Goal: Task Accomplishment & Management: Manage account settings

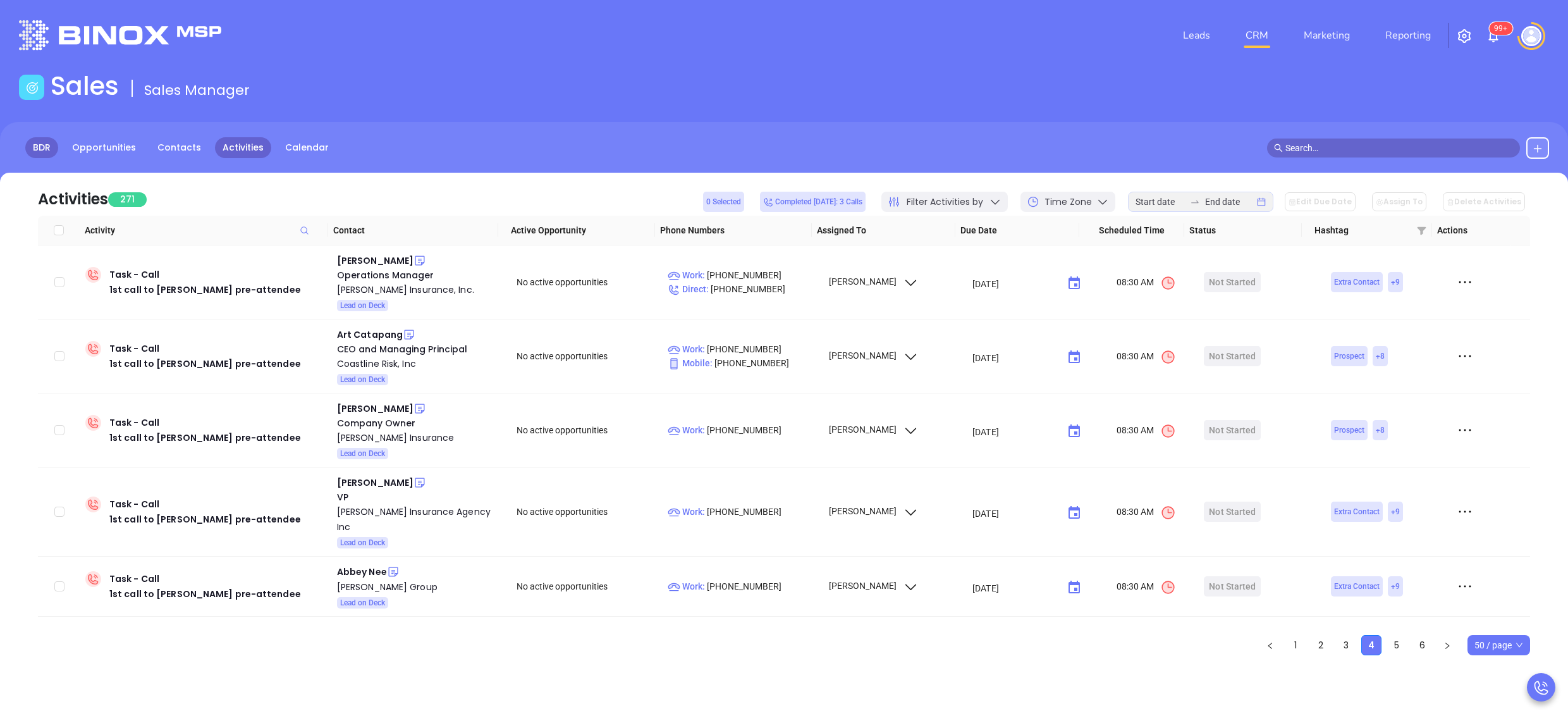
click at [35, 147] on link "BDR" at bounding box center [41, 148] width 33 height 21
click at [355, 565] on div "Abbey Nee" at bounding box center [362, 572] width 50 height 15
click at [367, 580] on div "Morrill Group" at bounding box center [418, 587] width 162 height 15
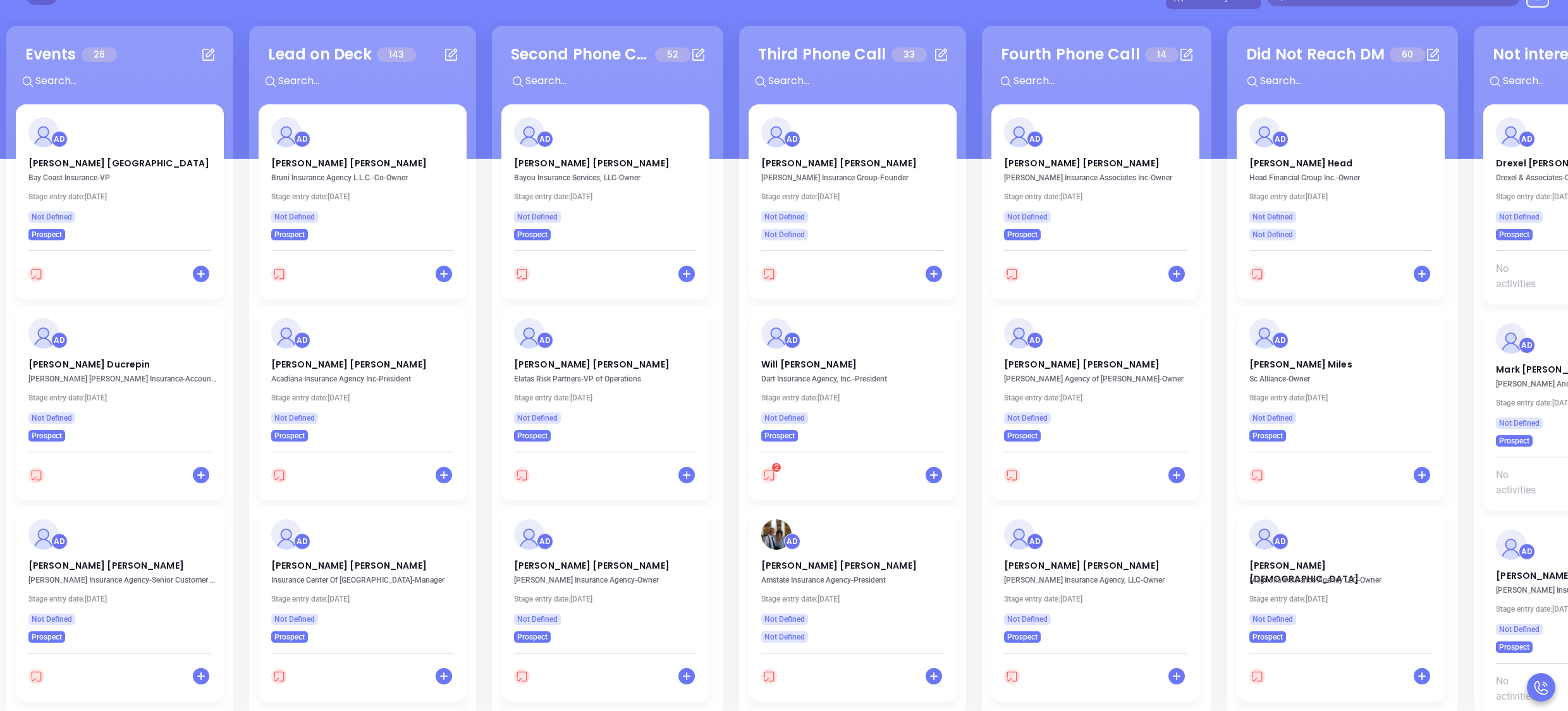
scroll to position [173, 0]
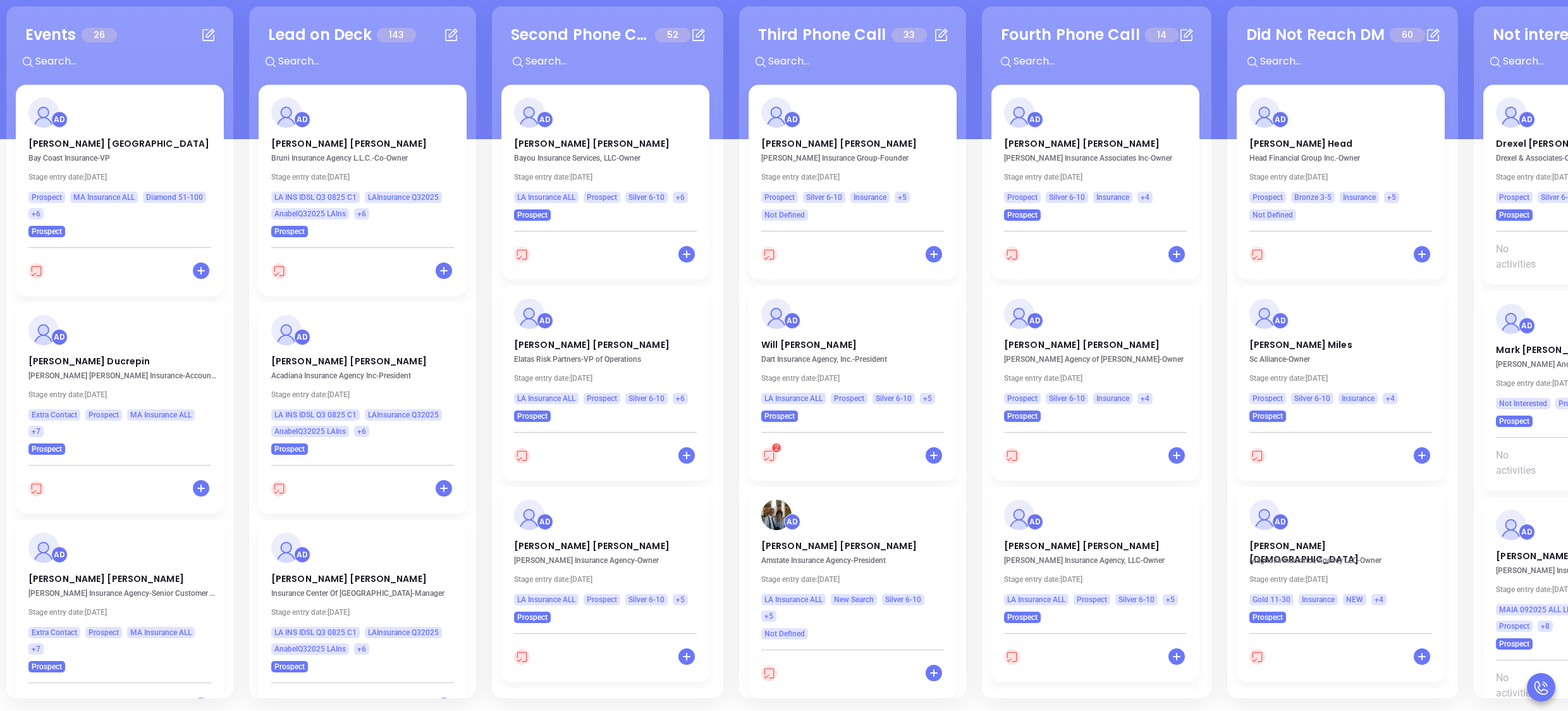
click at [234, 212] on div "Events 26 + AD Eileen Manchester Bay Coast Insurance - VP Stage entry date: Tue…" at bounding box center [1222, 352] width 2439 height 699
click at [229, 196] on div "Events 26 + AD Eileen Manchester Bay Coast Insurance - VP Stage entry date: Tue…" at bounding box center [120, 353] width 227 height 692
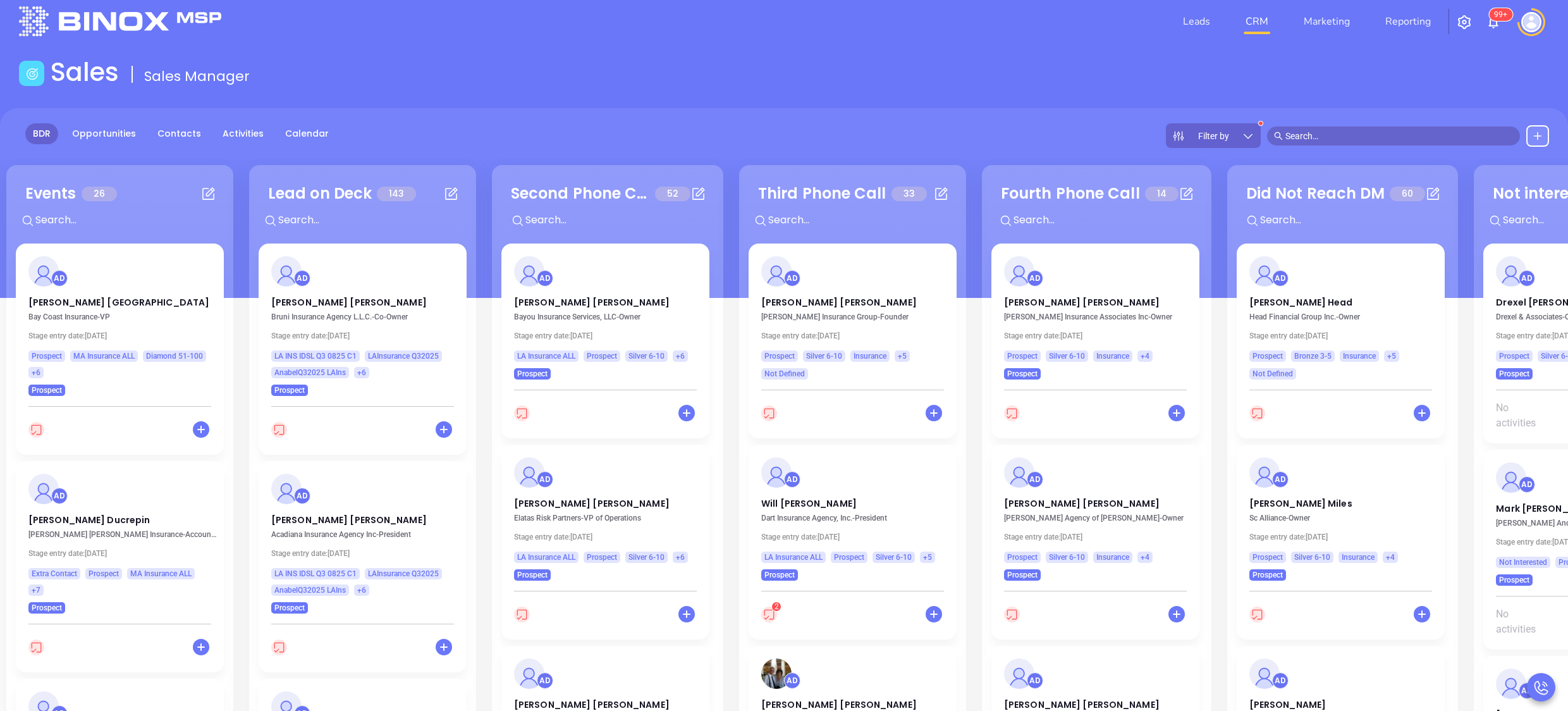
scroll to position [0, 0]
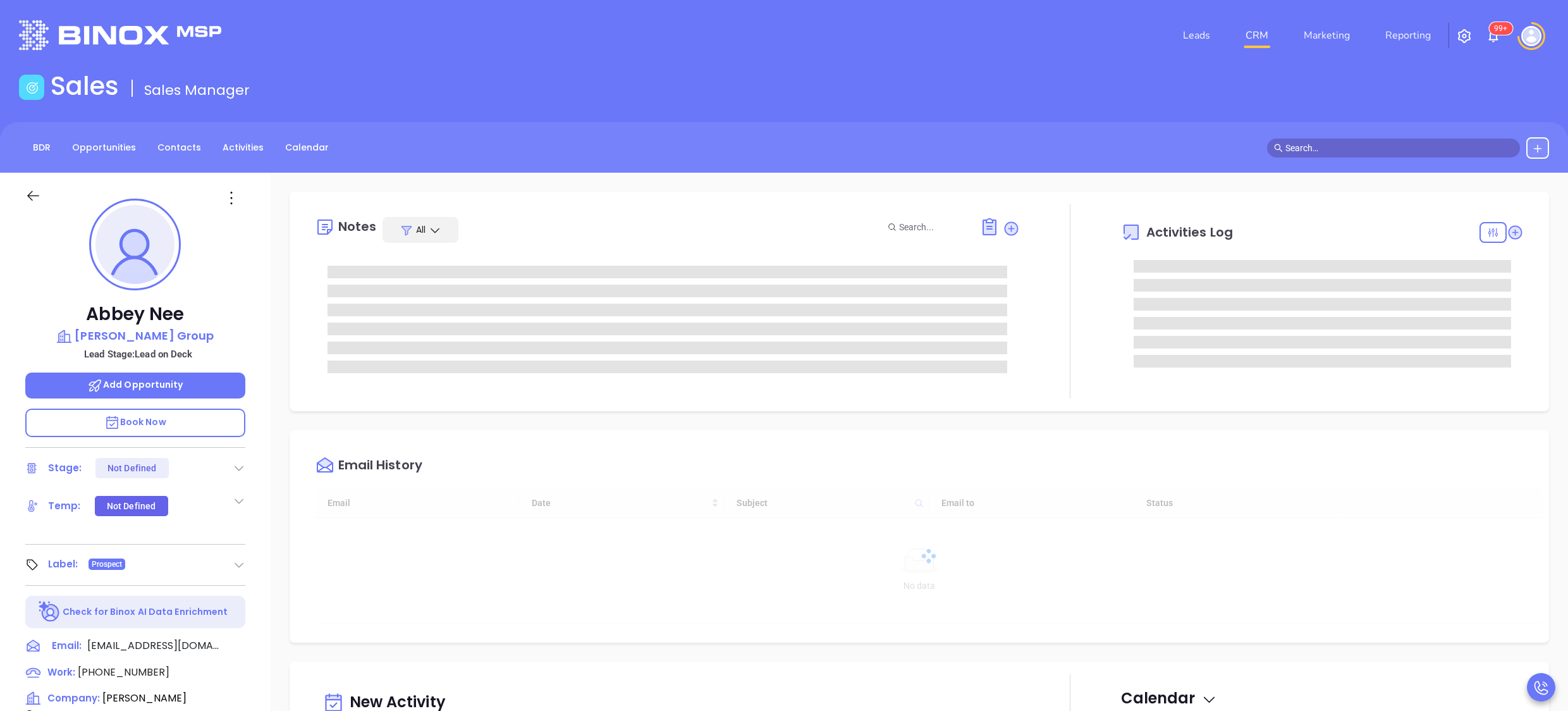
type input "[DATE]"
type input "[PERSON_NAME]"
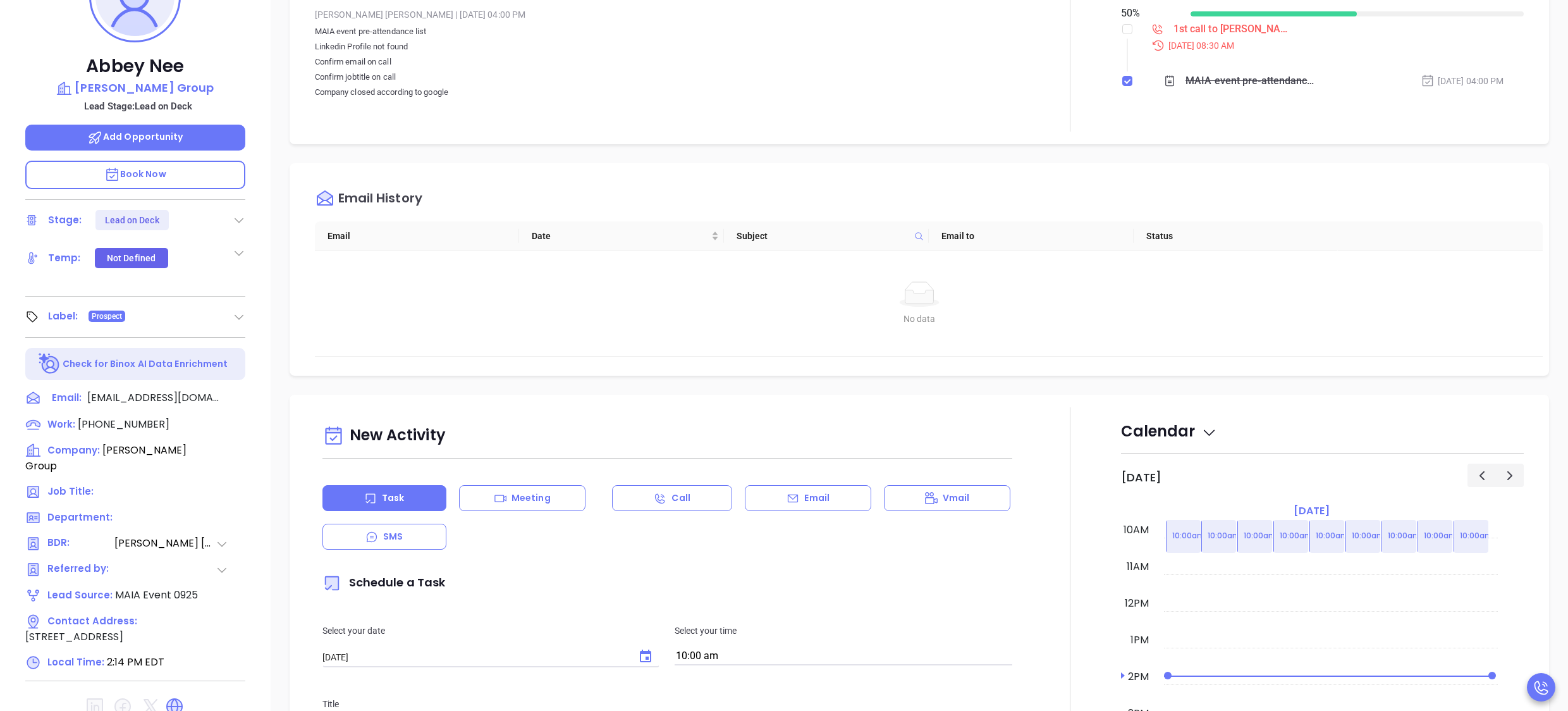
scroll to position [253, 0]
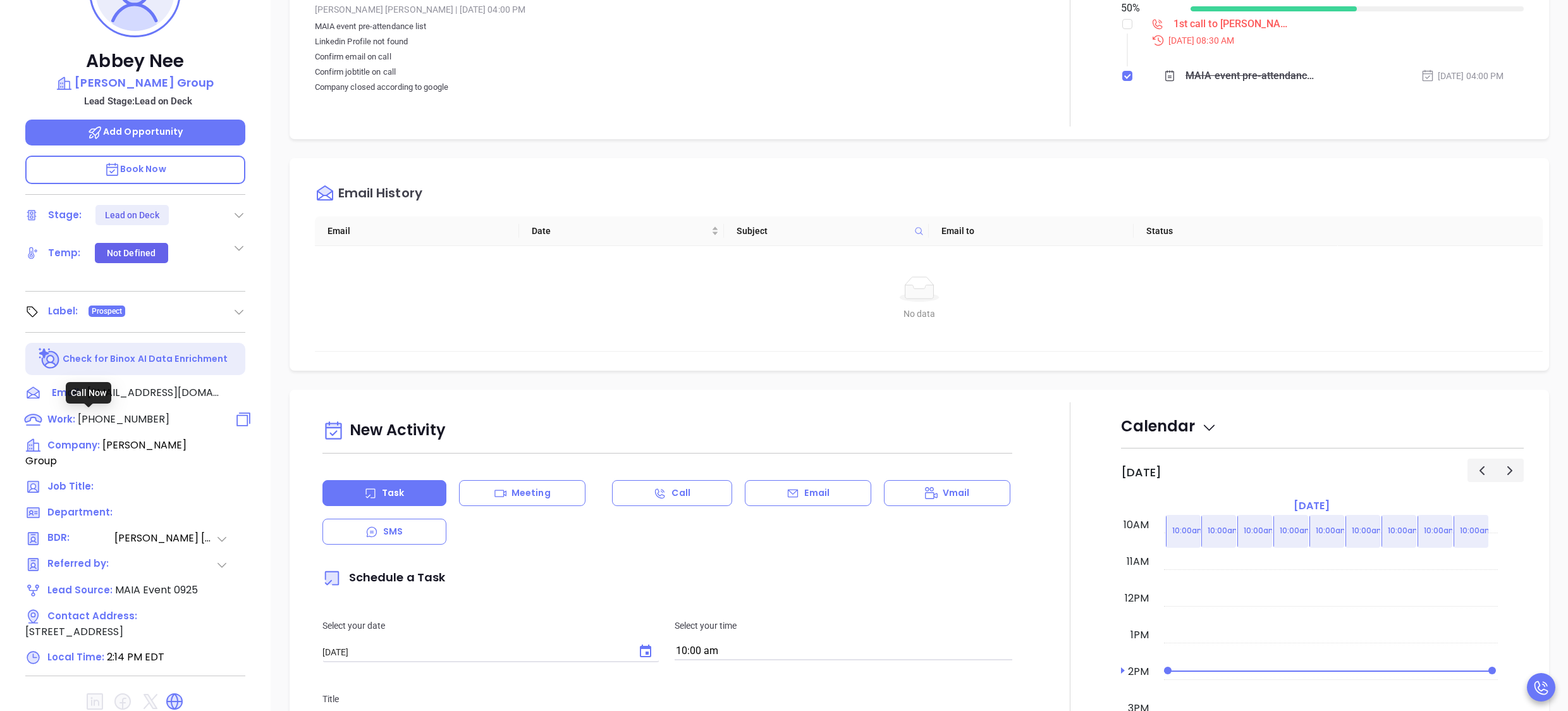
click at [108, 416] on span "[PHONE_NUMBER]" at bounding box center [123, 419] width 92 height 14
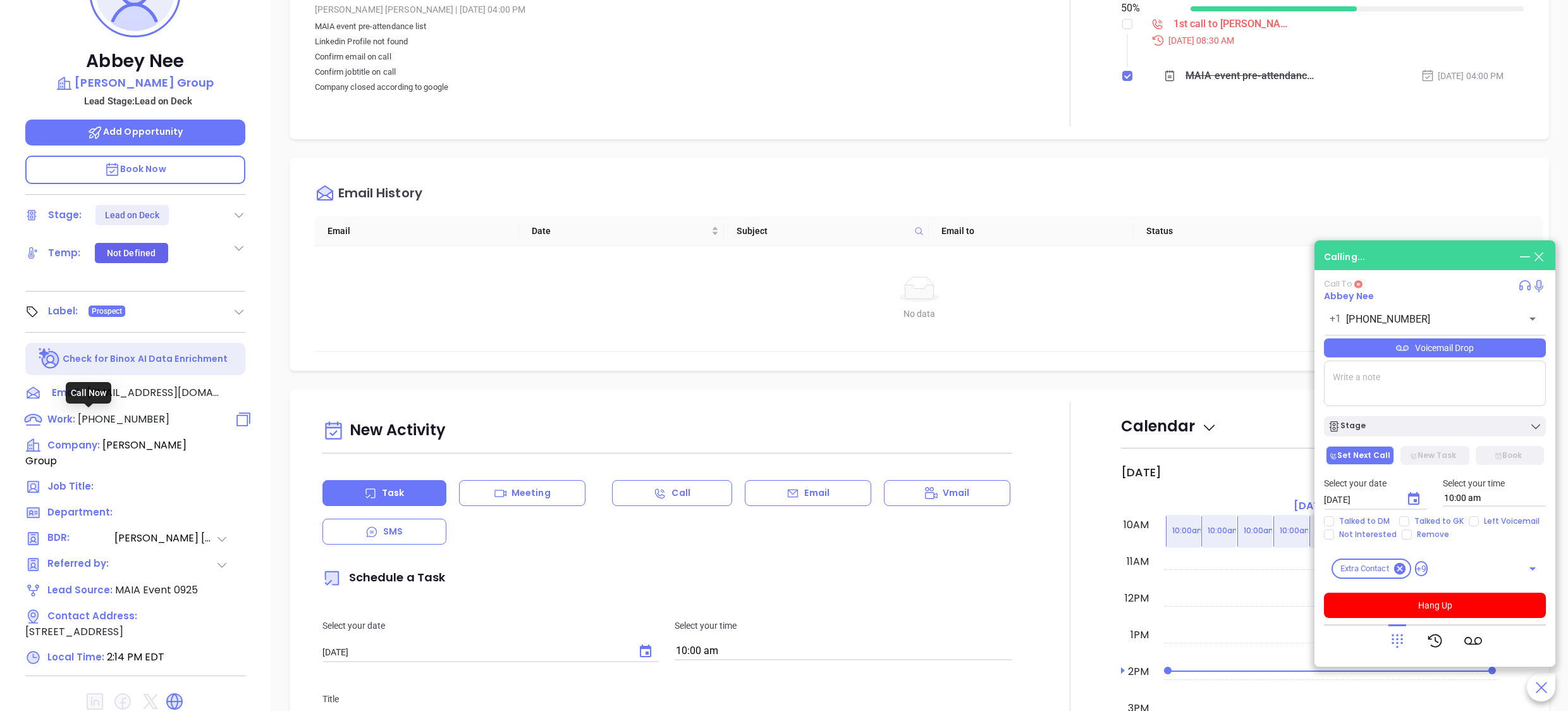
type input "[PHONE_NUMBER]"
click at [1397, 638] on icon at bounding box center [1397, 641] width 17 height 17
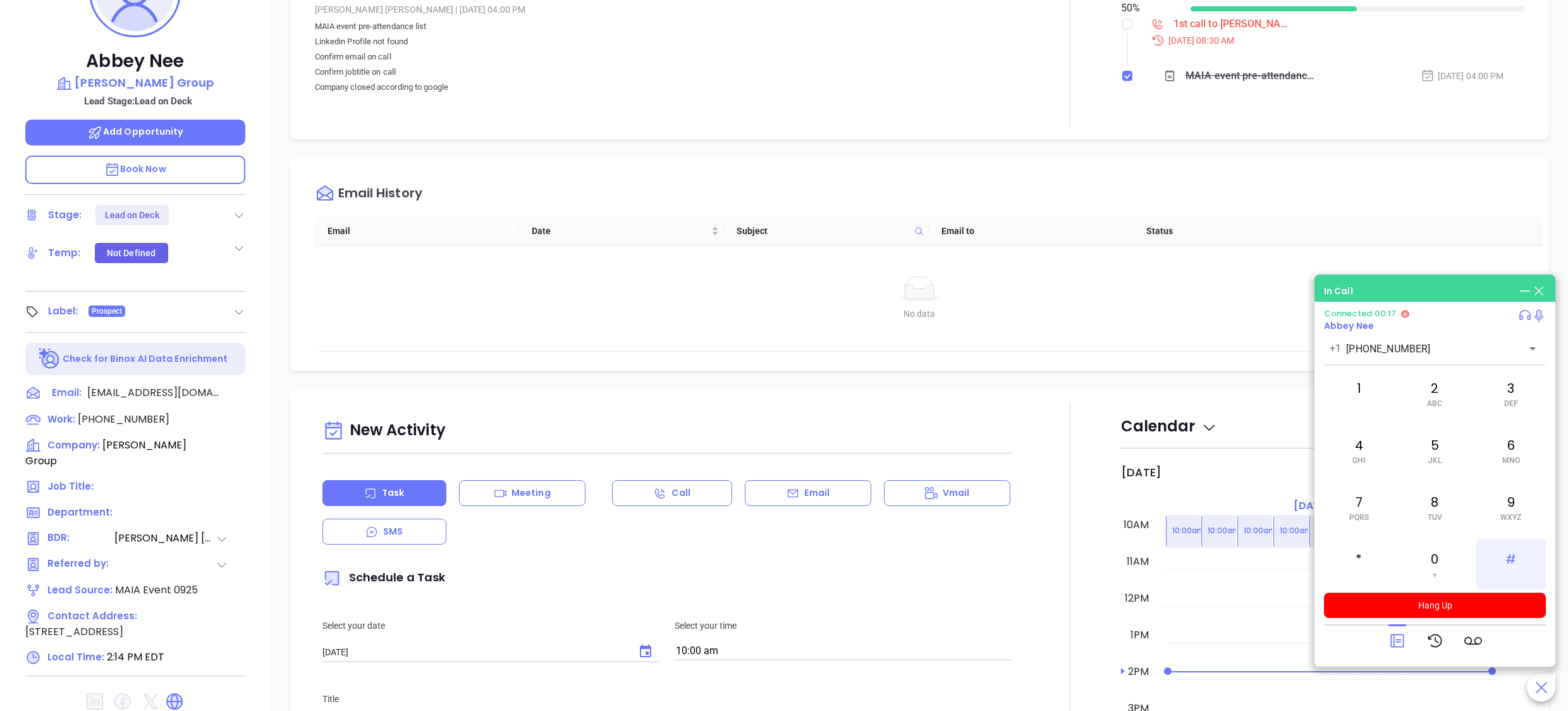
click at [1506, 562] on div "#" at bounding box center [1512, 565] width 69 height 51
click at [1353, 379] on div "1" at bounding box center [1359, 394] width 69 height 51
click at [1394, 639] on icon at bounding box center [1397, 641] width 13 height 13
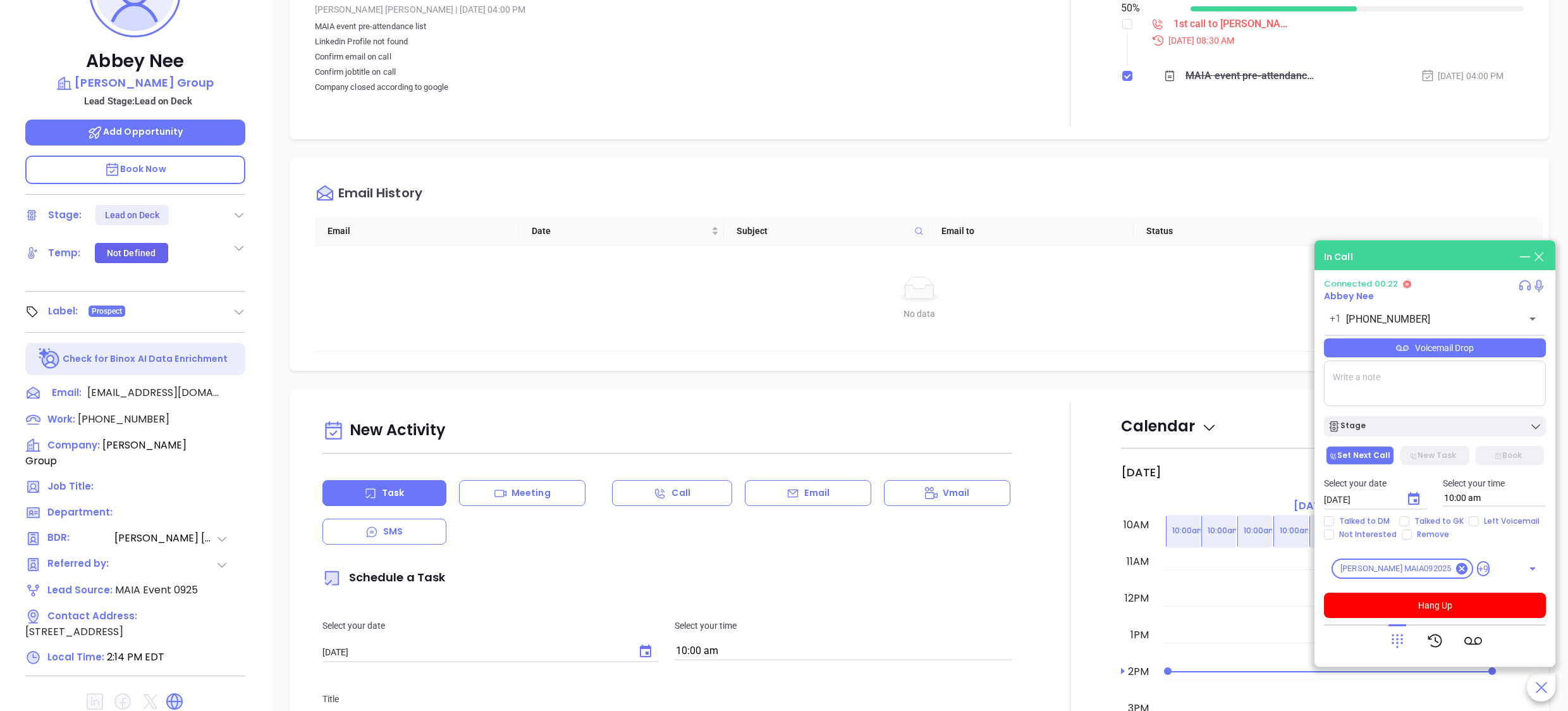
click at [1394, 639] on icon at bounding box center [1397, 641] width 12 height 14
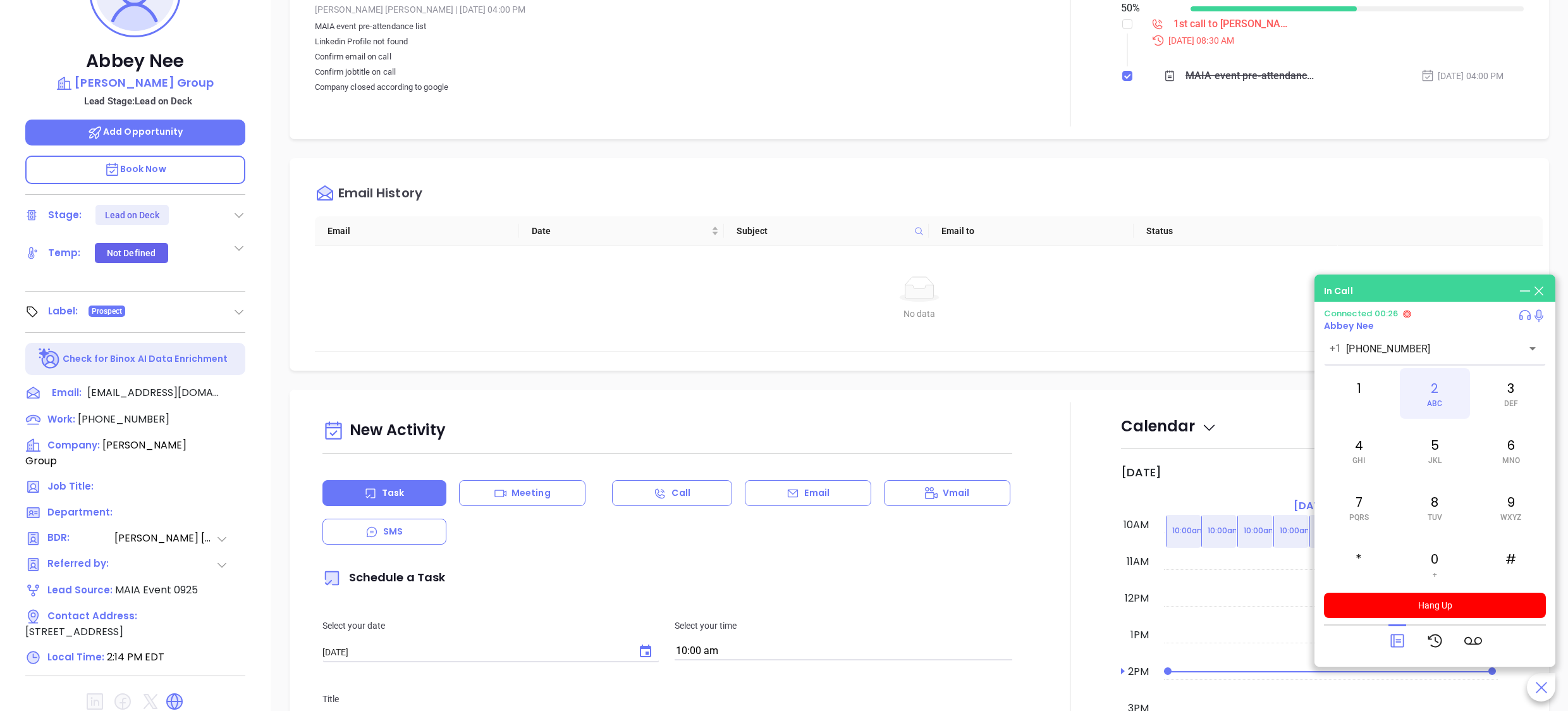
click at [1451, 394] on div "2 ABC" at bounding box center [1435, 394] width 69 height 51
click at [1402, 642] on icon at bounding box center [1397, 641] width 13 height 13
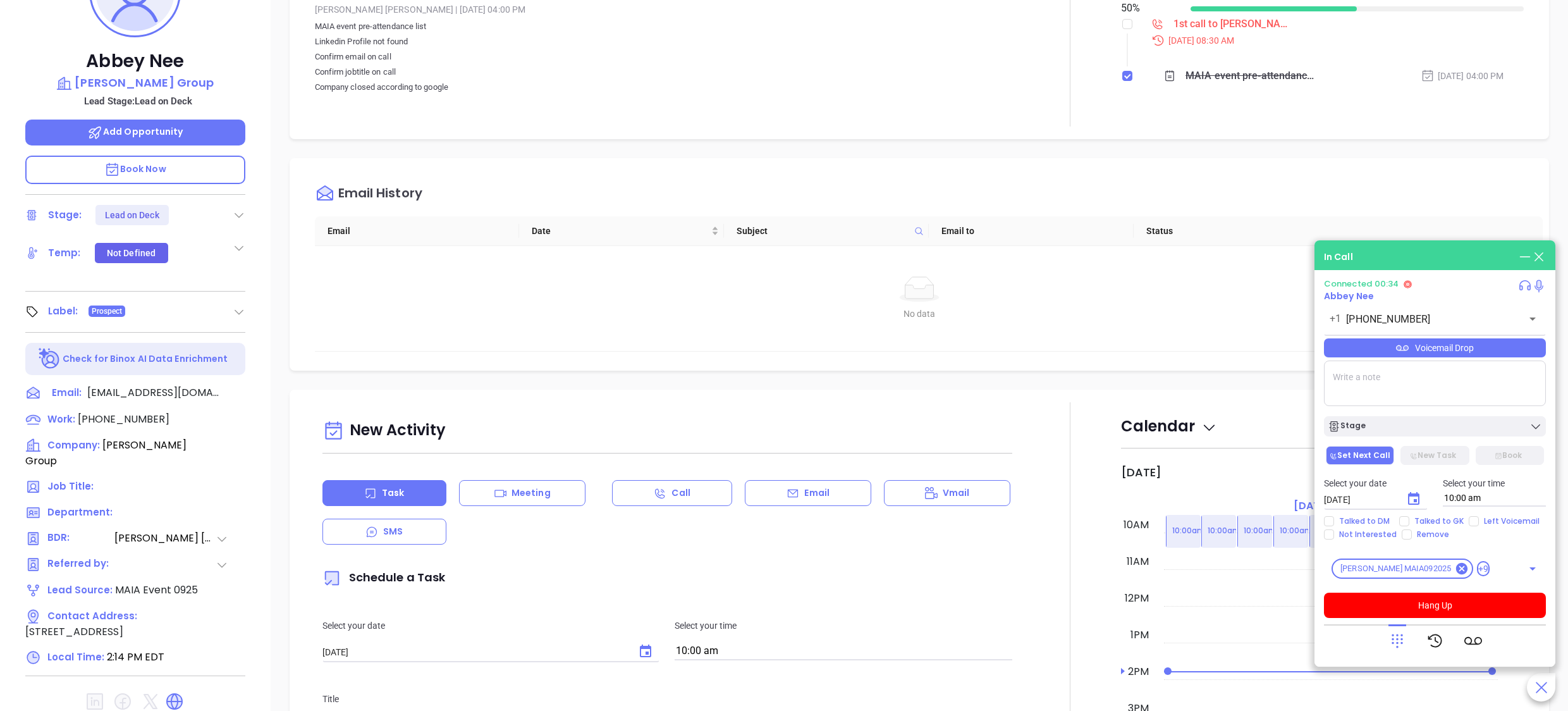
click at [1412, 381] on textarea at bounding box center [1435, 383] width 222 height 46
click at [1440, 367] on textarea "1305" at bounding box center [1435, 383] width 222 height 46
type textarea "1305 laurie l.chace@morrillinsurance.com"
click at [1331, 521] on input "Talked to DM" at bounding box center [1329, 521] width 10 height 10
checkbox input "true"
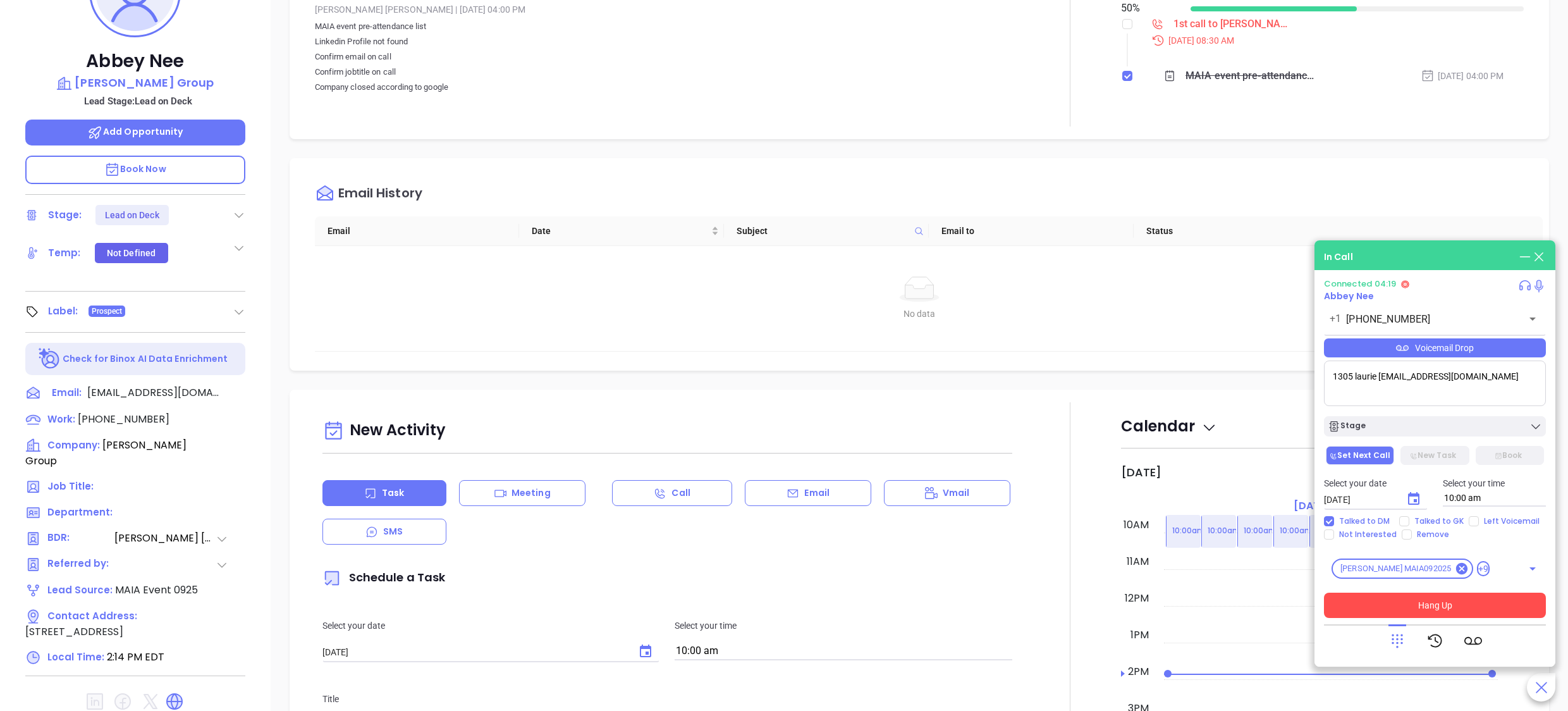
click at [1509, 607] on button "Hang Up" at bounding box center [1435, 605] width 222 height 25
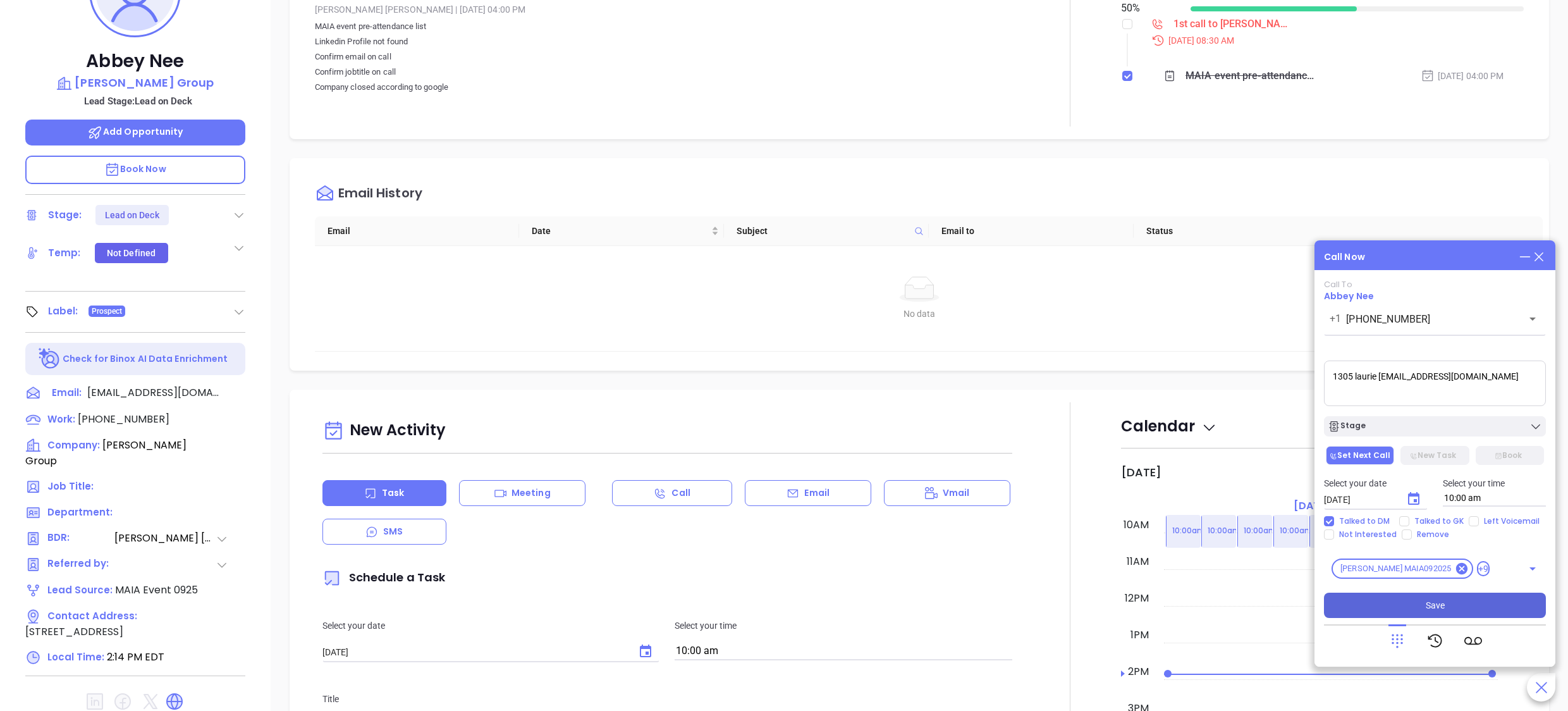
click at [1452, 604] on button "Save" at bounding box center [1435, 605] width 222 height 25
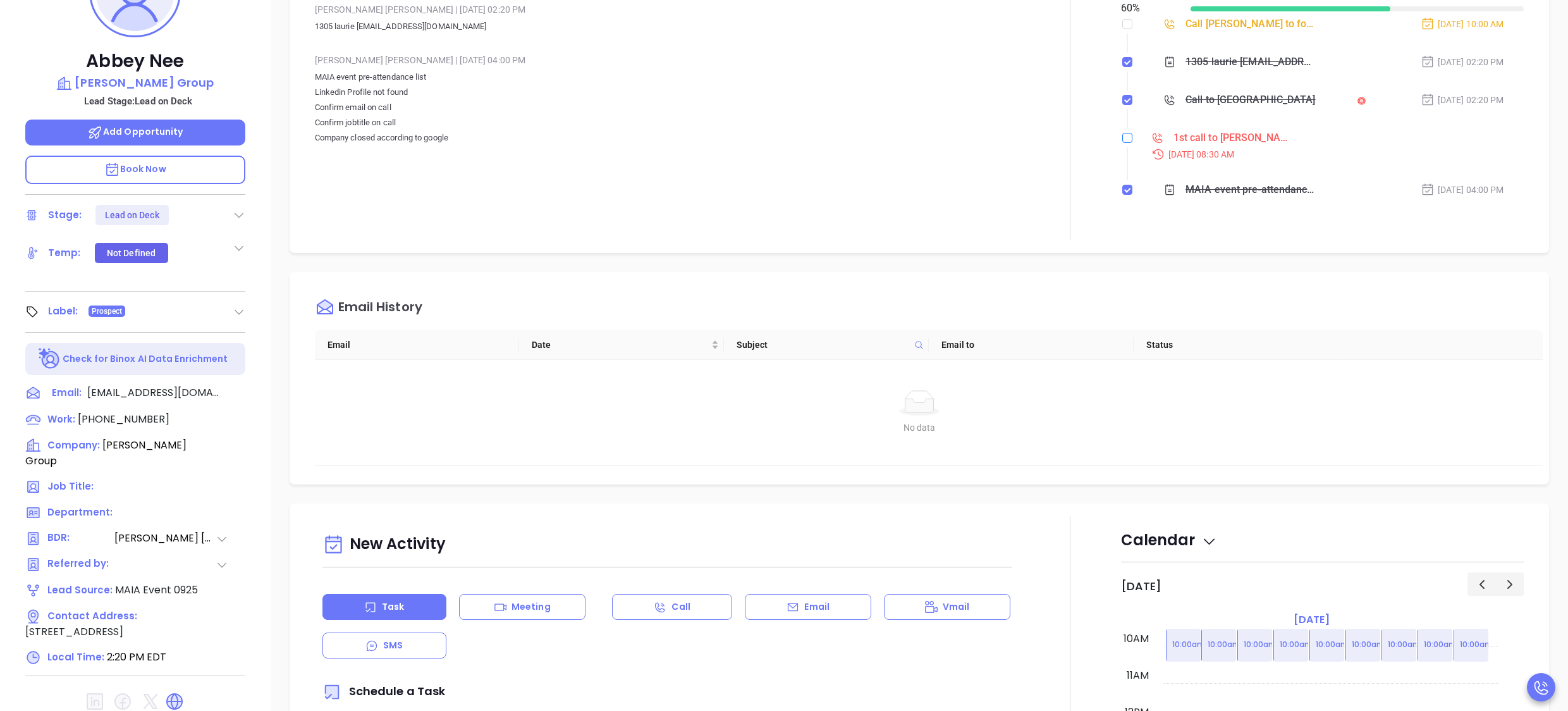
click at [1122, 138] on input "checkbox" at bounding box center [1127, 138] width 10 height 10
checkbox input "true"
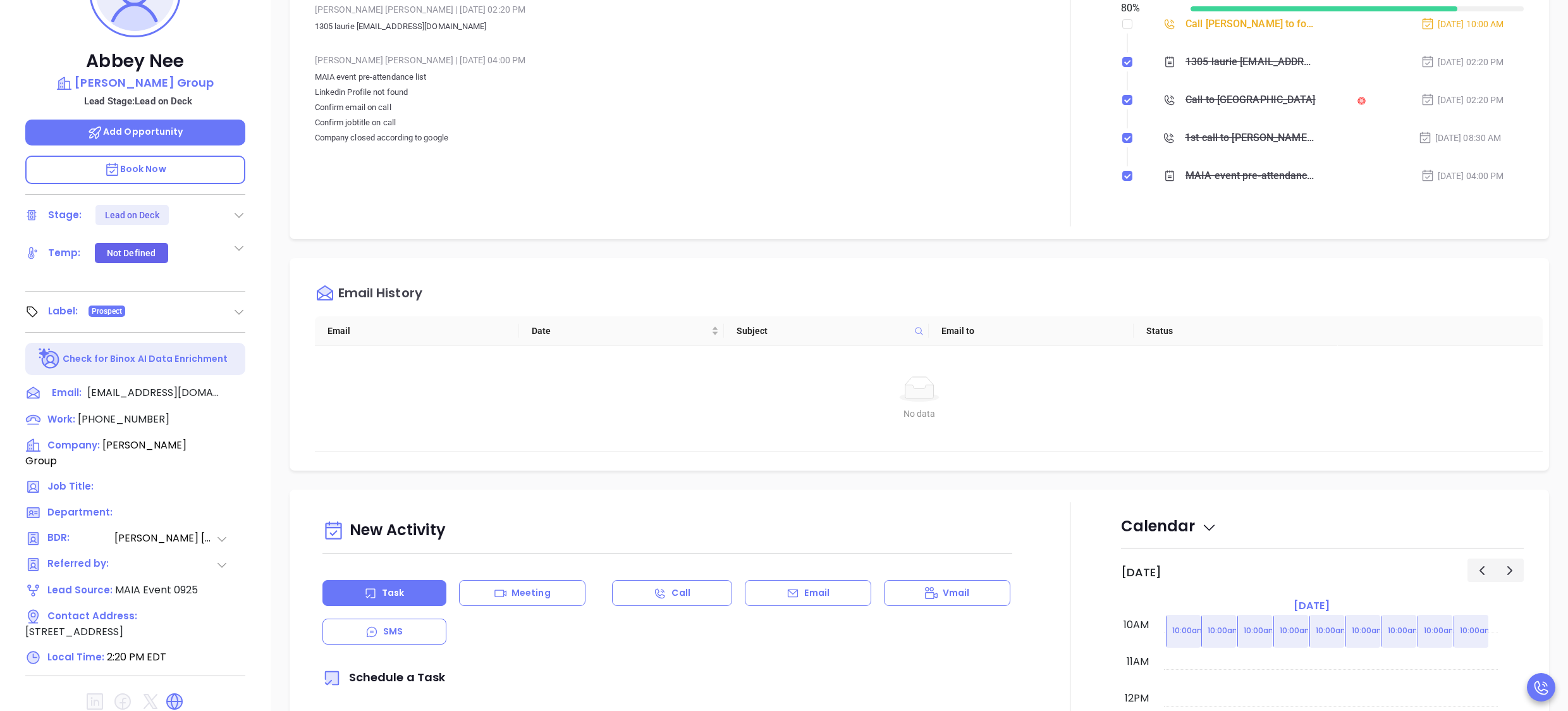
click at [487, 168] on div "Notes All Anabell Dominguez | Oct 3, 2025 02:20 PM 1305 laurie l.chace@morrilli…" at bounding box center [667, 89] width 705 height 275
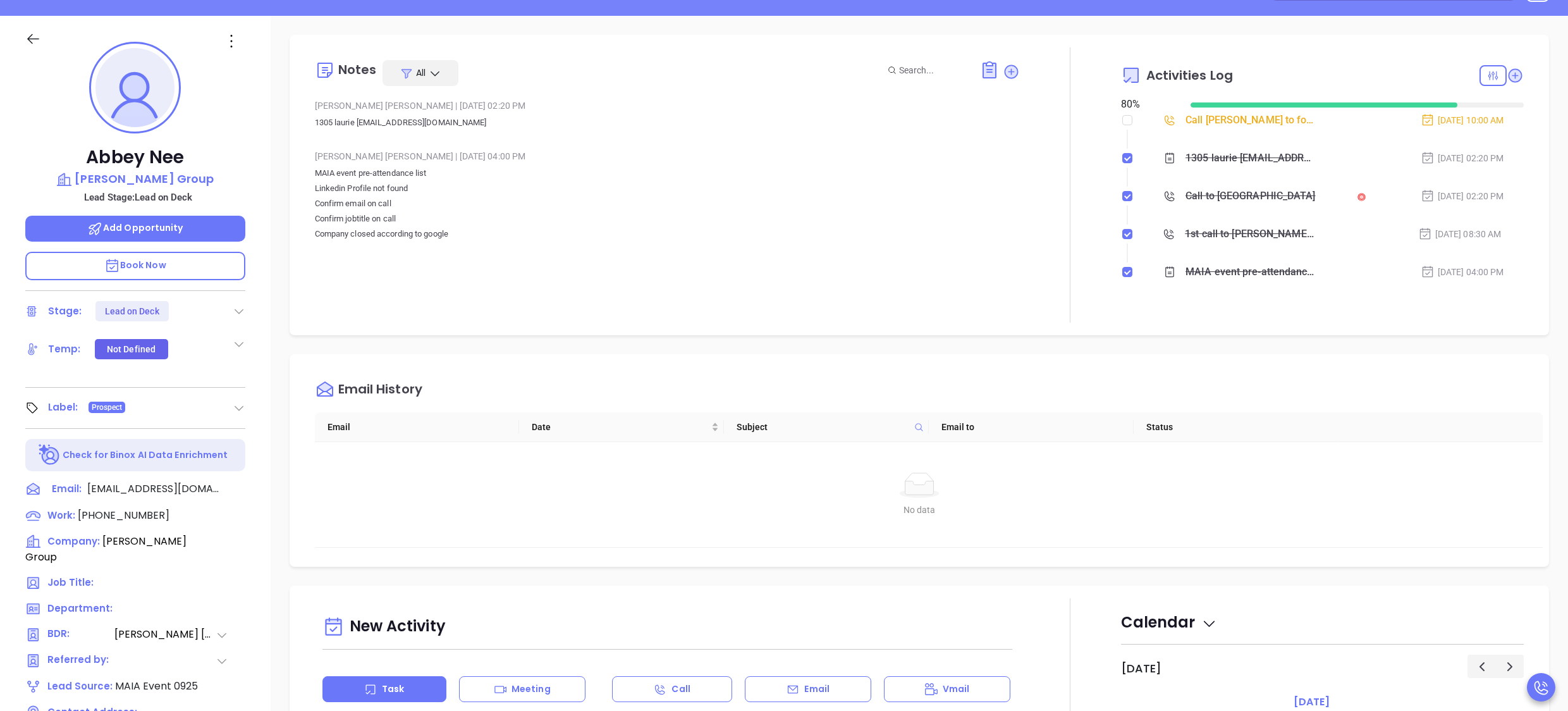
scroll to position [152, 0]
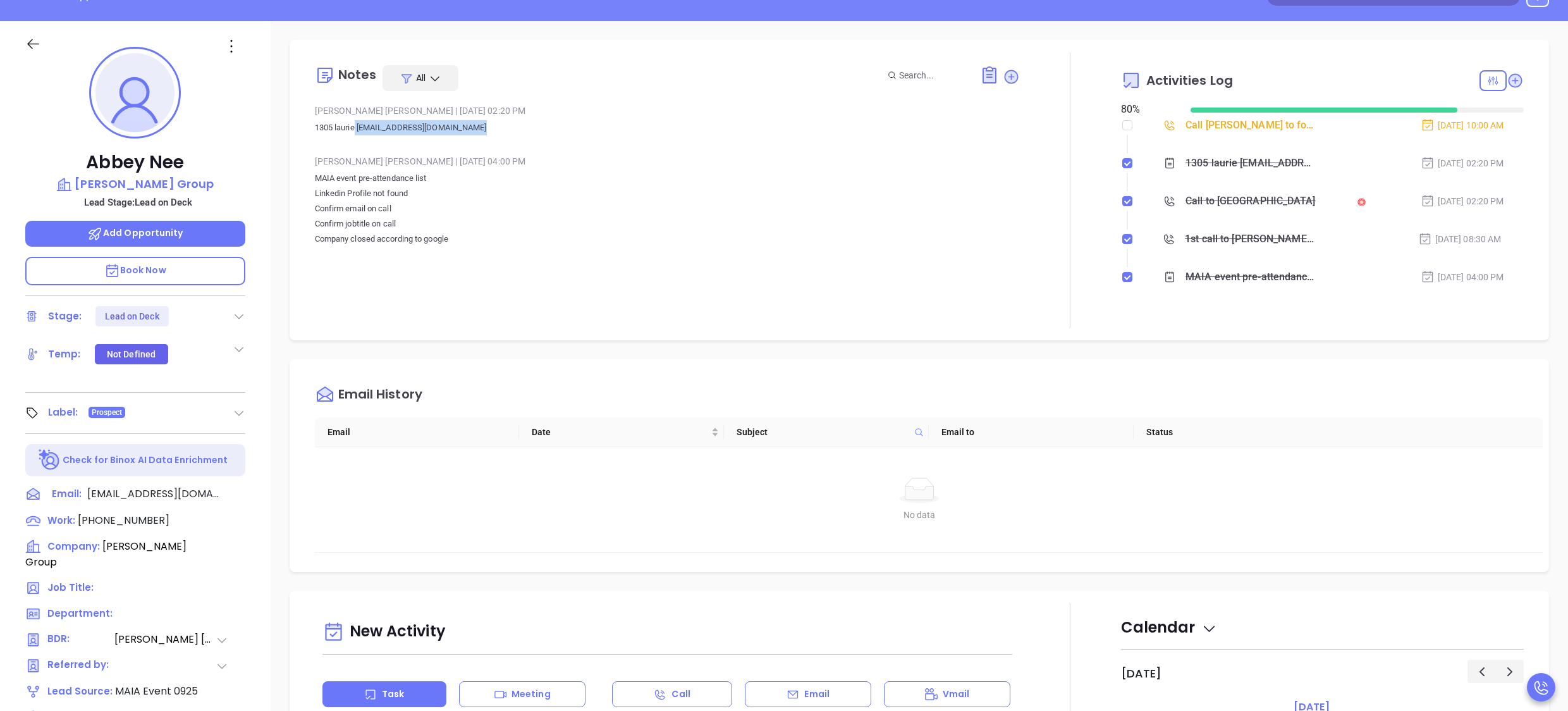
drag, startPoint x: 477, startPoint y: 121, endPoint x: 355, endPoint y: 122, distance: 122.0
click at [355, 122] on p "1305 laurie l.chace@morrillinsurance.com" at bounding box center [667, 127] width 705 height 15
copy p "l.chace@morrillinsurance.com"
click at [240, 523] on icon at bounding box center [242, 521] width 18 height 18
click at [1213, 462] on div "No data No data" at bounding box center [919, 500] width 1209 height 105
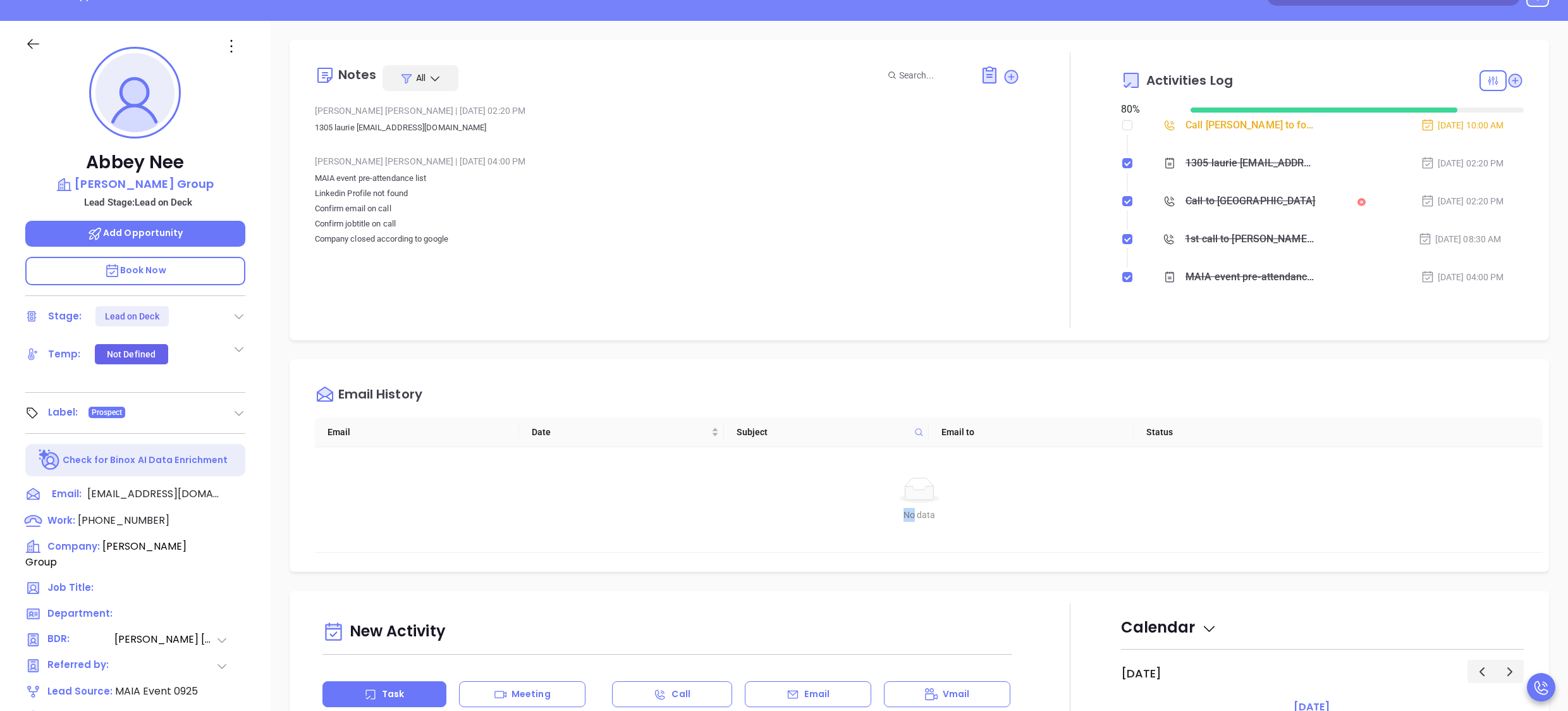
click at [1213, 462] on div "No data No data" at bounding box center [919, 500] width 1209 height 105
click at [1122, 130] on label at bounding box center [1127, 125] width 10 height 14
click at [1122, 130] on input "checkbox" at bounding box center [1127, 125] width 10 height 10
checkbox input "true"
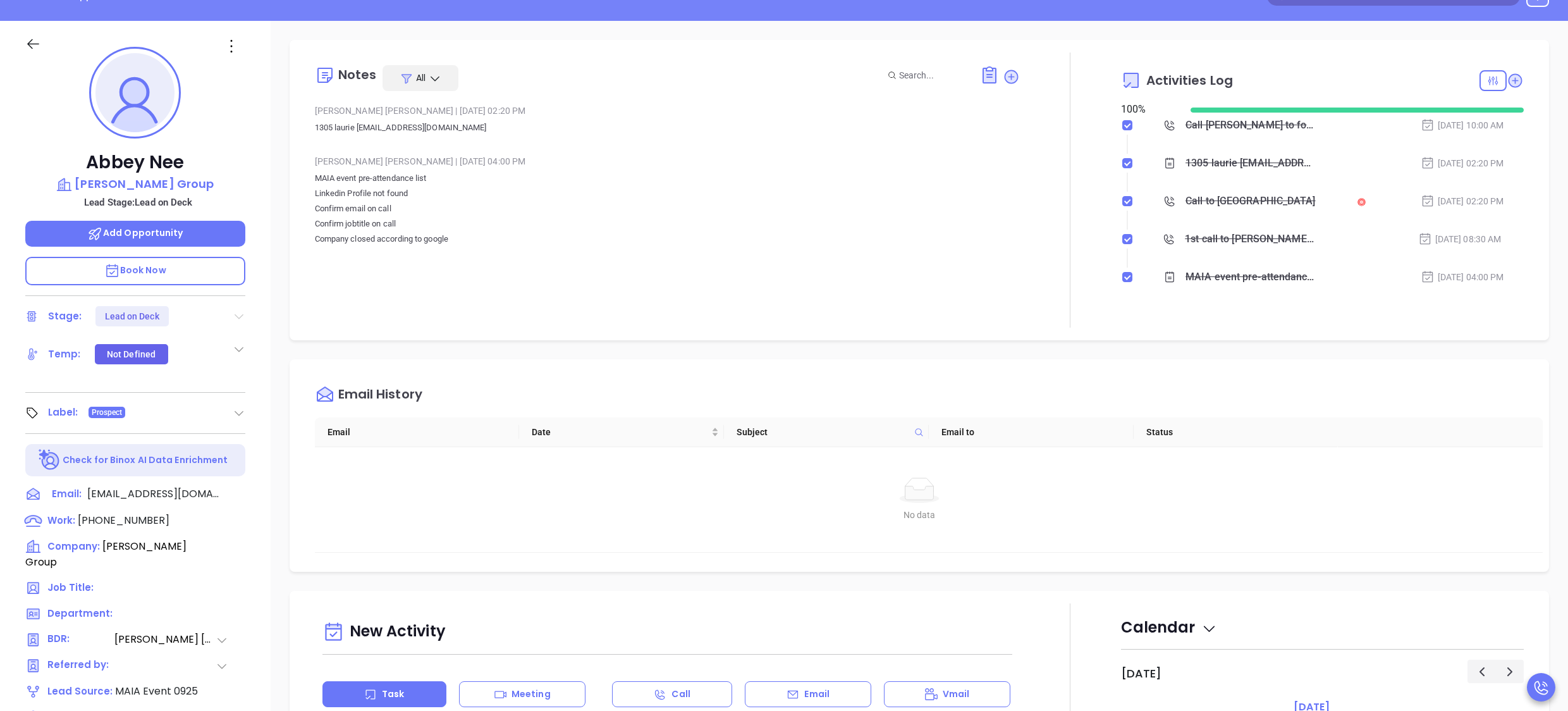
click at [239, 318] on icon at bounding box center [239, 316] width 9 height 5
click at [294, 327] on div "Notes All Anabell Dominguez | Oct 3, 2025 02:20 PM 1305 laurie l.chace@morrilli…" at bounding box center [919, 190] width 1260 height 300
click at [237, 314] on icon at bounding box center [239, 316] width 12 height 12
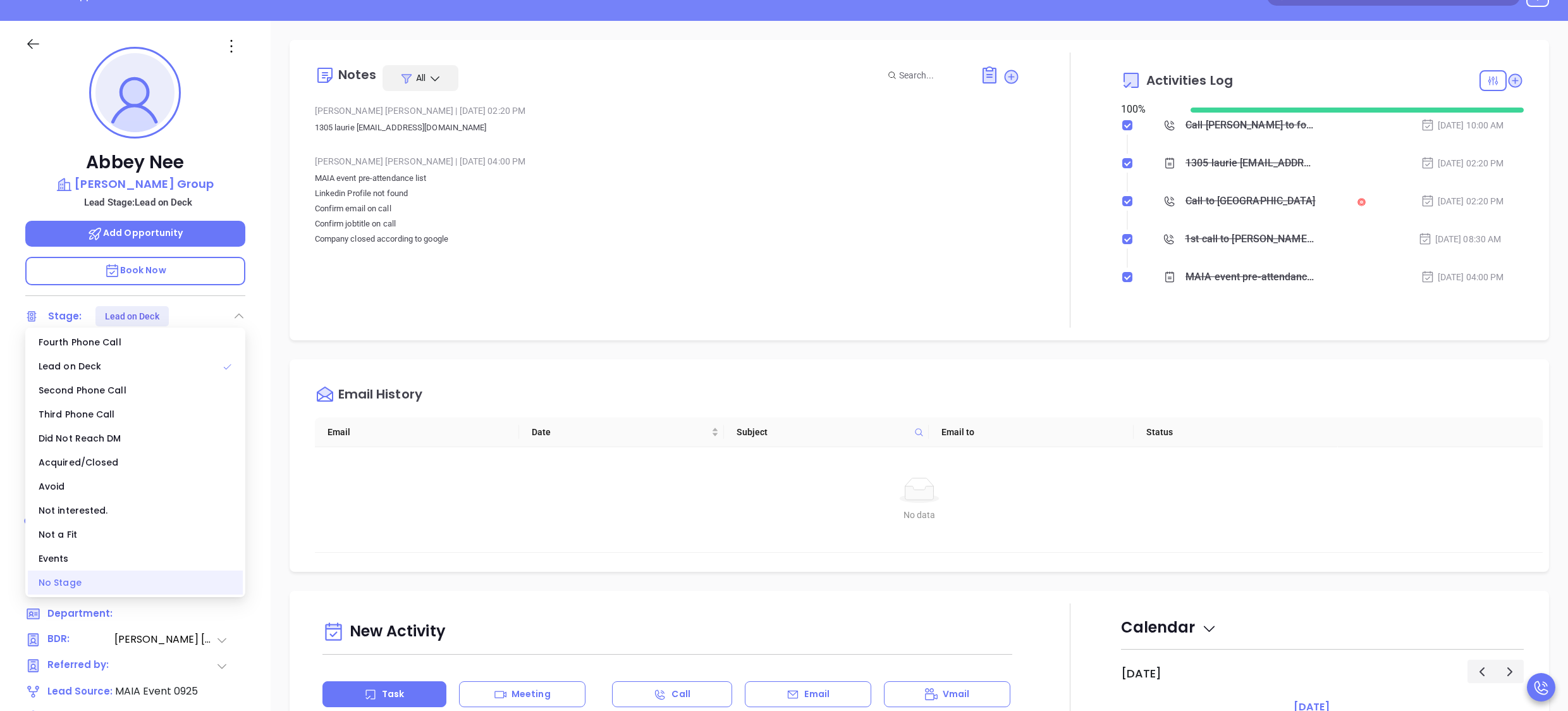
click at [71, 584] on div "No Stage" at bounding box center [135, 582] width 215 height 24
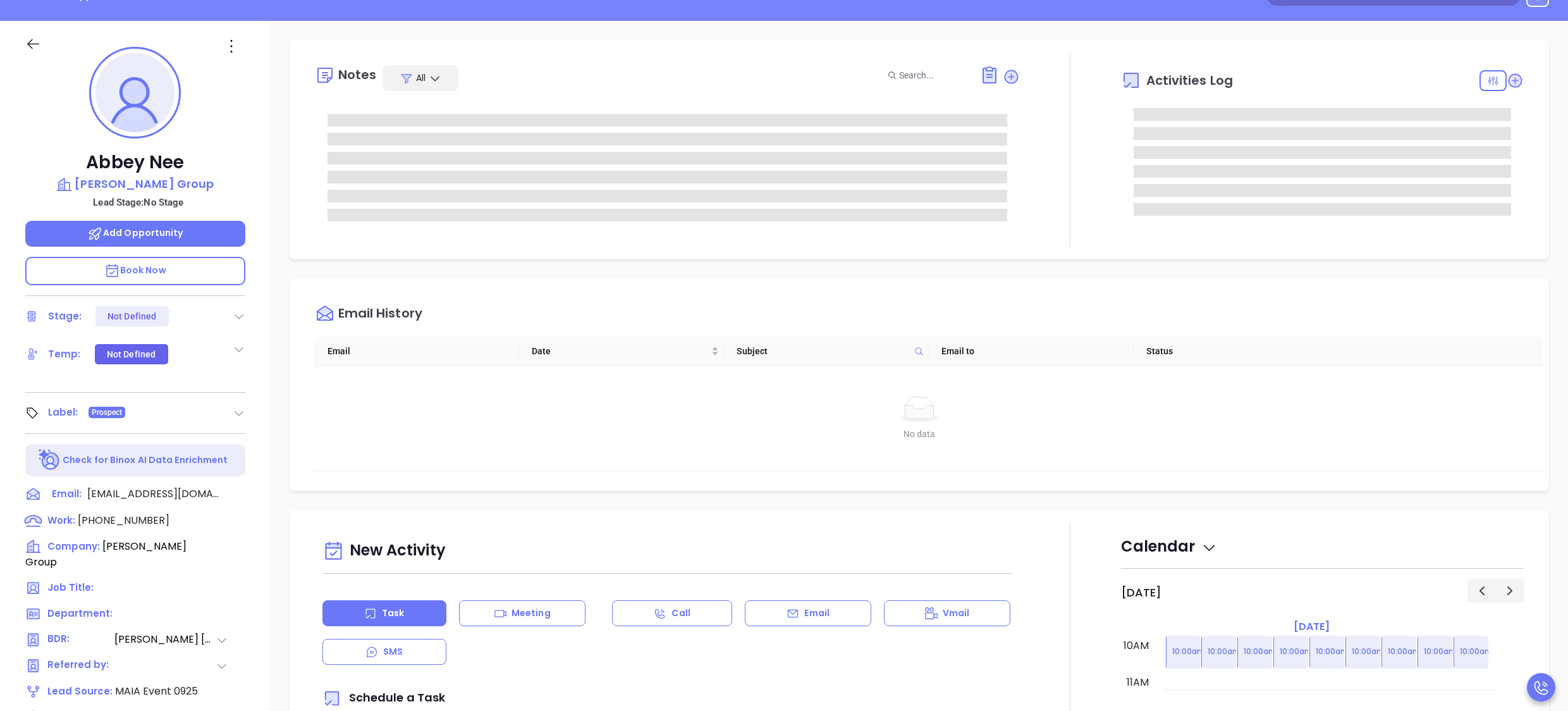
click at [239, 316] on icon at bounding box center [239, 316] width 12 height 12
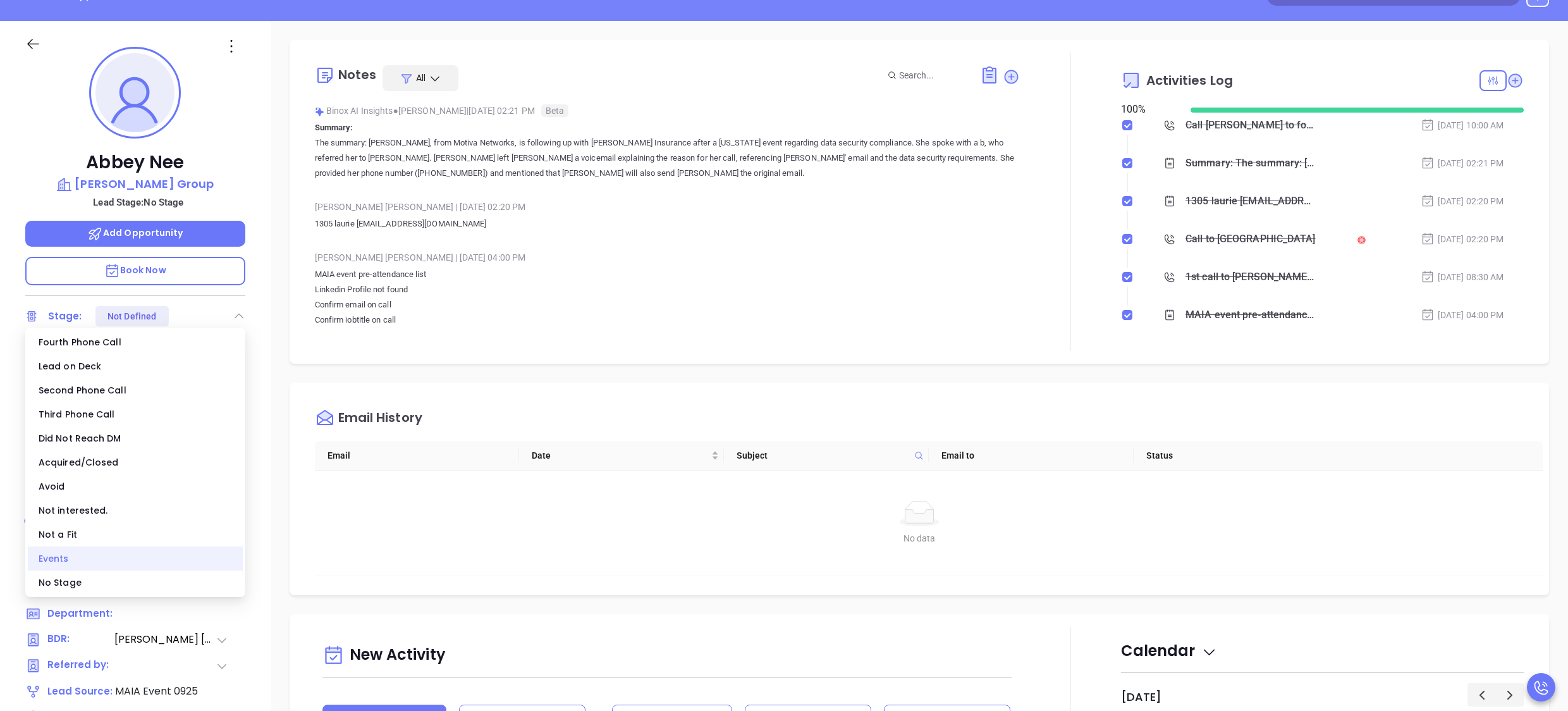
click at [82, 549] on div "Events" at bounding box center [135, 558] width 215 height 24
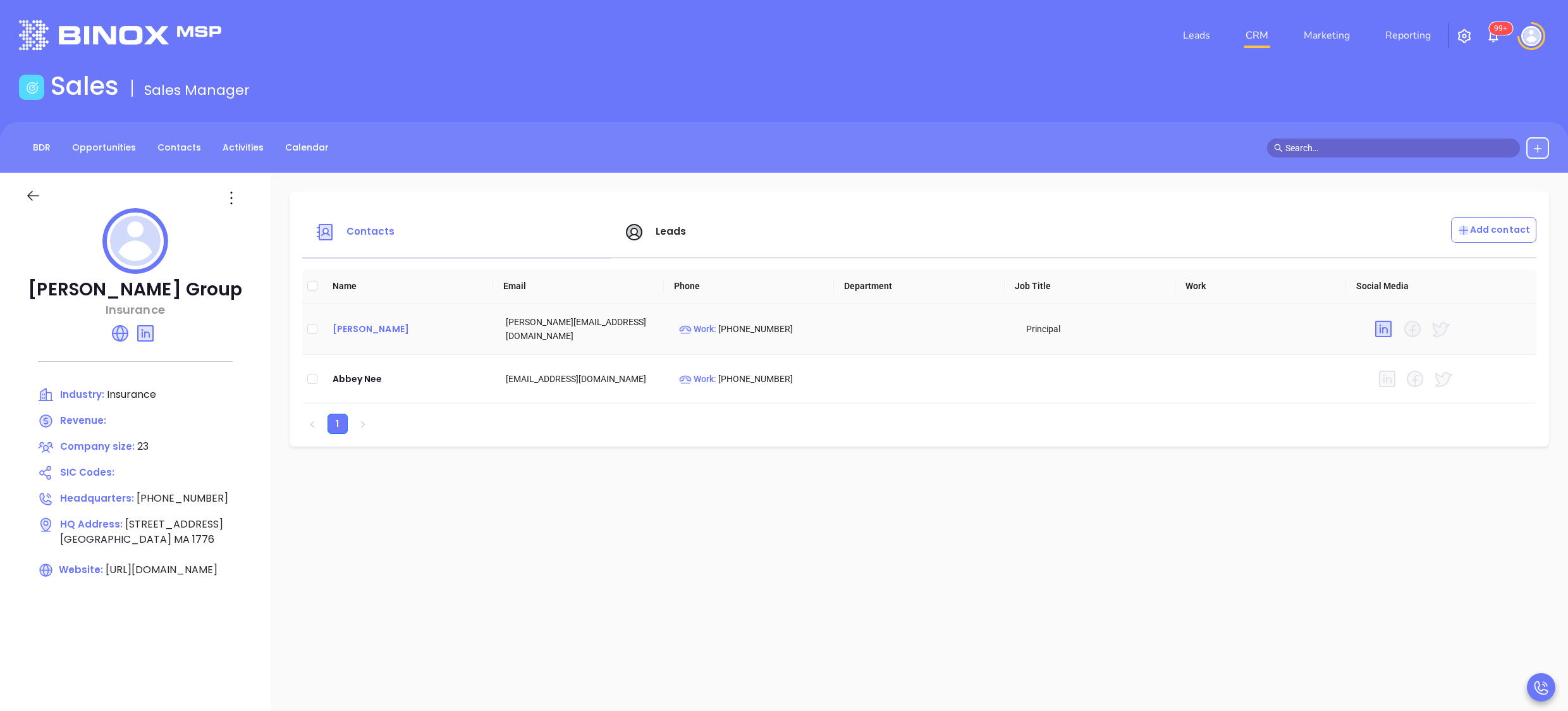
click at [365, 326] on div "[PERSON_NAME]" at bounding box center [409, 329] width 153 height 15
click at [122, 338] on icon at bounding box center [120, 333] width 15 height 15
click at [352, 324] on div "Rebecca Capone" at bounding box center [409, 329] width 153 height 15
click at [664, 225] on span "Leads" at bounding box center [671, 231] width 31 height 13
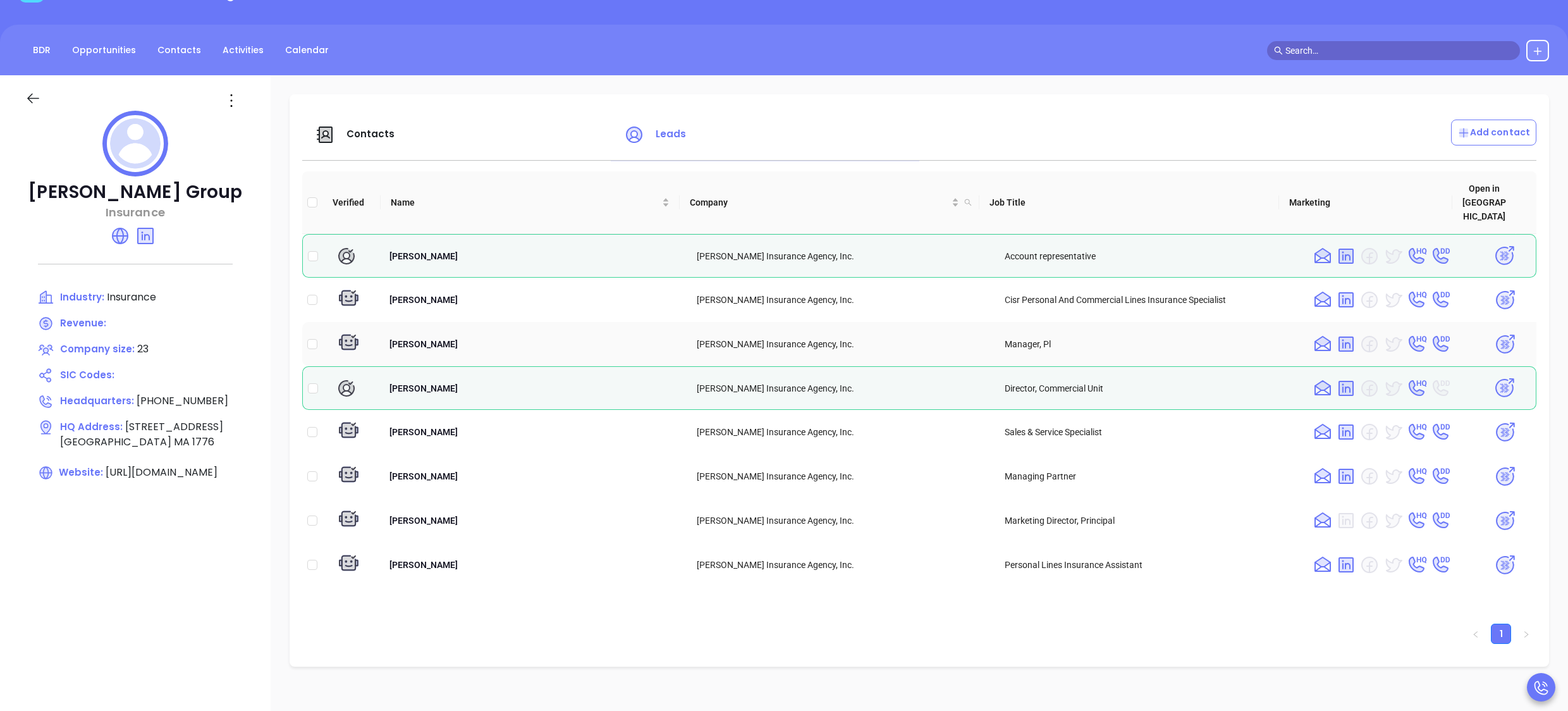
scroll to position [101, 0]
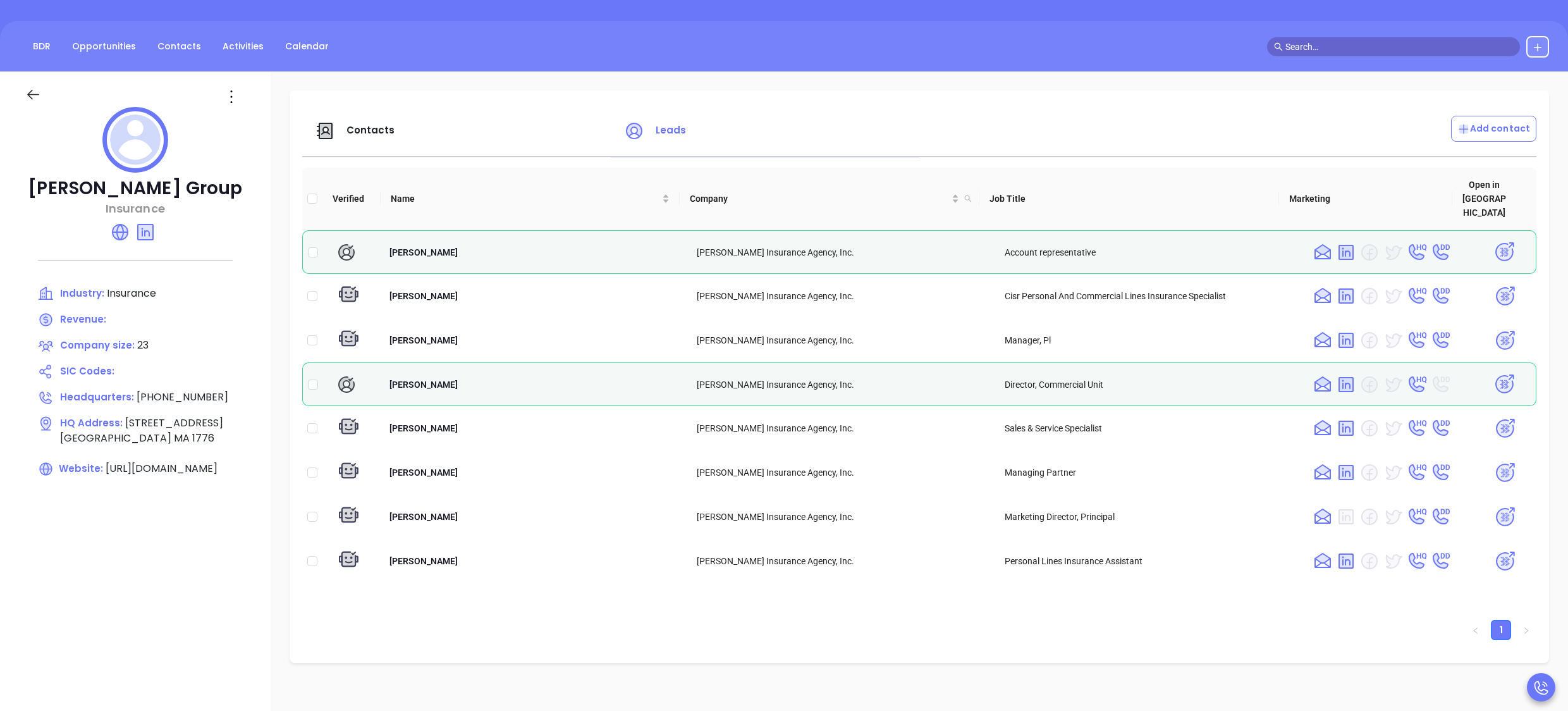
click at [374, 131] on span "Contacts" at bounding box center [370, 130] width 48 height 13
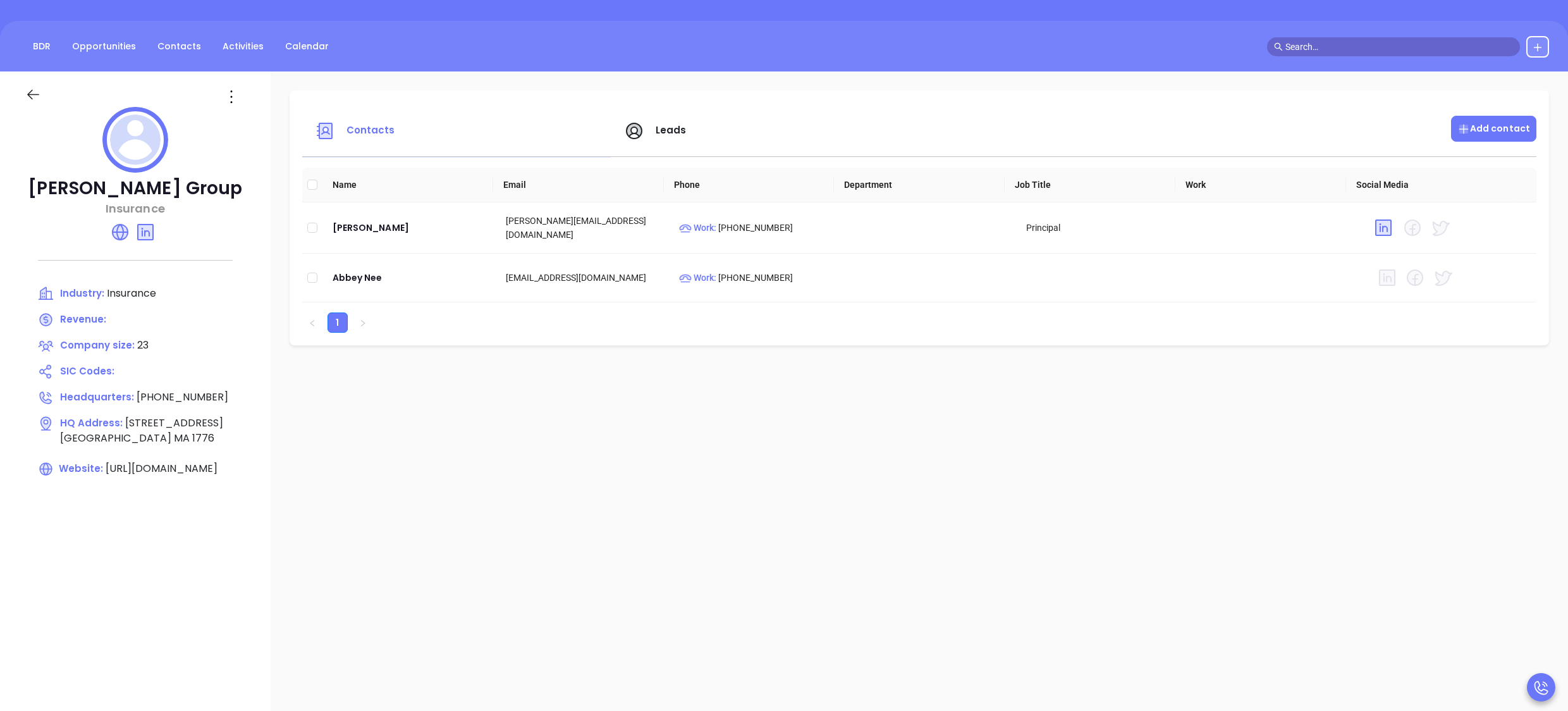
click at [1480, 130] on p "Add contact" at bounding box center [1493, 129] width 72 height 13
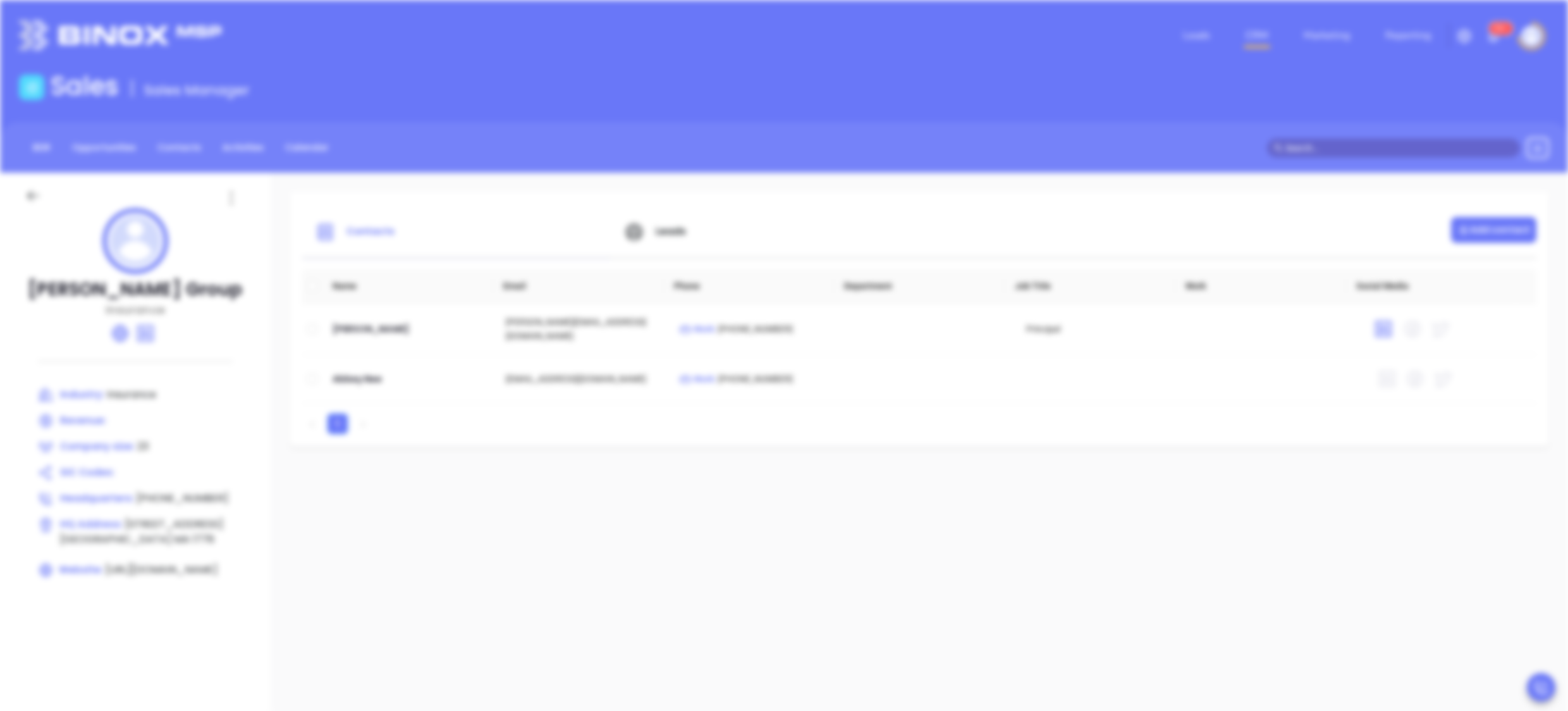
scroll to position [0, 0]
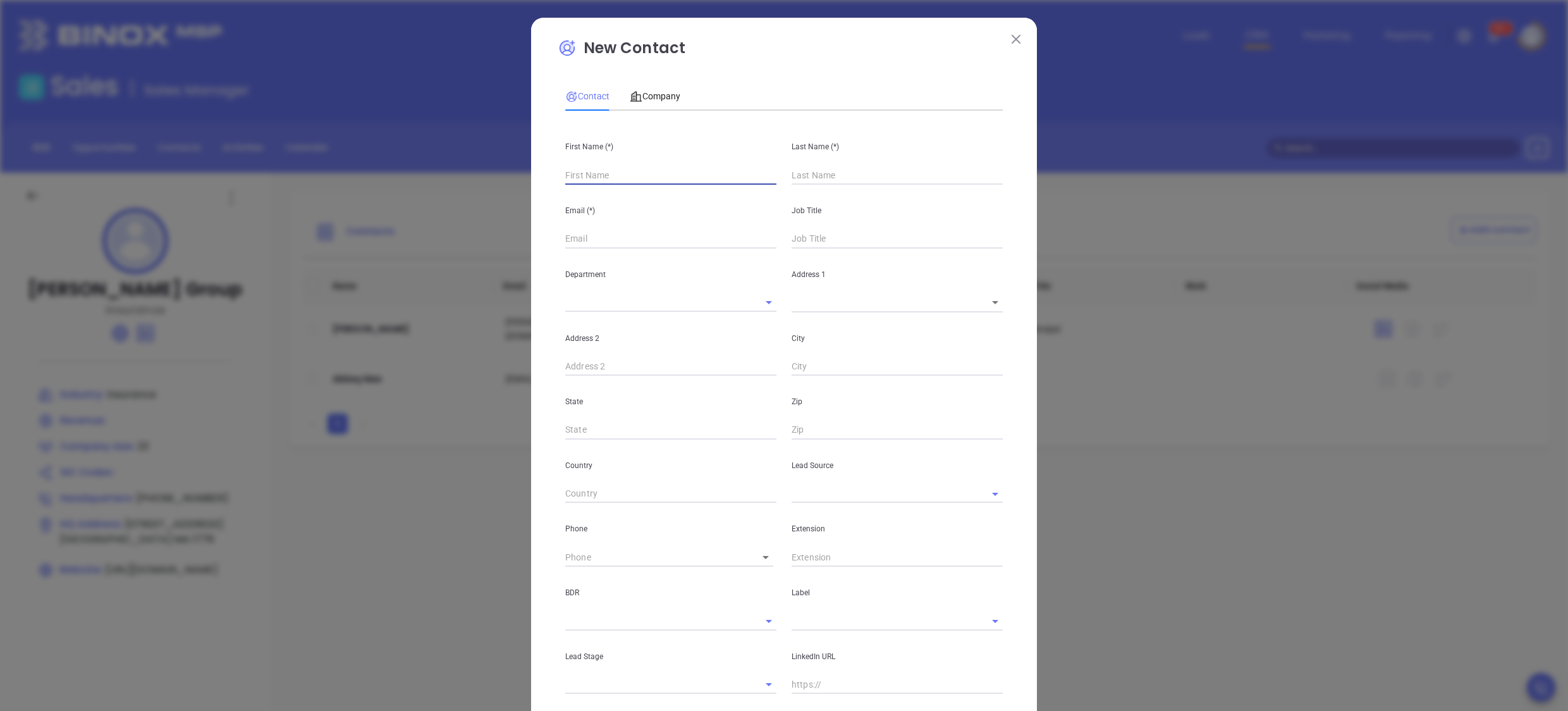
click at [614, 172] on input "text" at bounding box center [671, 175] width 211 height 19
type input "Laurie"
type input "Fourth Phone Call"
type input "Laurie"
type input "CHa"
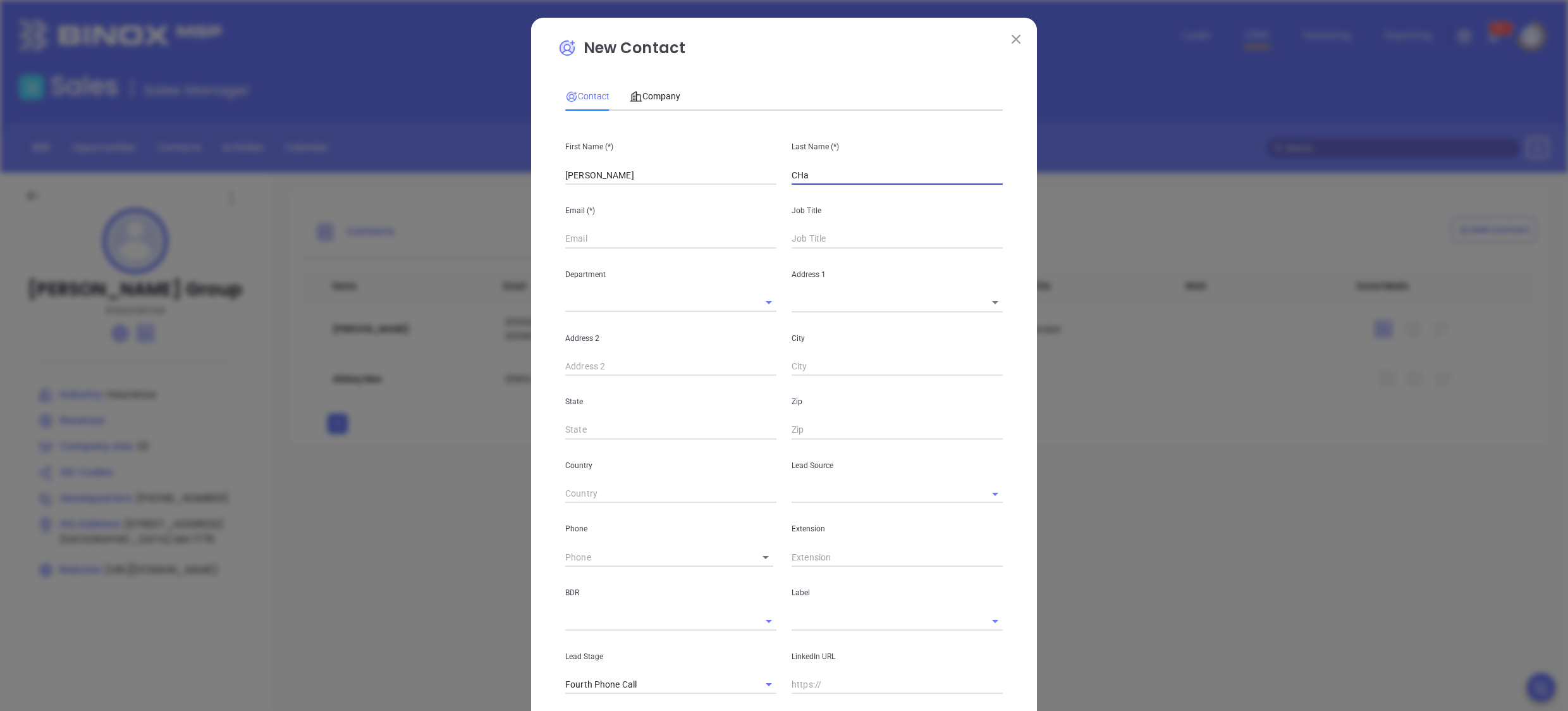
type input "1"
type input "CHace"
type input "1"
type input "Cace"
click at [614, 172] on input "Laurieh" at bounding box center [671, 175] width 211 height 19
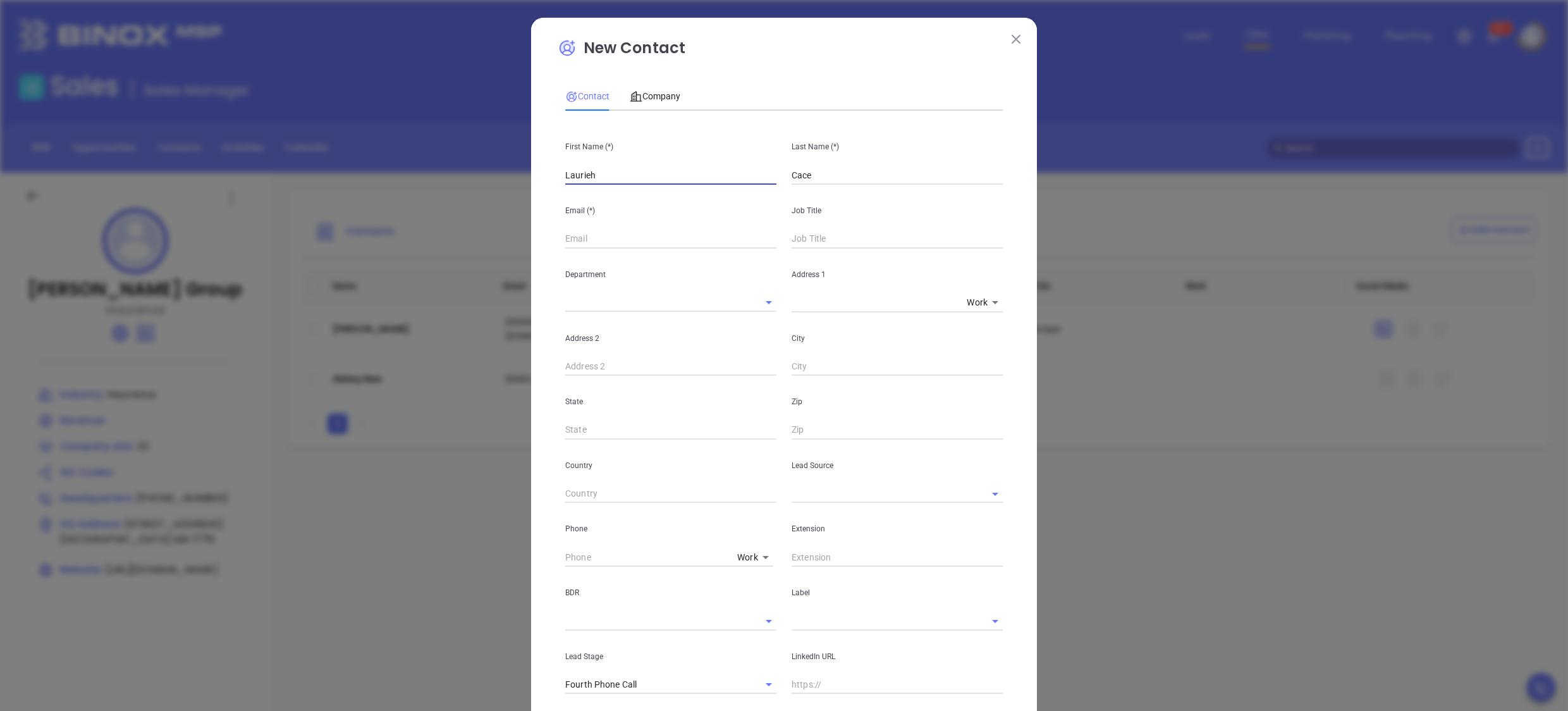
type input "Laurie"
type input "Chace"
click at [607, 232] on input "text" at bounding box center [671, 239] width 211 height 19
paste input "l.chace@morrillinsurance.com"
type input "l.chace@morrillinsurance.com"
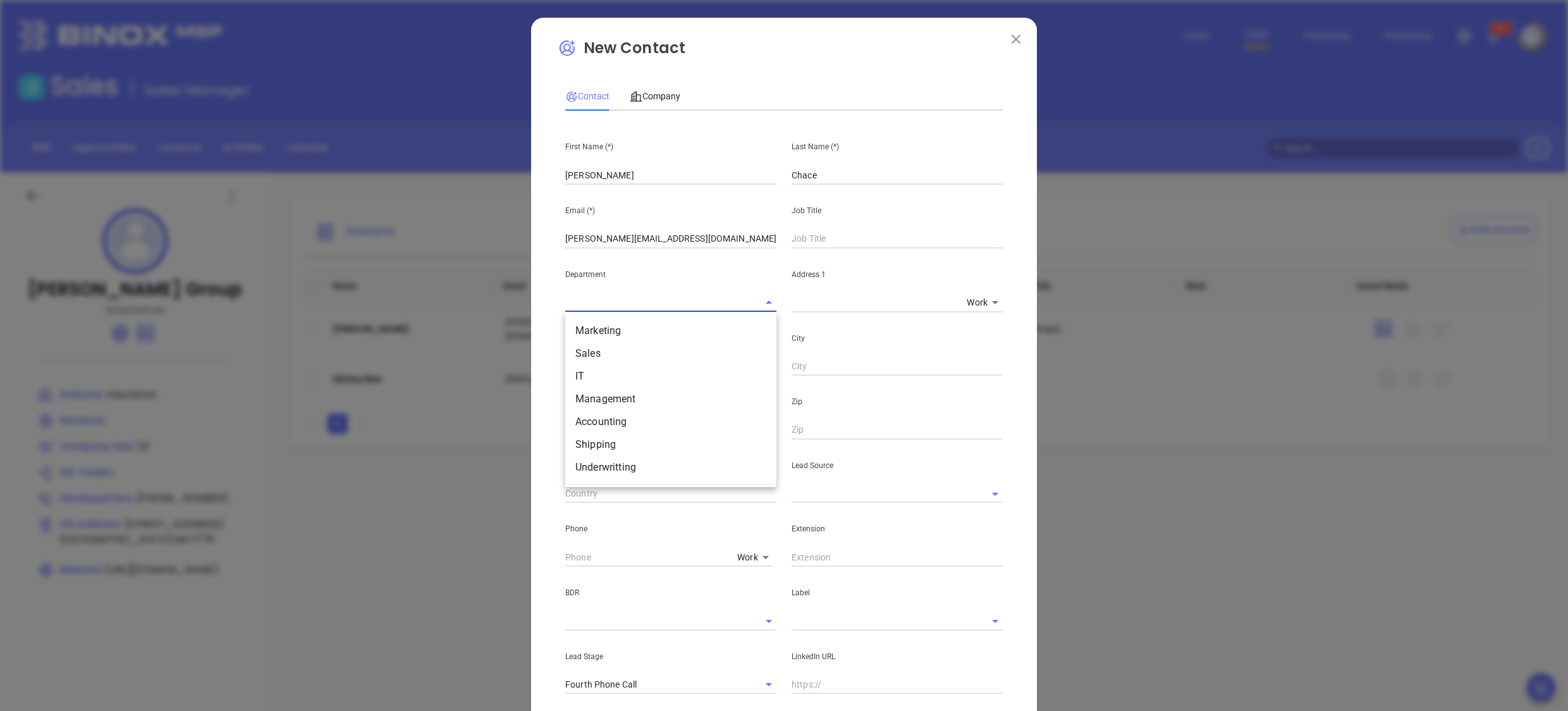
click at [726, 293] on input "text" at bounding box center [653, 302] width 176 height 18
click at [1012, 412] on div "New Contact Contact Company First Name (*) Laurie Last Name (*) Chace Email (*)…" at bounding box center [784, 458] width 506 height 882
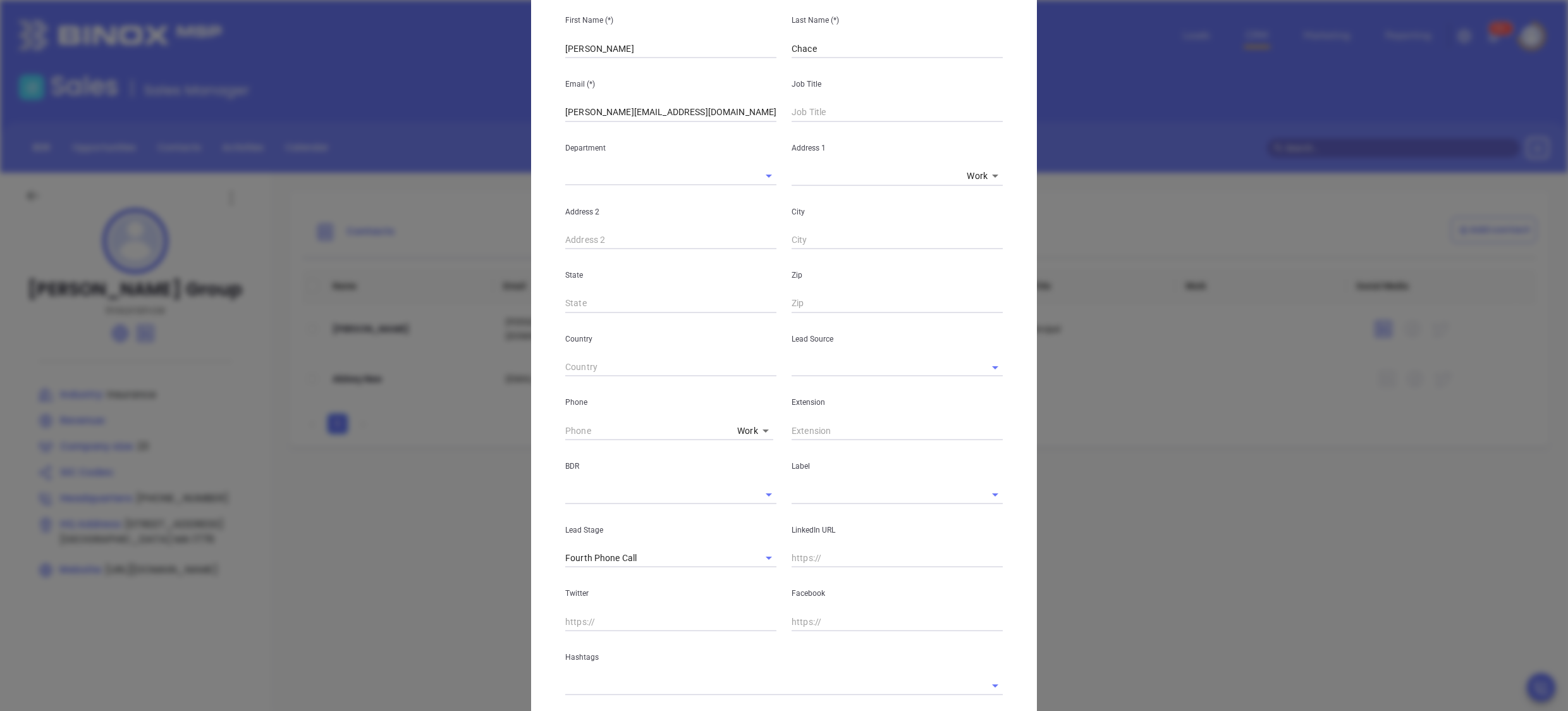
scroll to position [206, 0]
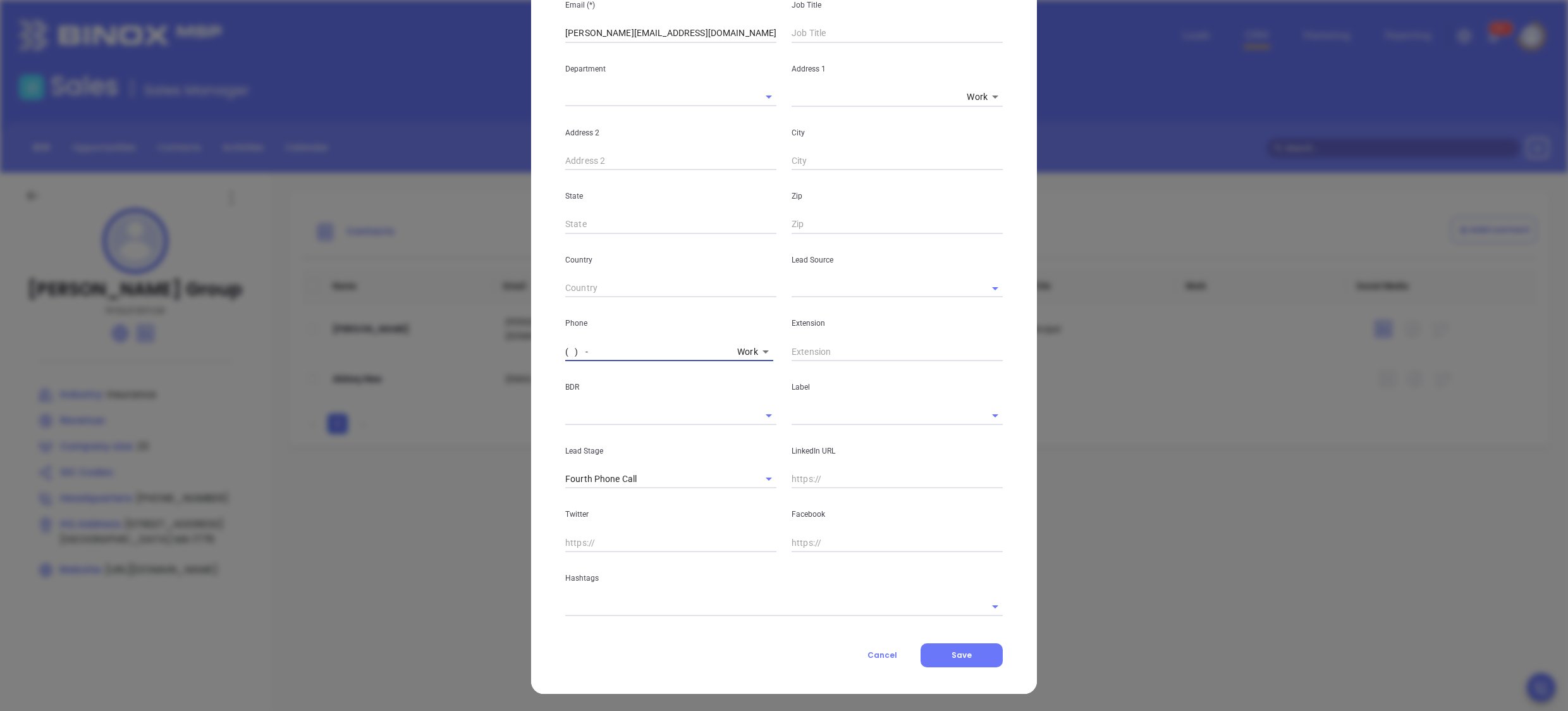
click at [590, 352] on input "( ) -" at bounding box center [648, 352] width 167 height 19
paste input "781) 762-7300"
type input "(781) 762-7300"
click at [952, 658] on span "Save" at bounding box center [962, 655] width 20 height 11
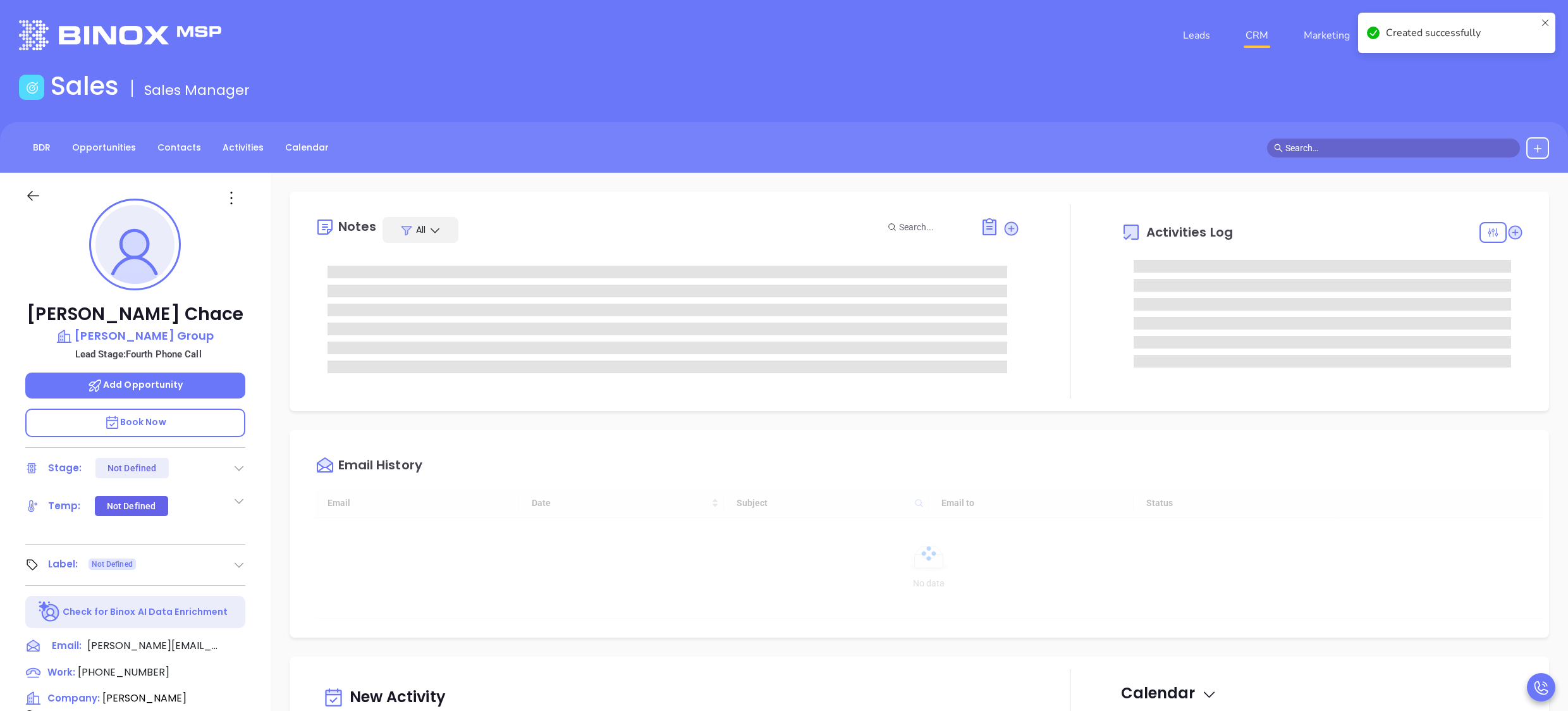
type input "10:00 am"
type input "[DATE]"
type input "[PERSON_NAME]"
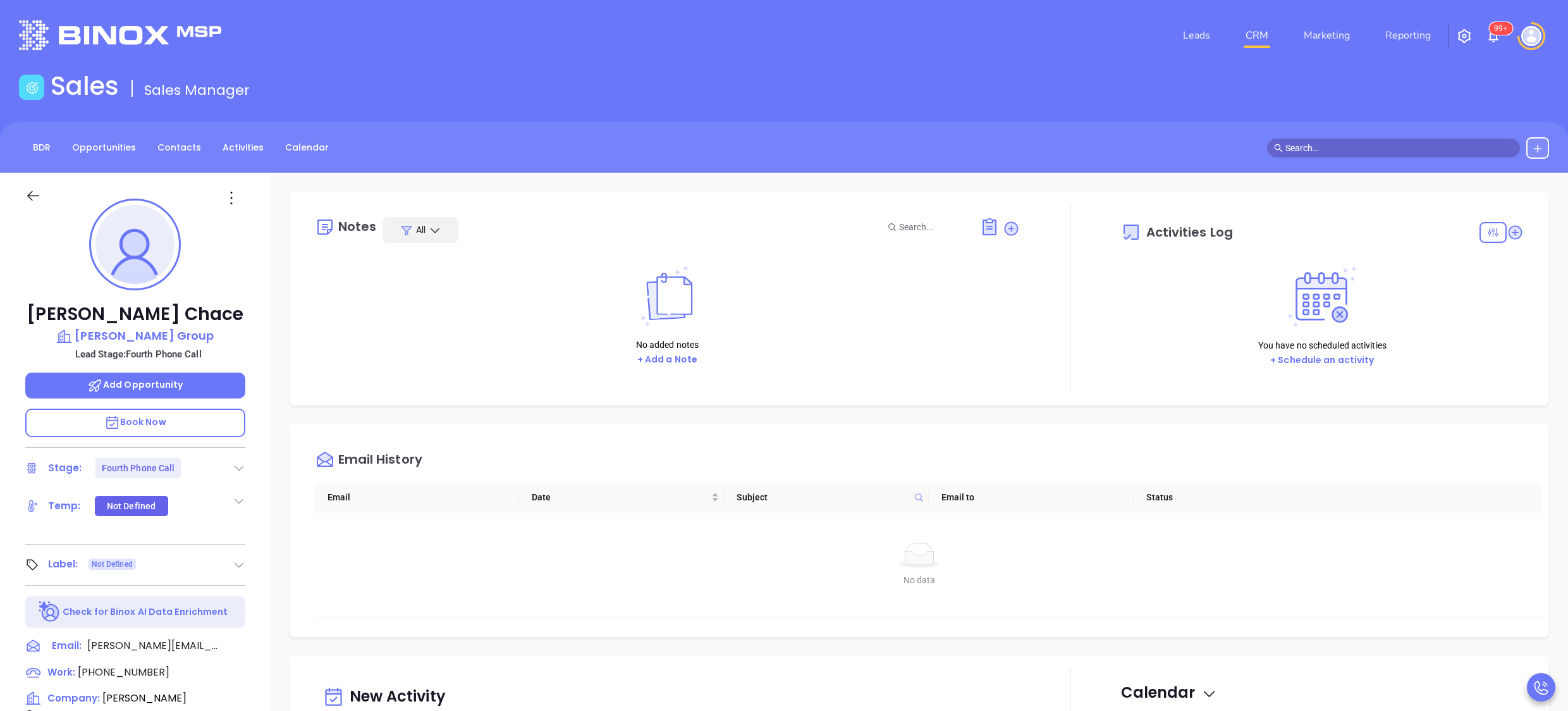
click at [1213, 462] on div "Email History" at bounding box center [928, 460] width 1228 height 46
click at [237, 463] on icon at bounding box center [239, 468] width 12 height 12
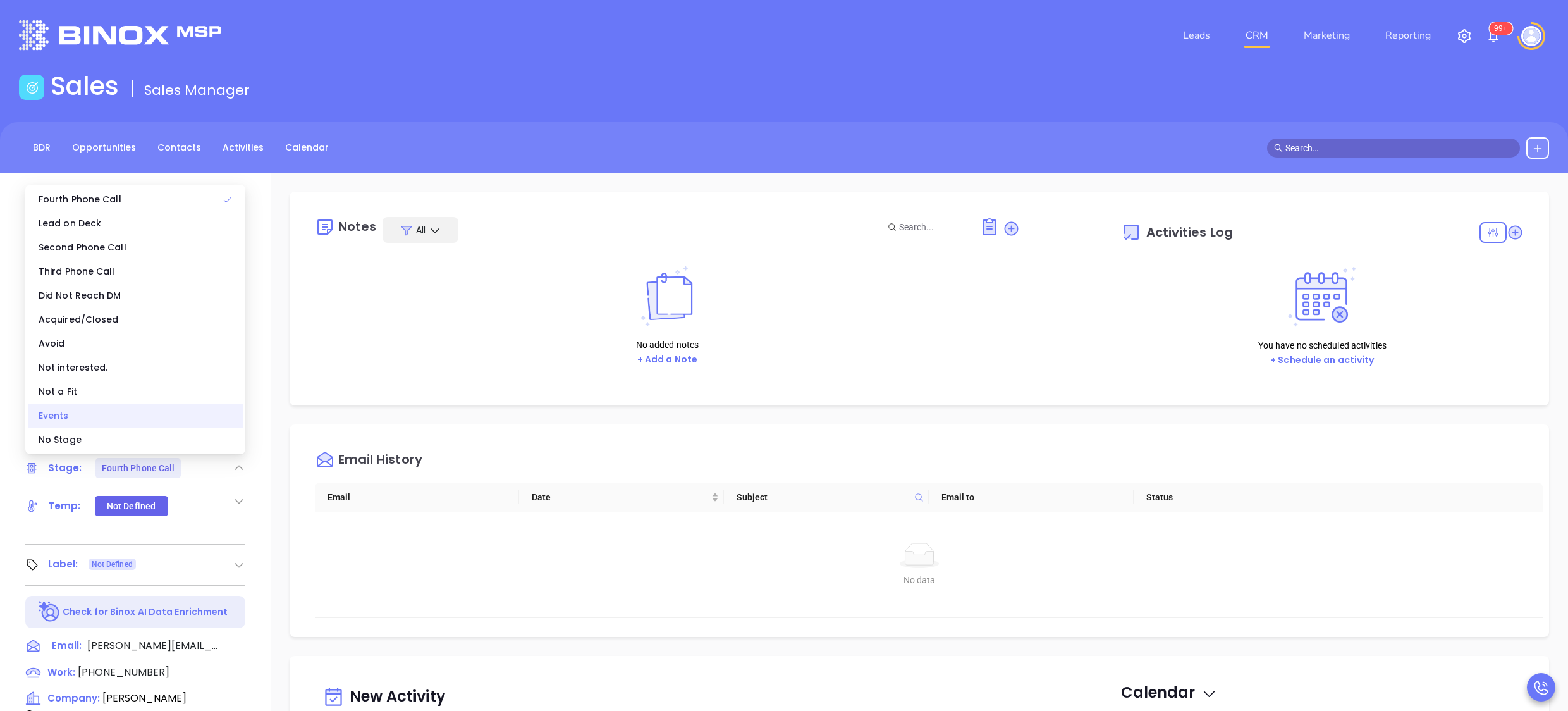
click at [77, 415] on div "Events" at bounding box center [135, 416] width 215 height 24
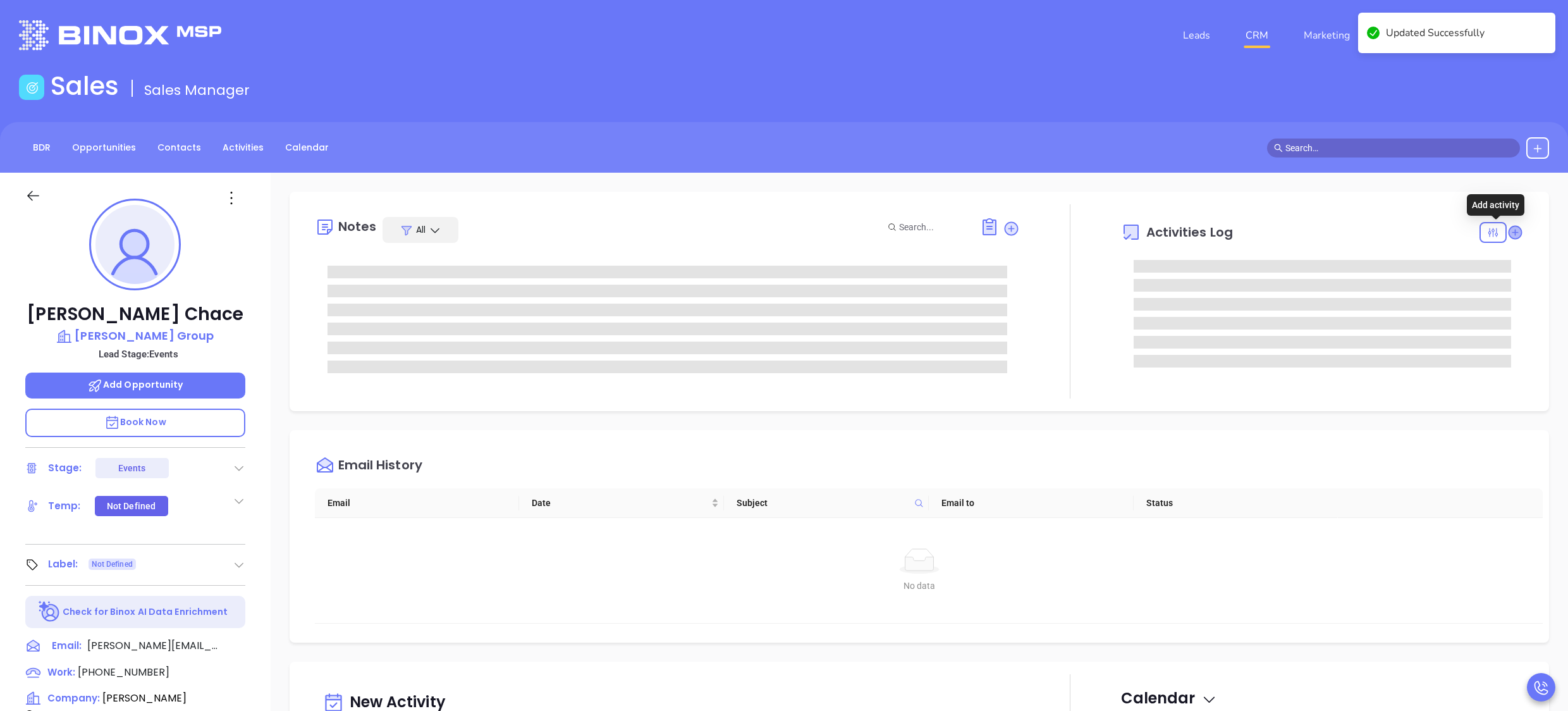
click at [1509, 227] on icon at bounding box center [1514, 232] width 12 height 12
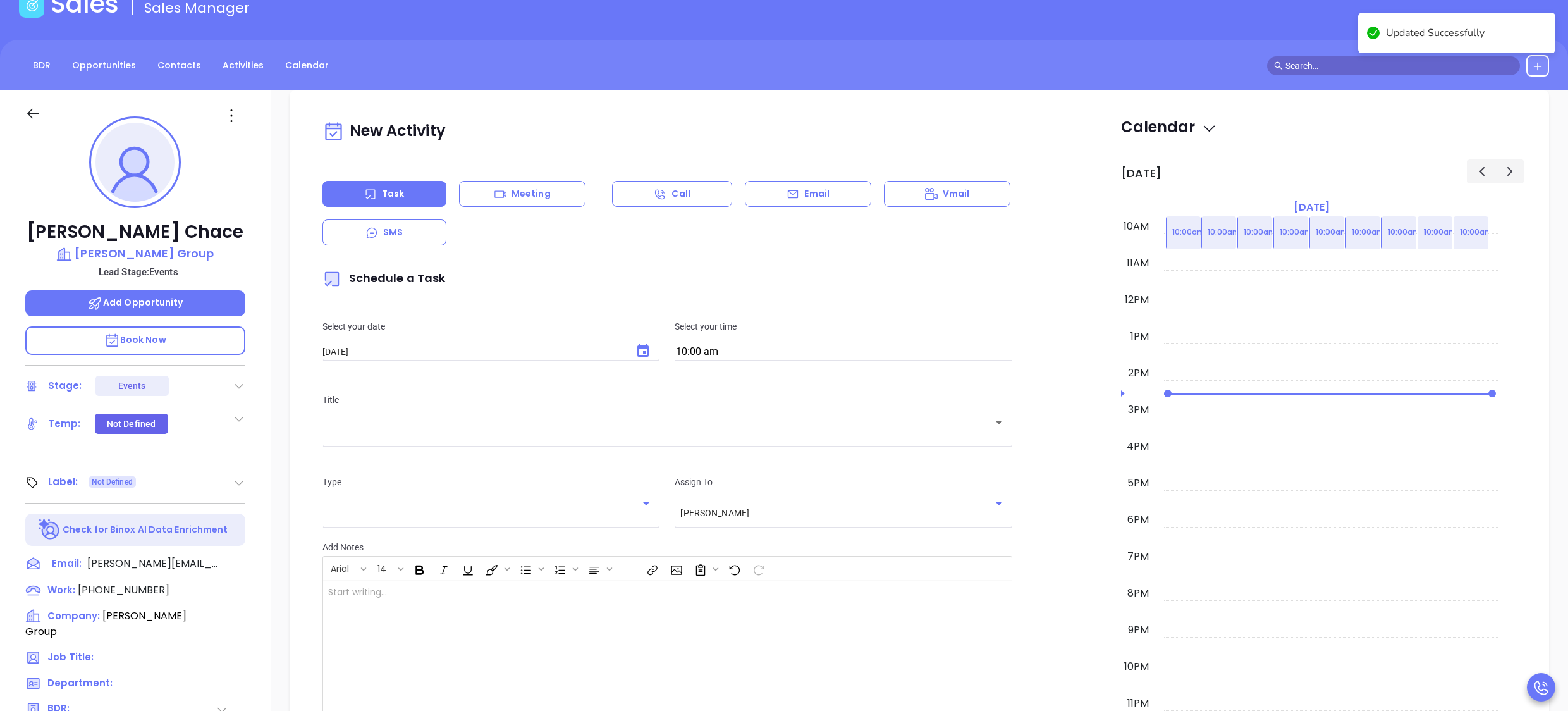
scroll to position [173, 0]
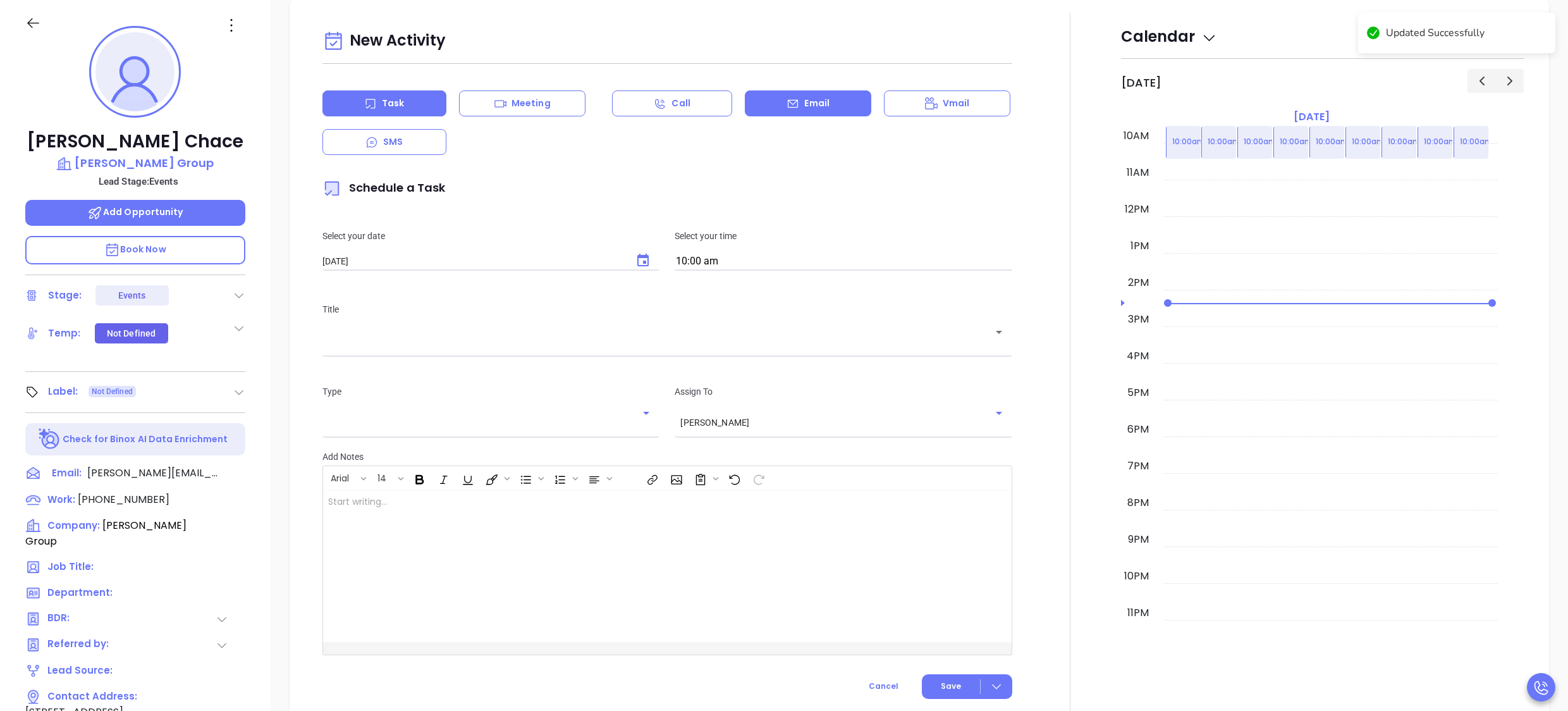
click at [810, 108] on p "Email" at bounding box center [817, 104] width 25 height 13
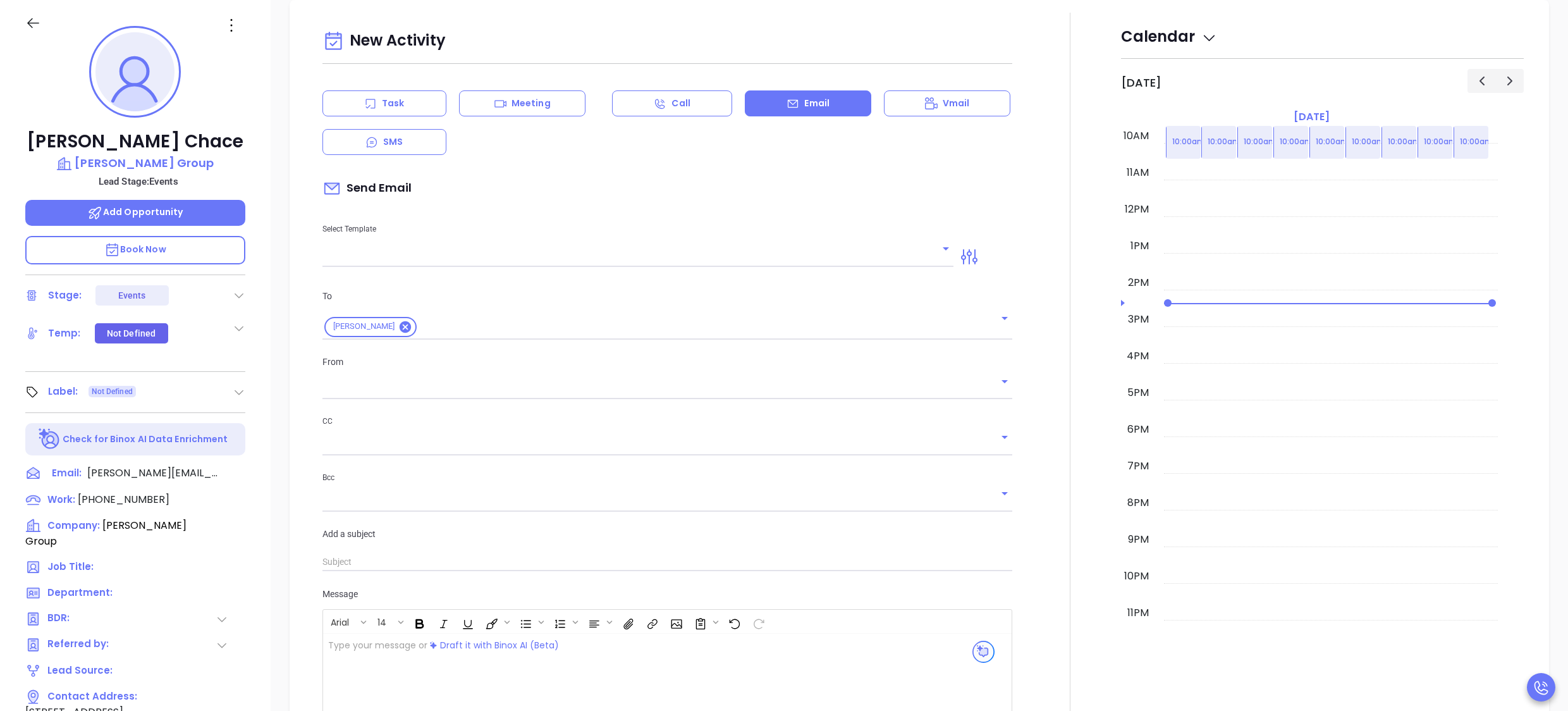
type input "[PERSON_NAME]"
click at [423, 253] on input "text" at bounding box center [629, 256] width 613 height 18
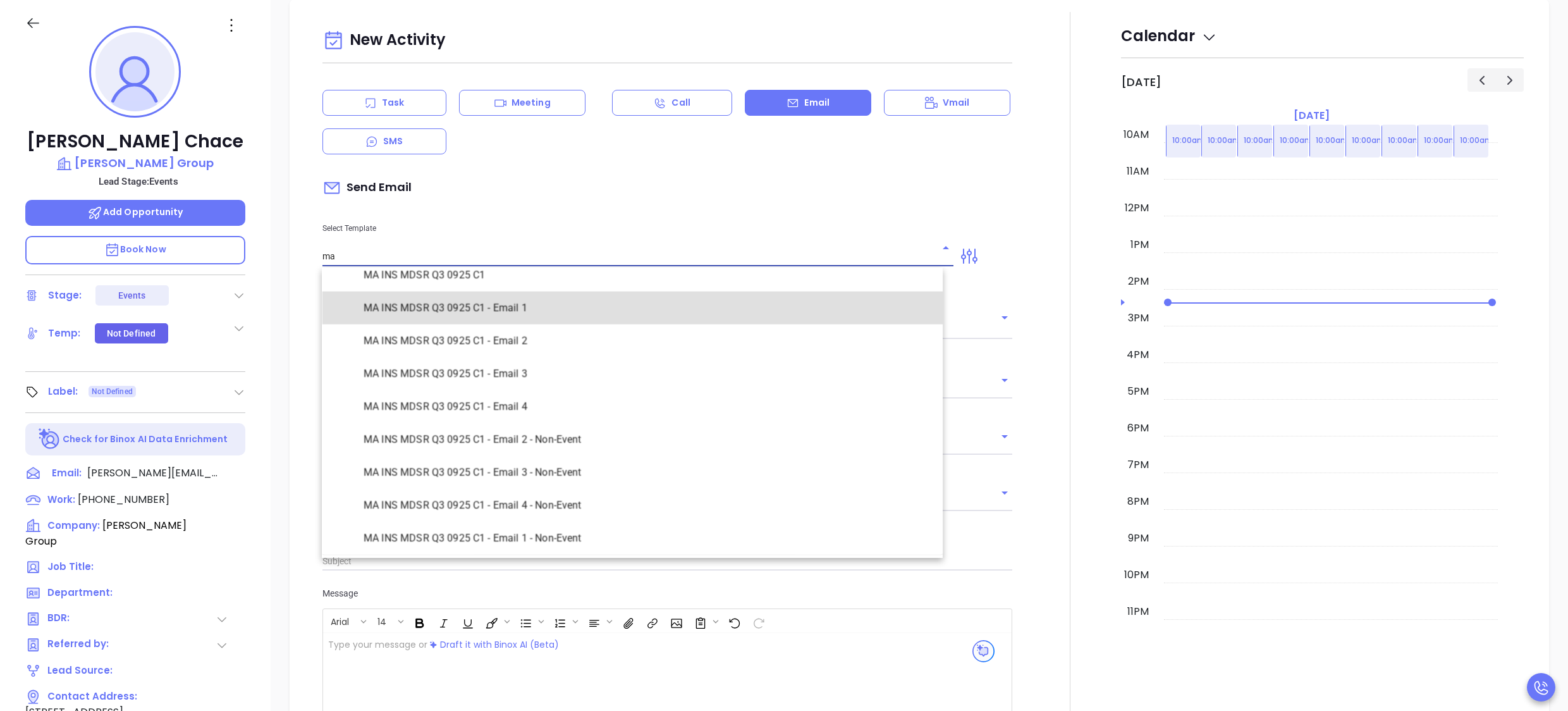
scroll to position [1716, 0]
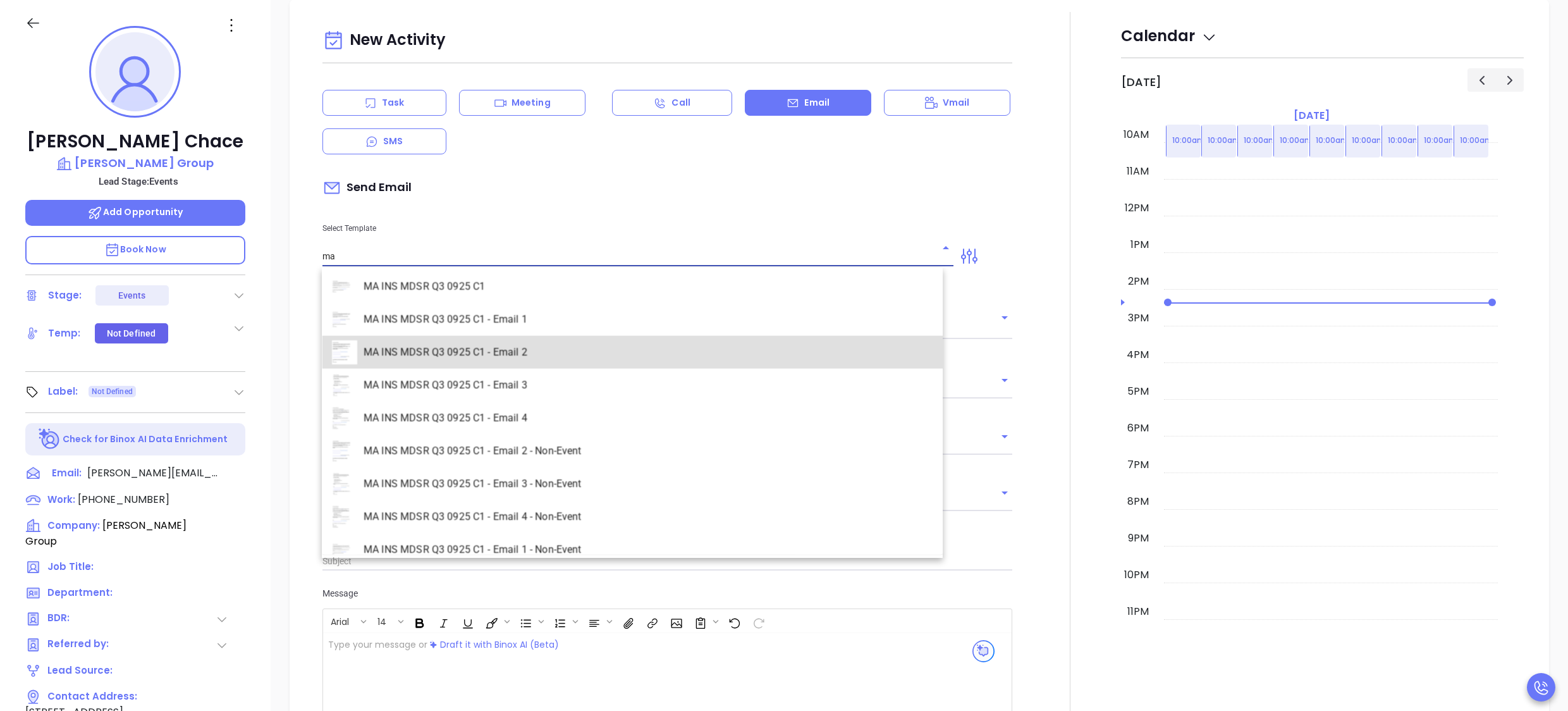
type input "MA INS MDSR Q3 0925 C1 - Email 2"
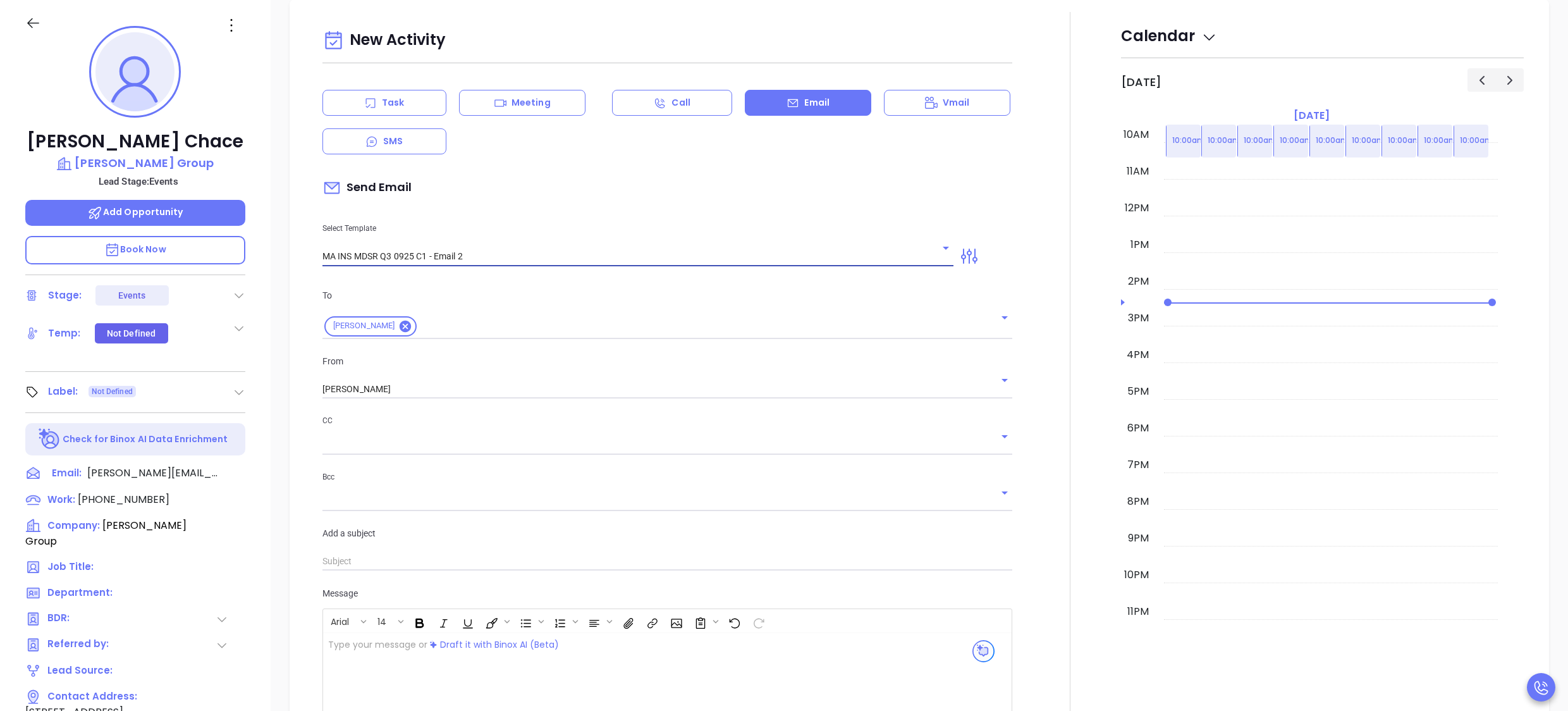
type input "Laurie, here’s the MA compliance checklist we mentioned"
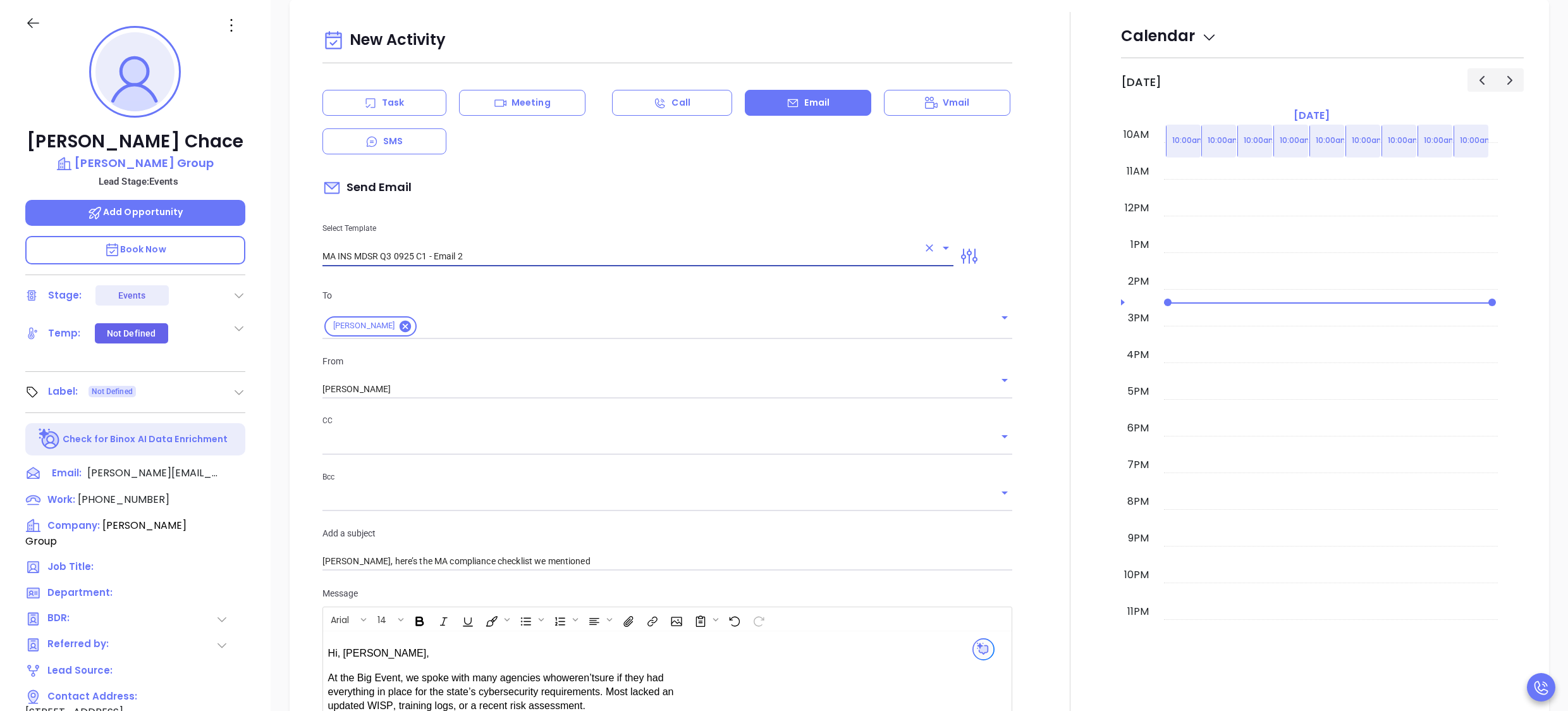
type input "MA INS MDSR Q3 0925 C1 - Email 2"
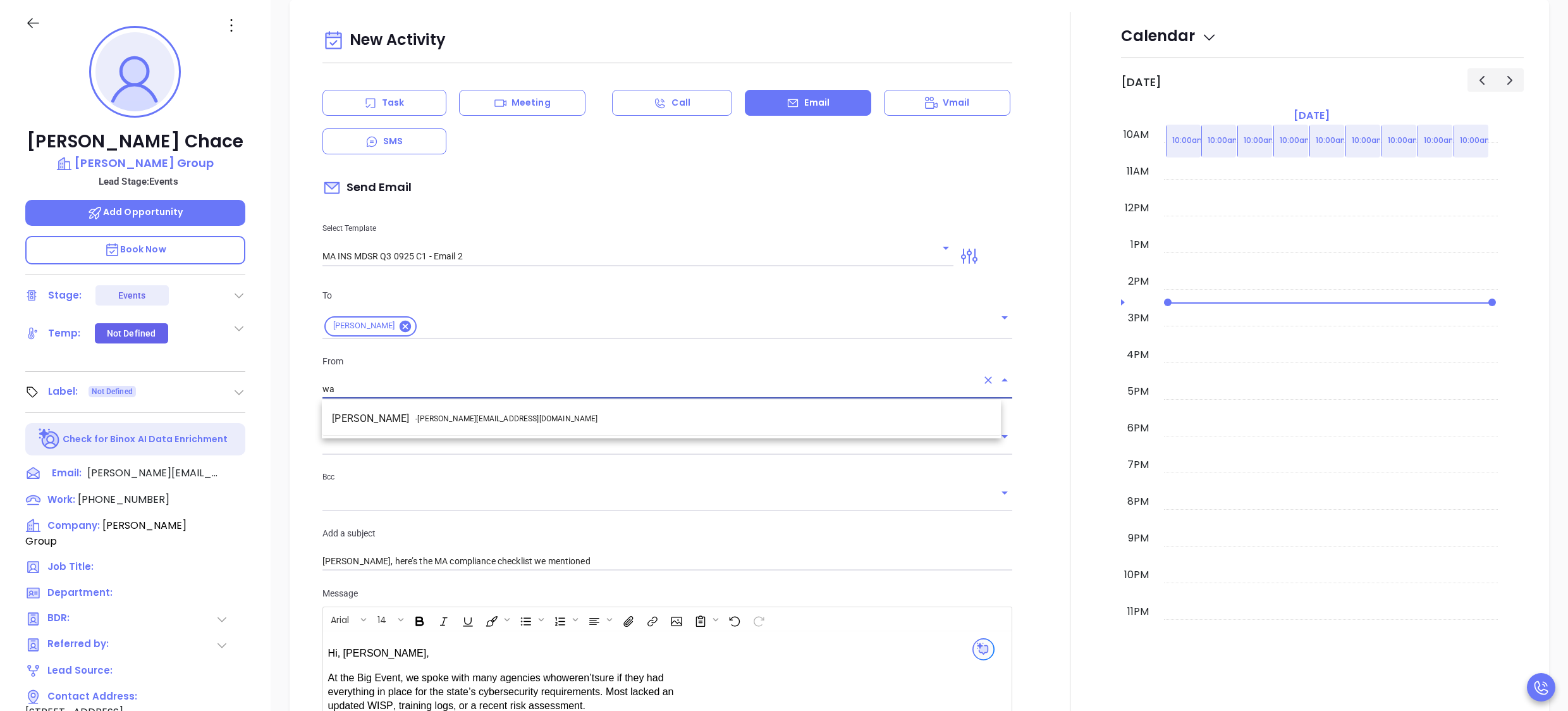
click at [456, 416] on span "- walter@motiva.net" at bounding box center [507, 419] width 182 height 12
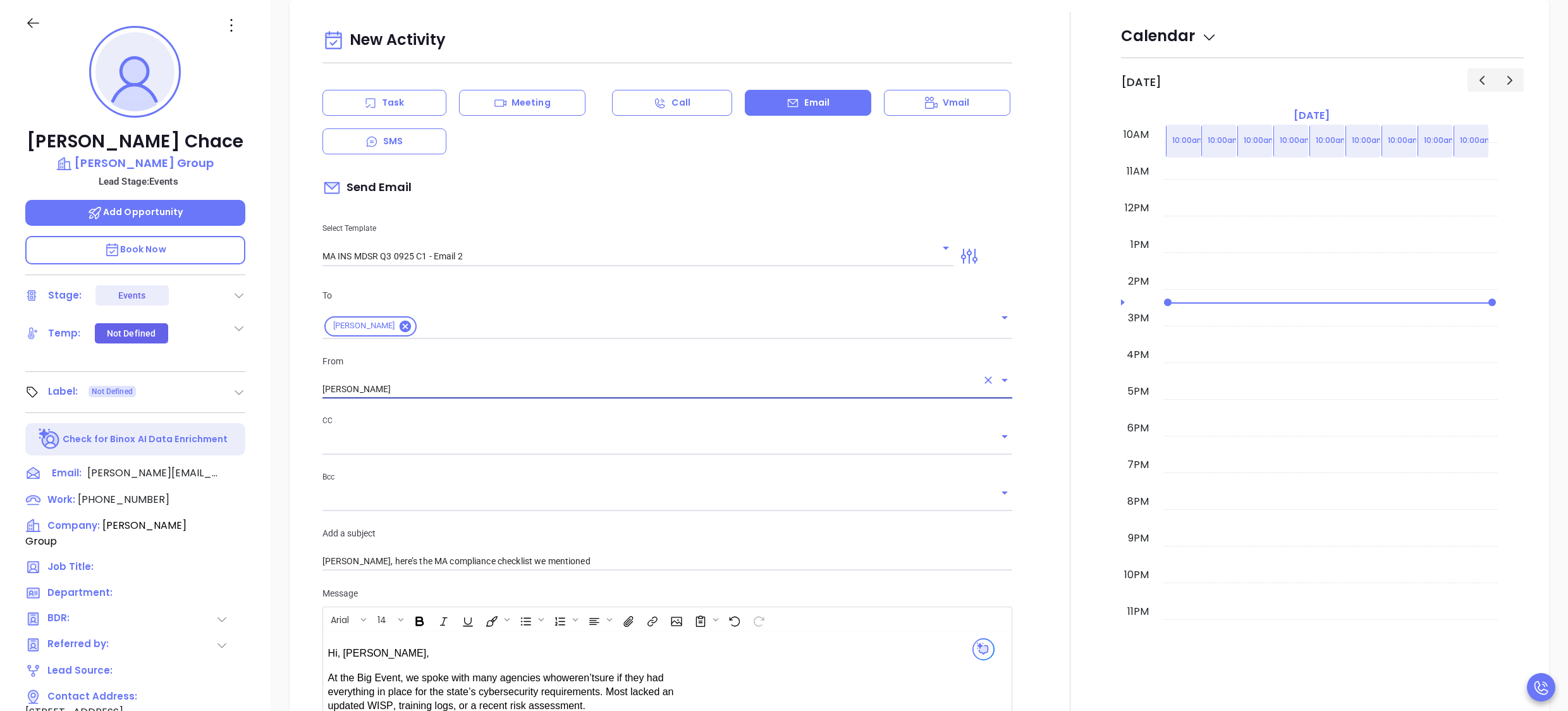
type input "Walter Contreras"
click at [1038, 460] on div at bounding box center [1070, 508] width 101 height 991
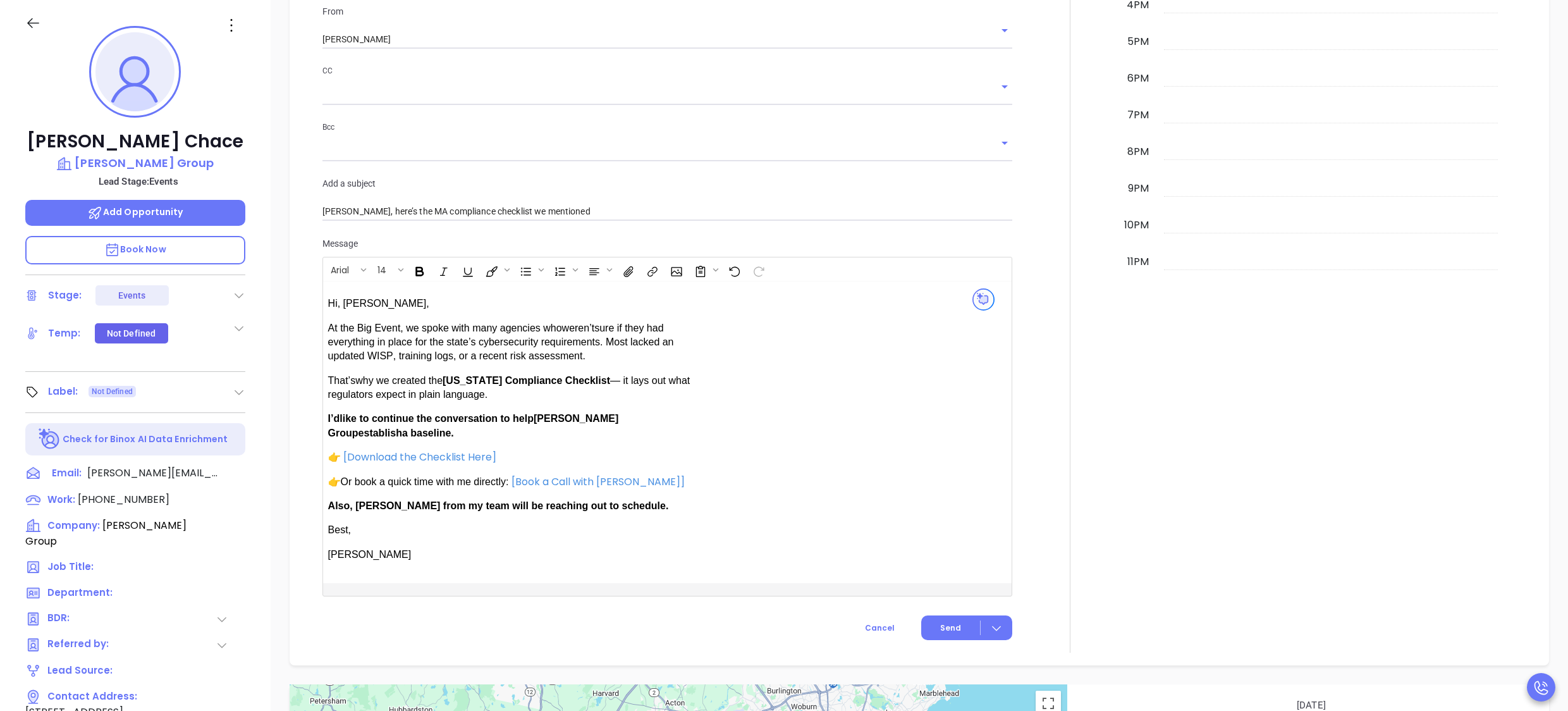
scroll to position [889, 0]
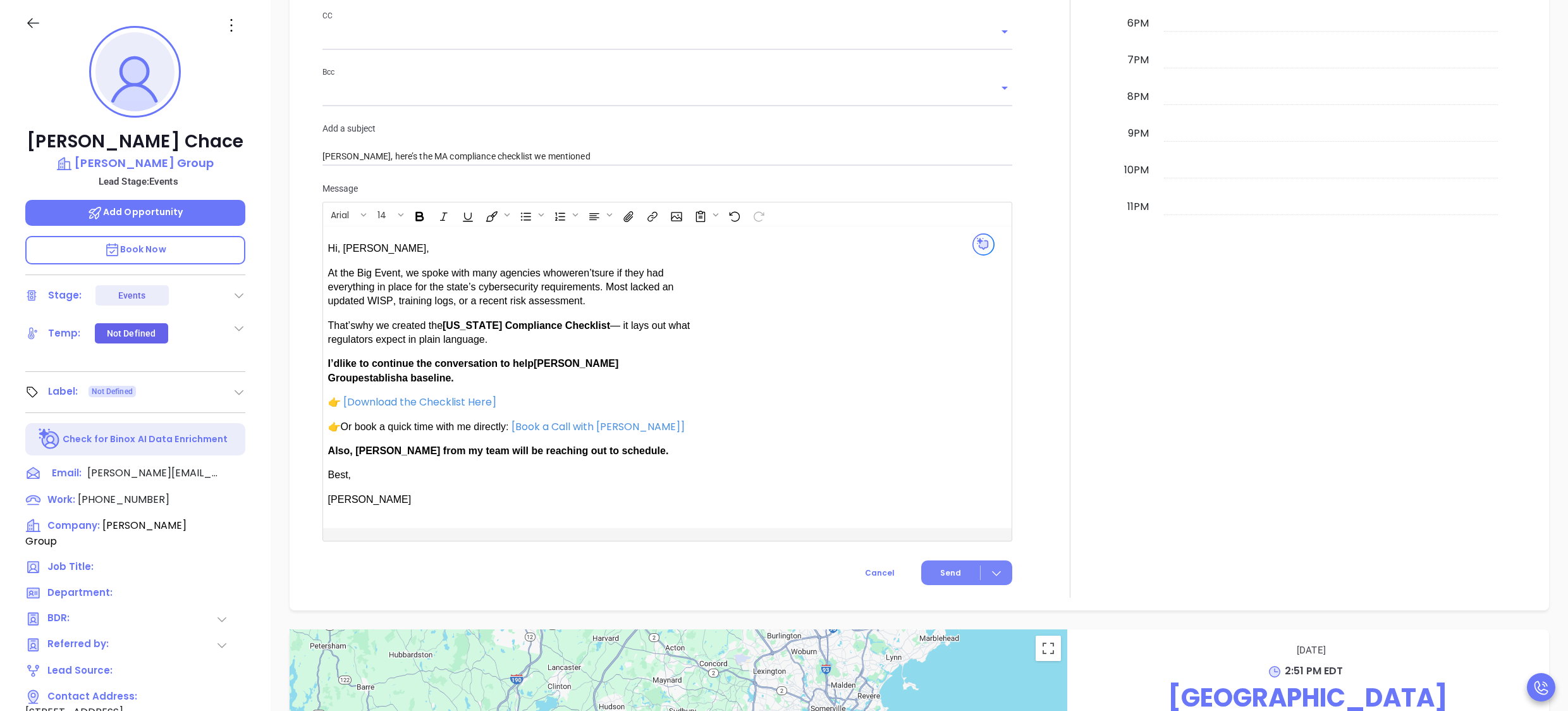
click at [926, 560] on button "Send" at bounding box center [967, 573] width 91 height 25
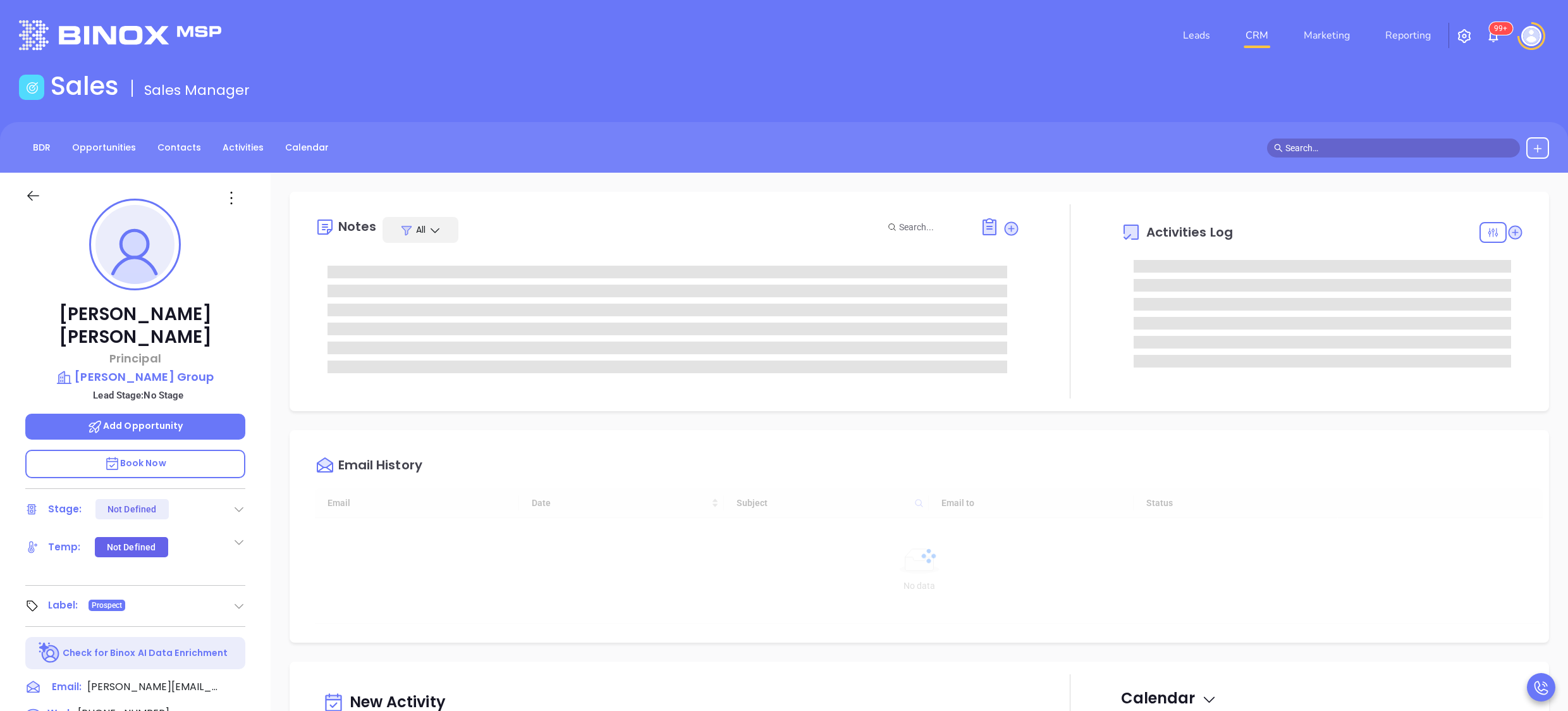
type input "[DATE]"
type input "[PERSON_NAME]"
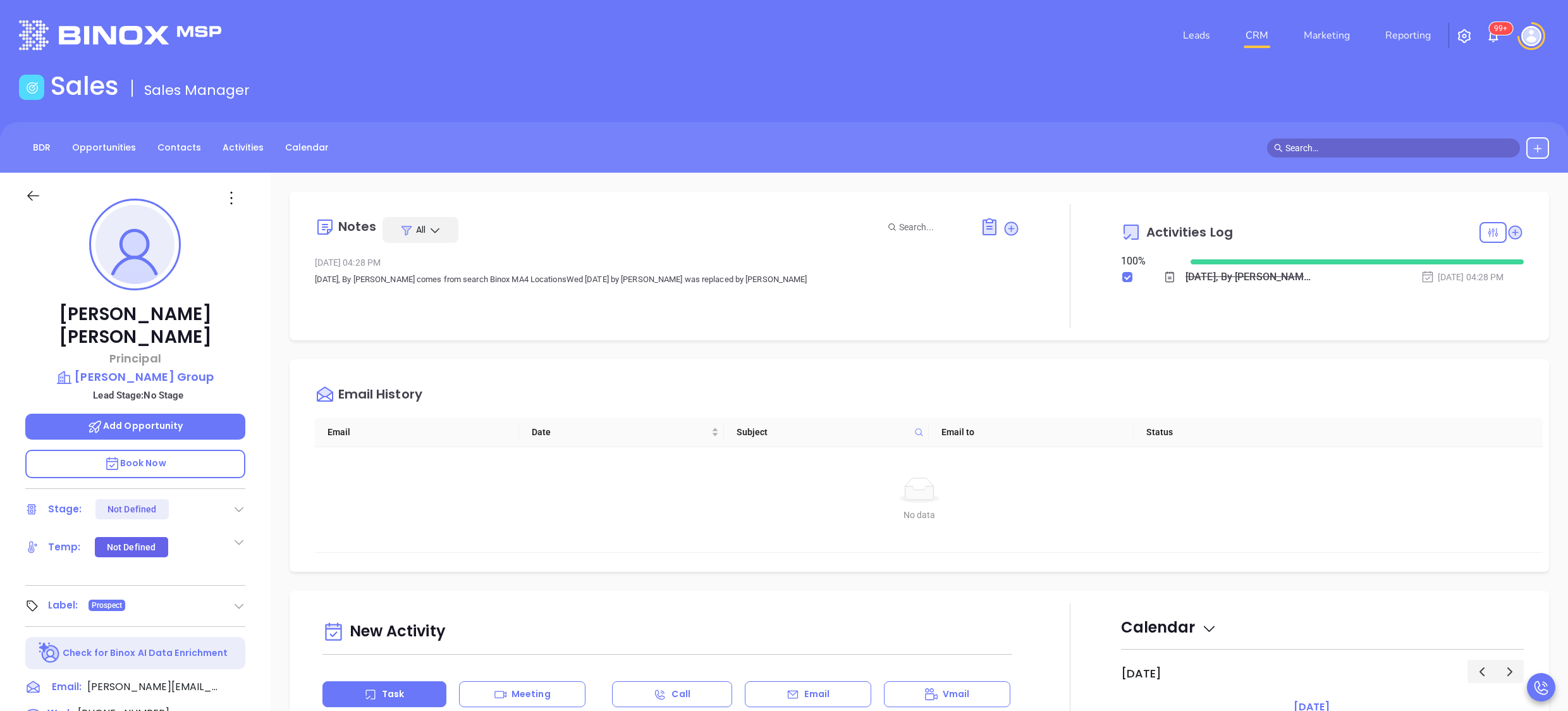
click at [661, 326] on div "Notes All May 21, 2024 04:28 PM [DATE], By [PERSON_NAME] comes from search Bino…" at bounding box center [667, 266] width 705 height 123
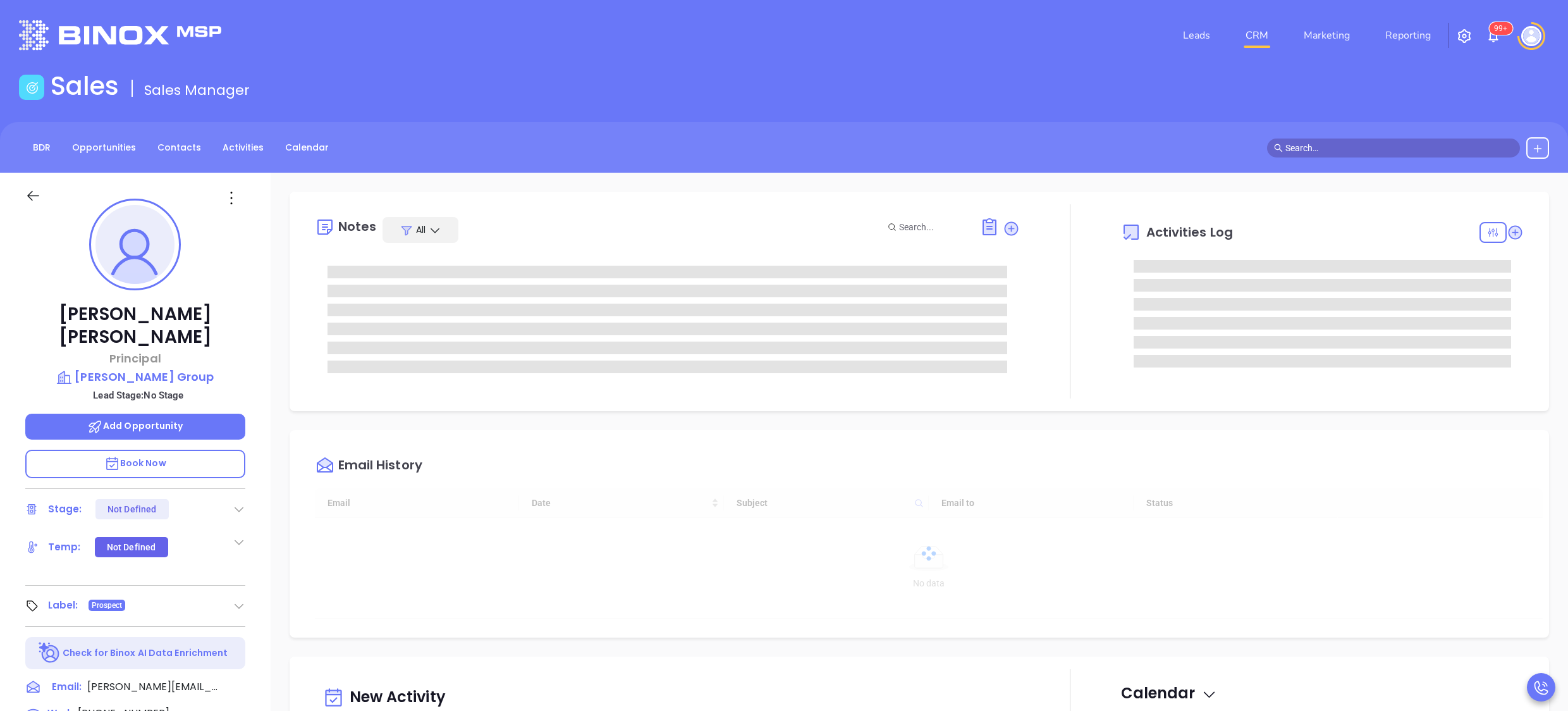
type input "[DATE]"
type input "[PERSON_NAME]"
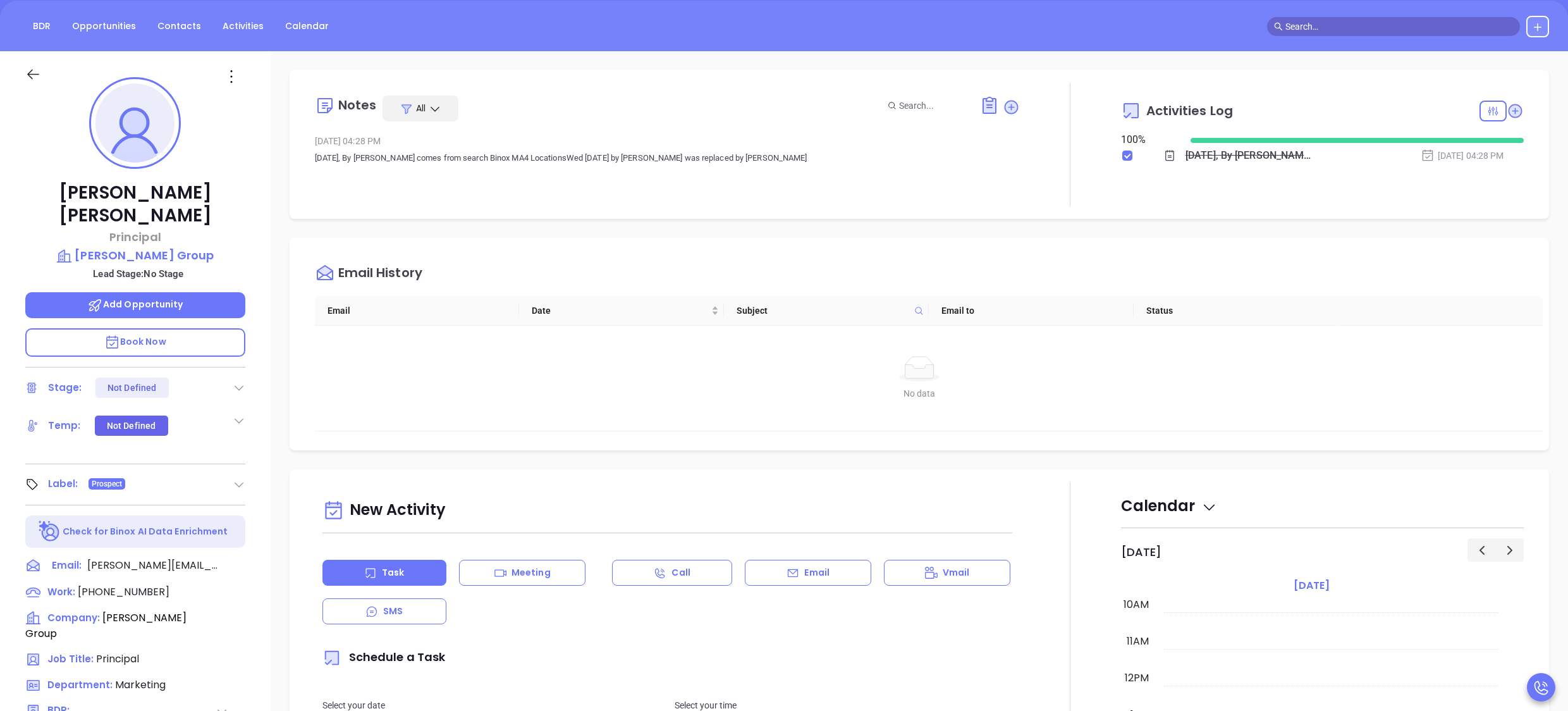
scroll to position [350, 0]
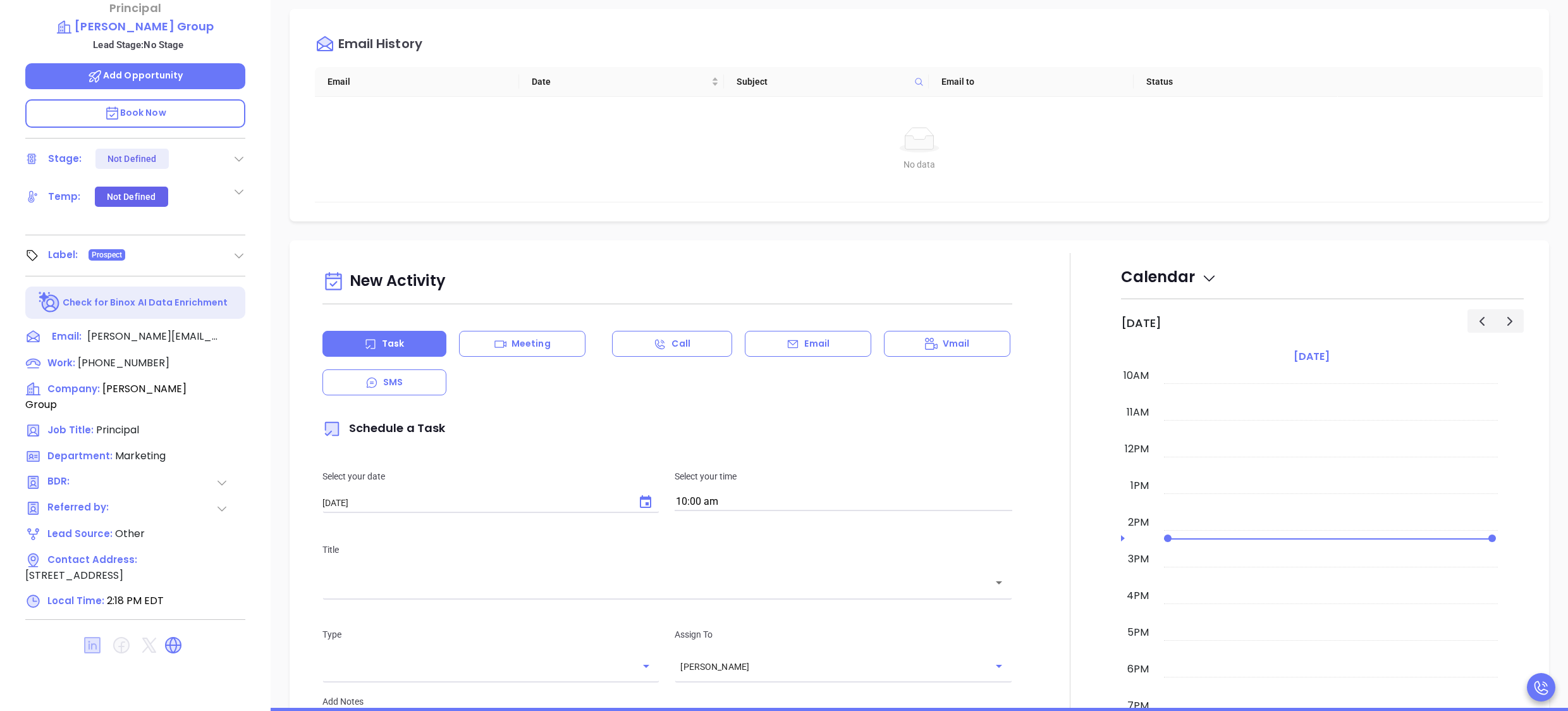
click at [85, 637] on icon at bounding box center [92, 645] width 17 height 17
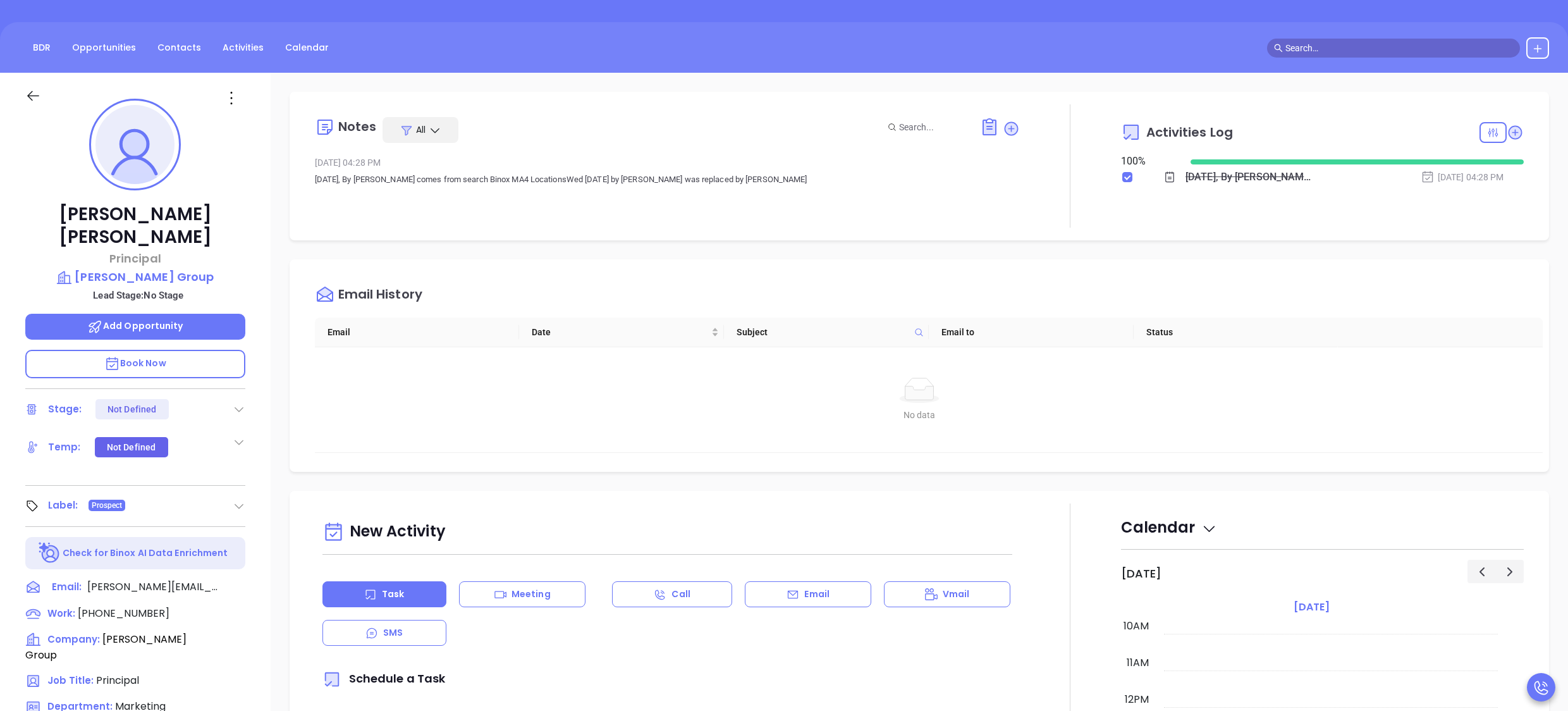
scroll to position [98, 0]
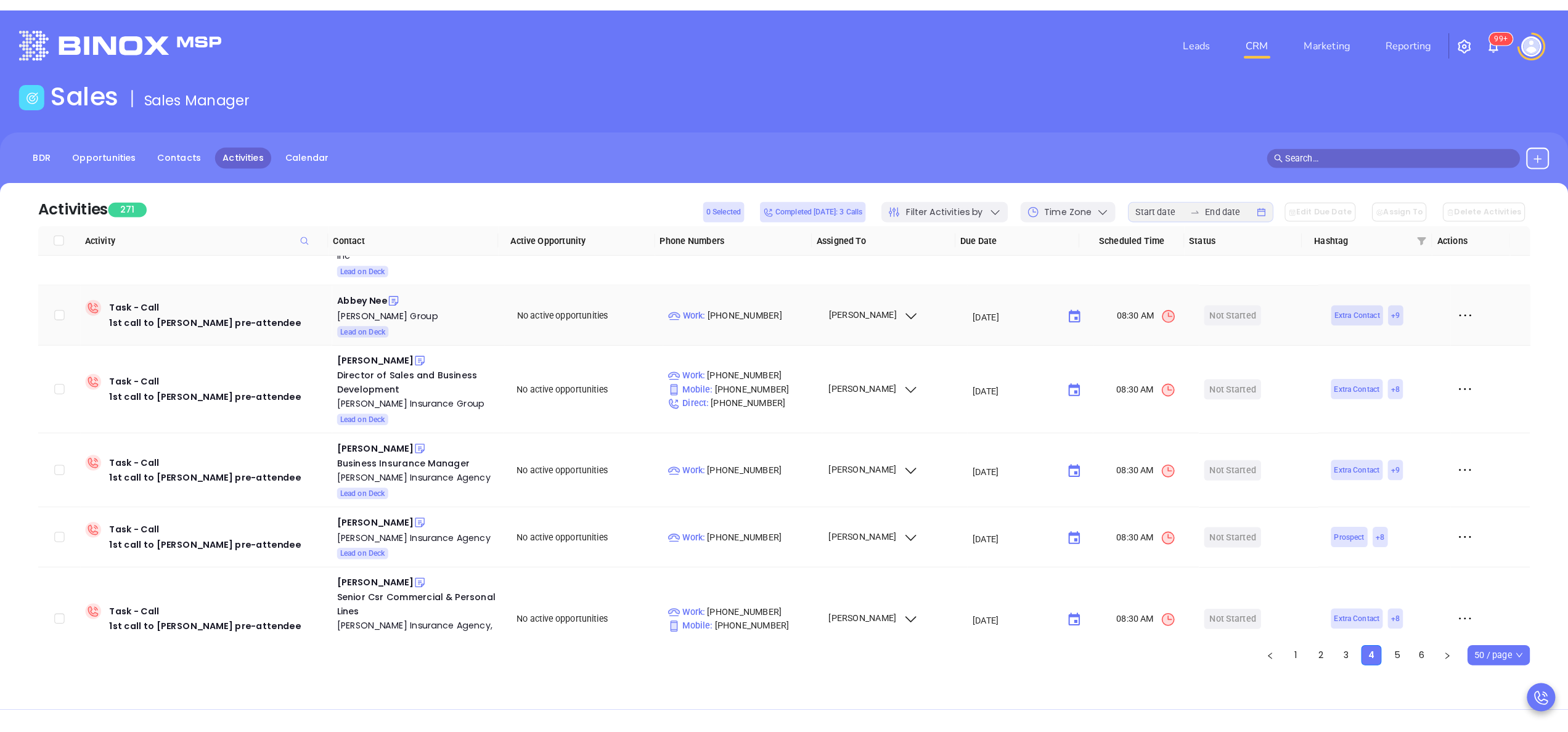
scroll to position [295, 0]
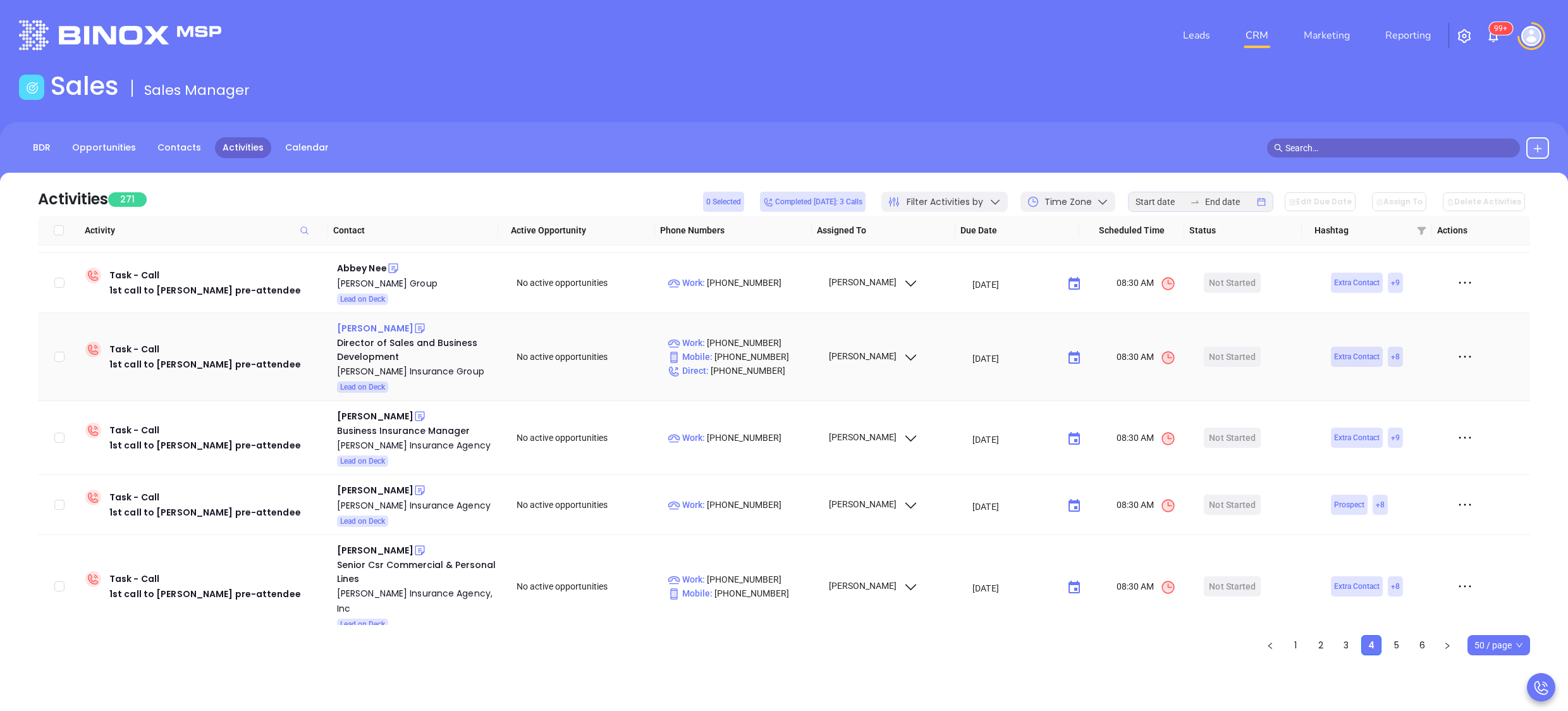
click at [365, 321] on div "[PERSON_NAME]" at bounding box center [376, 328] width 77 height 15
click at [360, 321] on div "[PERSON_NAME]" at bounding box center [376, 328] width 77 height 15
click at [380, 409] on div "[PERSON_NAME]" at bounding box center [376, 416] width 77 height 15
click at [392, 438] on div "[PERSON_NAME] Insurance Agency" at bounding box center [418, 445] width 162 height 15
click at [414, 410] on icon at bounding box center [420, 416] width 12 height 12
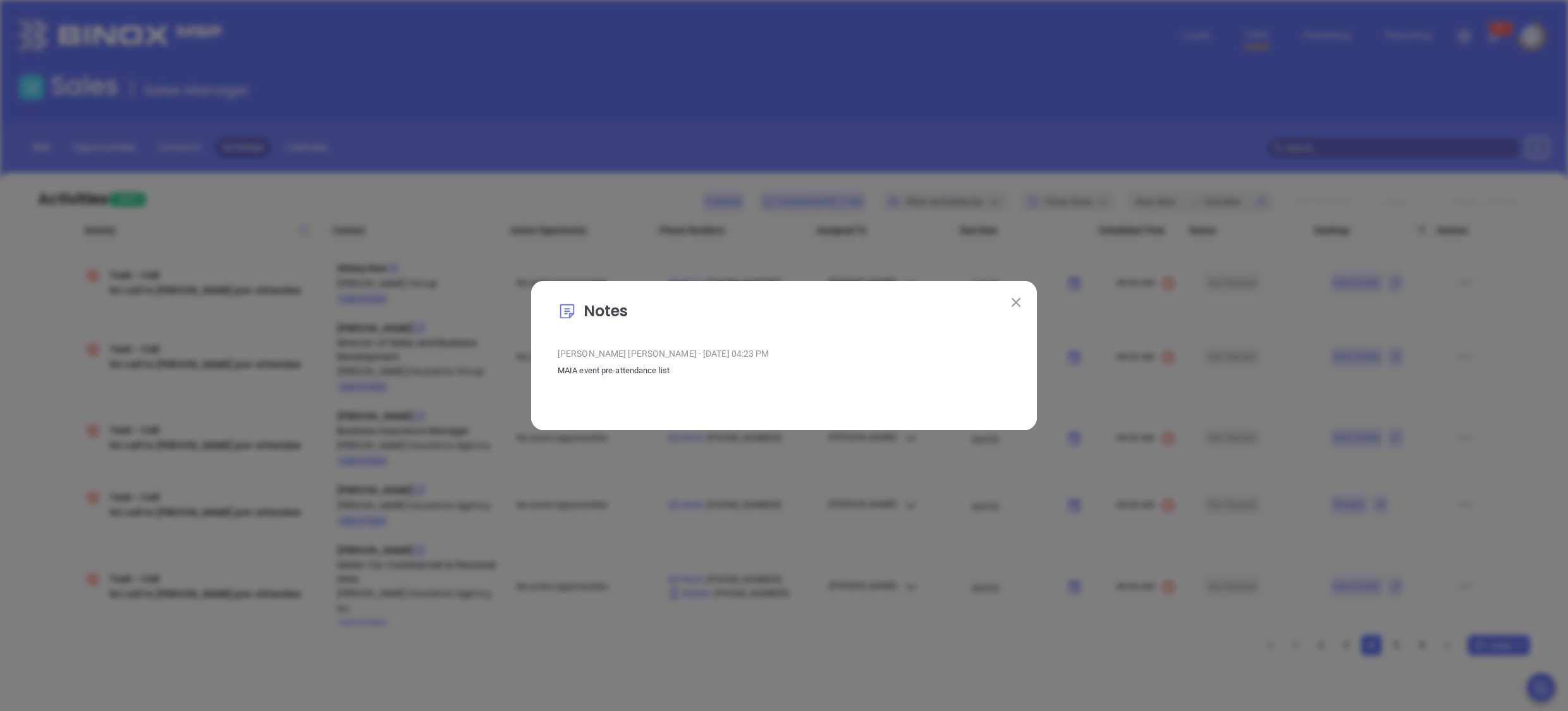
click at [1020, 293] on button at bounding box center [1016, 301] width 17 height 17
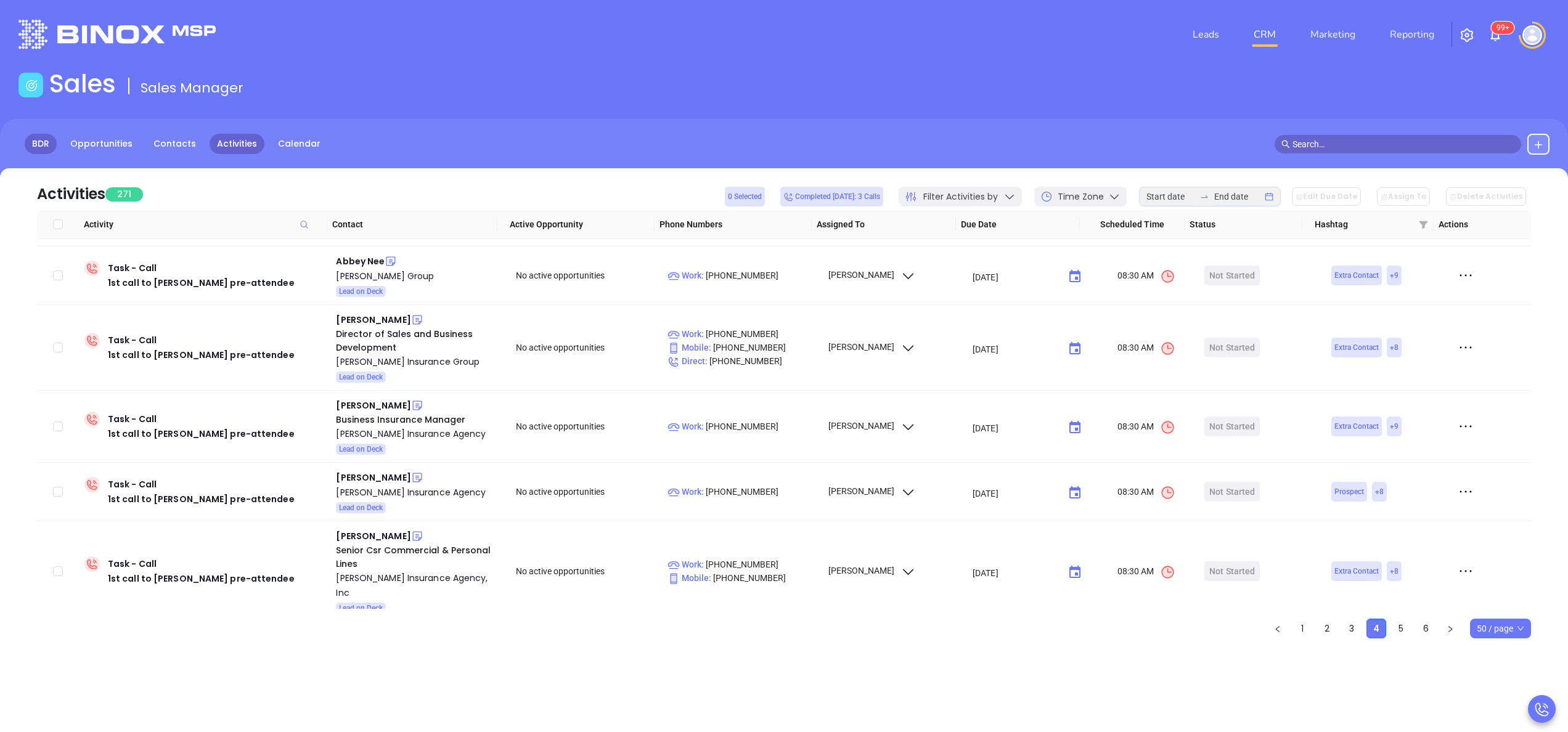
click at [47, 138] on link "BDR" at bounding box center [40, 144] width 32 height 20
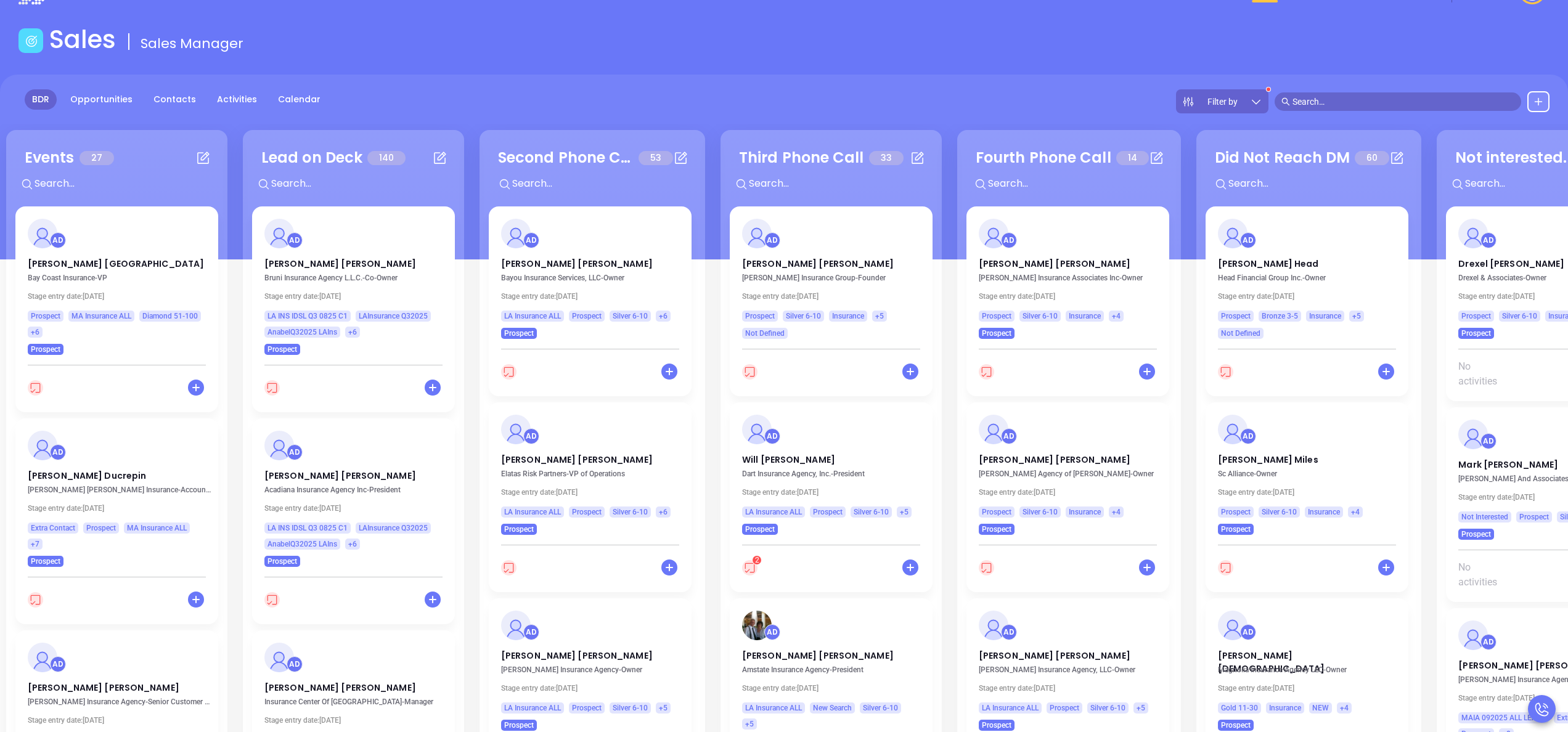
scroll to position [49, 0]
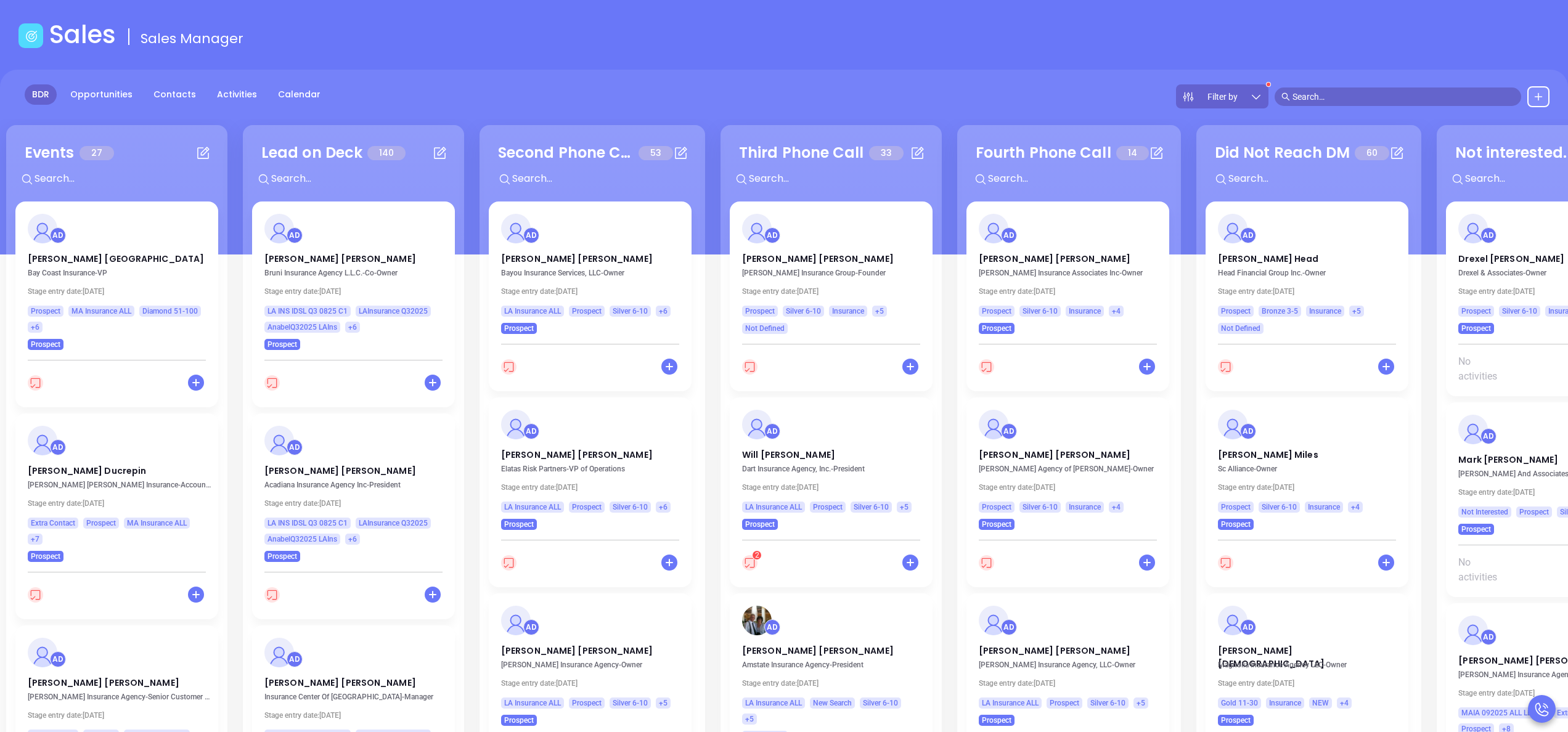
click at [444, 234] on div "AD" at bounding box center [353, 228] width 193 height 30
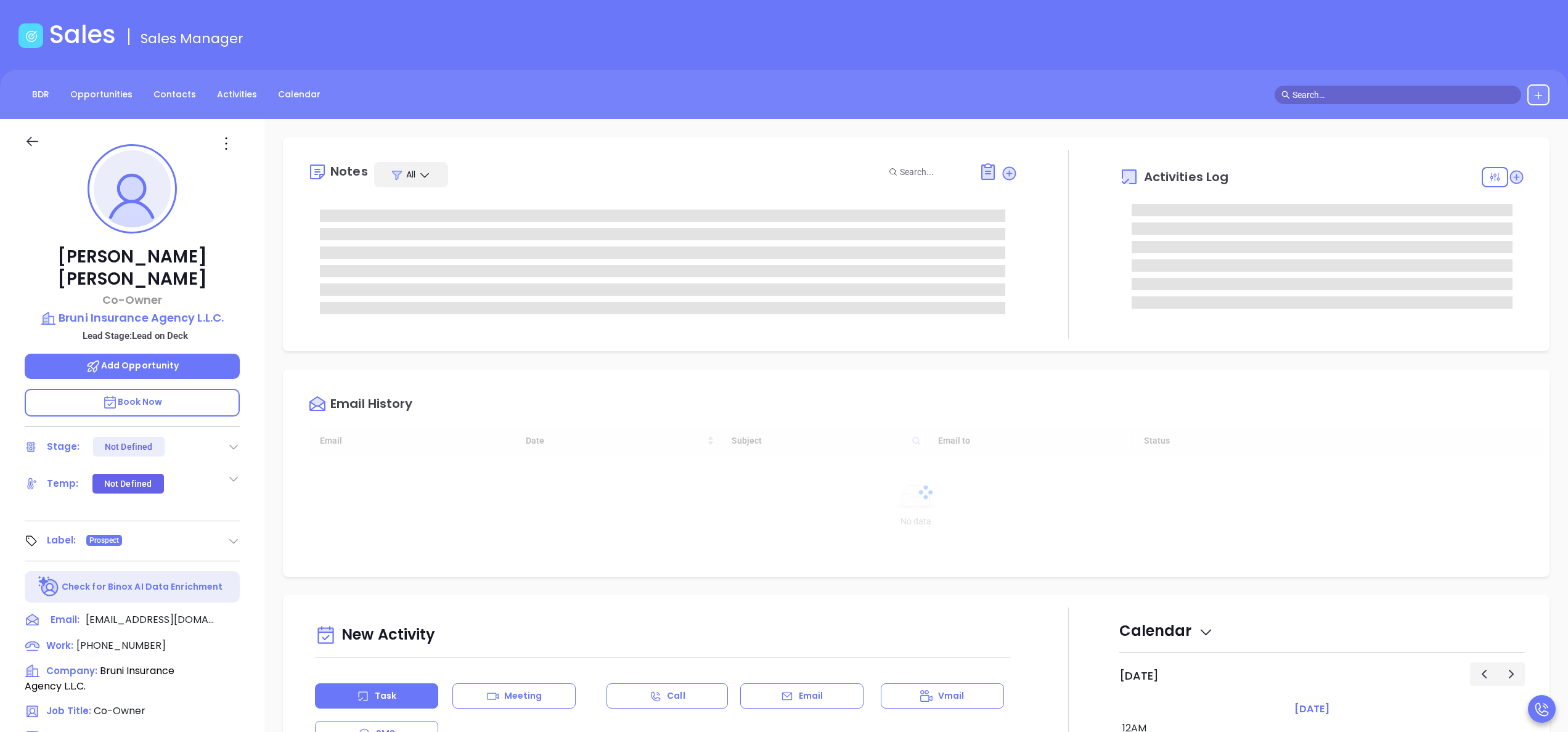
type input "[DATE]"
type input "[PERSON_NAME]"
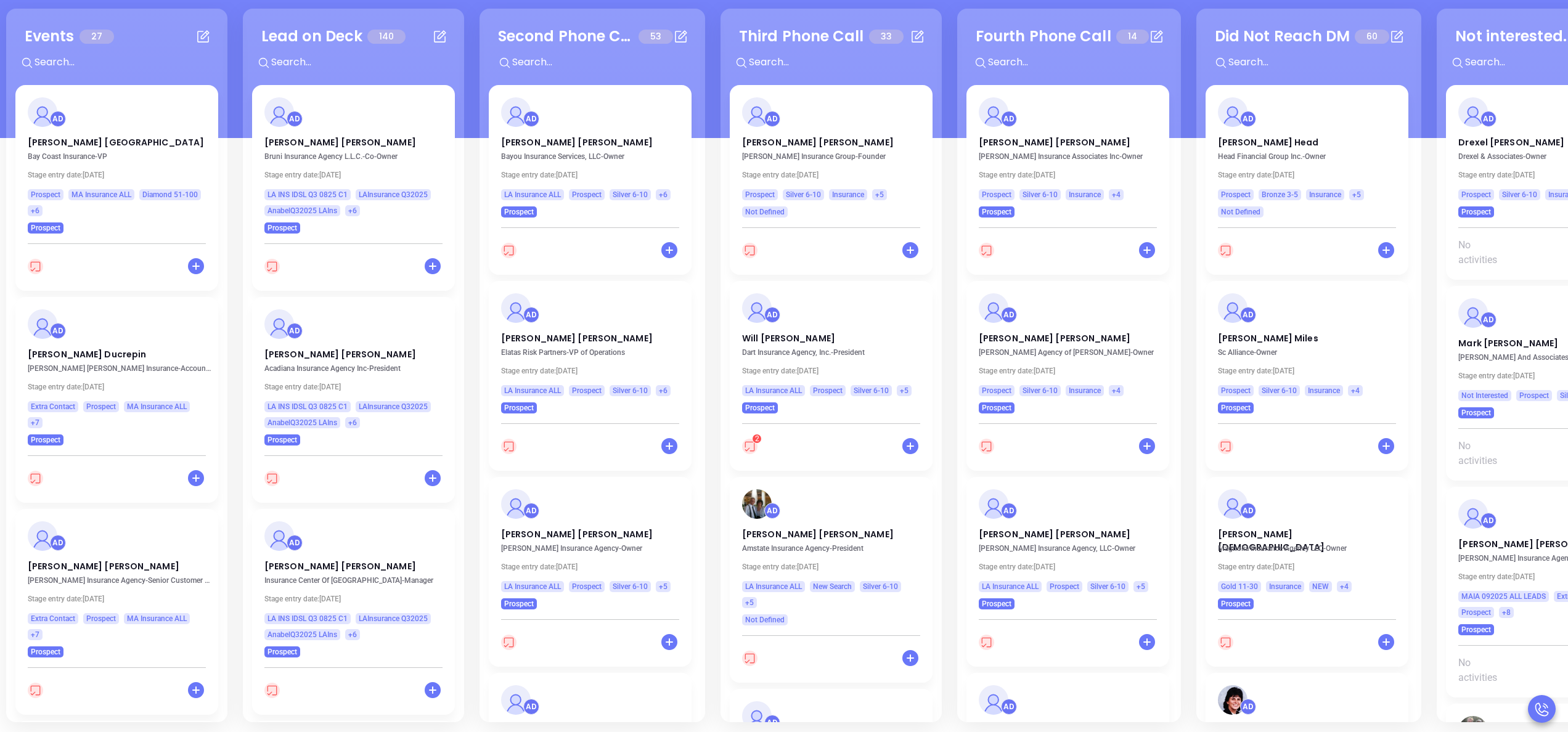
scroll to position [169, 0]
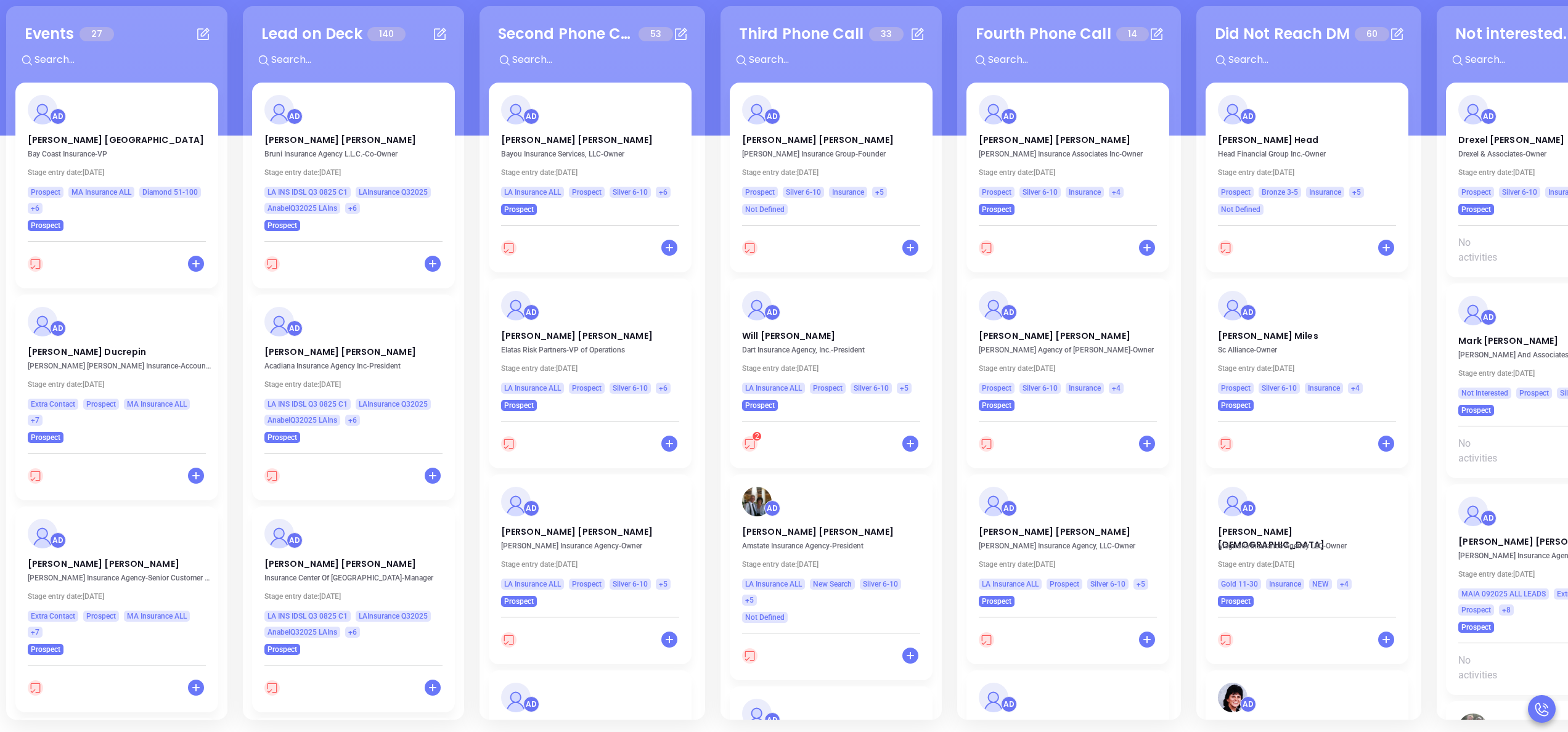
click at [460, 128] on div "Lead on Deck 140 + AD Stephen Rosasco Bruni Insurance Agency L.L.C. - Co-Owner …" at bounding box center [353, 363] width 221 height 714
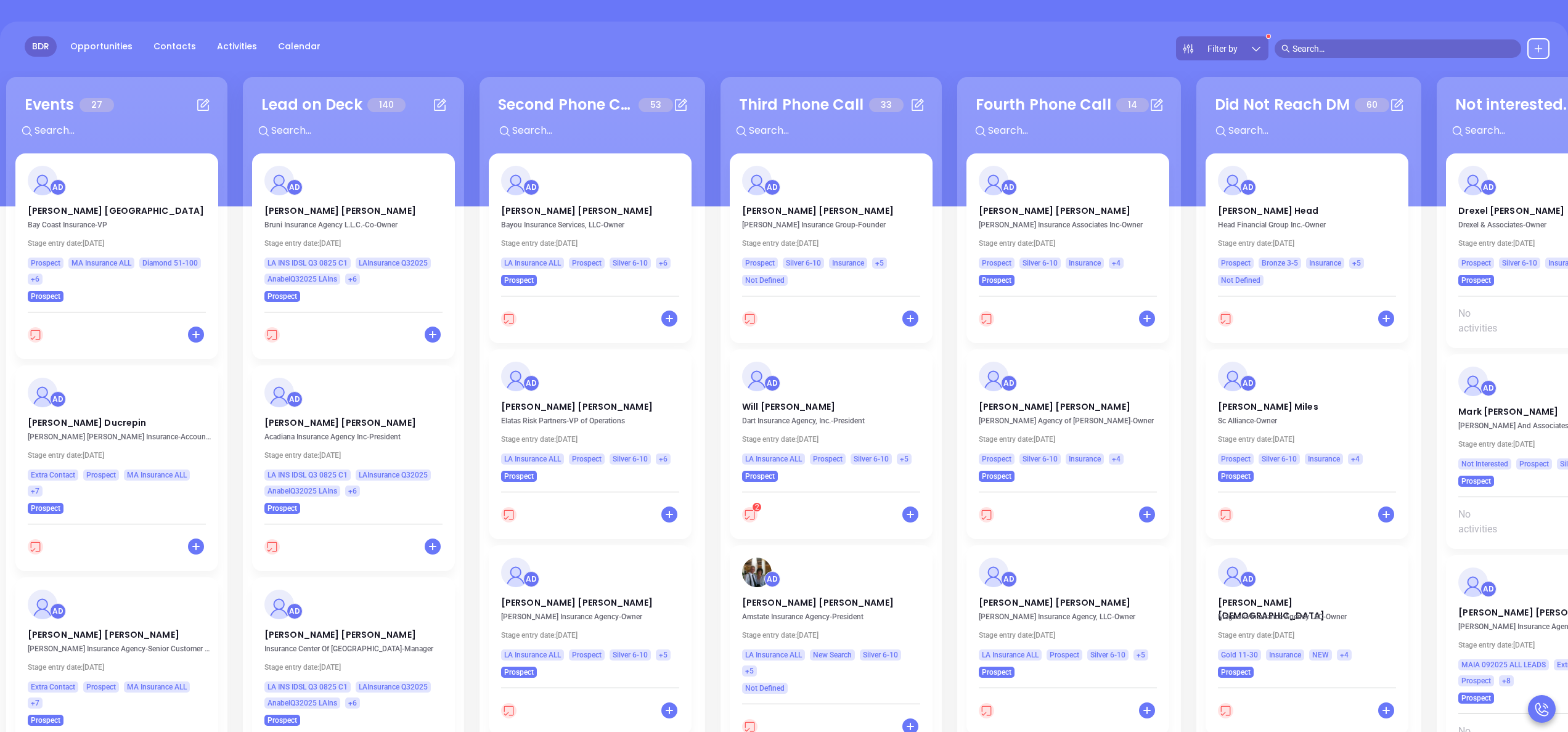
scroll to position [0, 0]
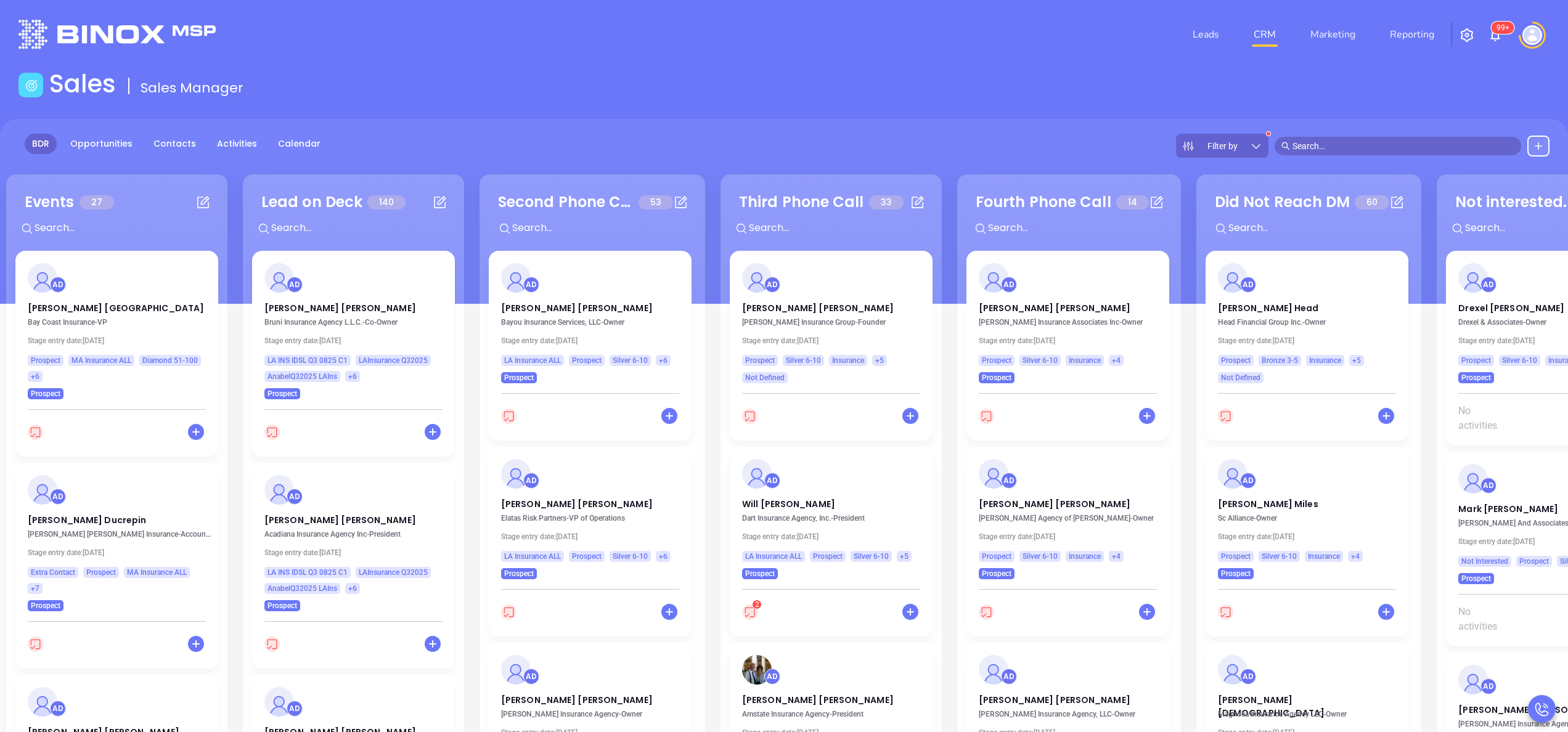
click at [1263, 154] on div "Filter by" at bounding box center [1222, 146] width 92 height 24
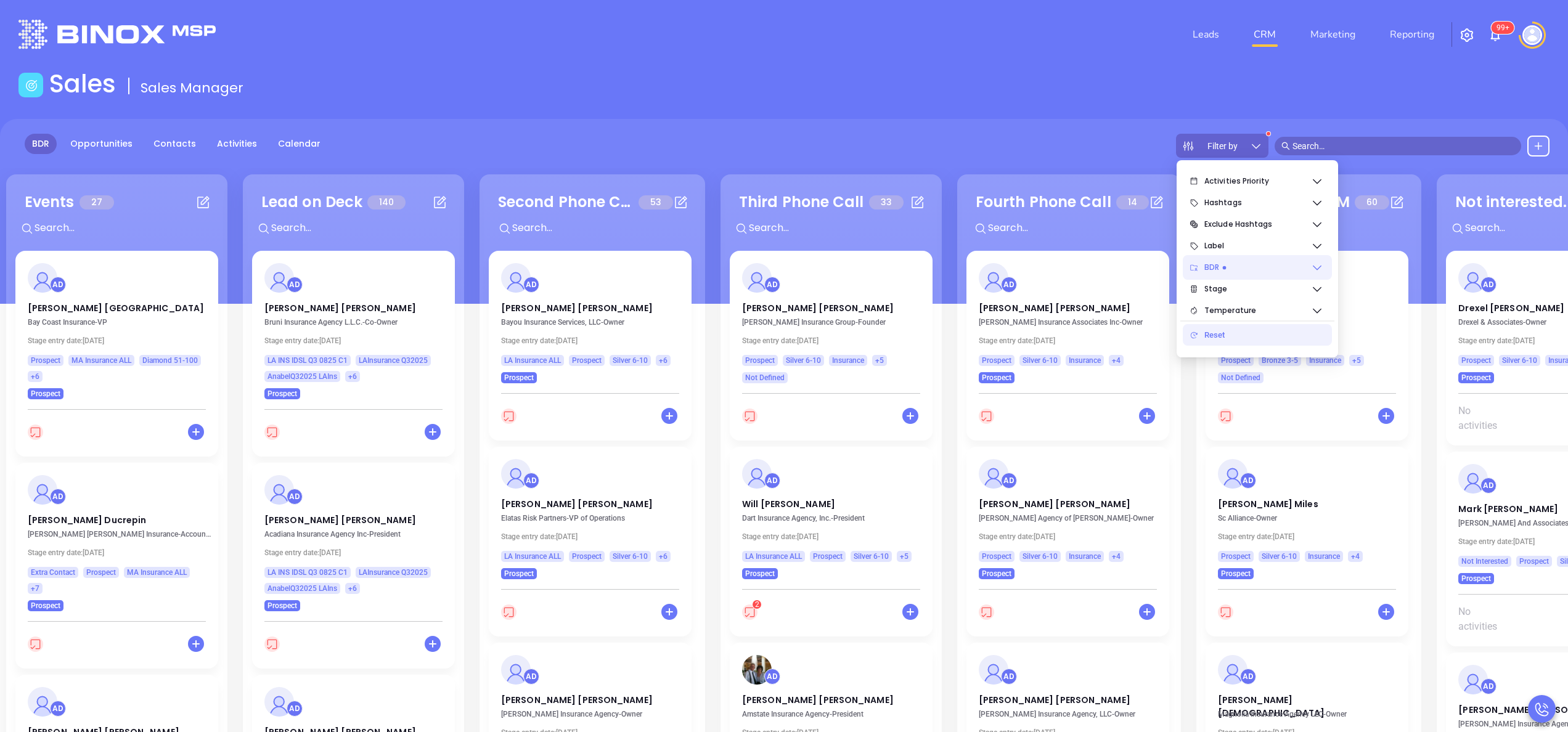
click at [1323, 262] on icon at bounding box center [1317, 267] width 12 height 12
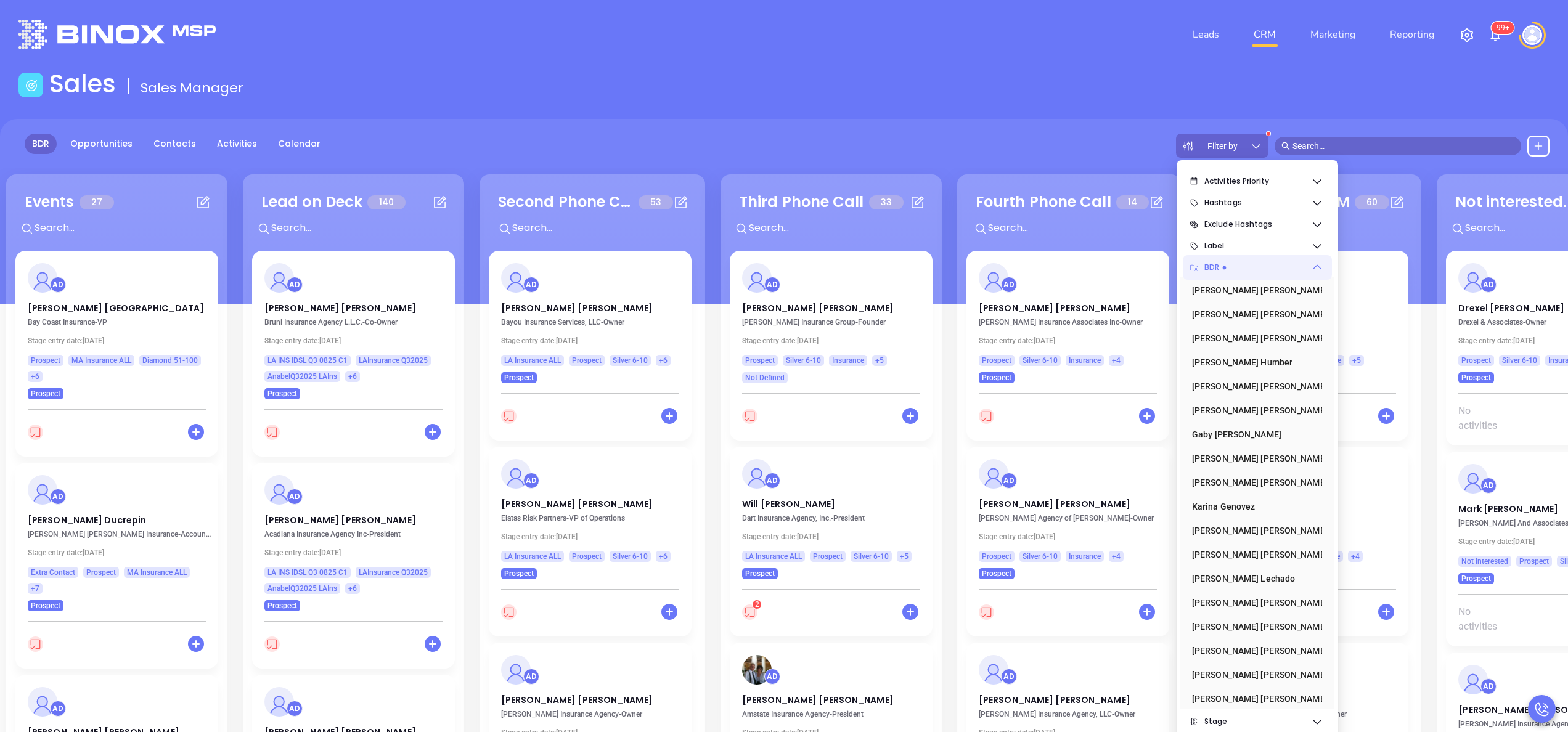
click at [1323, 262] on icon at bounding box center [1317, 267] width 12 height 12
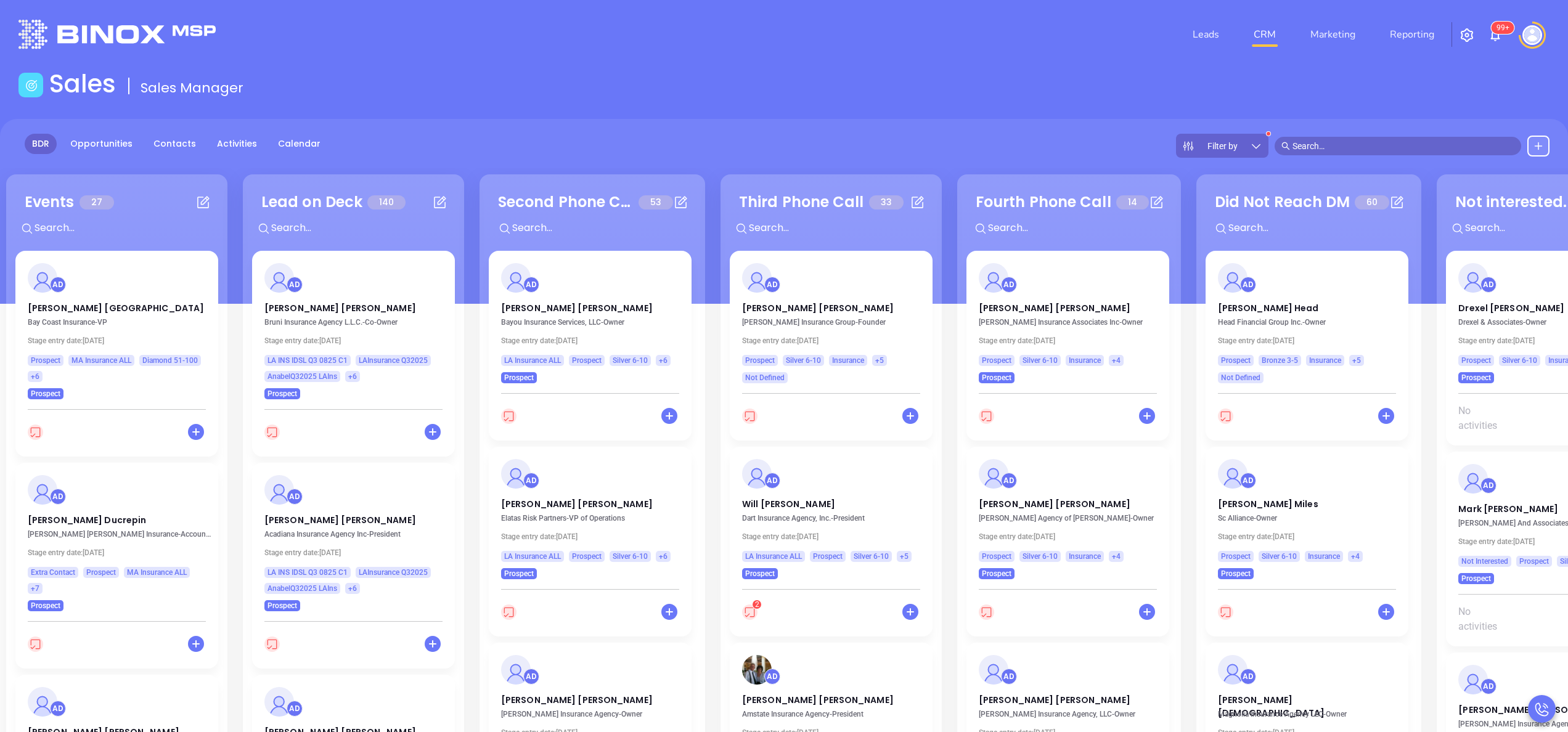
click at [461, 232] on div at bounding box center [353, 231] width 217 height 29
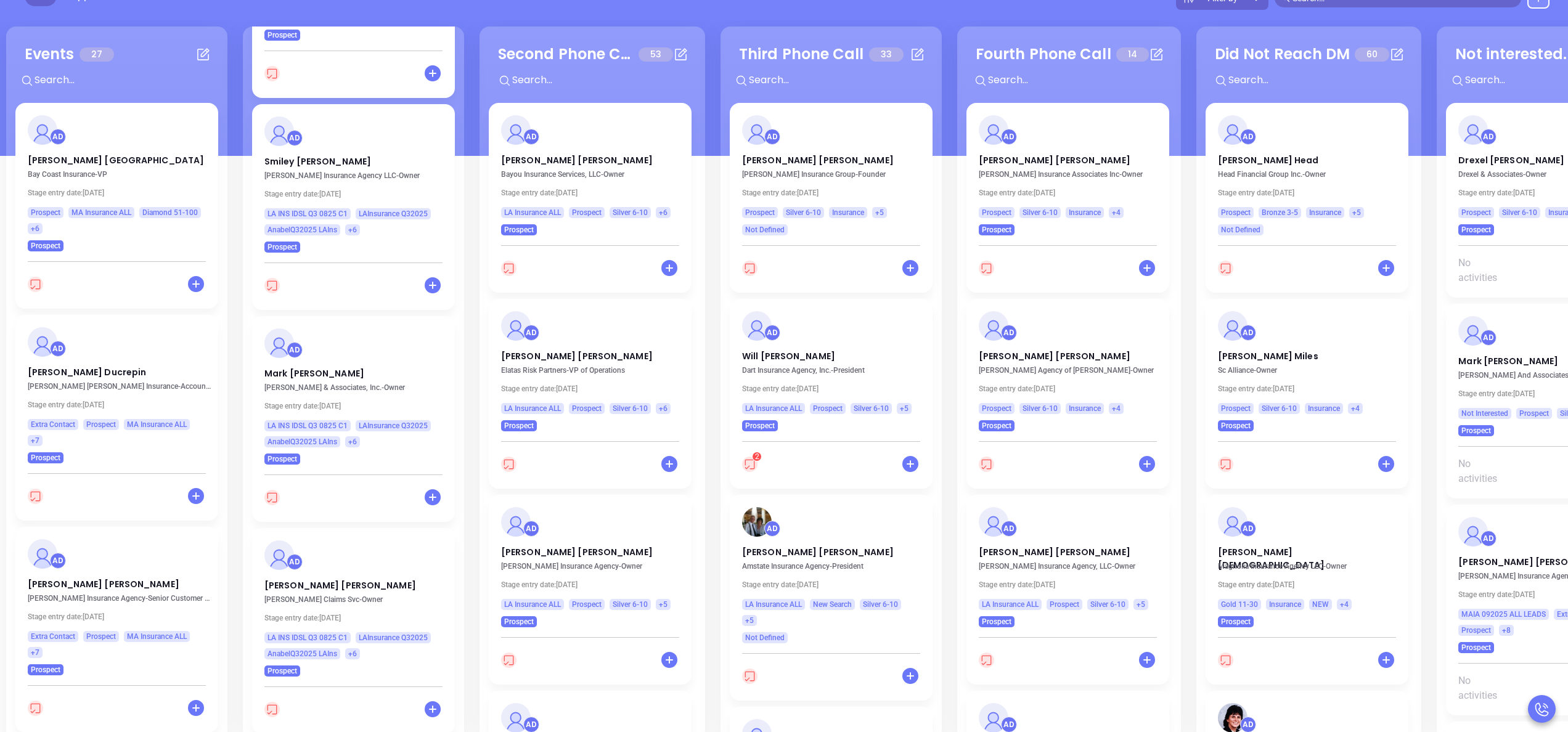
scroll to position [169, 0]
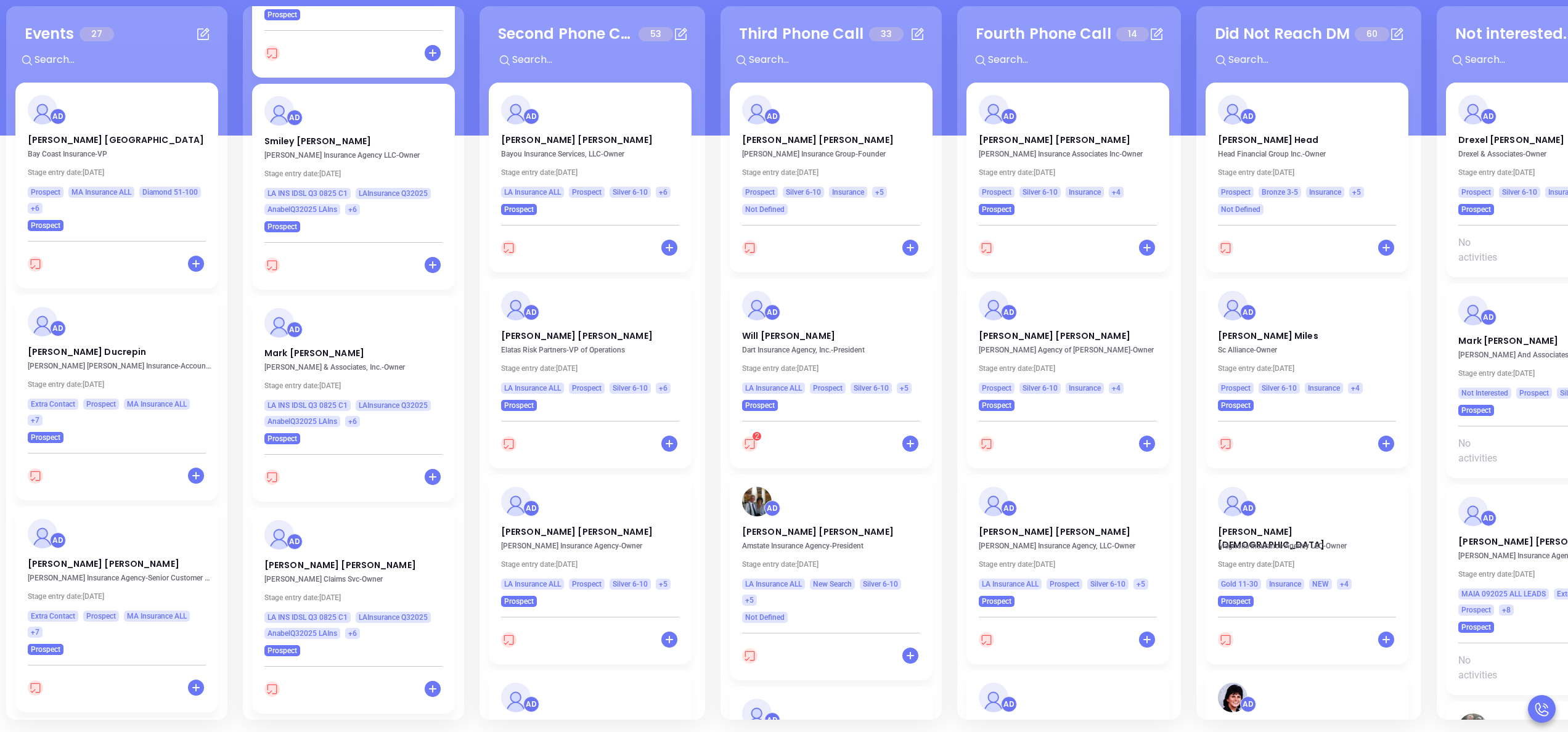
click at [462, 151] on div "Lead on Deck 140 + AD Stephen Rosasco Bruni Insurance Agency L.L.C. - Co-Owner …" at bounding box center [353, 363] width 221 height 714
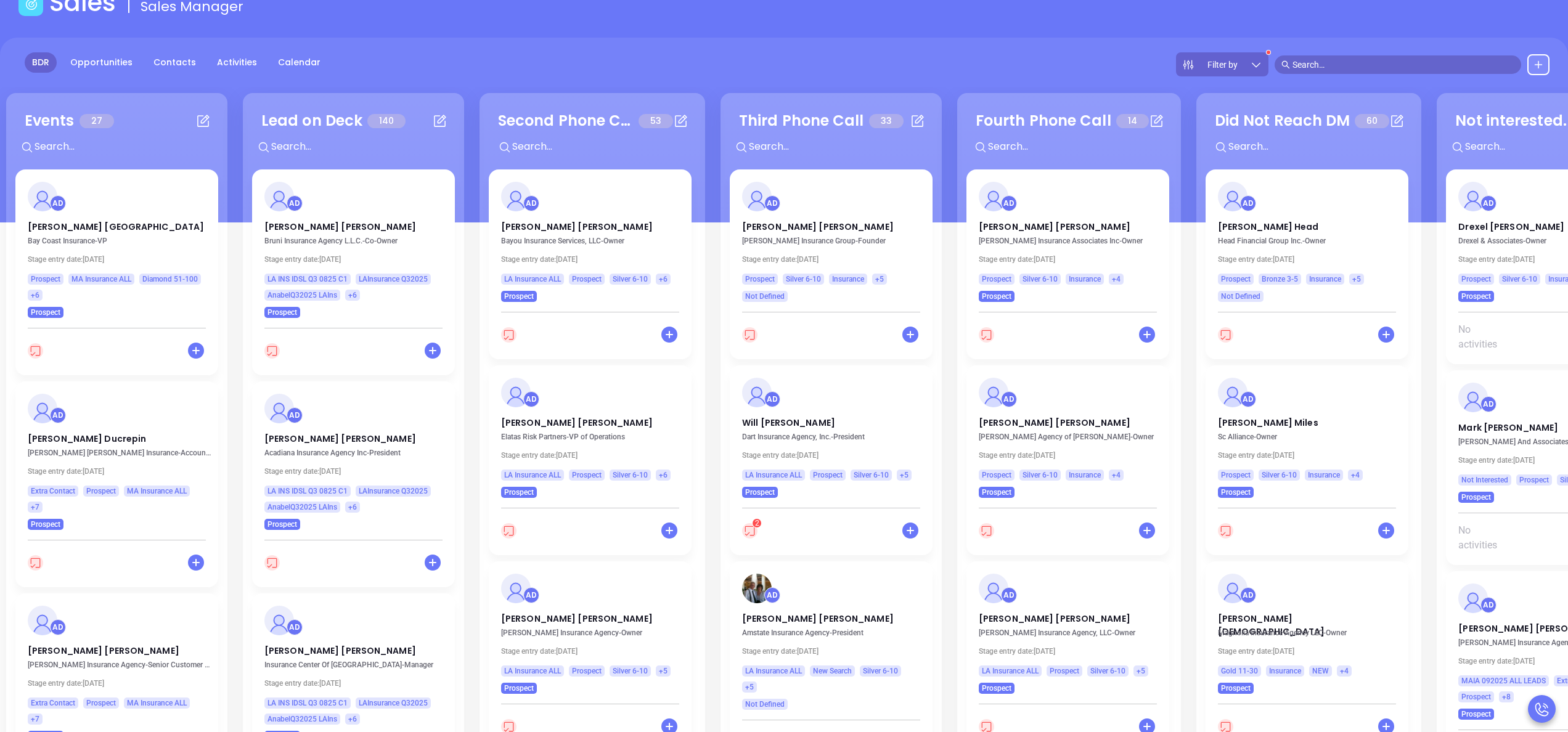
scroll to position [0, 0]
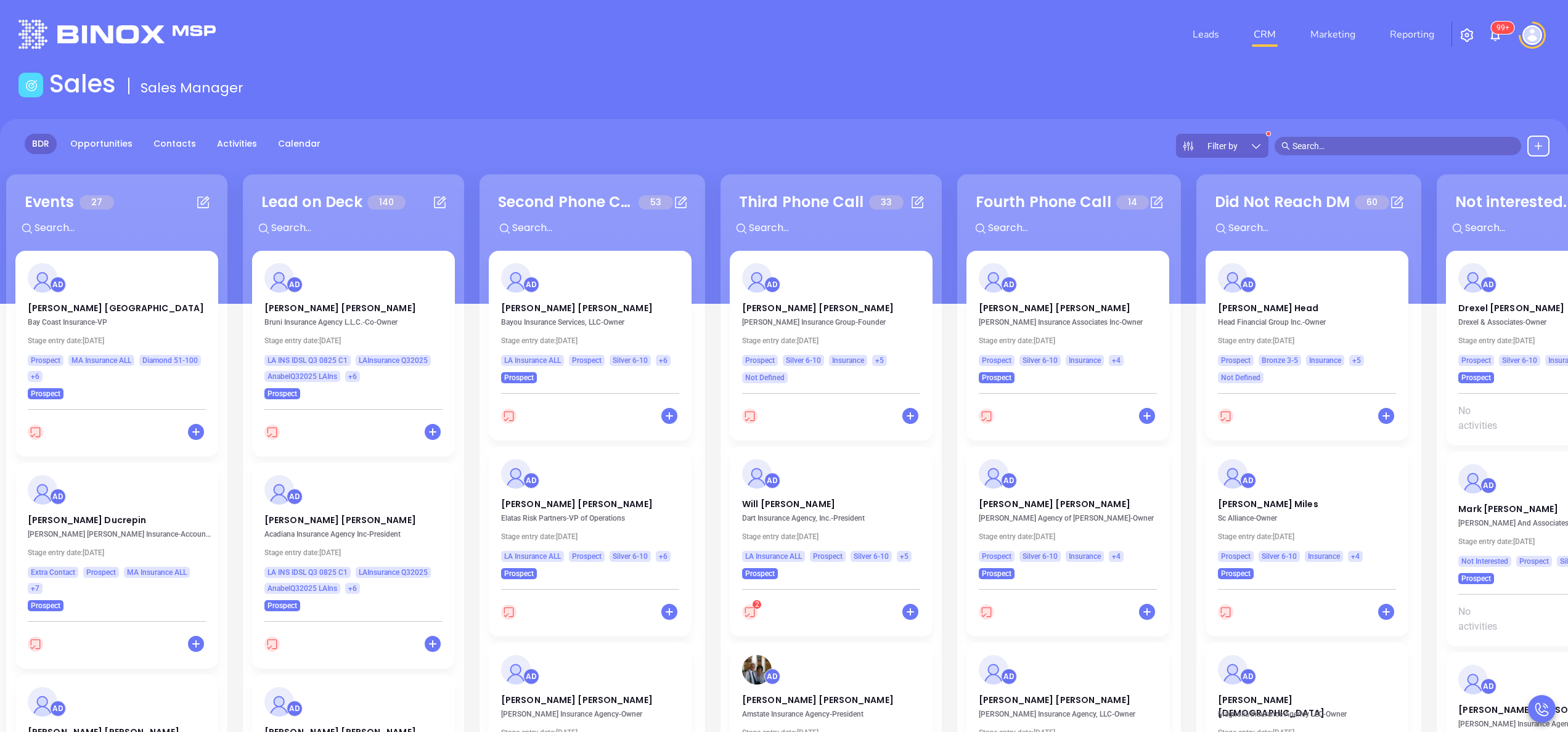
click at [1256, 149] on icon at bounding box center [1256, 145] width 12 height 12
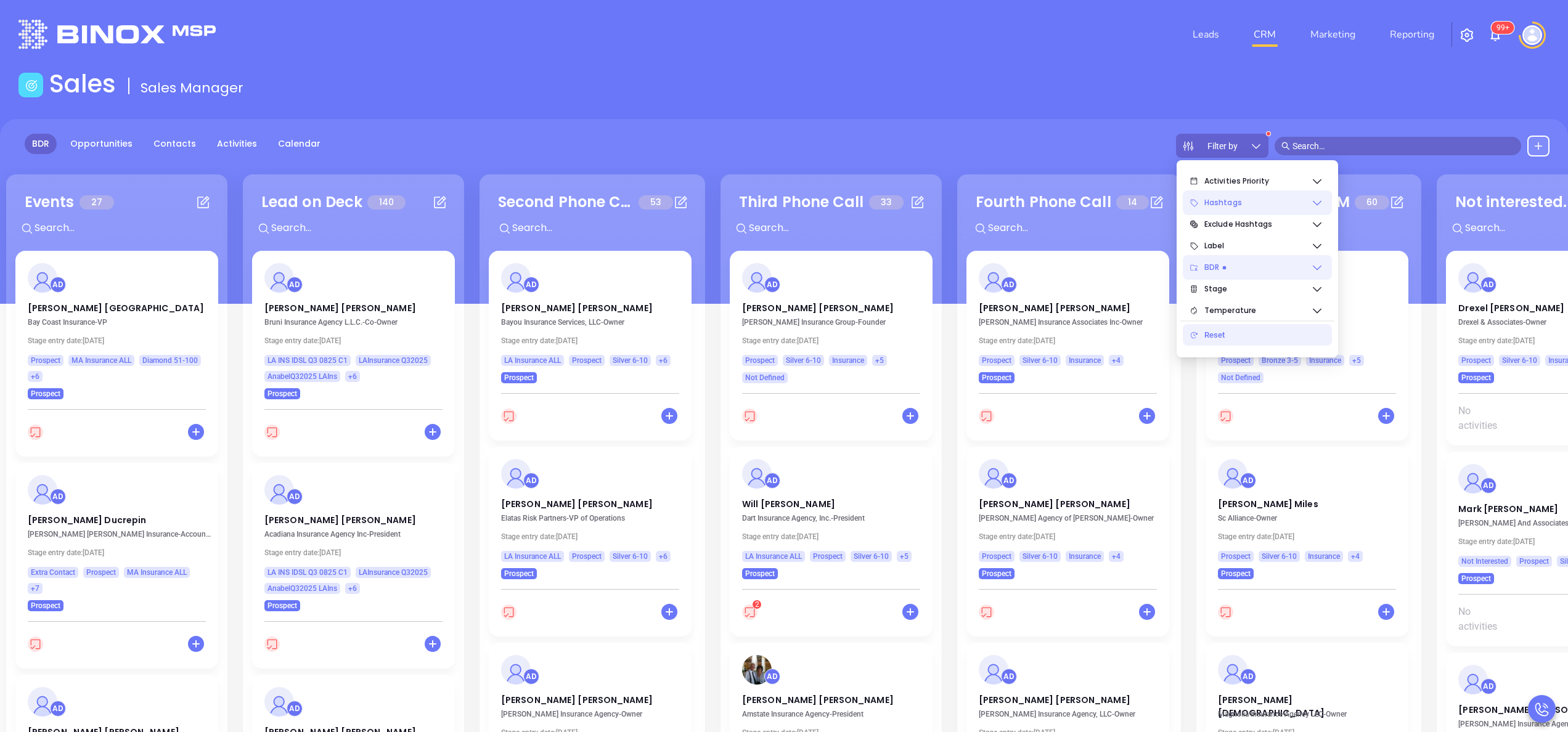
click at [1304, 205] on span "Hashtags" at bounding box center [1258, 202] width 107 height 25
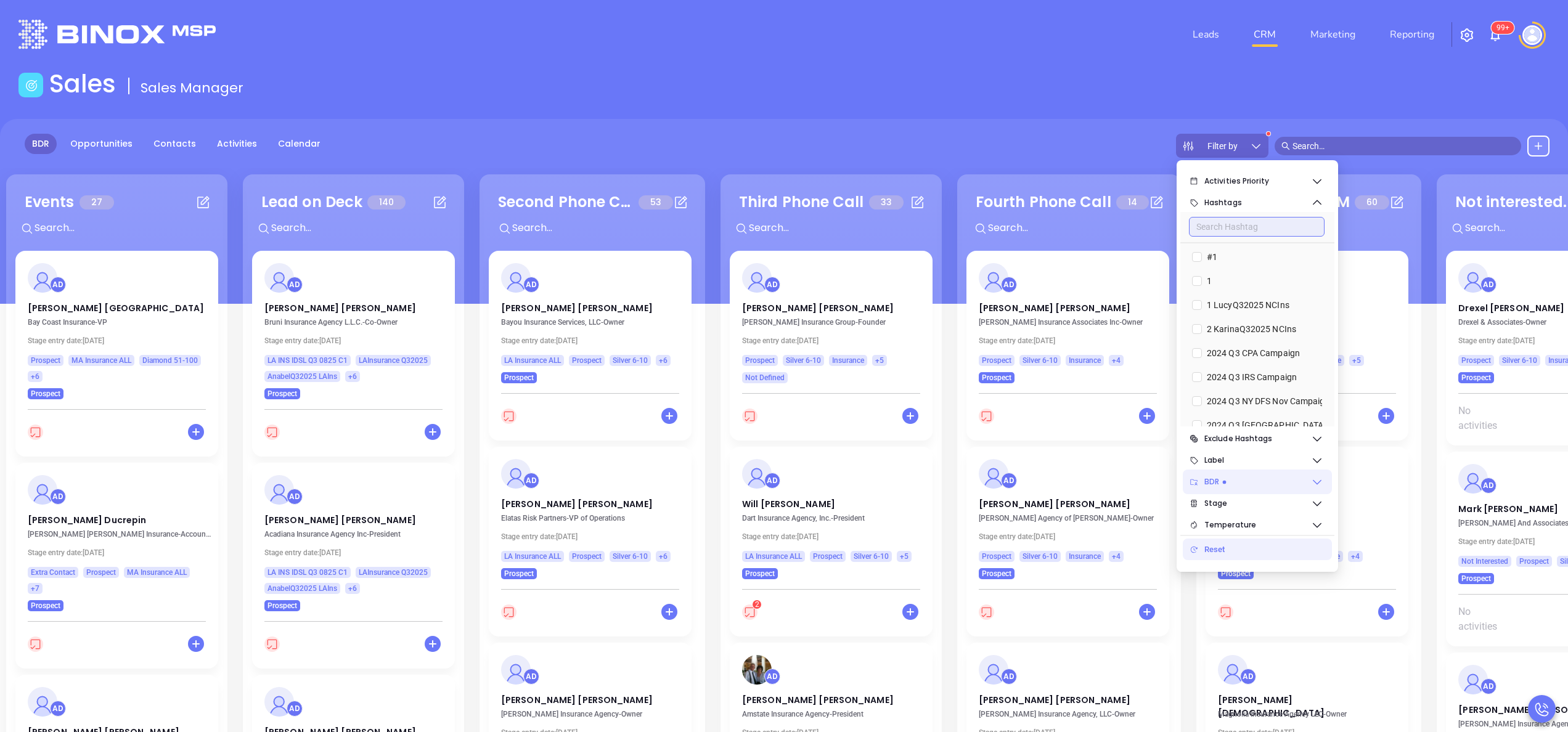
click at [1251, 225] on input "text" at bounding box center [1257, 227] width 135 height 20
type input "ma"
click at [1196, 376] on input "[PERSON_NAME] MAIA092025" at bounding box center [1197, 377] width 10 height 10
checkbox input "true"
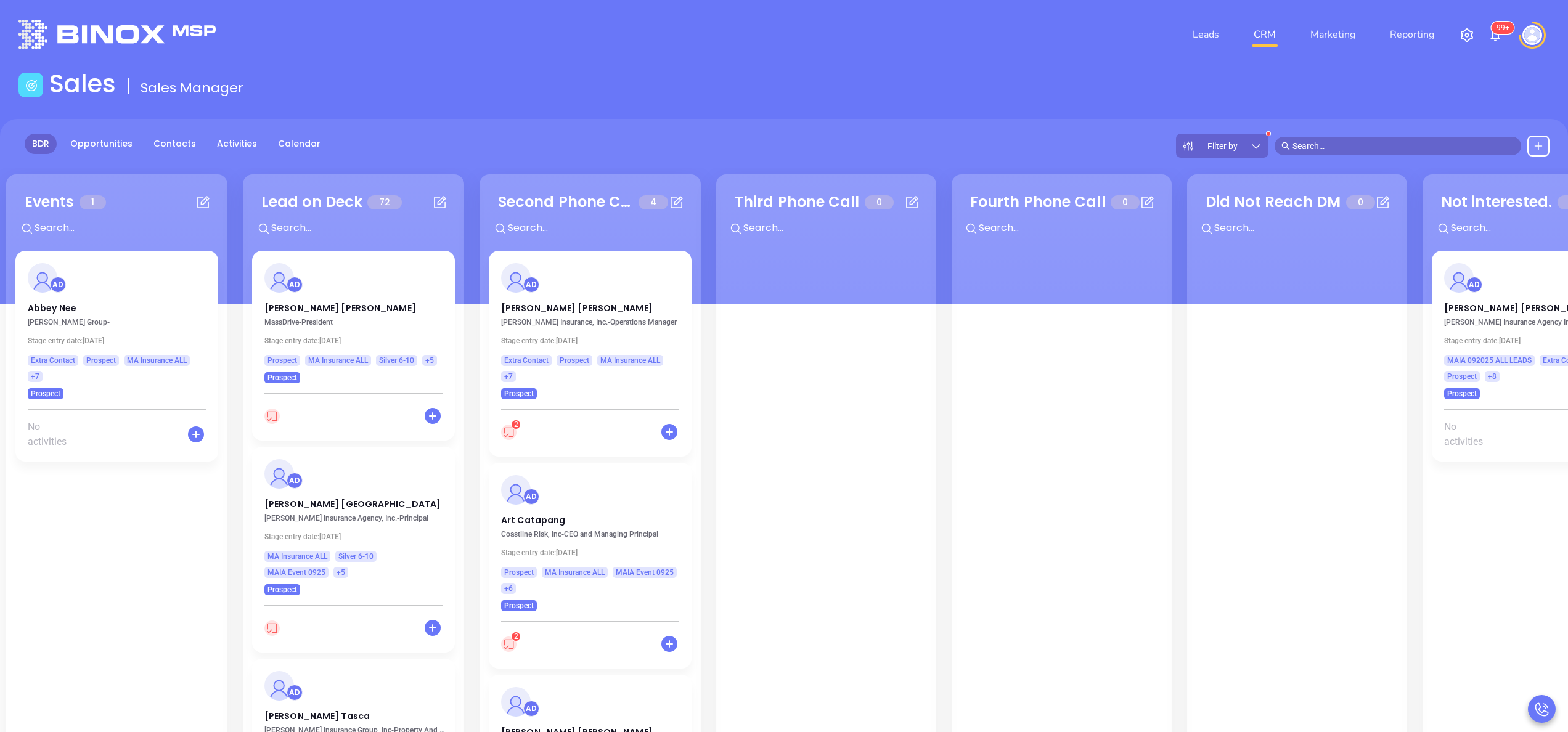
click at [829, 341] on div at bounding box center [827, 608] width 202 height 714
click at [462, 290] on div "Lead on Deck 72 + AD Jean Marie Lovett MassDrive - President Stage entry date: …" at bounding box center [353, 531] width 221 height 714
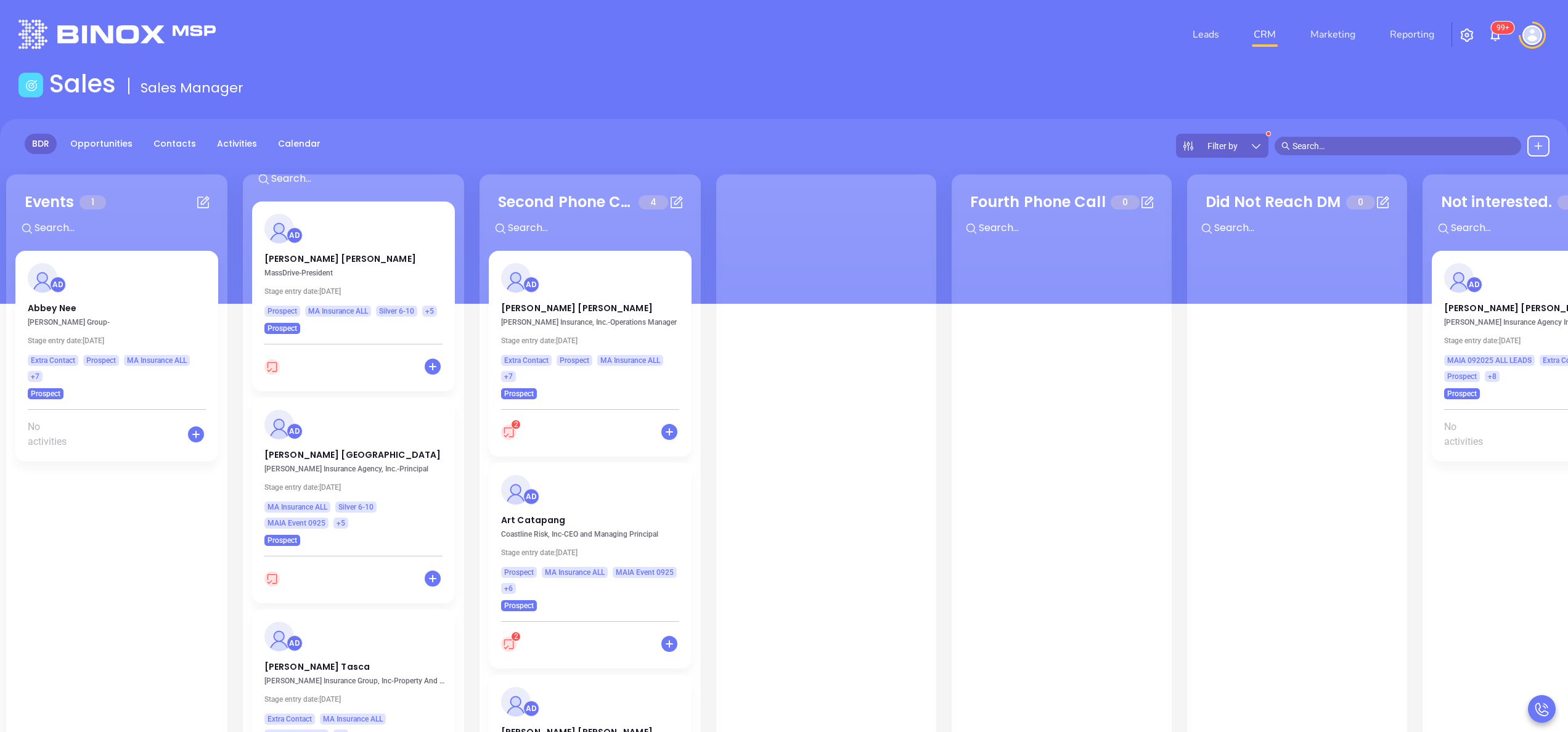
scroll to position [99, 0]
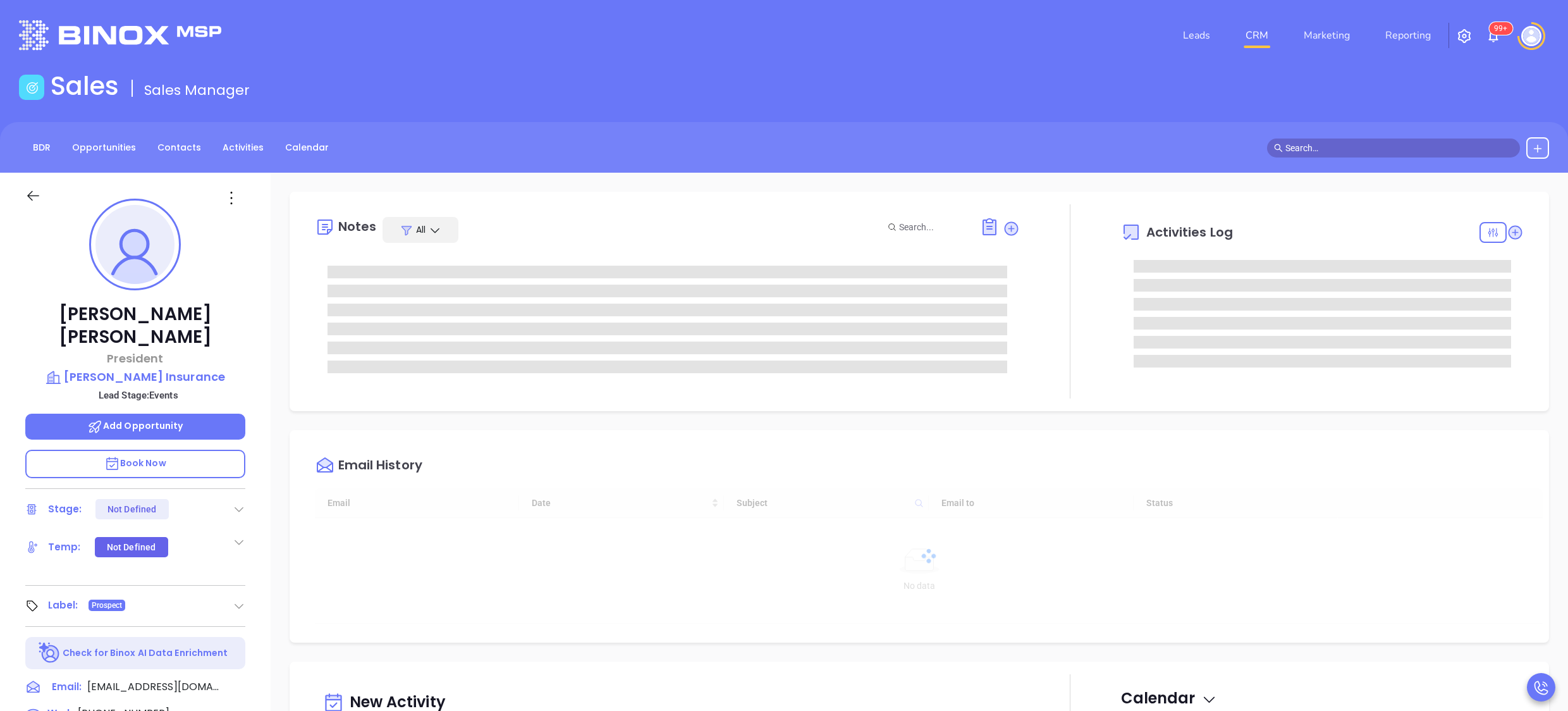
type input "[DATE]"
click at [1509, 233] on icon at bounding box center [1514, 232] width 12 height 12
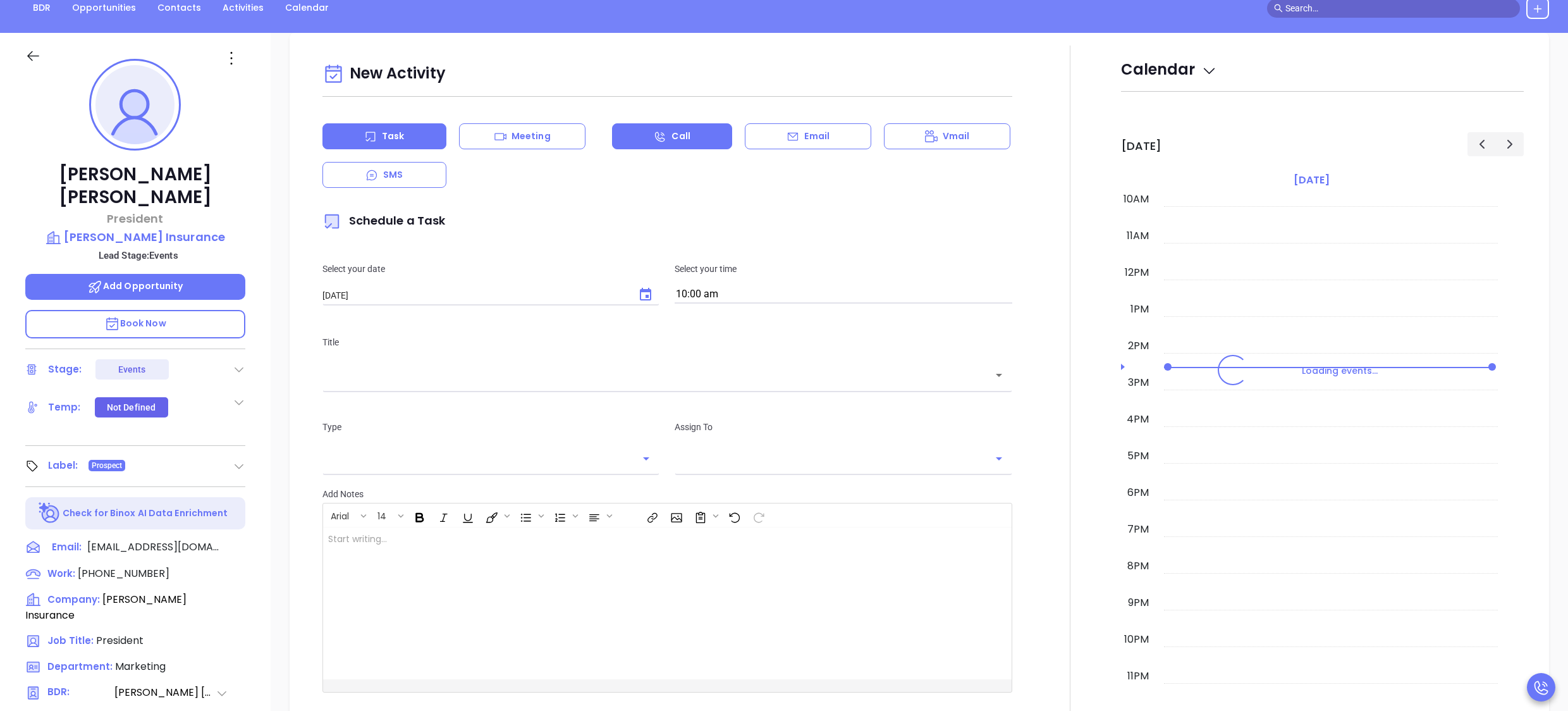
scroll to position [173, 0]
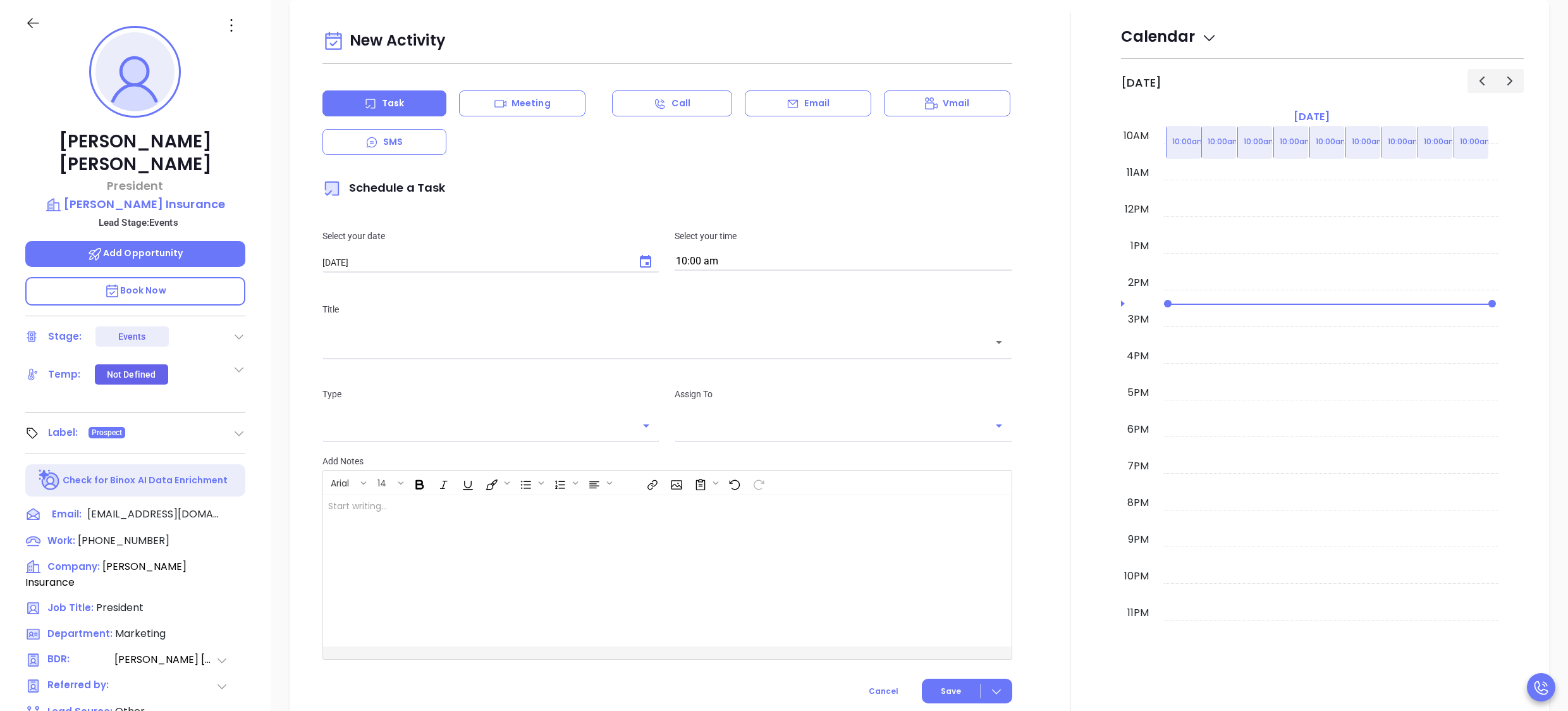
type input "[PERSON_NAME]"
click at [787, 98] on icon at bounding box center [792, 104] width 12 height 12
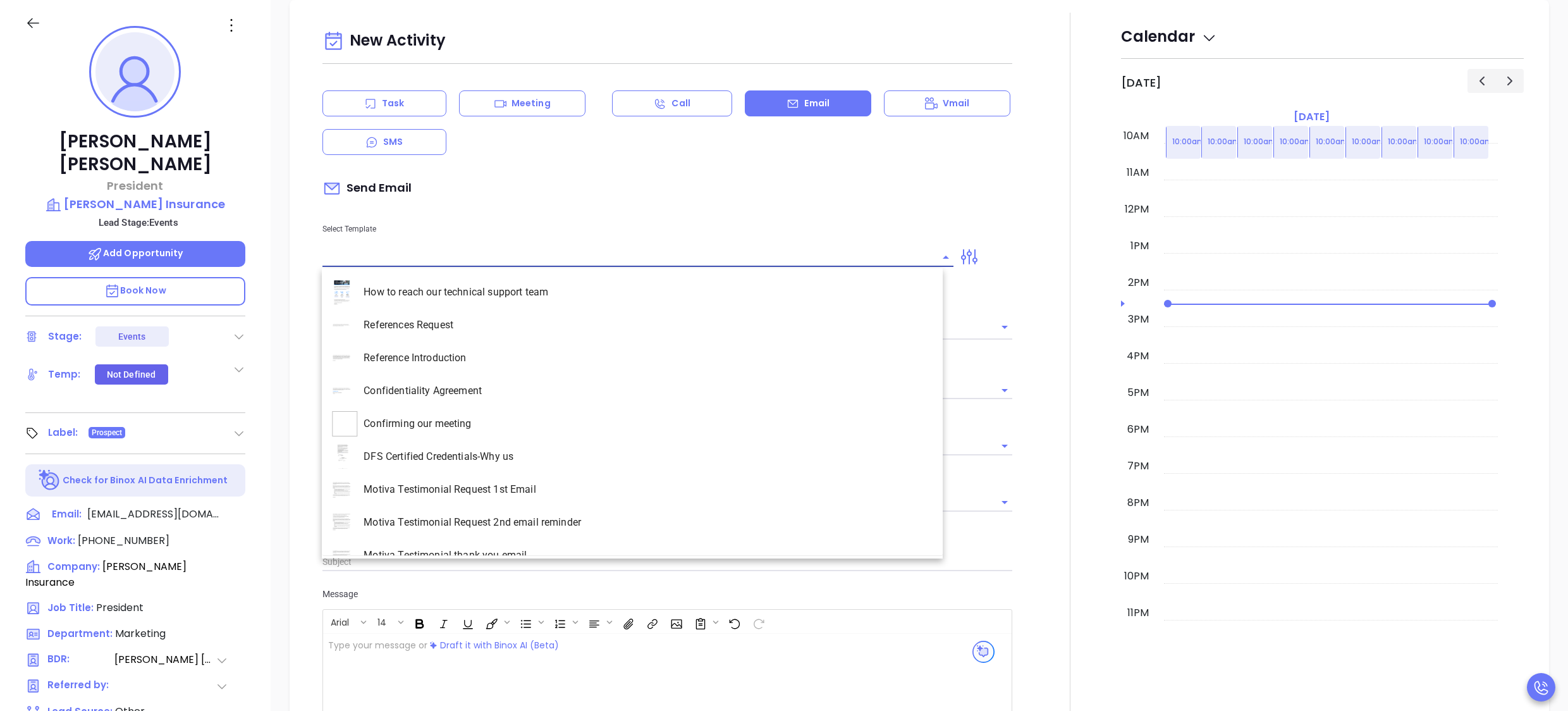
click at [512, 249] on input "text" at bounding box center [629, 257] width 613 height 18
type input "[PERSON_NAME]"
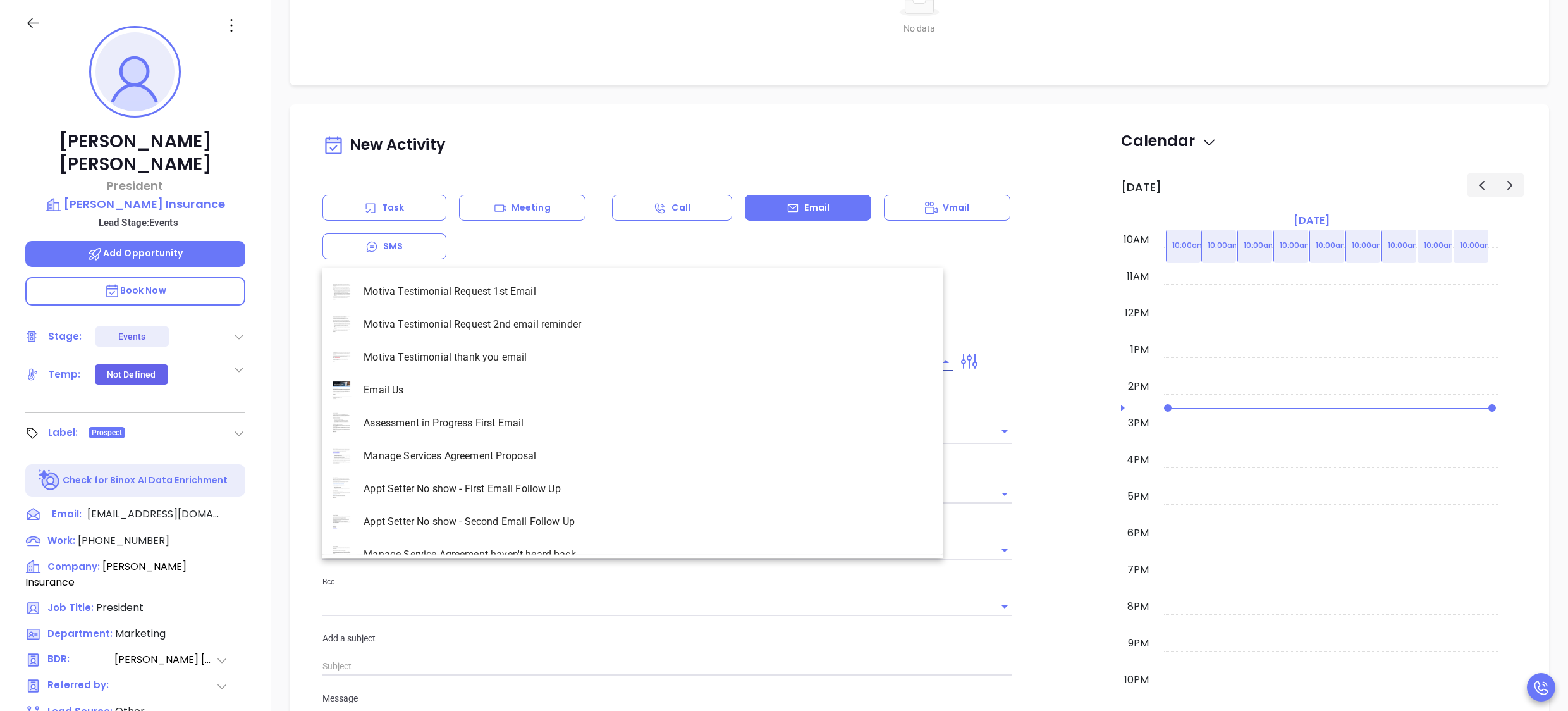
scroll to position [594, 0]
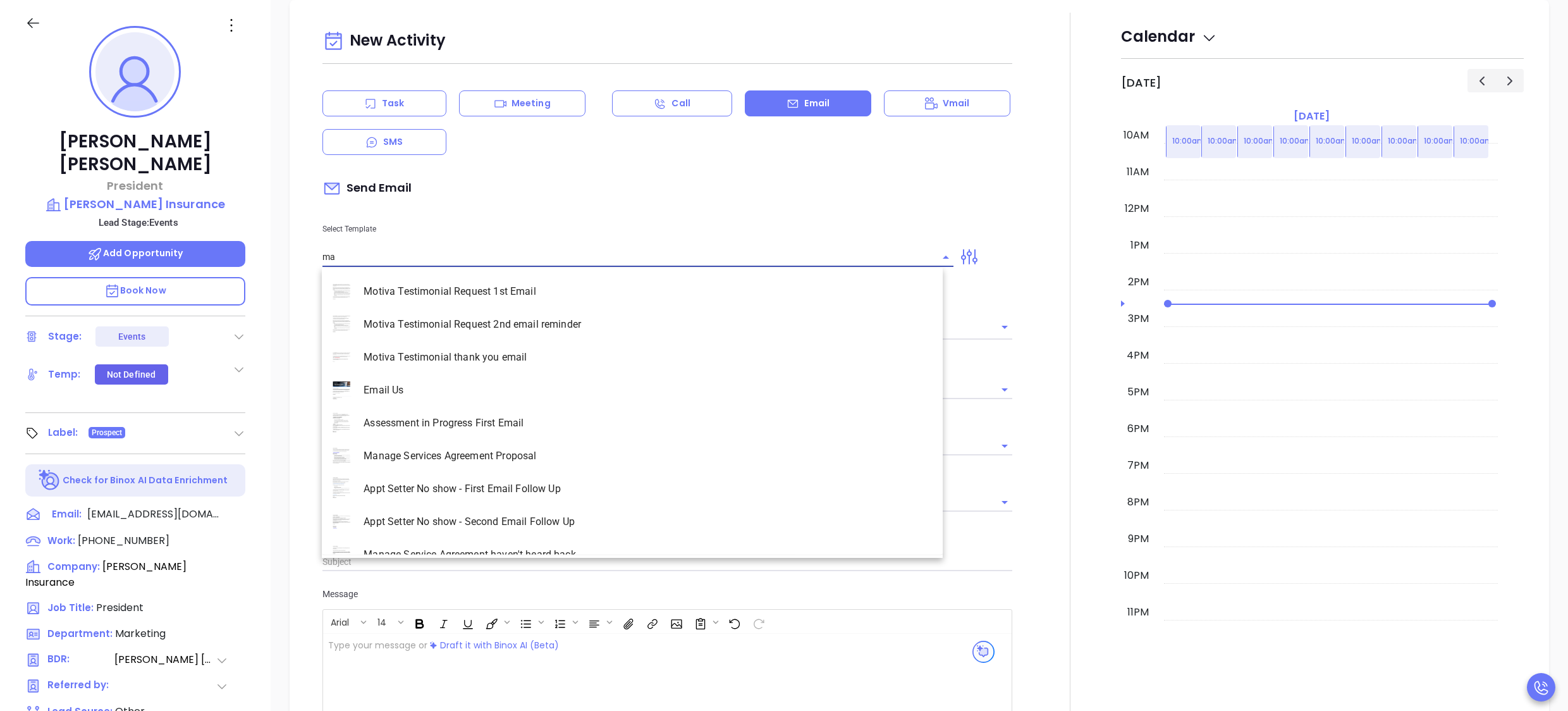
click at [407, 251] on input "ma" at bounding box center [629, 257] width 613 height 18
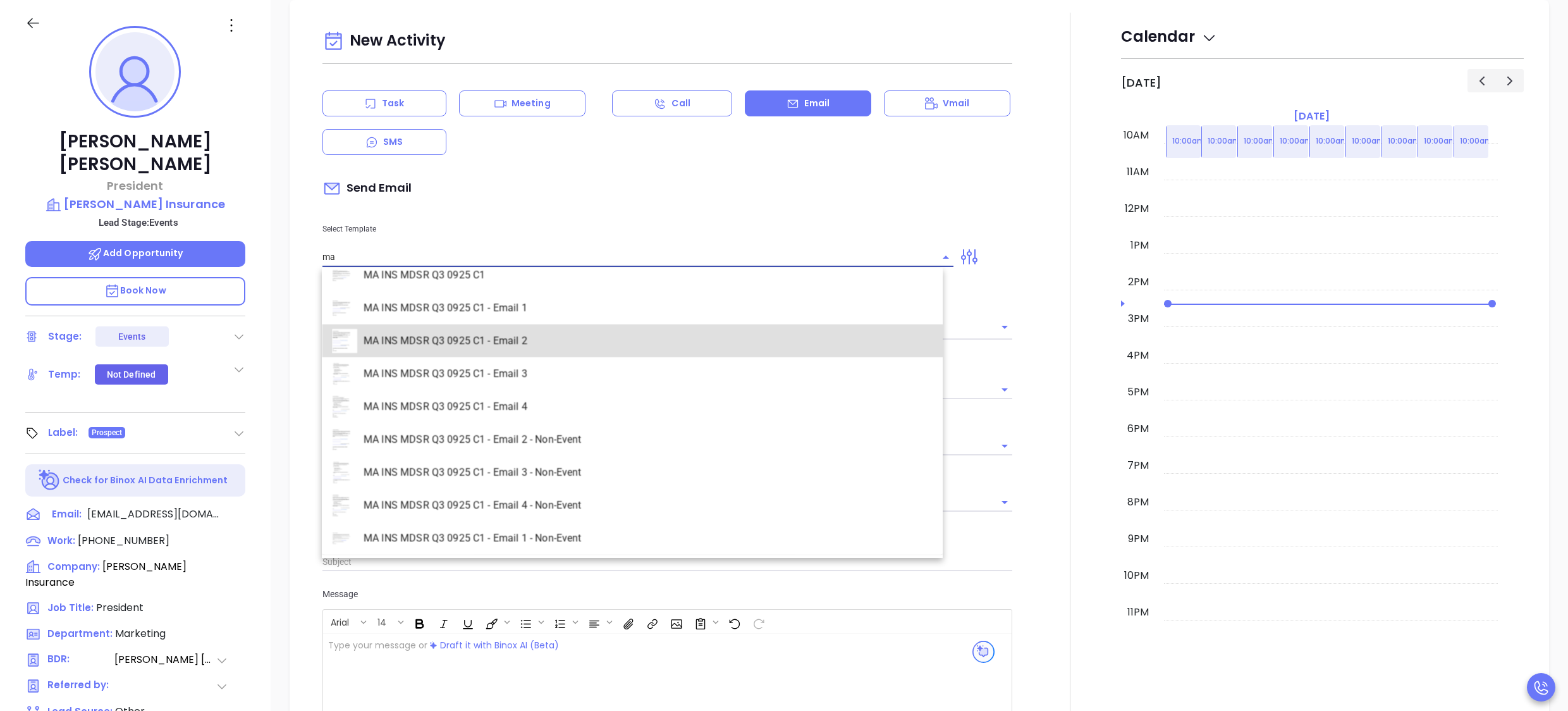
type input "MA INS MDSR Q3 0925 C1 - Email 2"
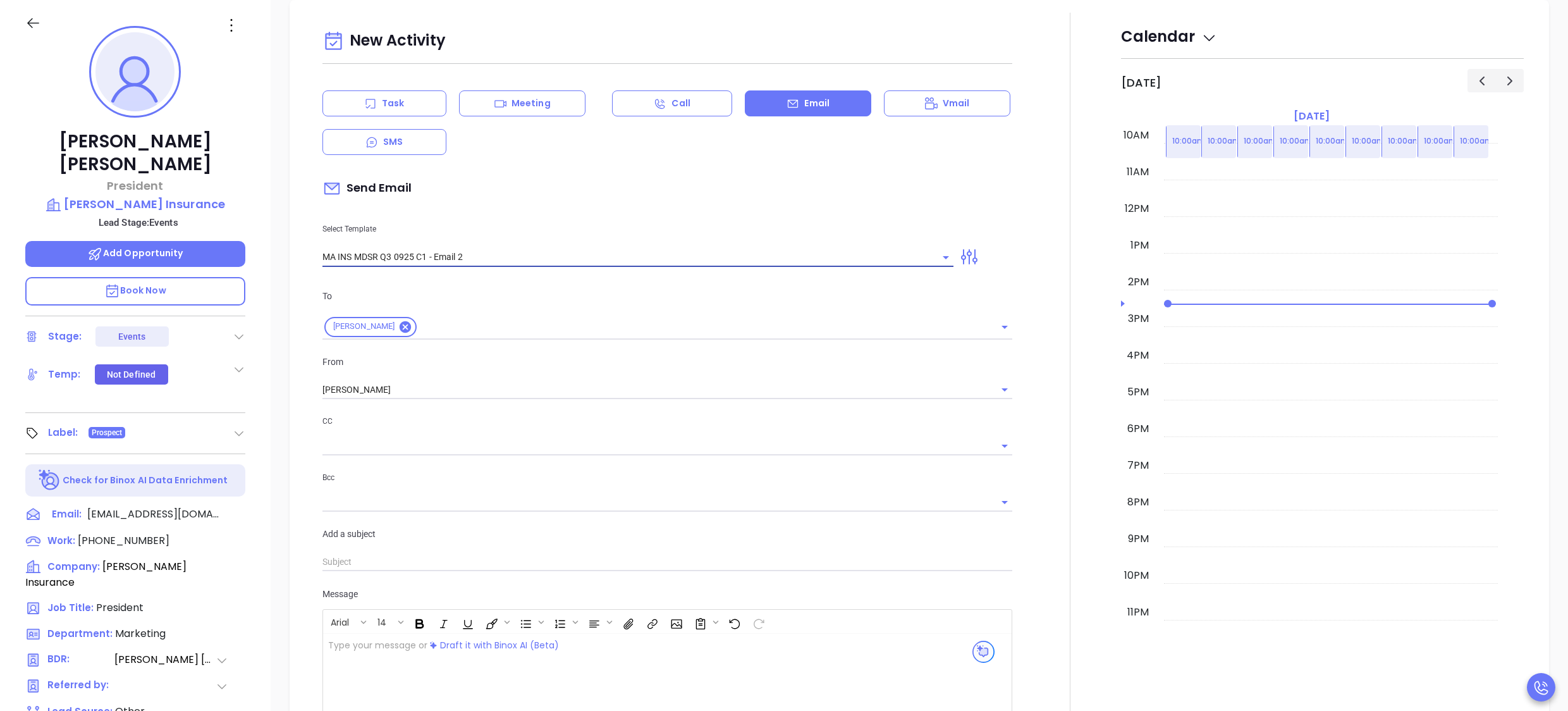
type input "[PERSON_NAME], here’s the MA compliance checklist we mentioned"
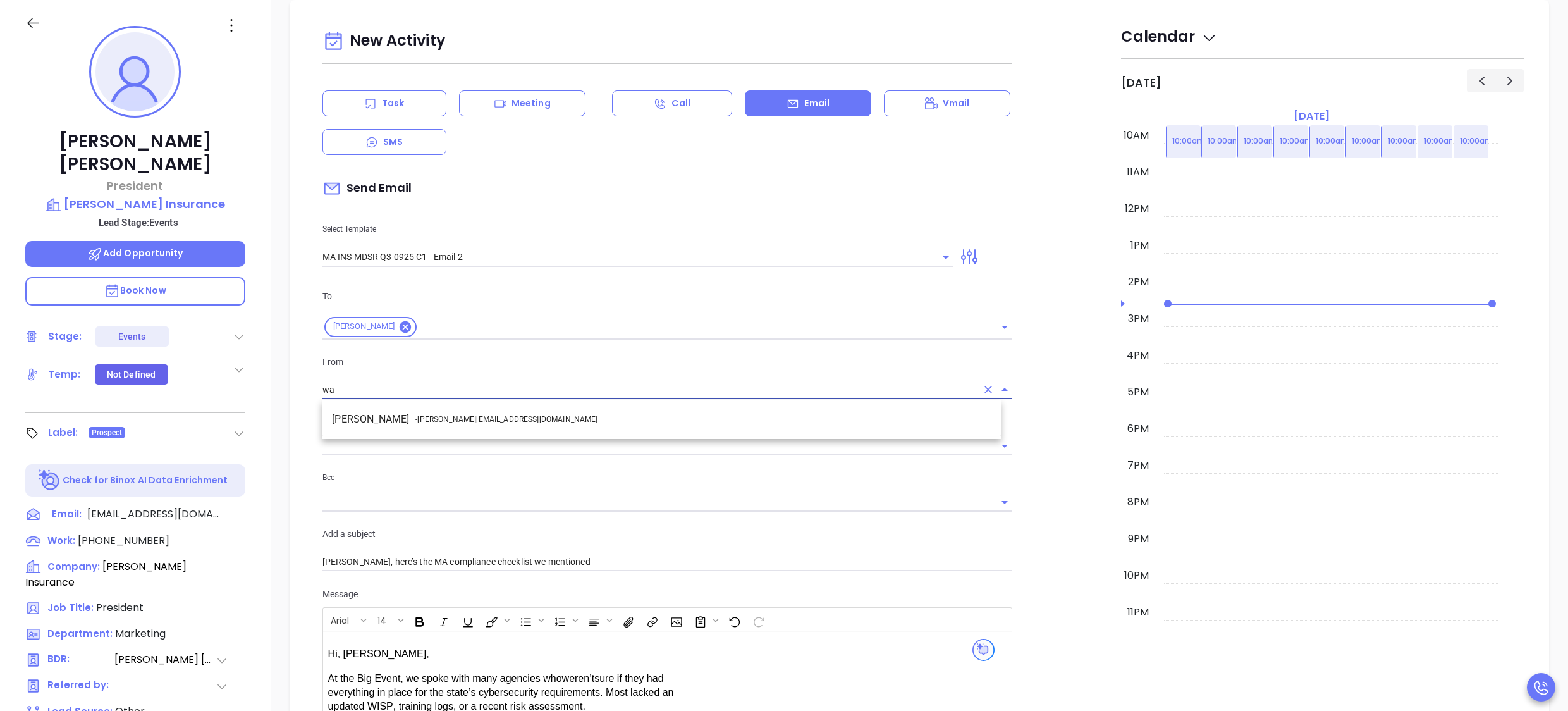
click at [415, 416] on span "- [PERSON_NAME][EMAIL_ADDRESS][DOMAIN_NAME]" at bounding box center [507, 420] width 182 height 12
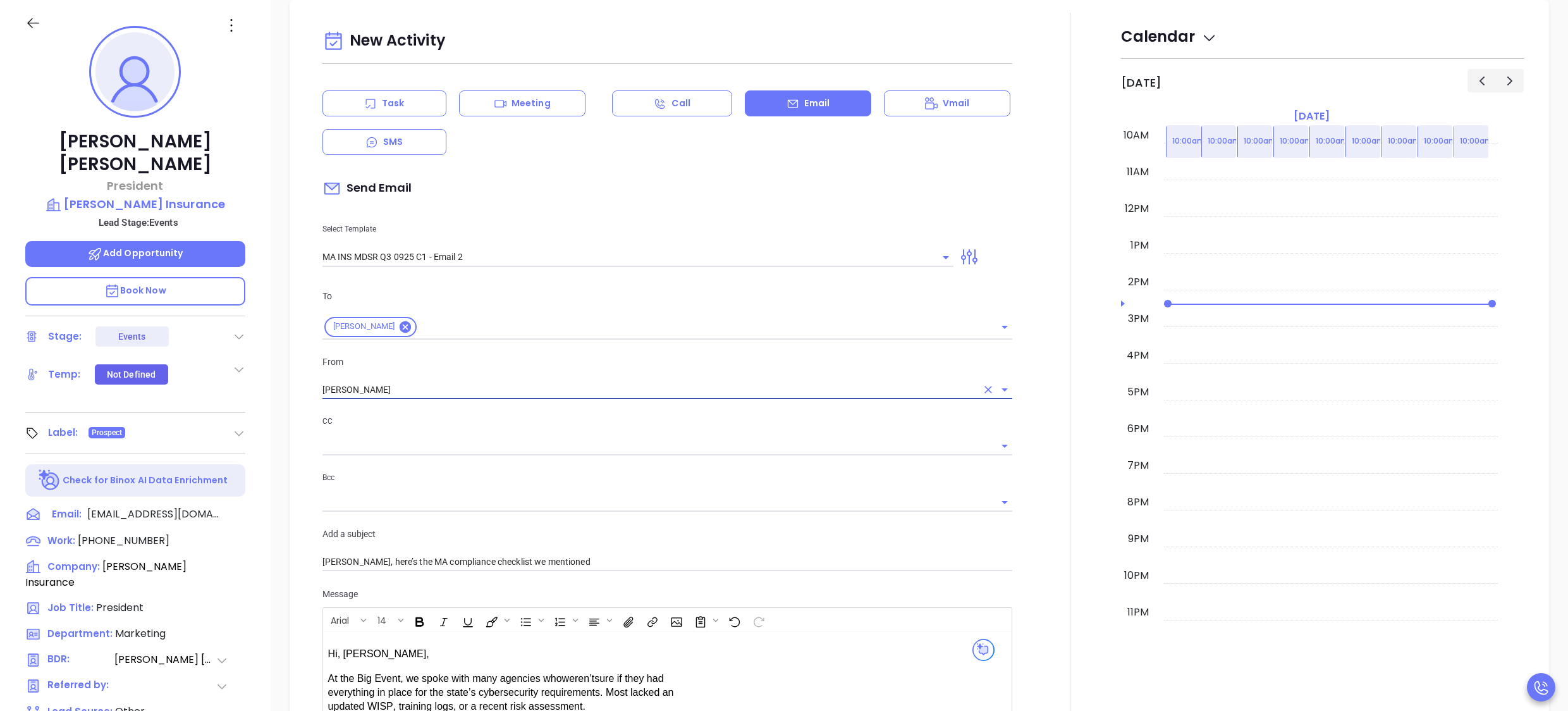
type input "[PERSON_NAME]"
click at [1028, 324] on div at bounding box center [1070, 508] width 101 height 991
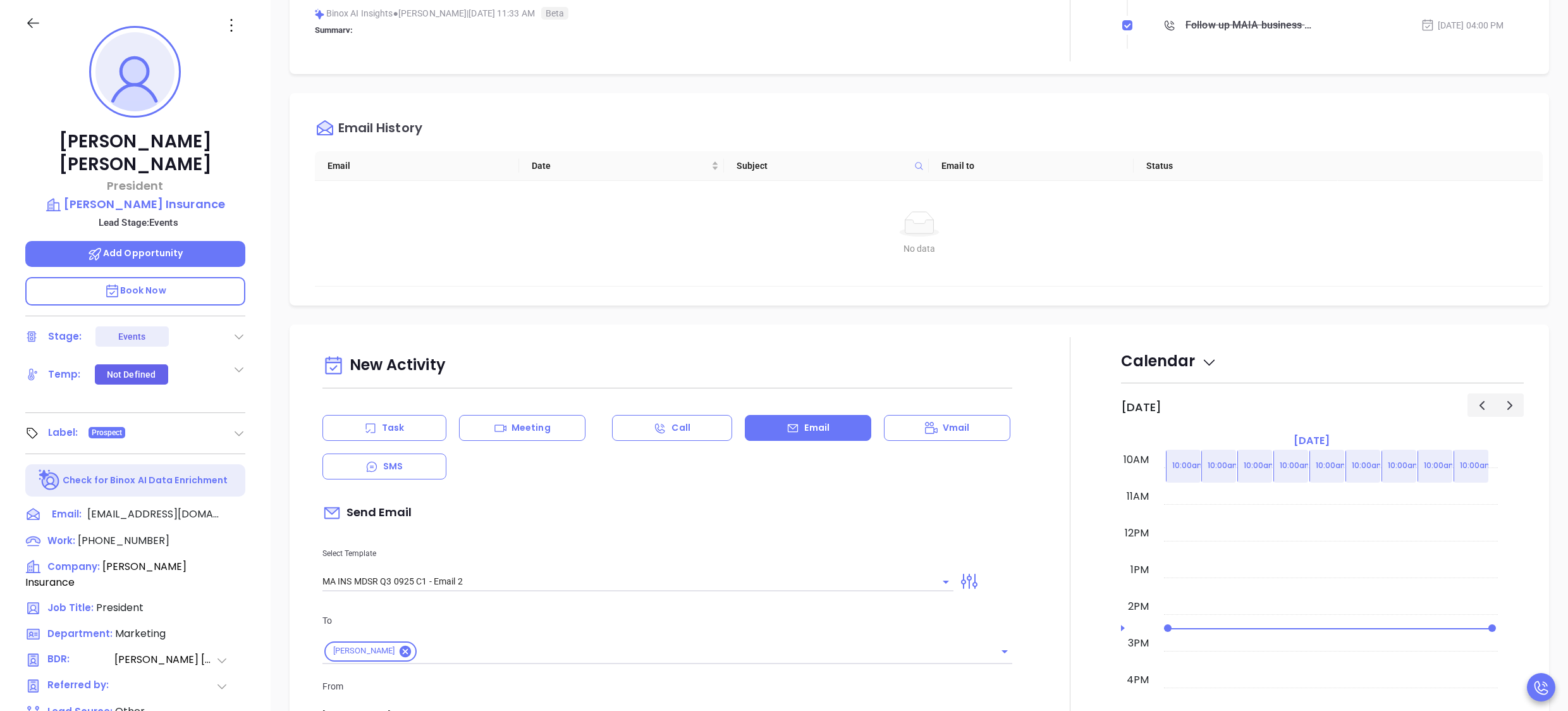
scroll to position [239, 0]
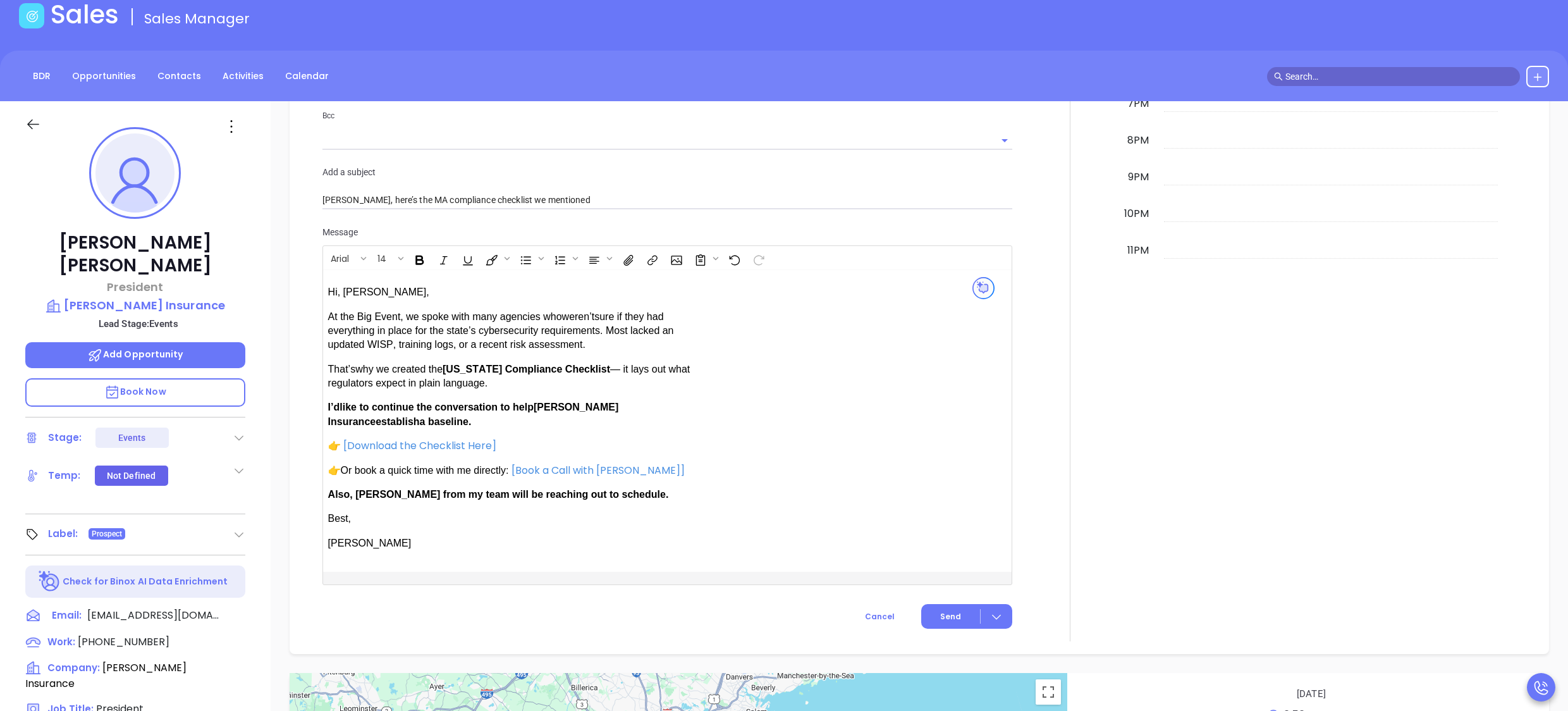
scroll to position [1114, 0]
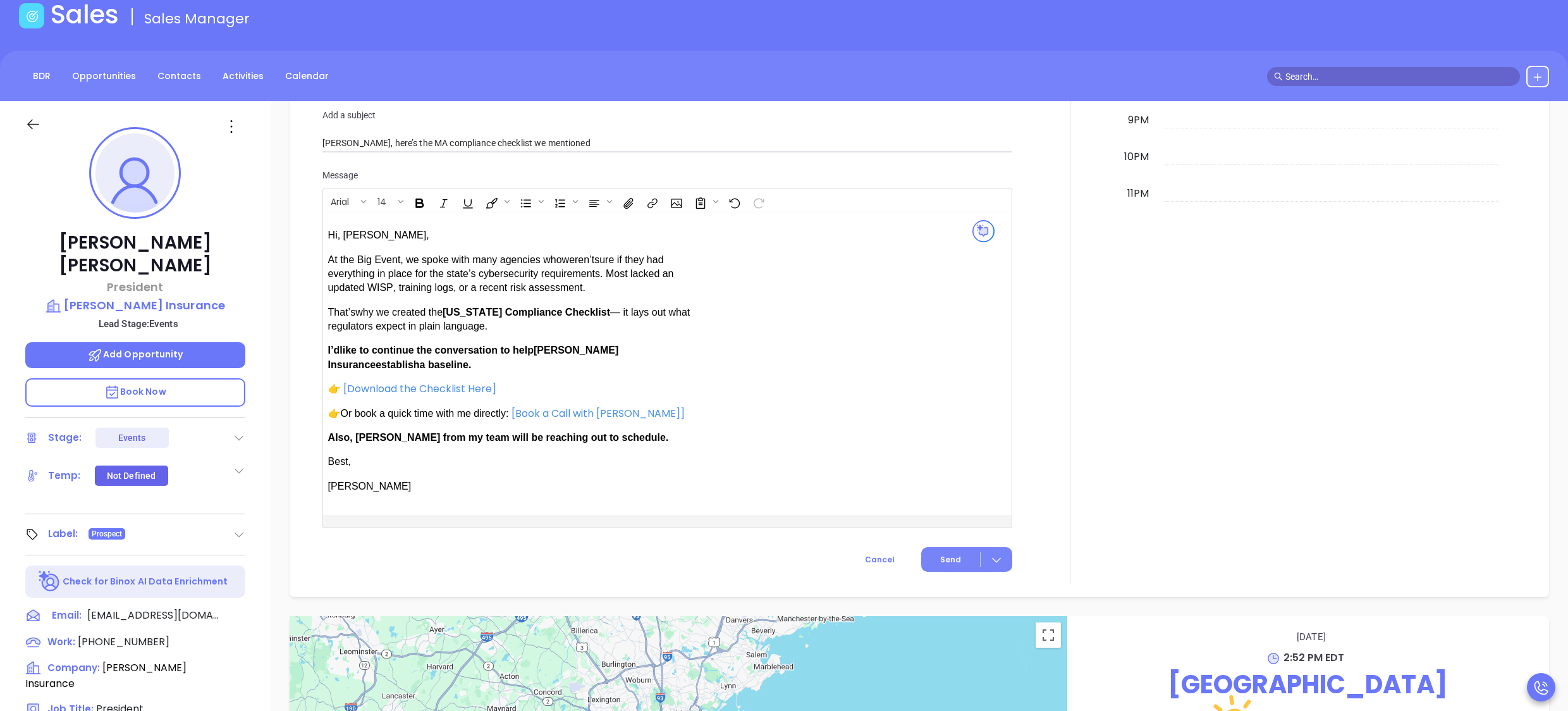
click at [942, 555] on span "Send" at bounding box center [951, 560] width 21 height 12
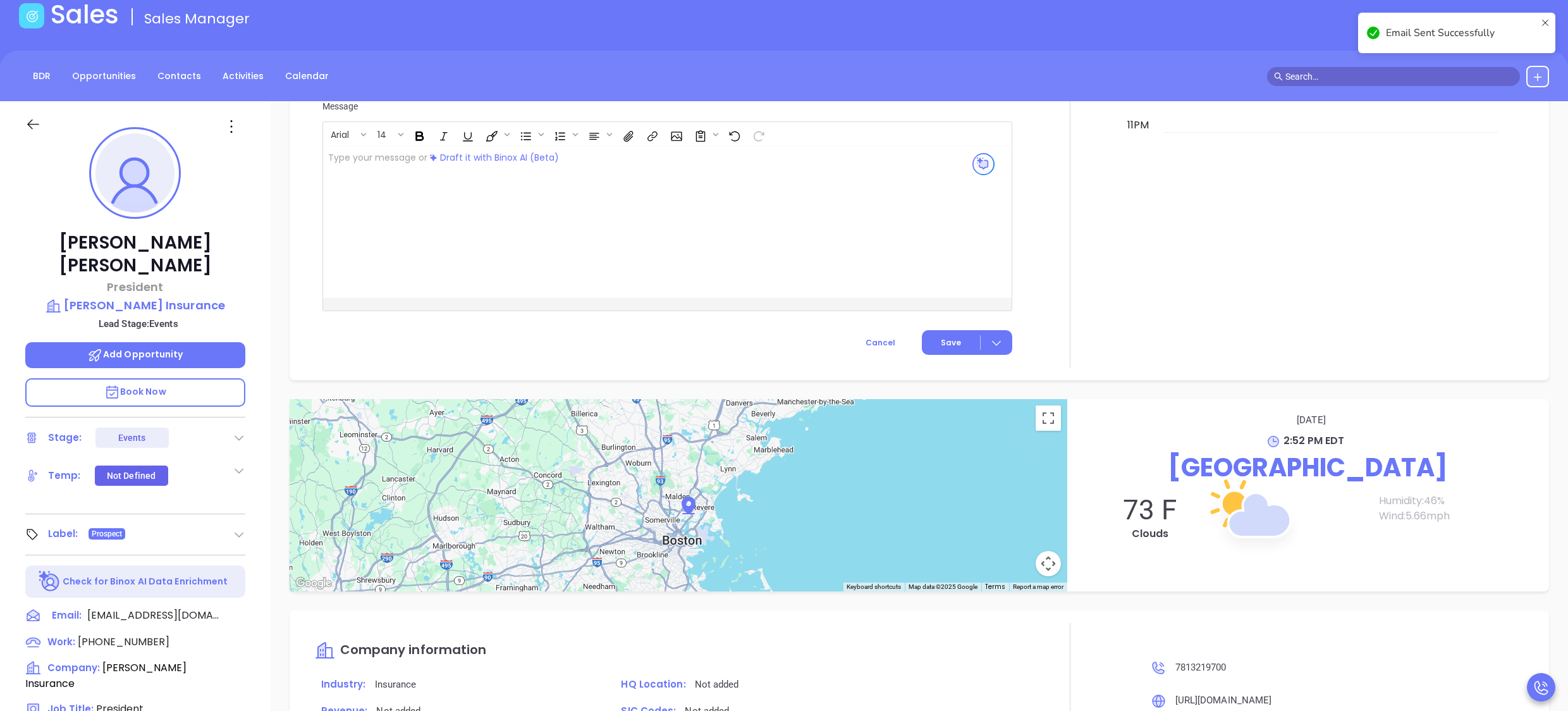
scroll to position [1009, 0]
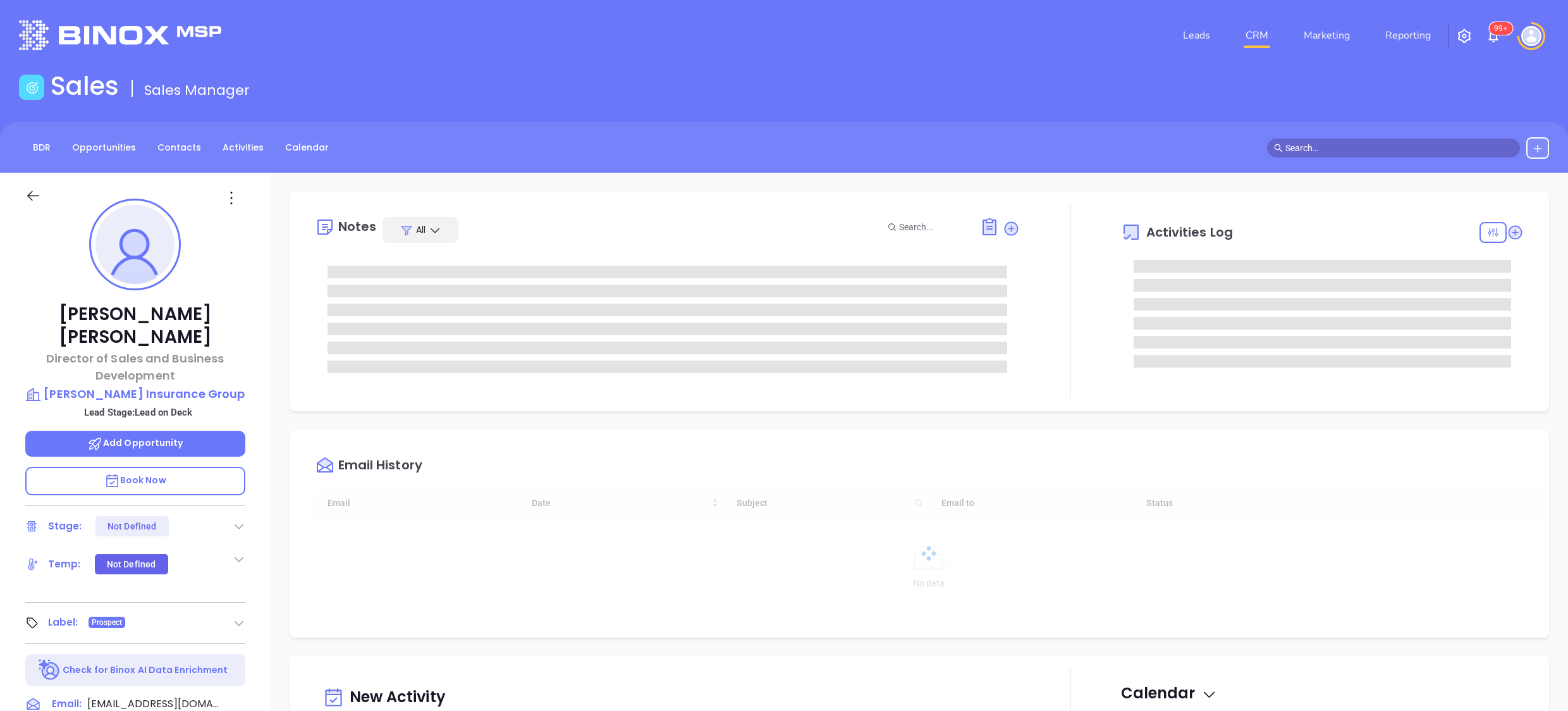
type input "[DATE]"
type input "[PERSON_NAME]"
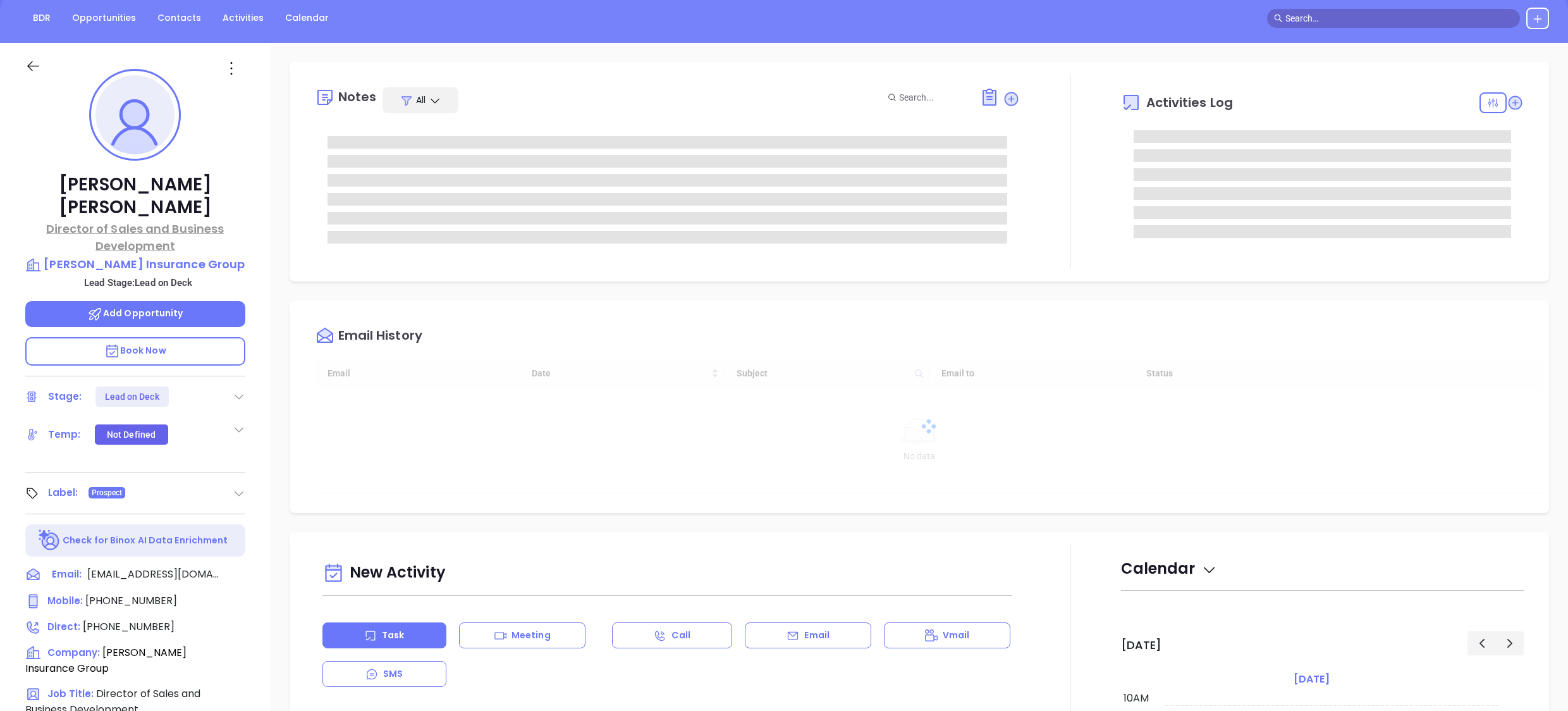
scroll to position [350, 0]
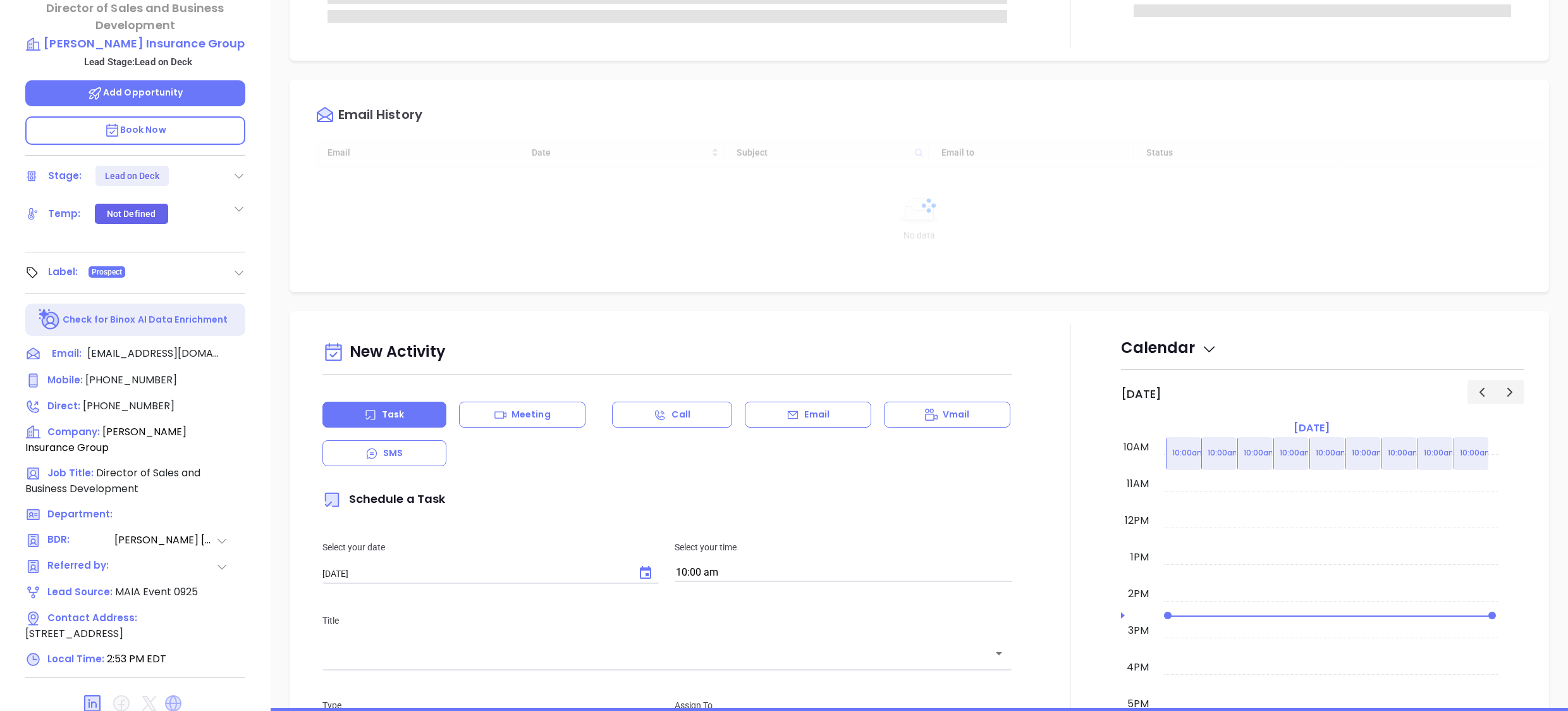
click at [174, 695] on icon at bounding box center [173, 703] width 17 height 17
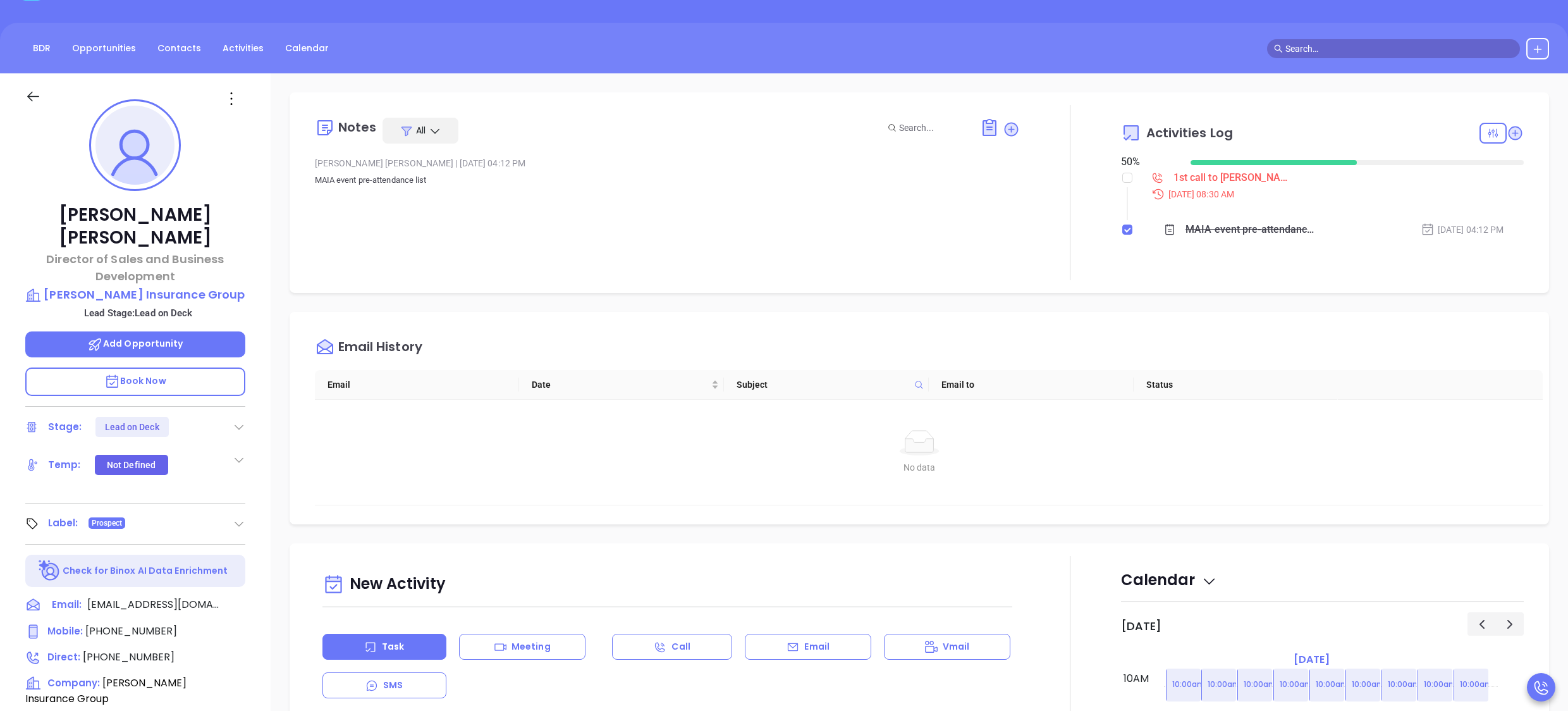
scroll to position [98, 0]
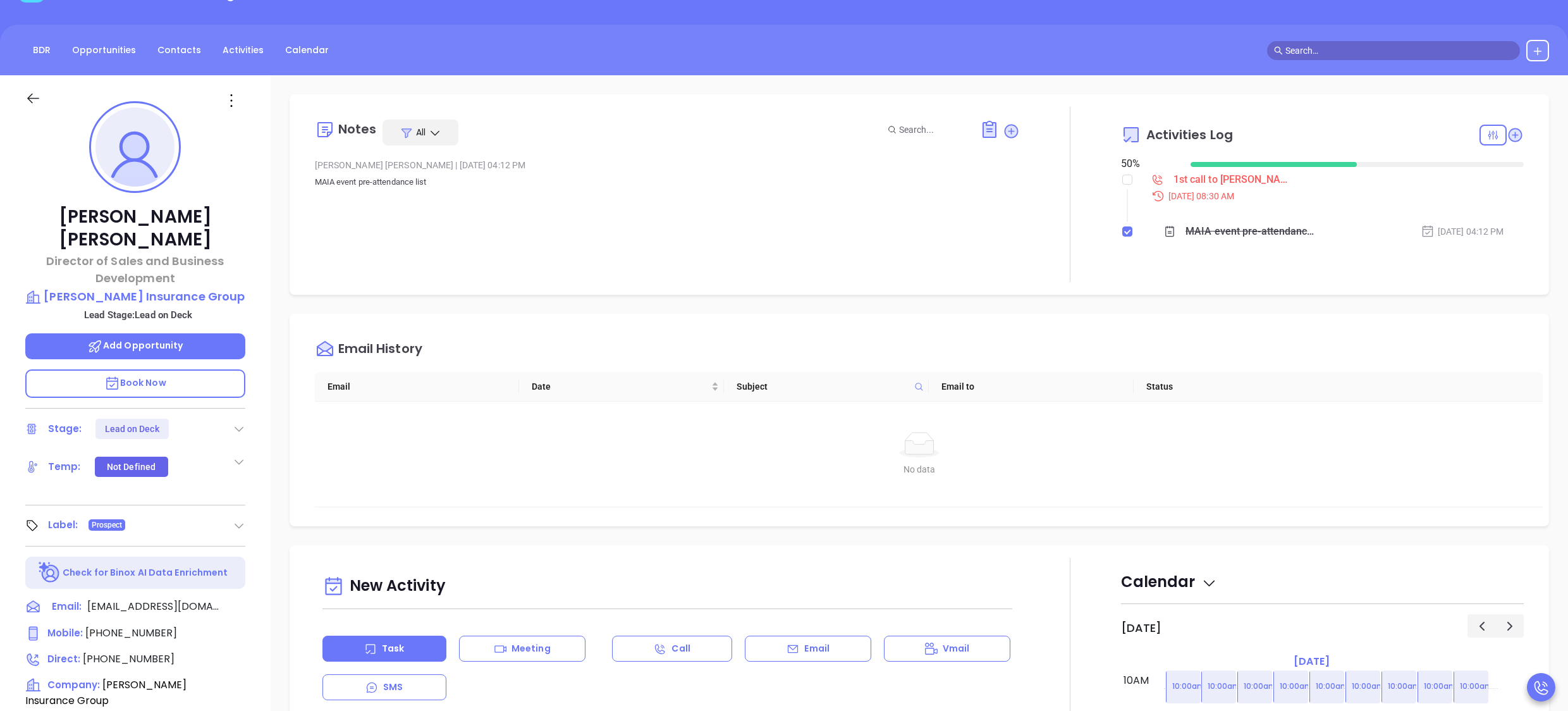
click at [259, 280] on div "[PERSON_NAME] Director of Sales and Business Development [PERSON_NAME] Insuranc…" at bounding box center [135, 520] width 271 height 889
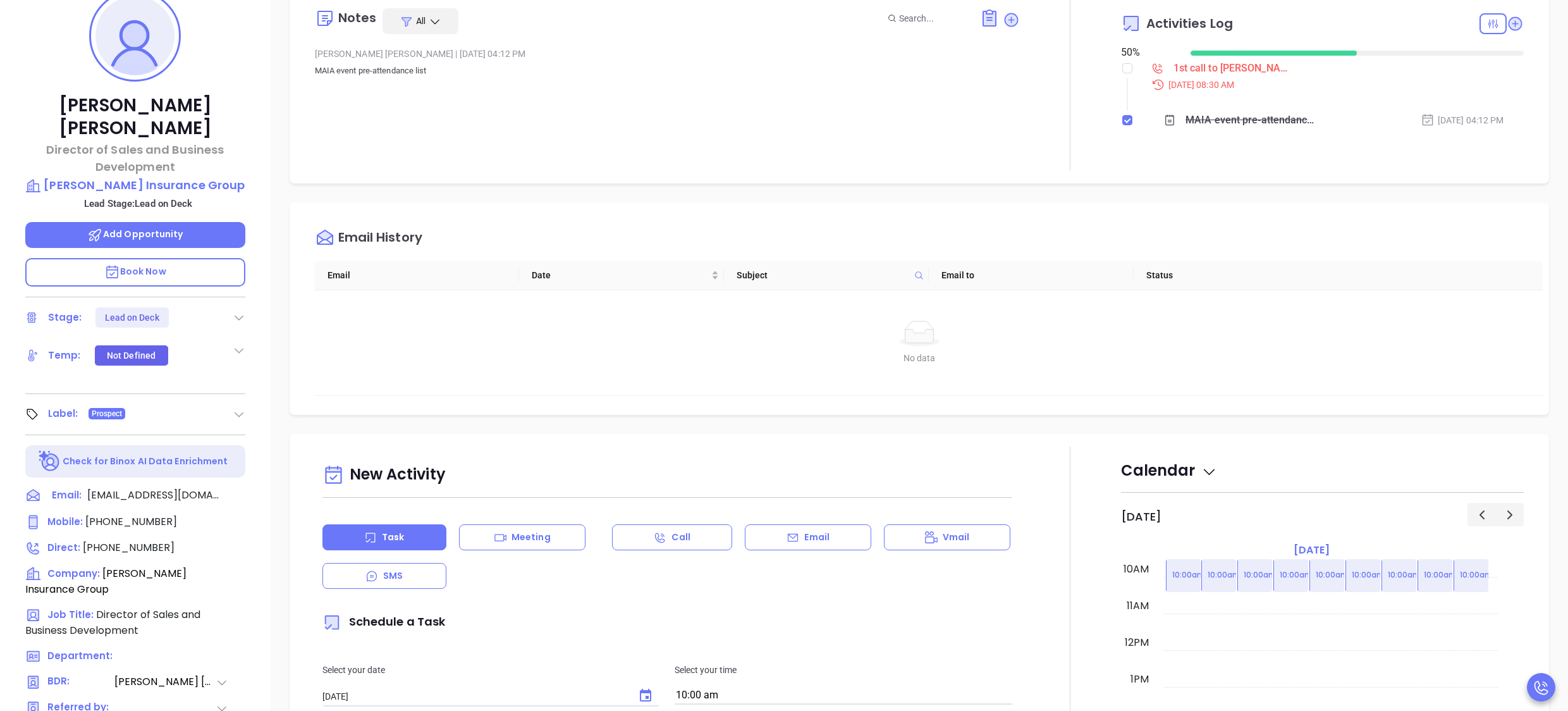
scroll to position [198, 0]
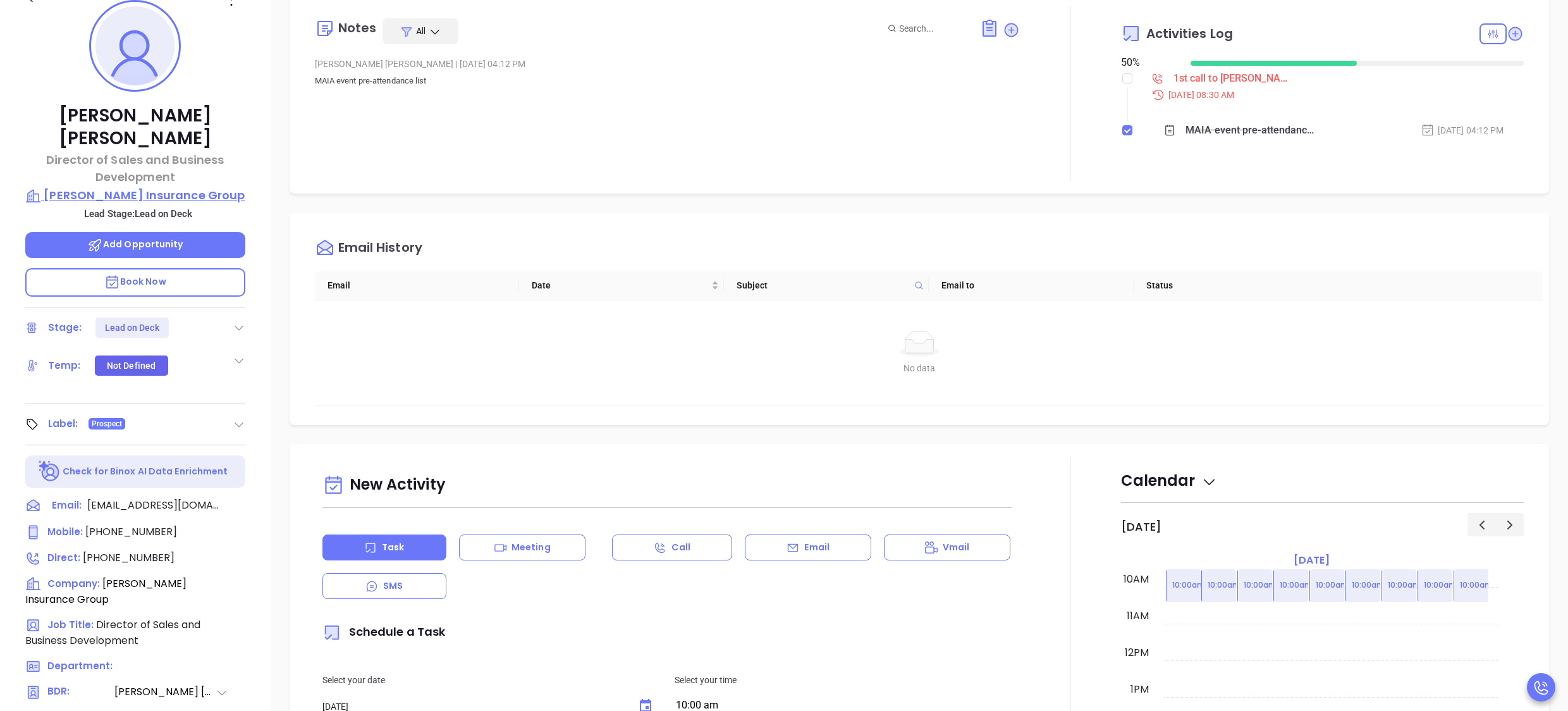
click at [179, 187] on p "[PERSON_NAME] Insurance Group" at bounding box center [135, 195] width 220 height 17
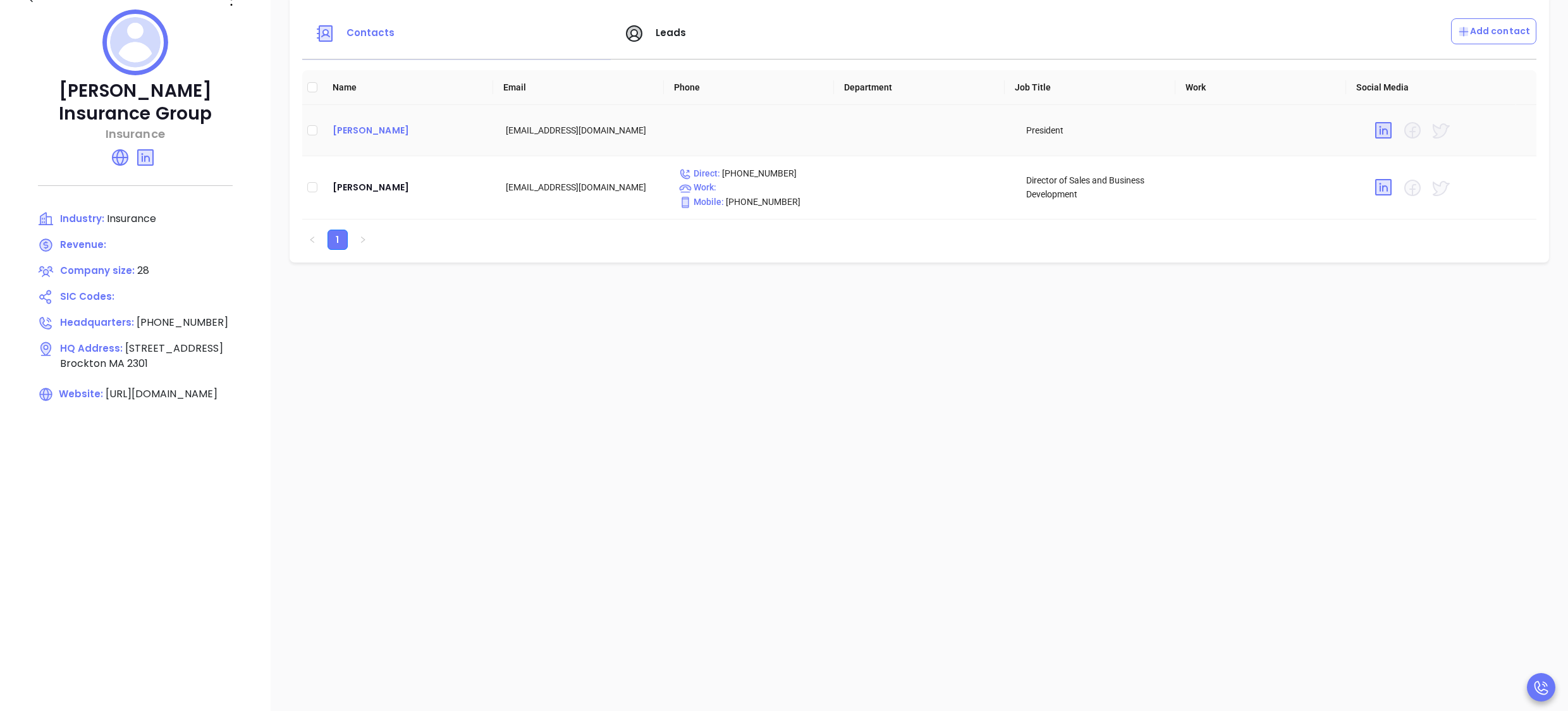
click at [360, 135] on div "[PERSON_NAME]" at bounding box center [409, 130] width 153 height 15
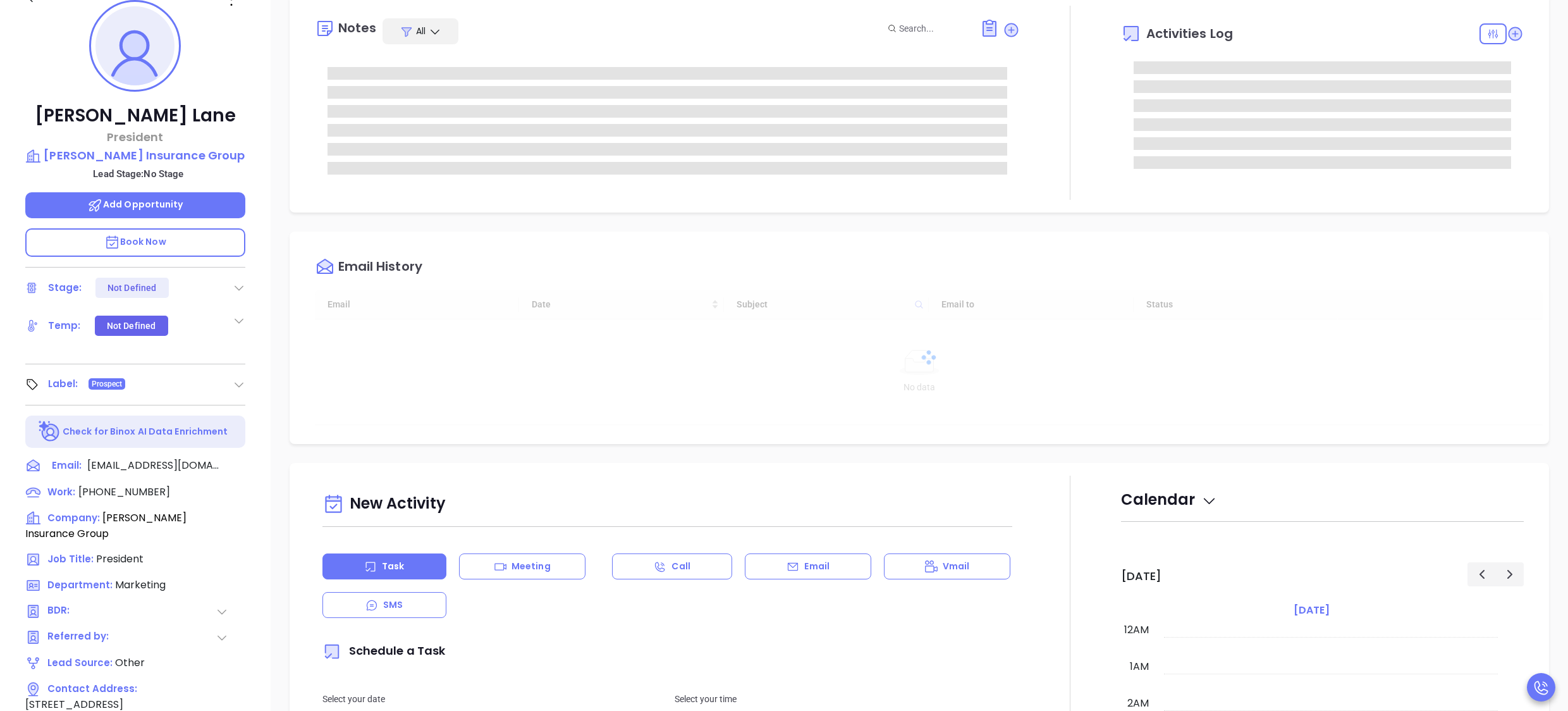
type input "[DATE]"
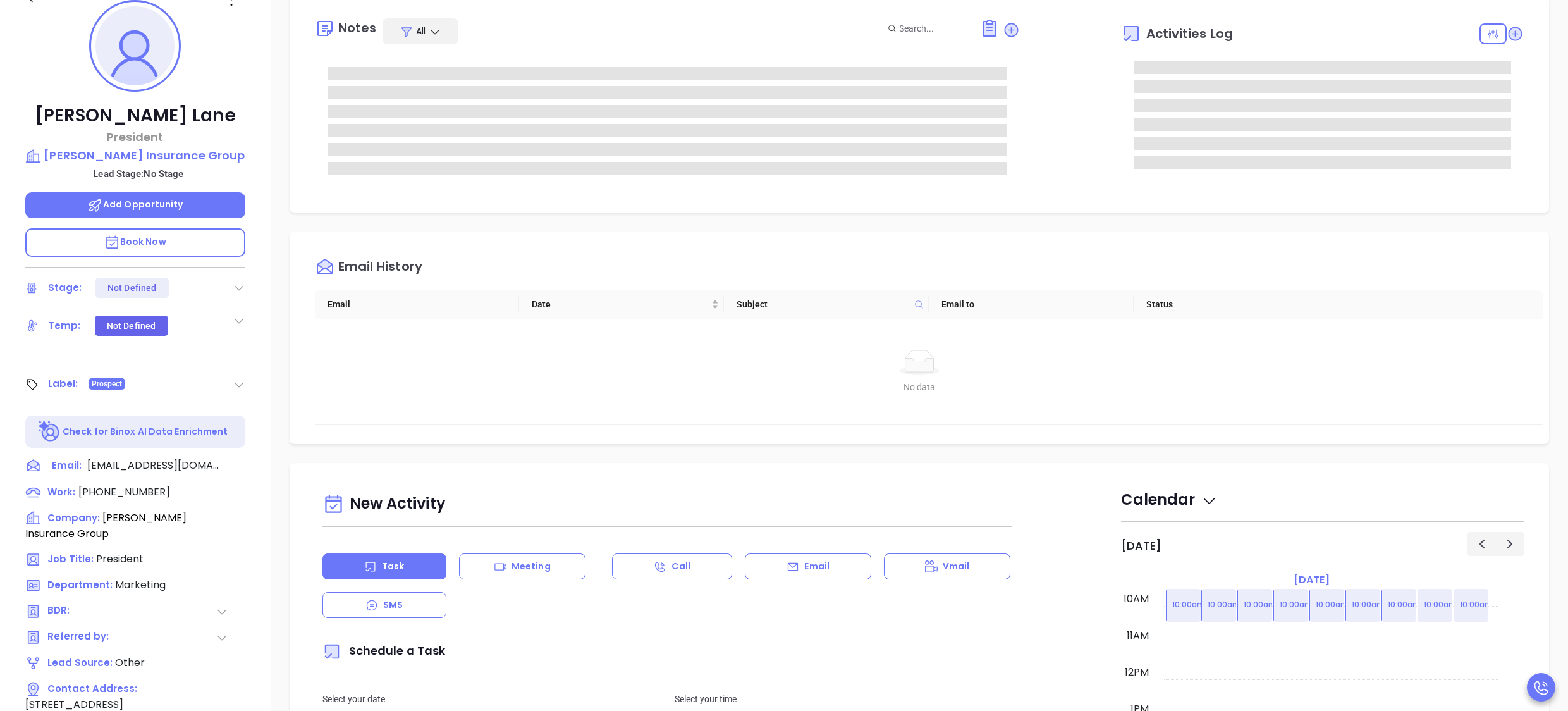
type input "[PERSON_NAME]"
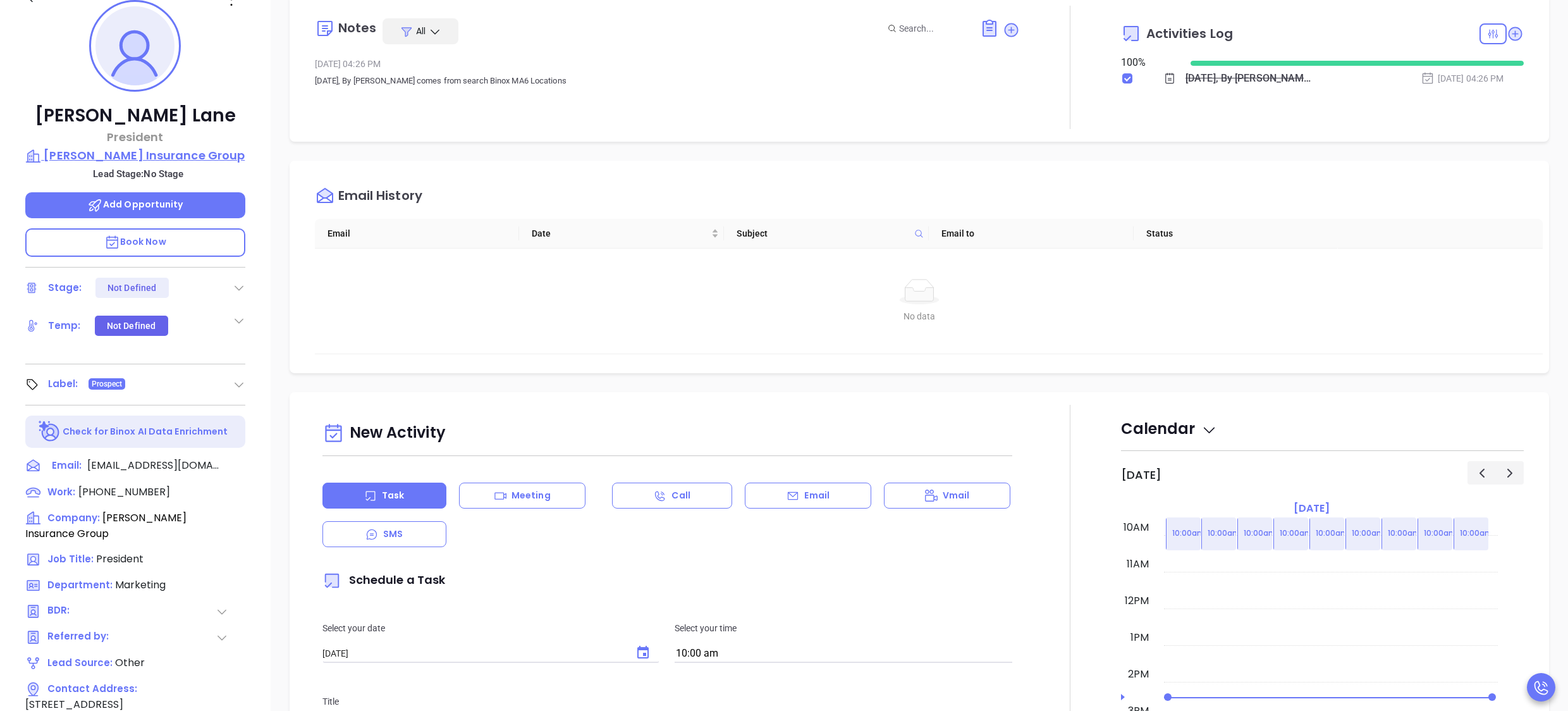
click at [134, 161] on p "[PERSON_NAME] Insurance Group" at bounding box center [135, 156] width 220 height 17
click at [1509, 29] on icon at bounding box center [1514, 33] width 12 height 12
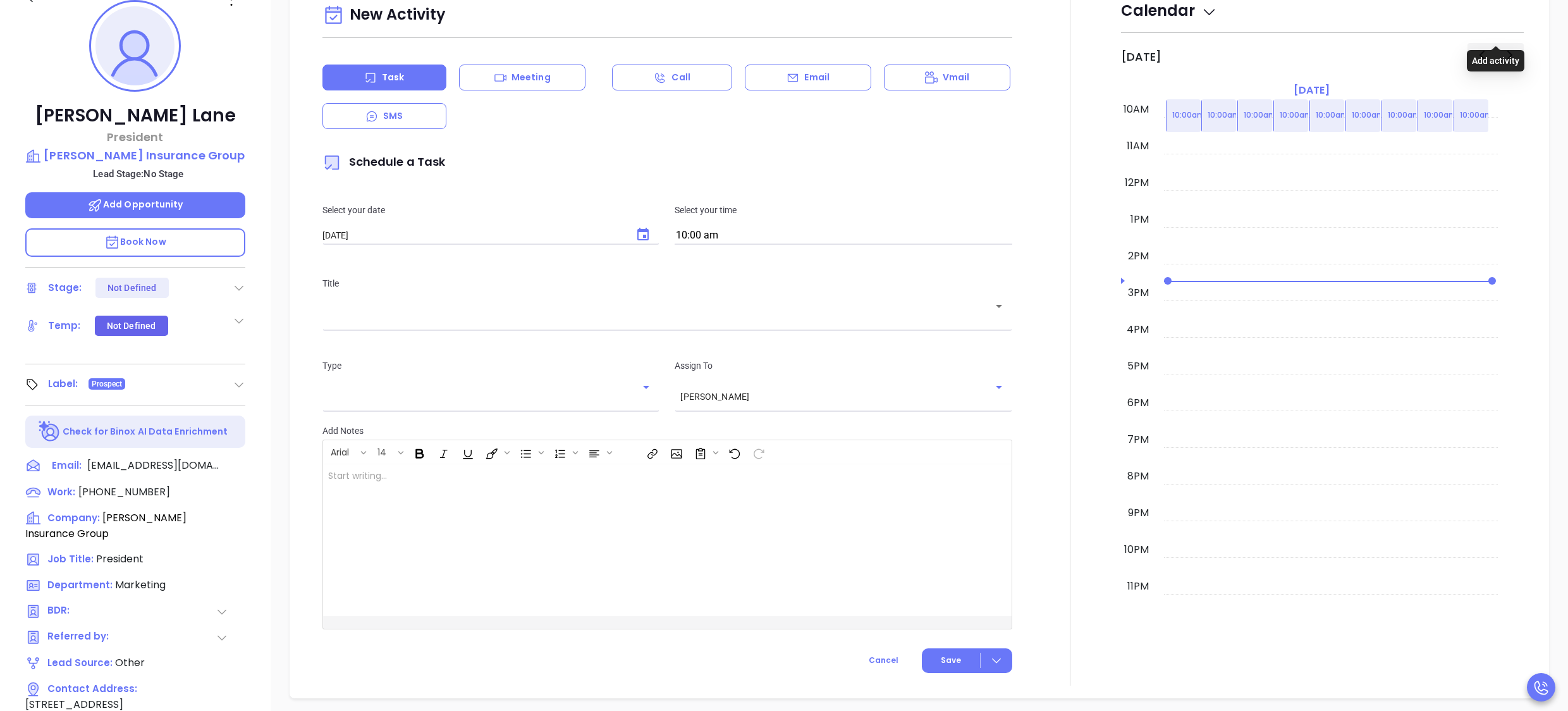
scroll to position [173, 0]
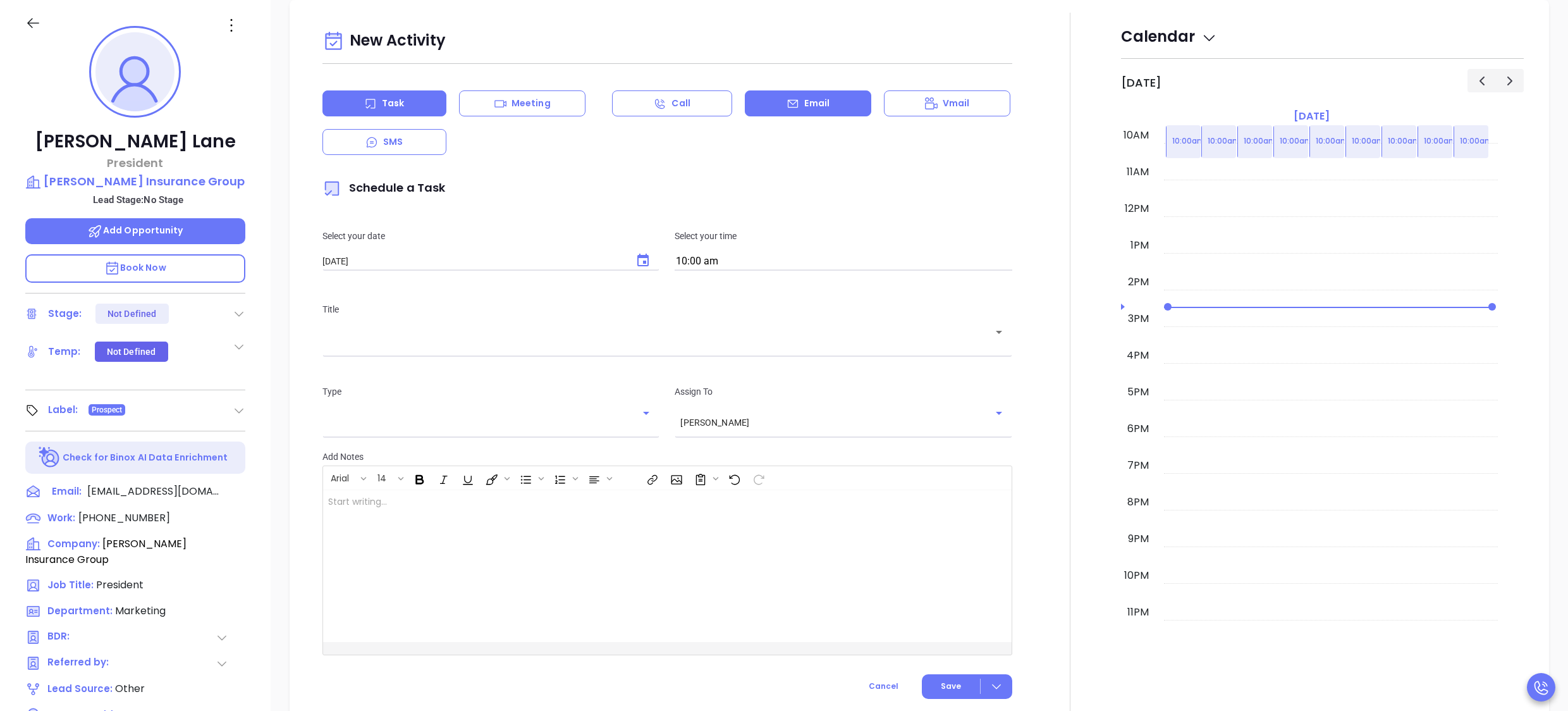
click at [805, 106] on p "Email" at bounding box center [817, 104] width 25 height 13
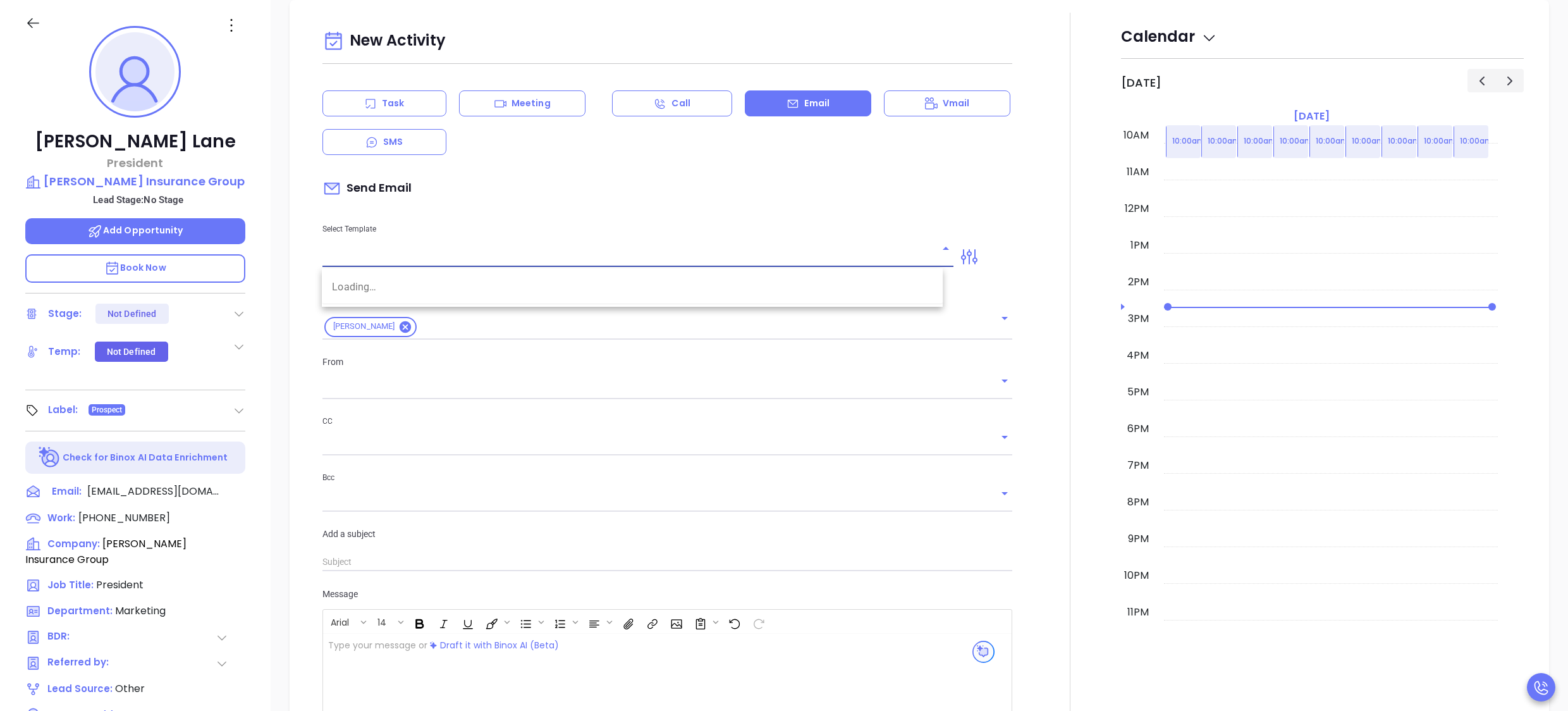
click at [524, 258] on input "text" at bounding box center [629, 257] width 613 height 18
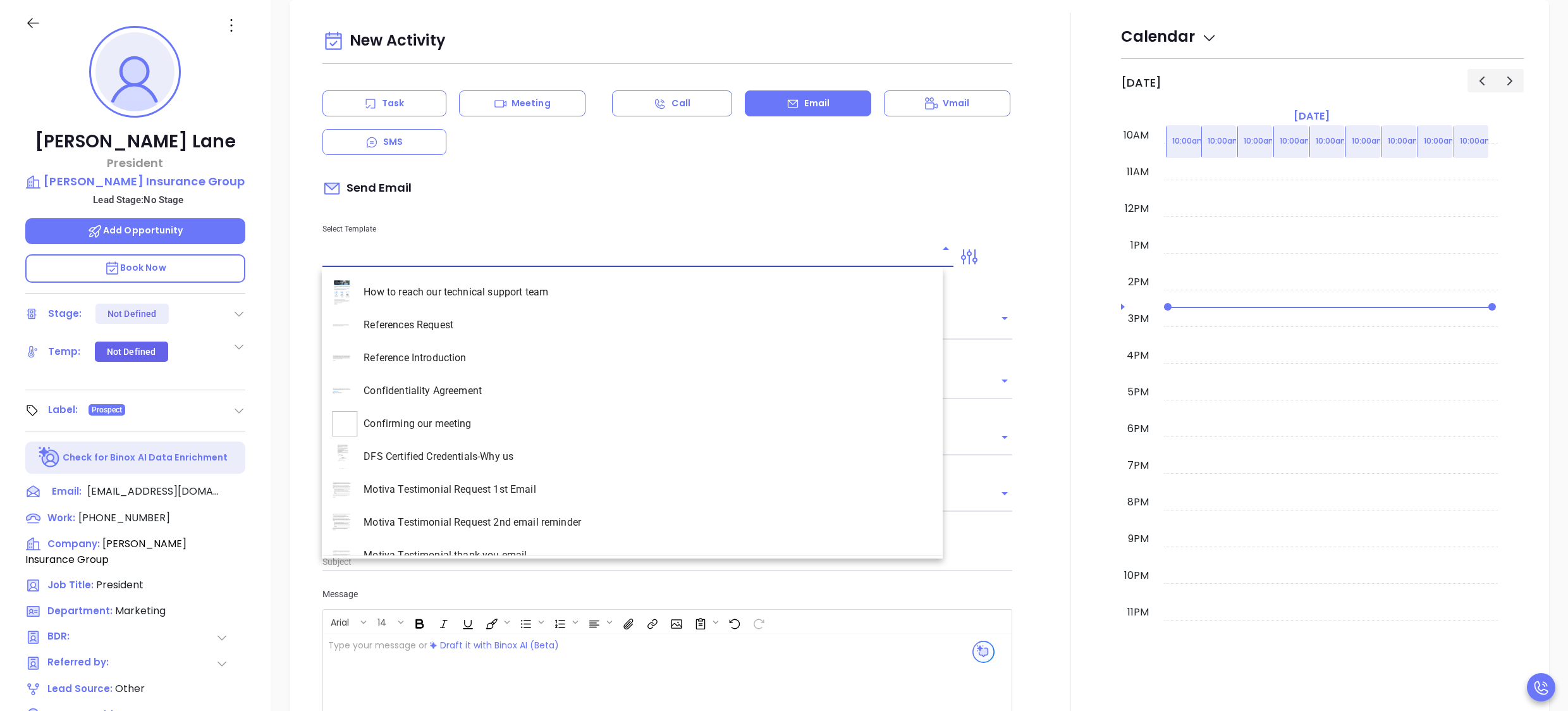
type input "[PERSON_NAME]"
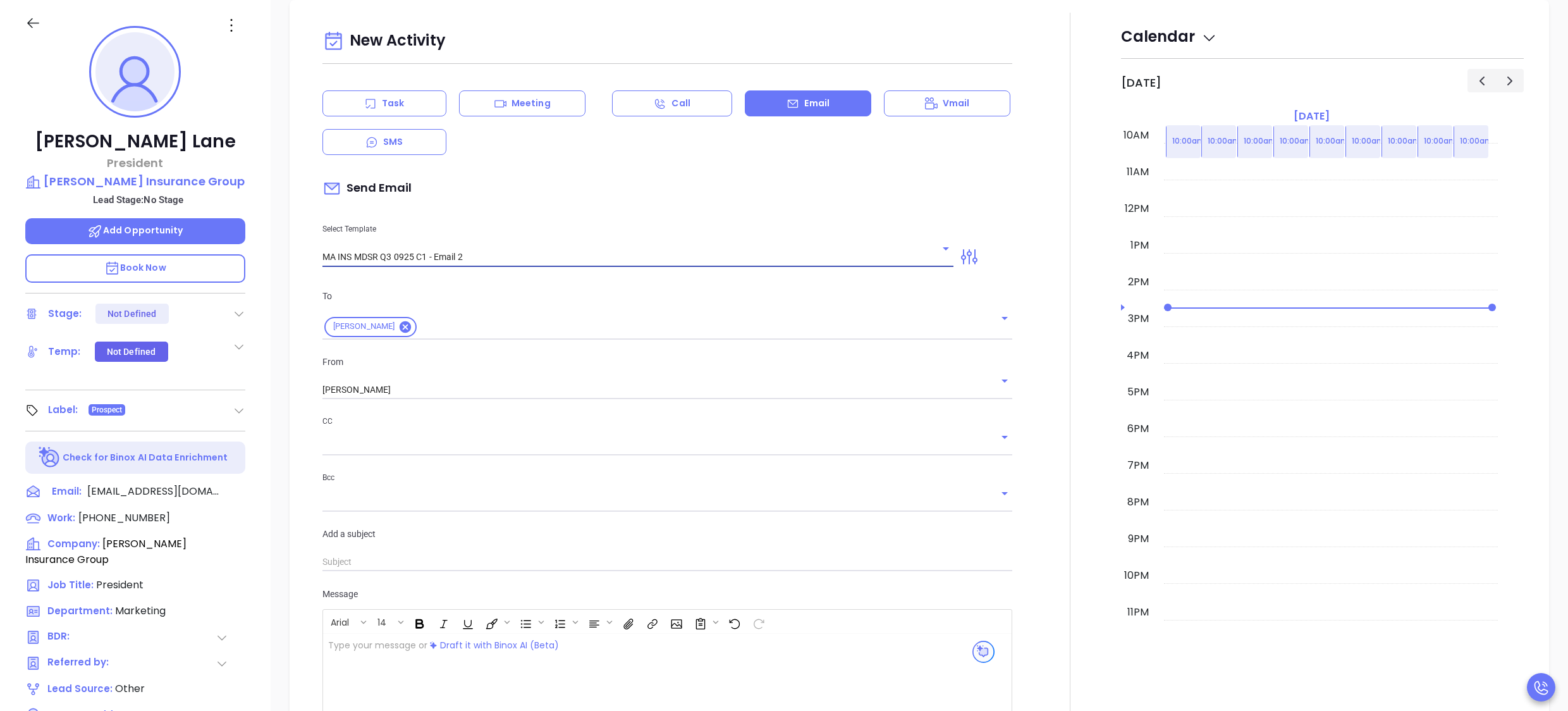
type input "MA INS MDSR Q3 0925 C1 - Email 2"
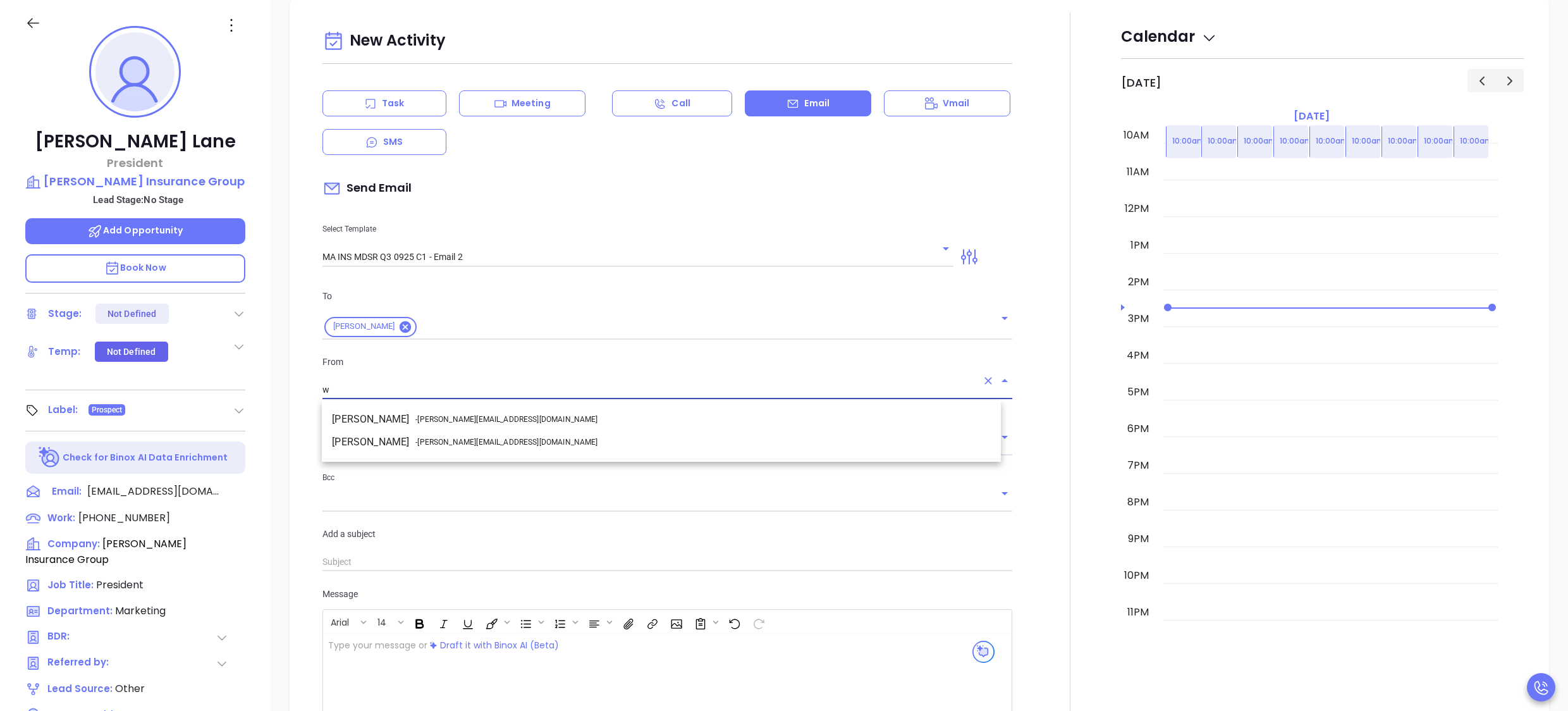
type input "wa"
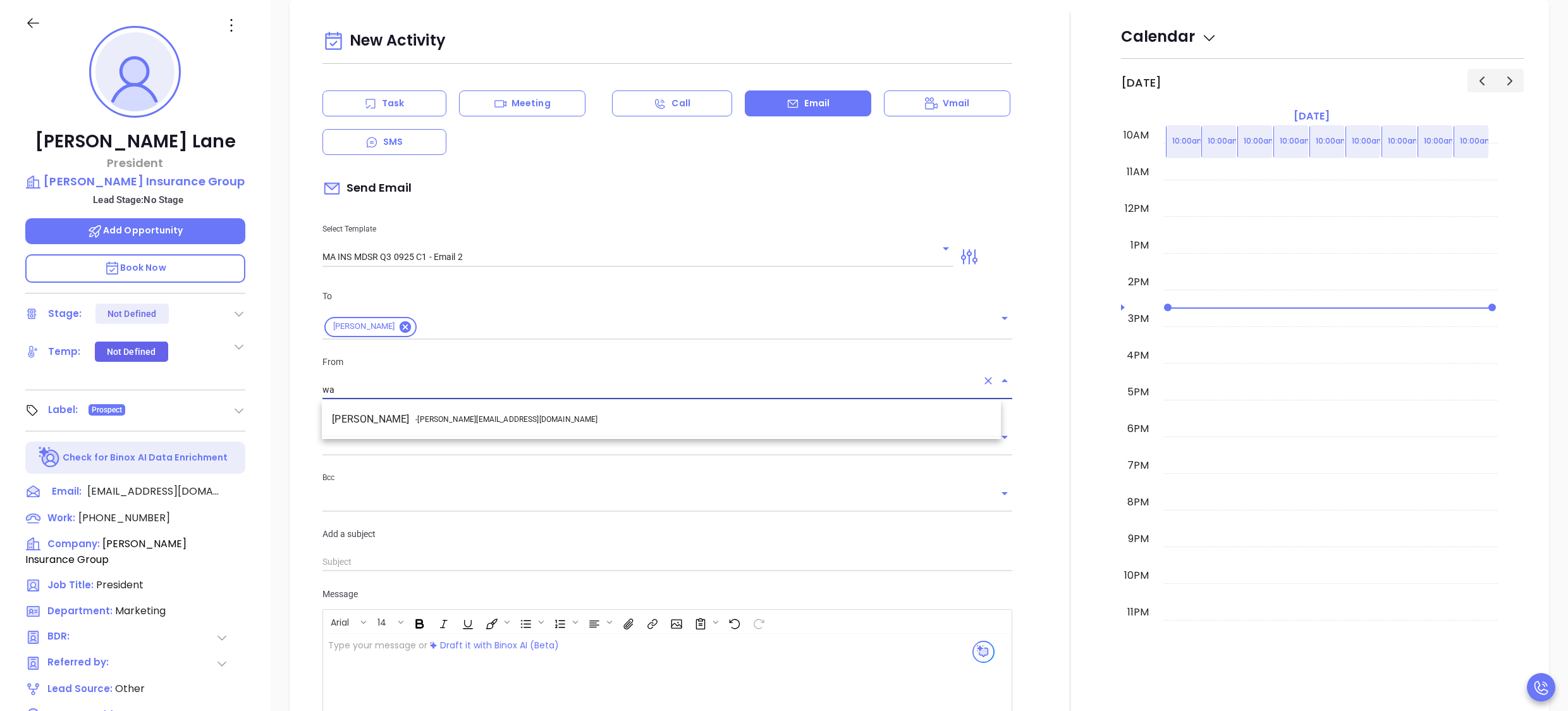
type input "Marc, here’s the MA compliance checklist we mentioned"
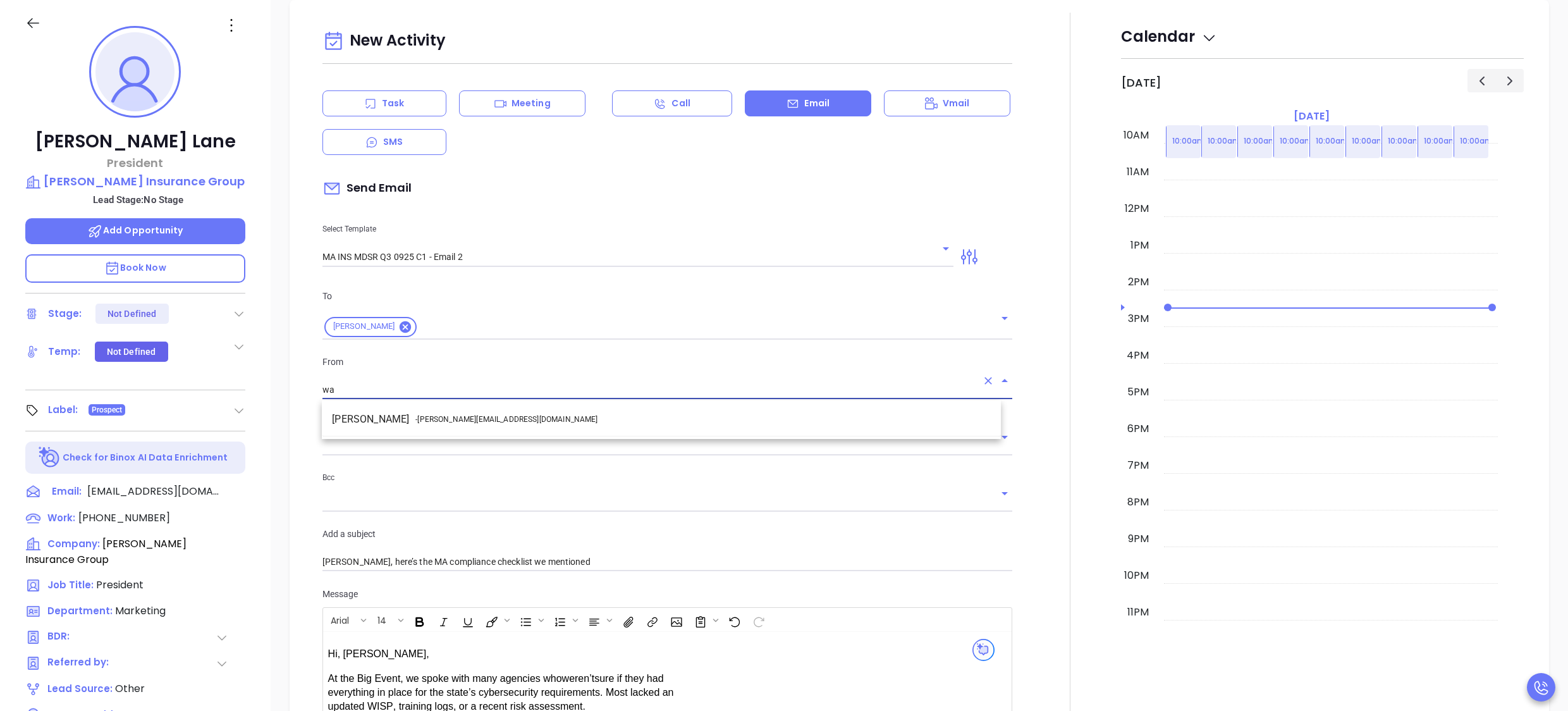
click at [486, 409] on li "Walter Contreras - walter@motiva.net" at bounding box center [661, 419] width 679 height 22
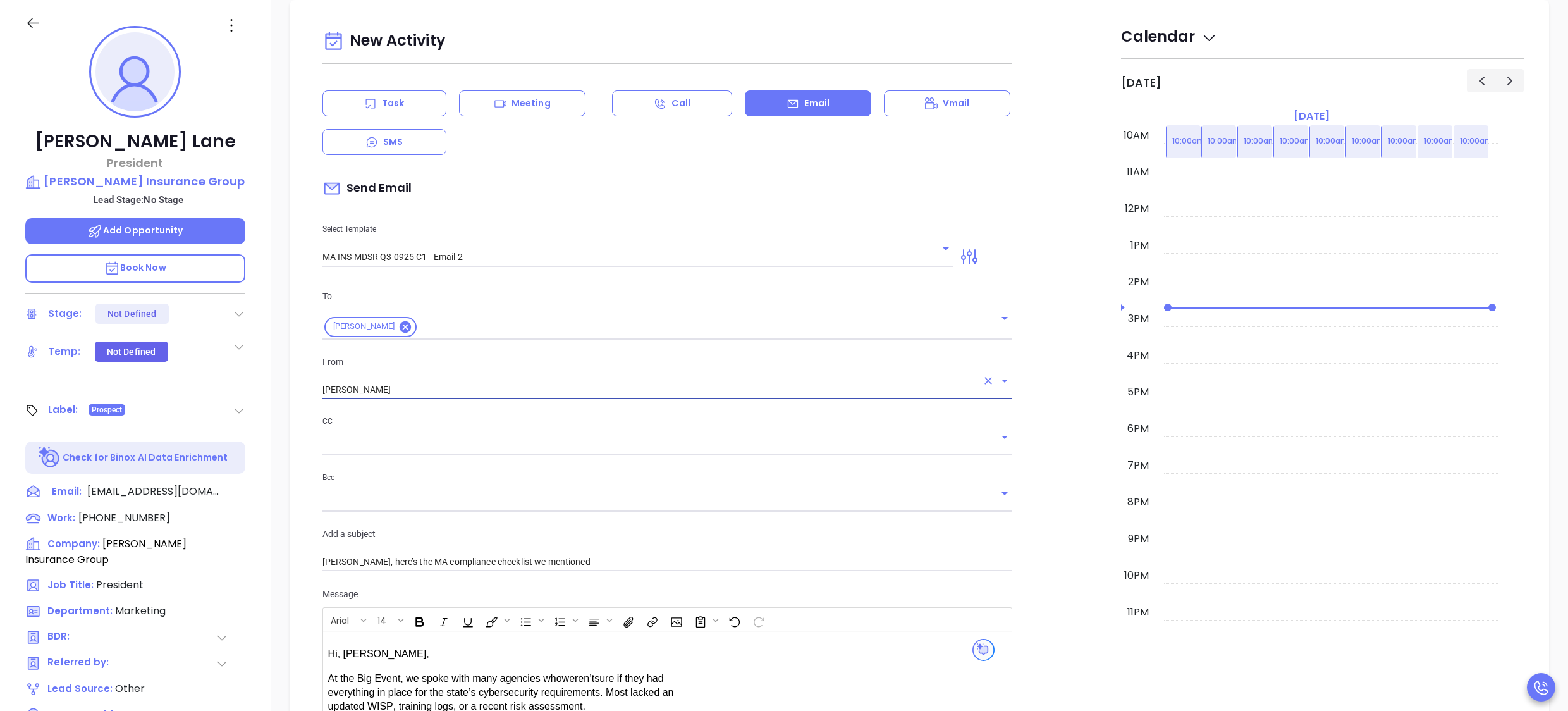
type input "Walter Contreras"
click at [1043, 427] on div at bounding box center [1070, 508] width 101 height 991
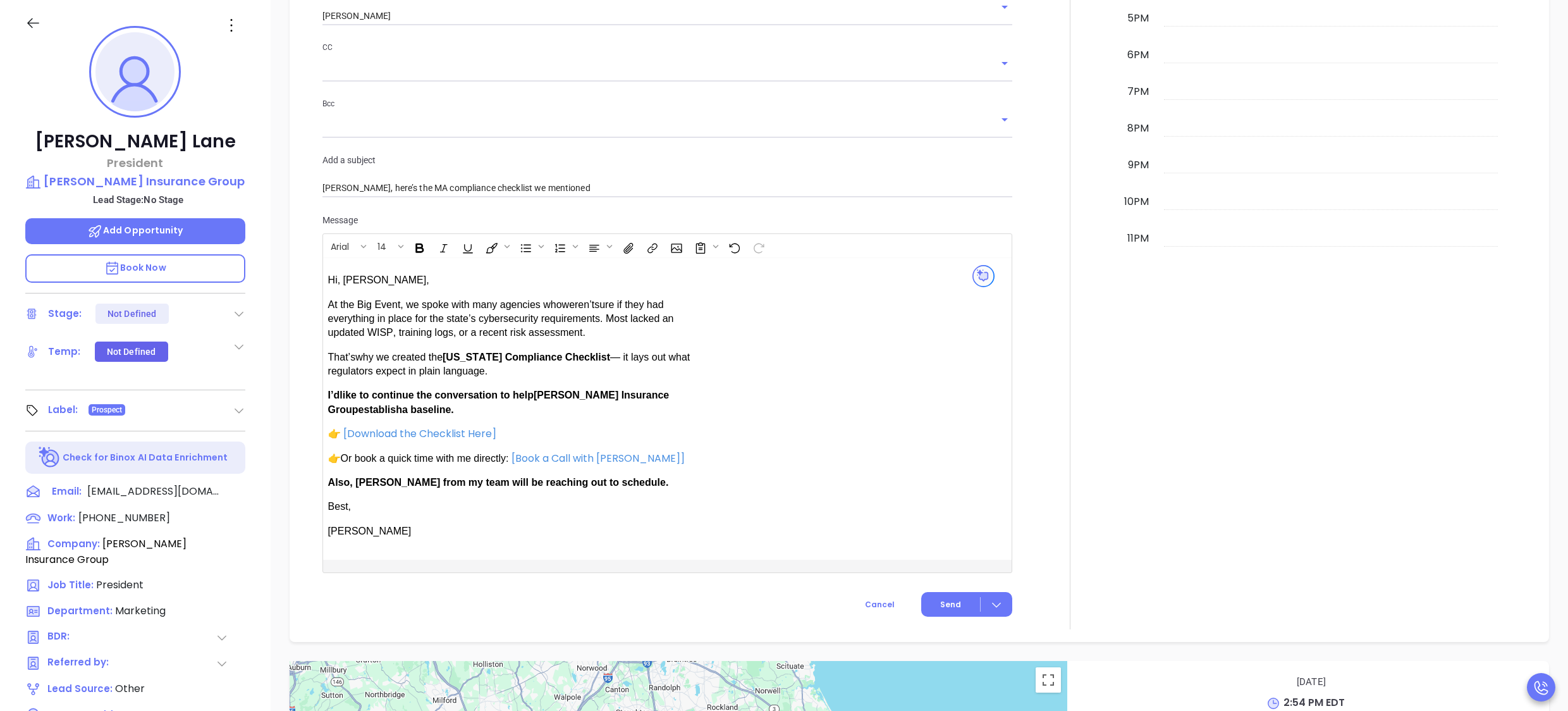
scroll to position [975, 0]
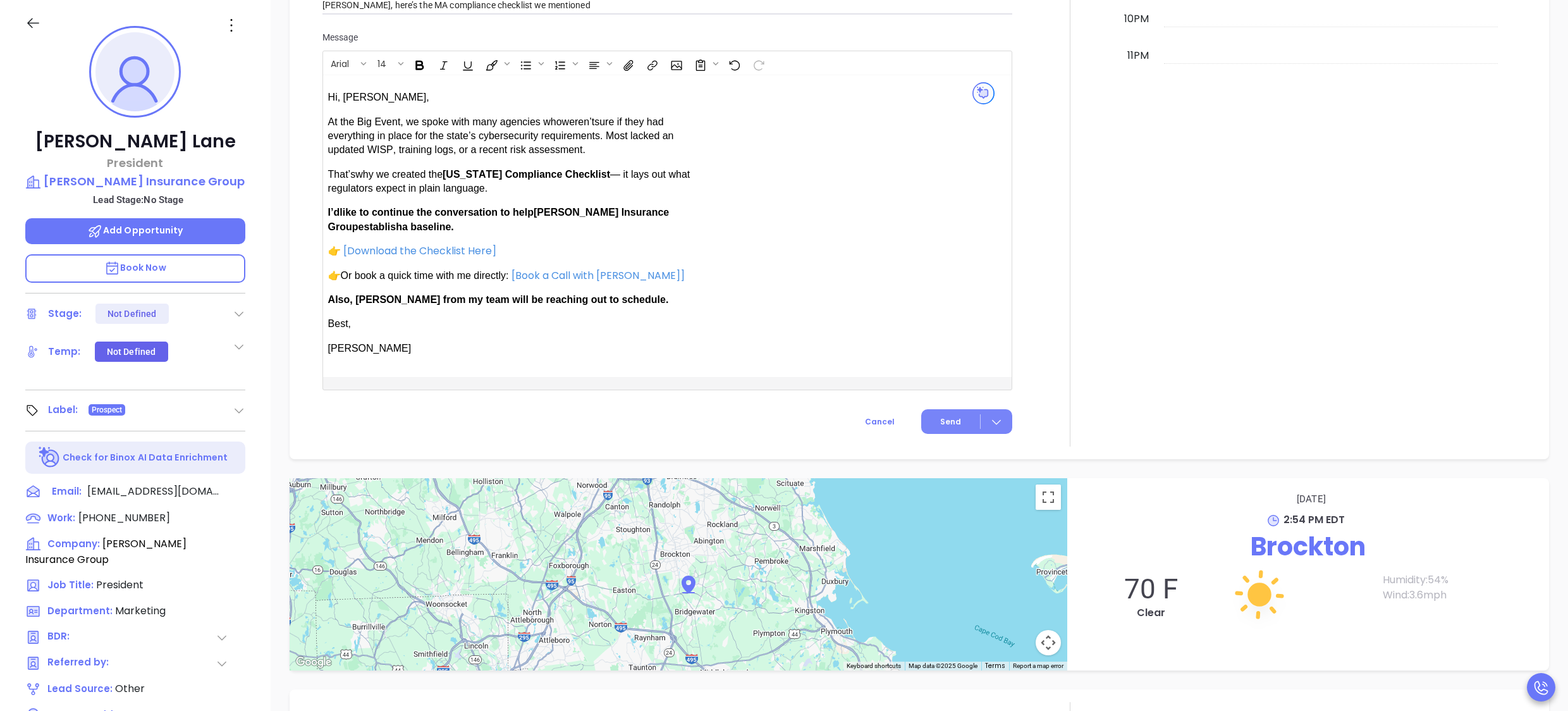
click at [944, 416] on span "Send" at bounding box center [951, 422] width 21 height 12
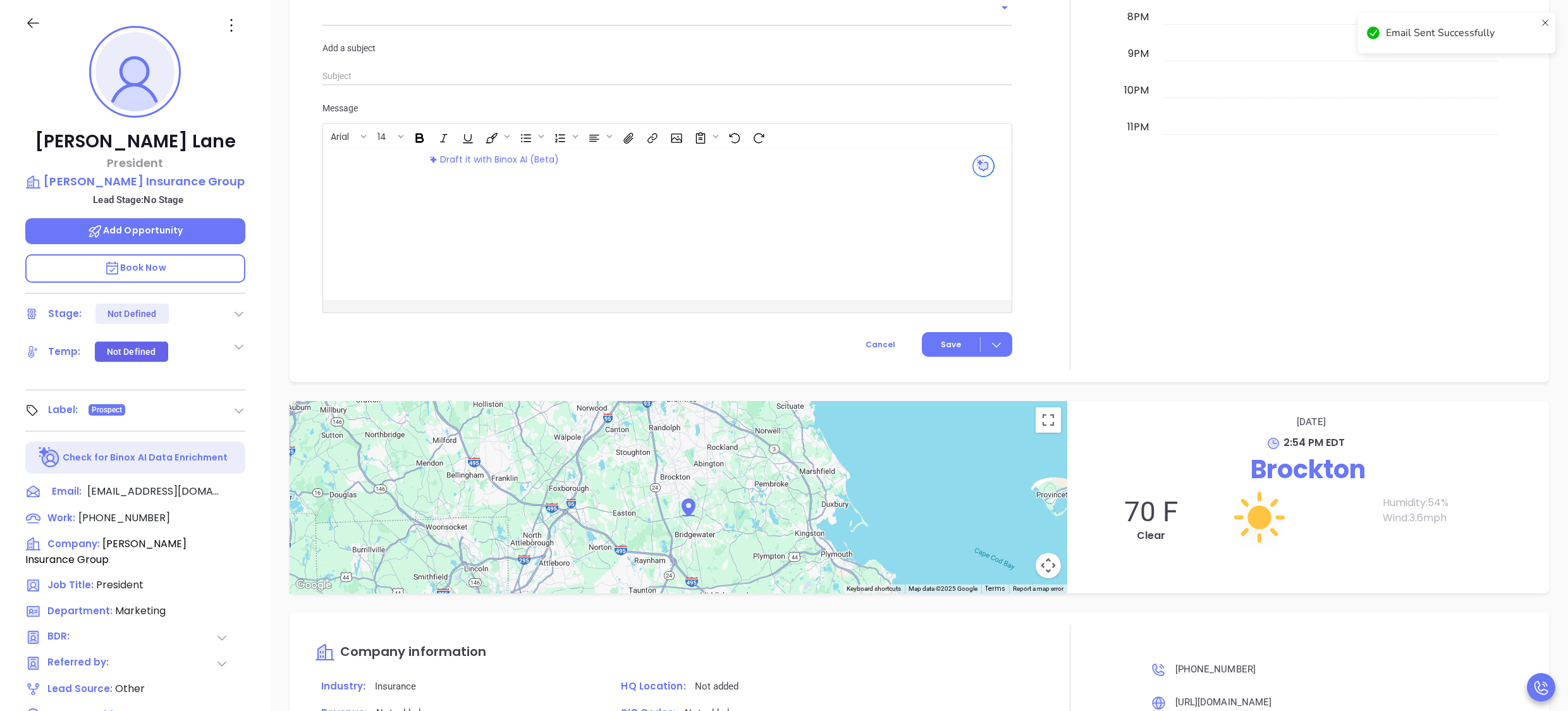
scroll to position [1046, 0]
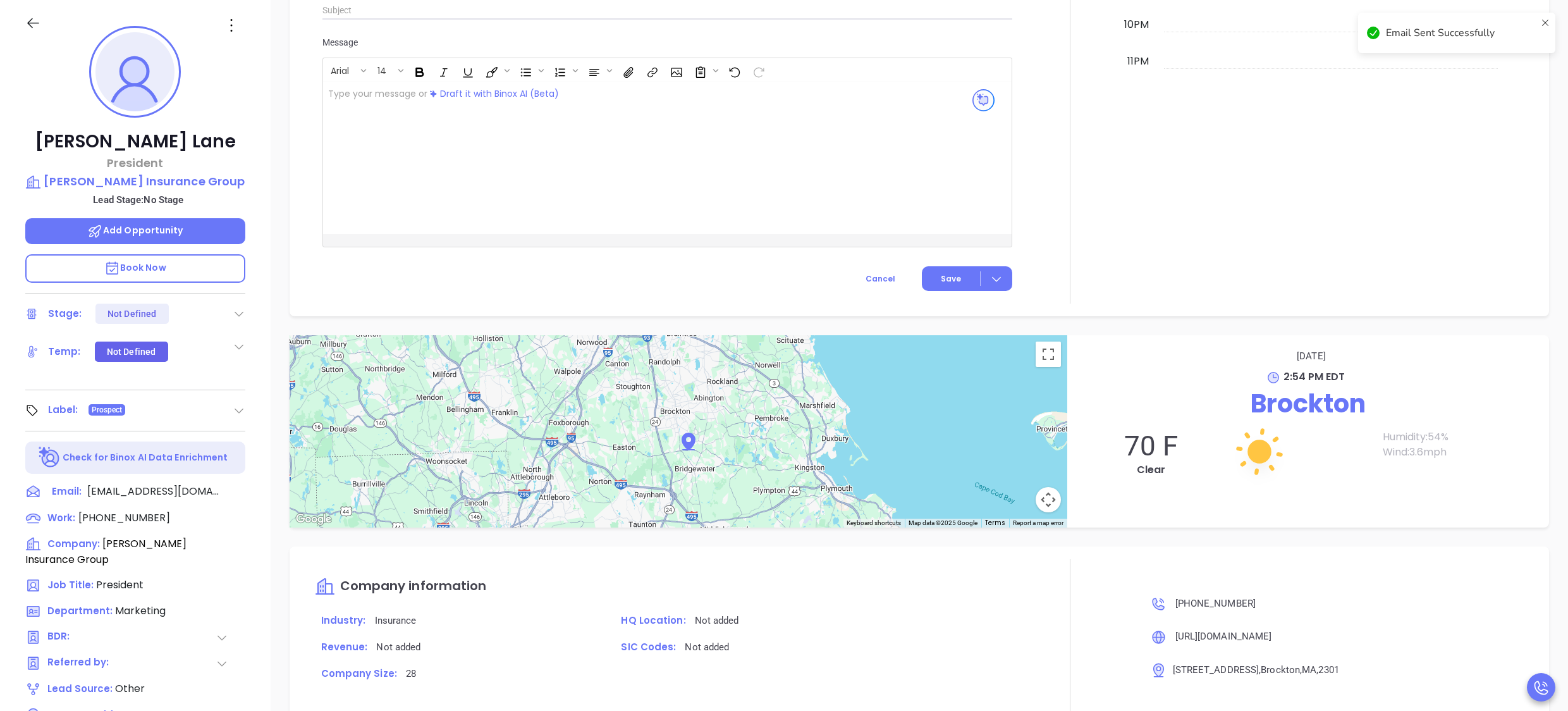
click at [239, 308] on icon at bounding box center [239, 314] width 12 height 12
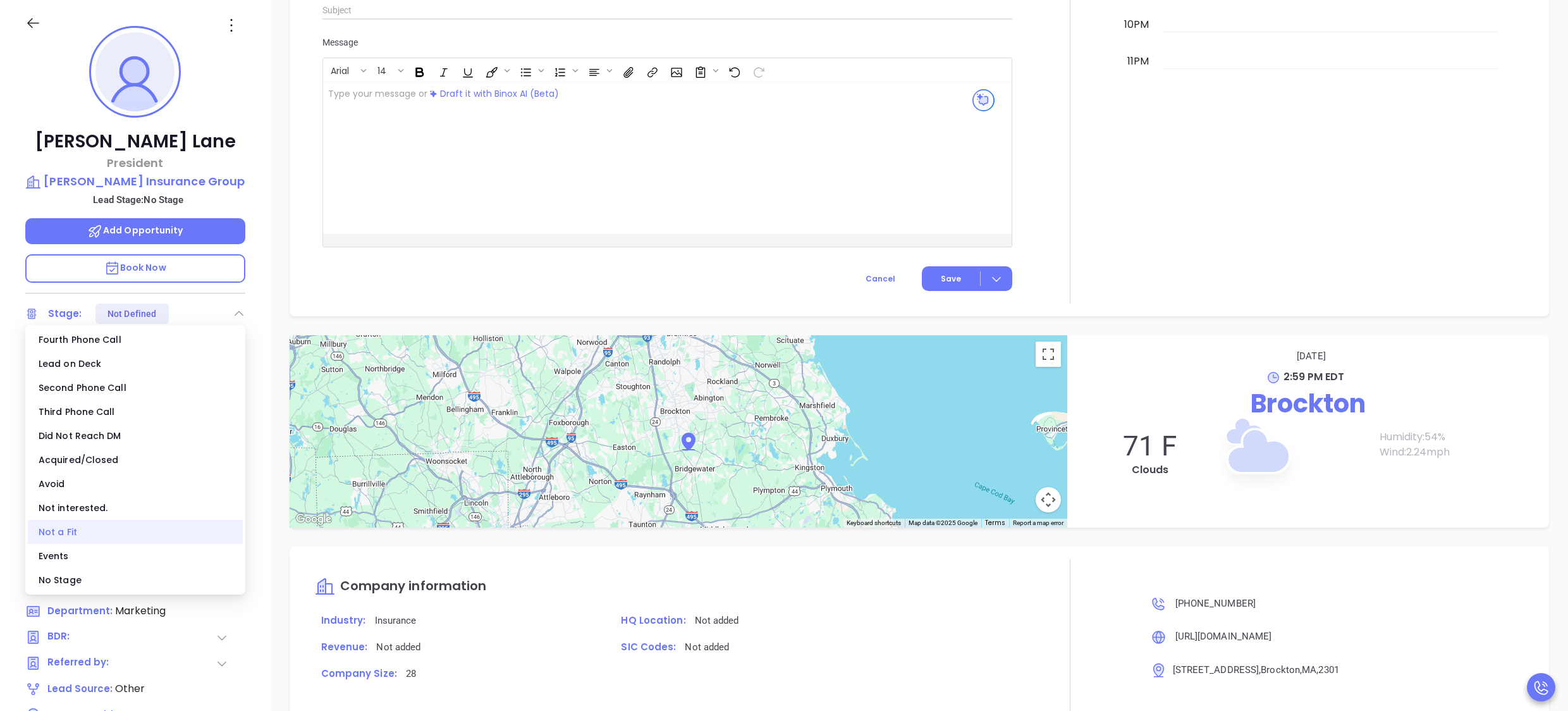
scroll to position [975, 0]
click at [110, 558] on div "Events" at bounding box center [135, 556] width 215 height 24
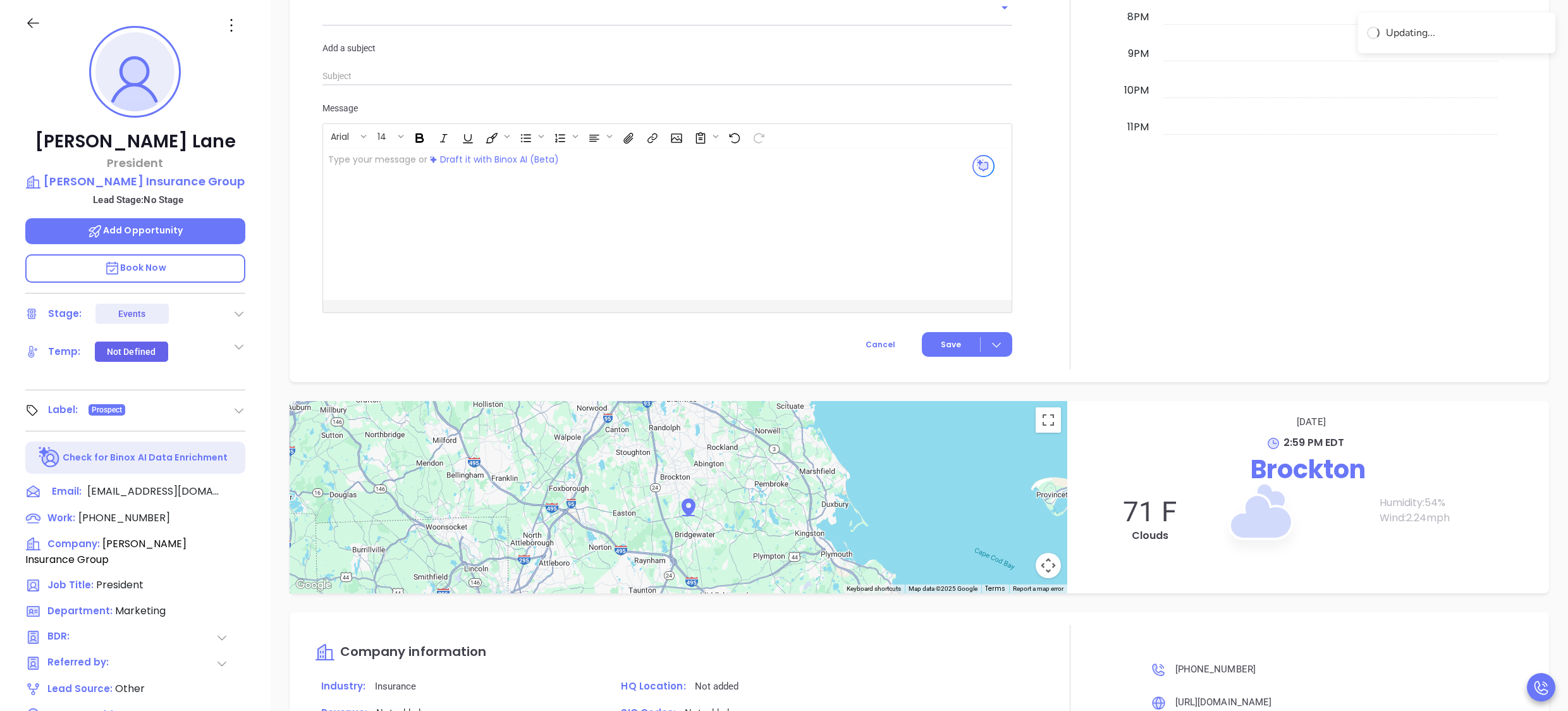
scroll to position [1046, 0]
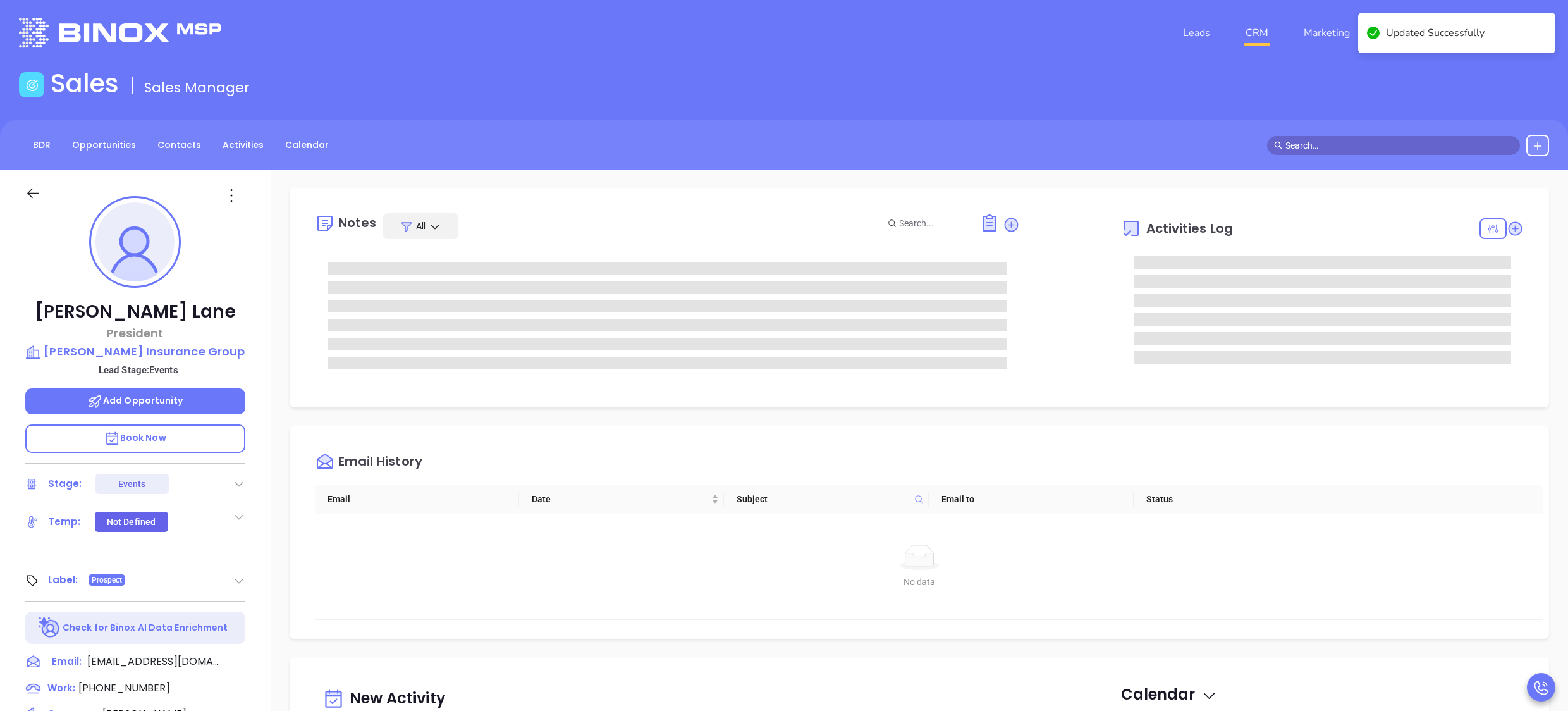
scroll to position [0, 0]
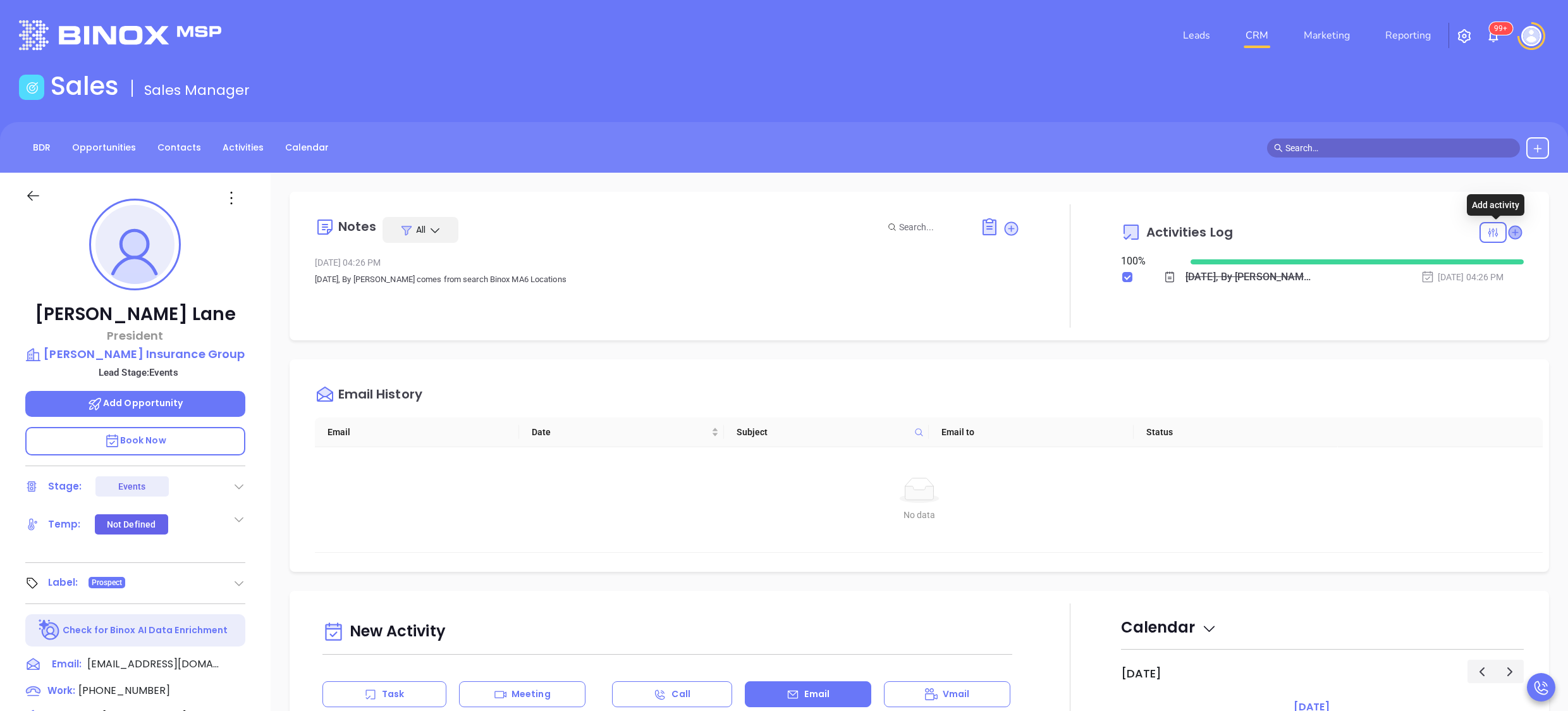
click at [1509, 232] on icon at bounding box center [1515, 232] width 14 height 14
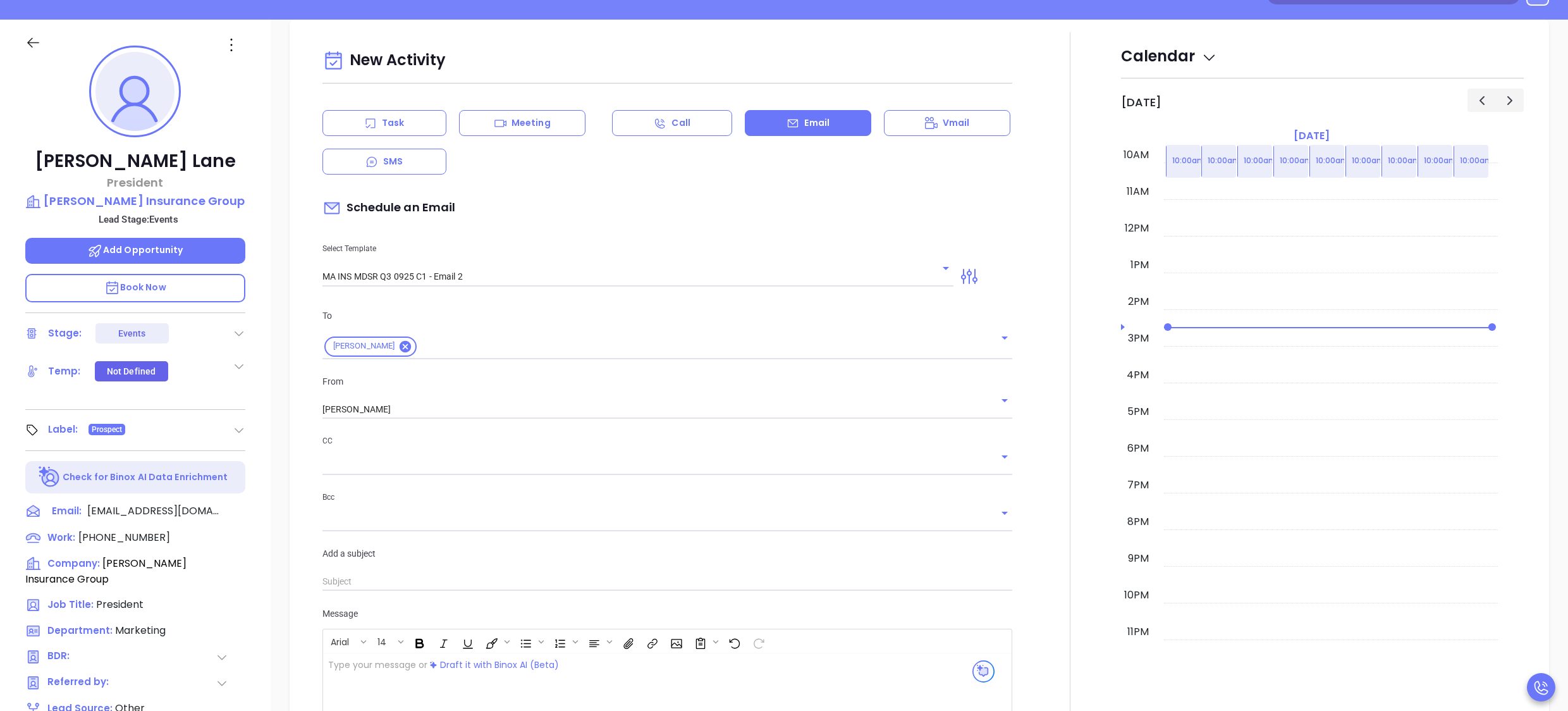
scroll to position [173, 0]
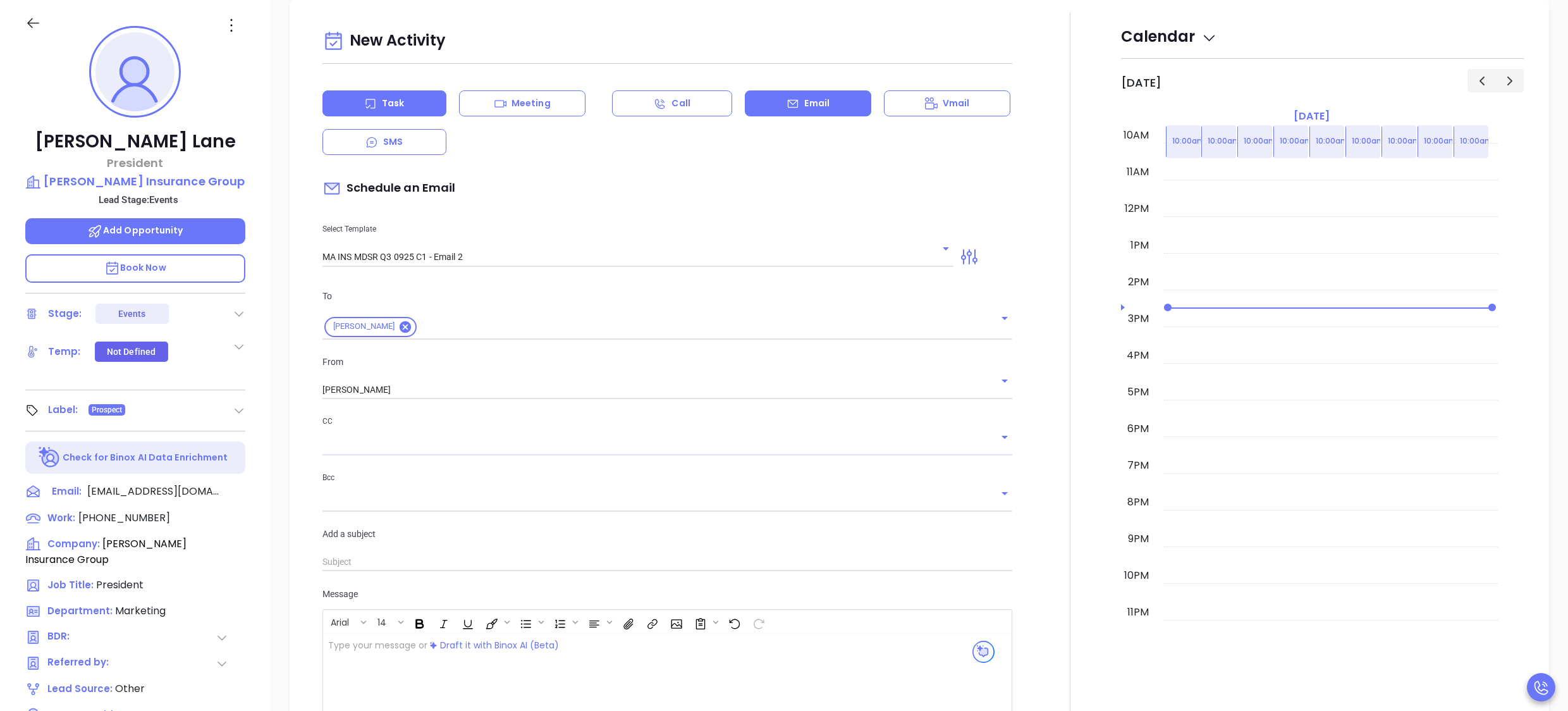
click at [411, 103] on div "Task" at bounding box center [384, 104] width 124 height 26
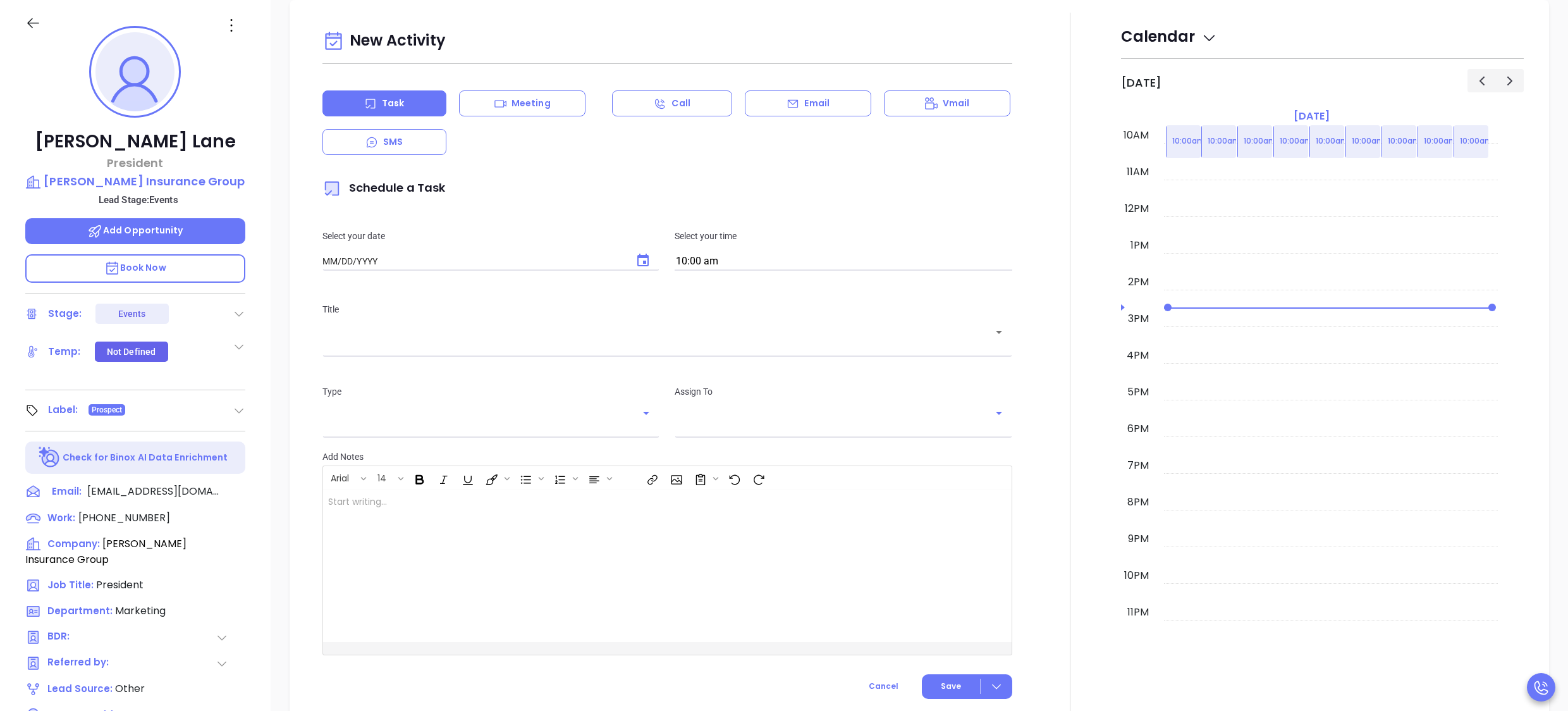
type input "[DATE]"
type input "[PERSON_NAME]"
click at [645, 257] on button "Choose date, selected date is Oct 4, 2025" at bounding box center [643, 261] width 30 height 30
click at [385, 366] on button "6" at bounding box center [377, 363] width 22 height 22
type input "10/06/2025"
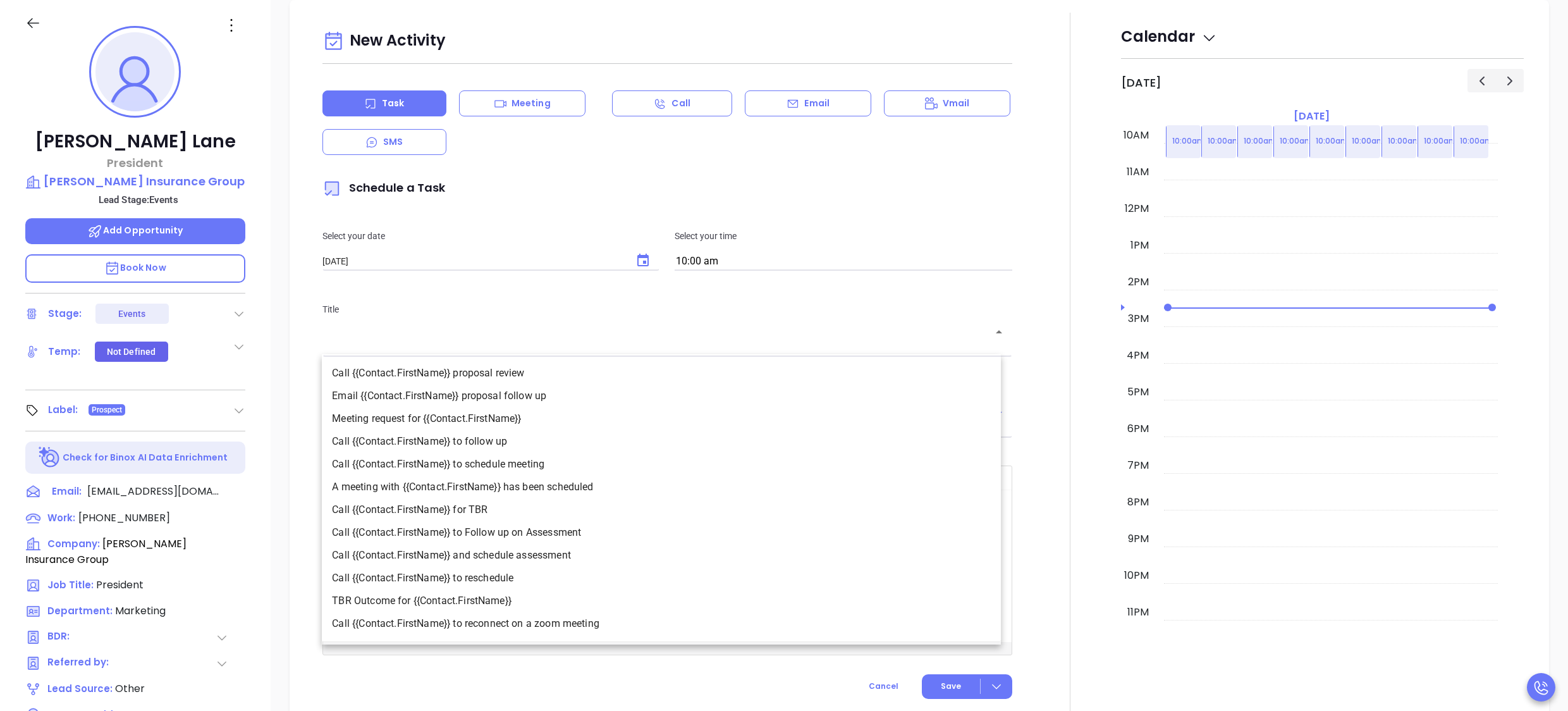
click at [544, 339] on input "text" at bounding box center [658, 341] width 660 height 12
click at [539, 435] on li "Call {{Contact.FirstName}} to follow up" at bounding box center [661, 441] width 679 height 22
type input "Call Marc to follow up"
type input "Call"
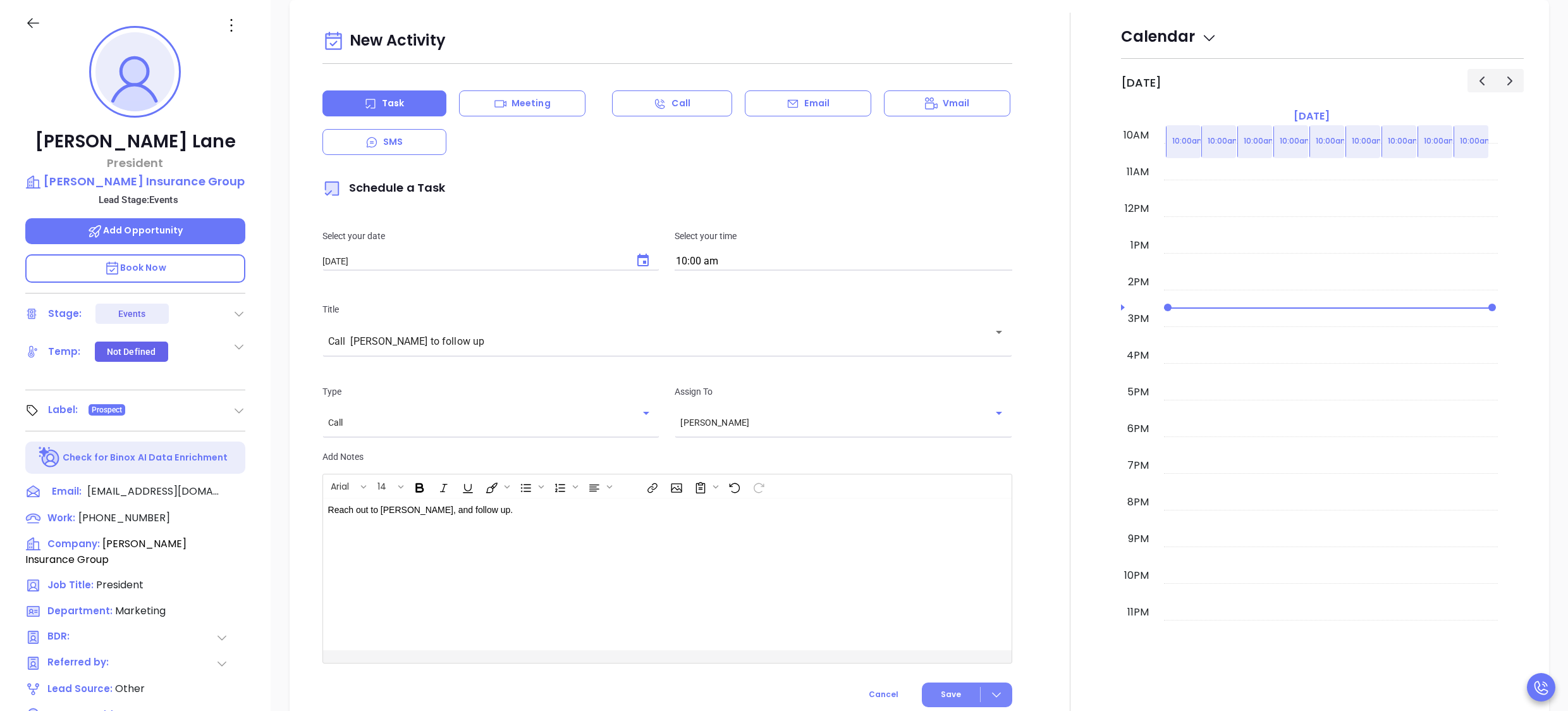
click at [946, 694] on span "Save" at bounding box center [951, 695] width 20 height 12
click at [1071, 283] on div at bounding box center [1070, 362] width 101 height 699
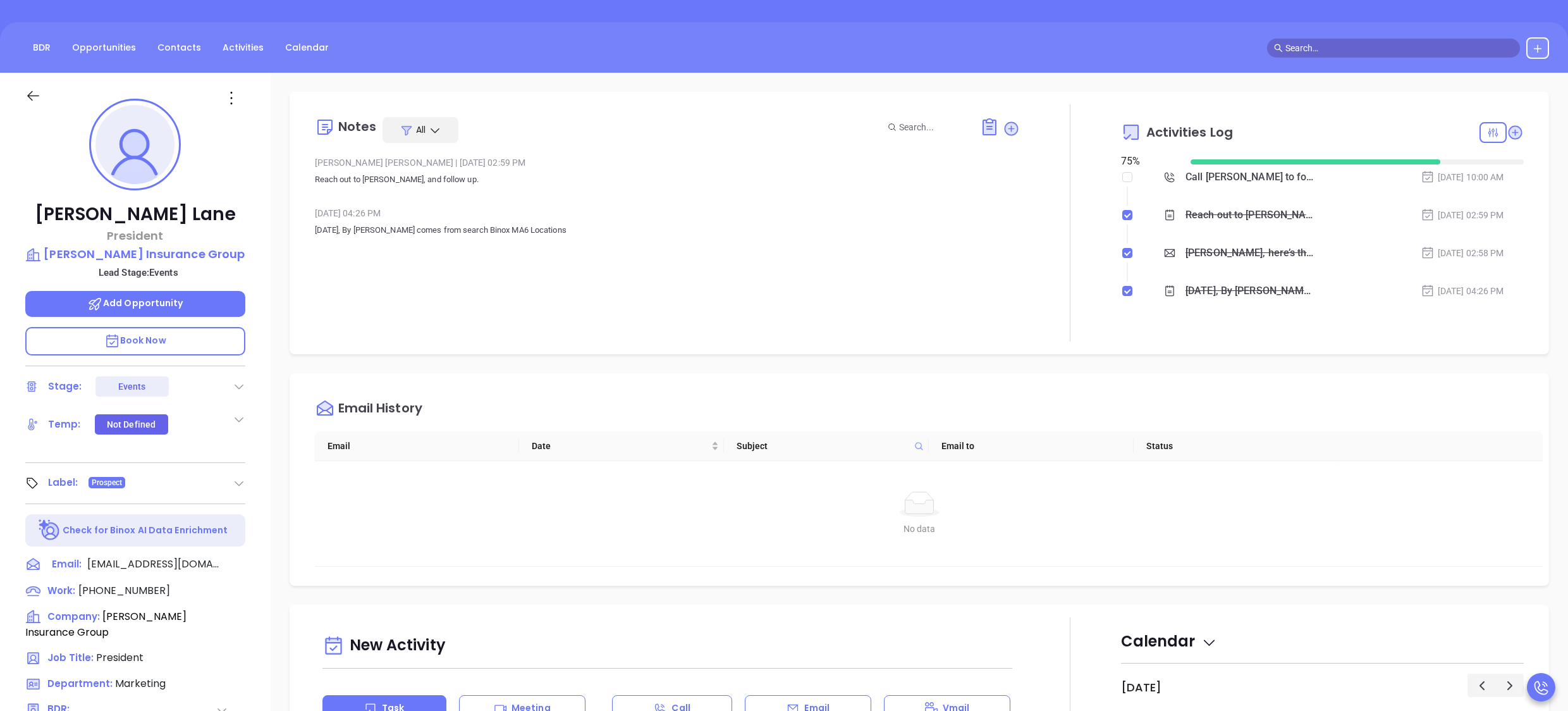
scroll to position [0, 0]
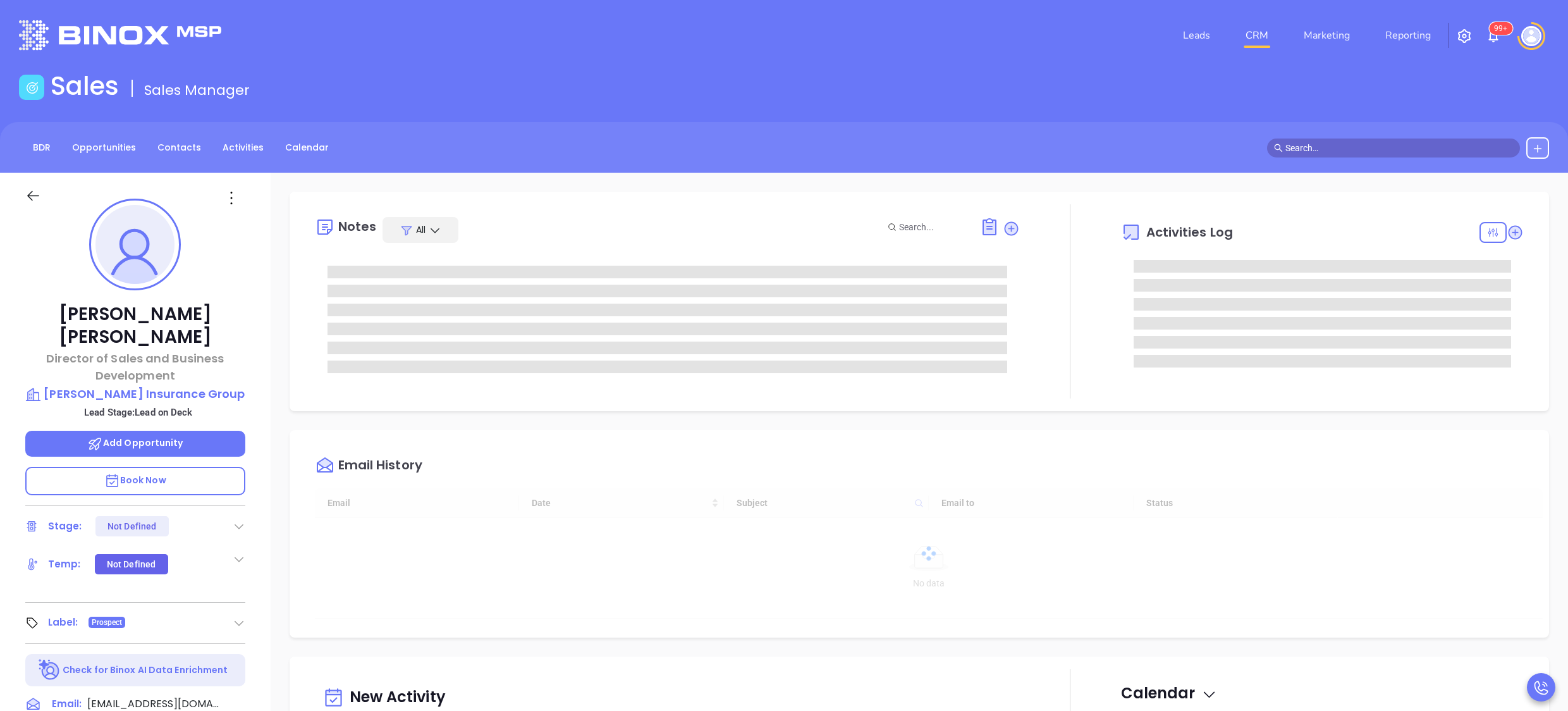
type input "[DATE]"
type input "[PERSON_NAME]"
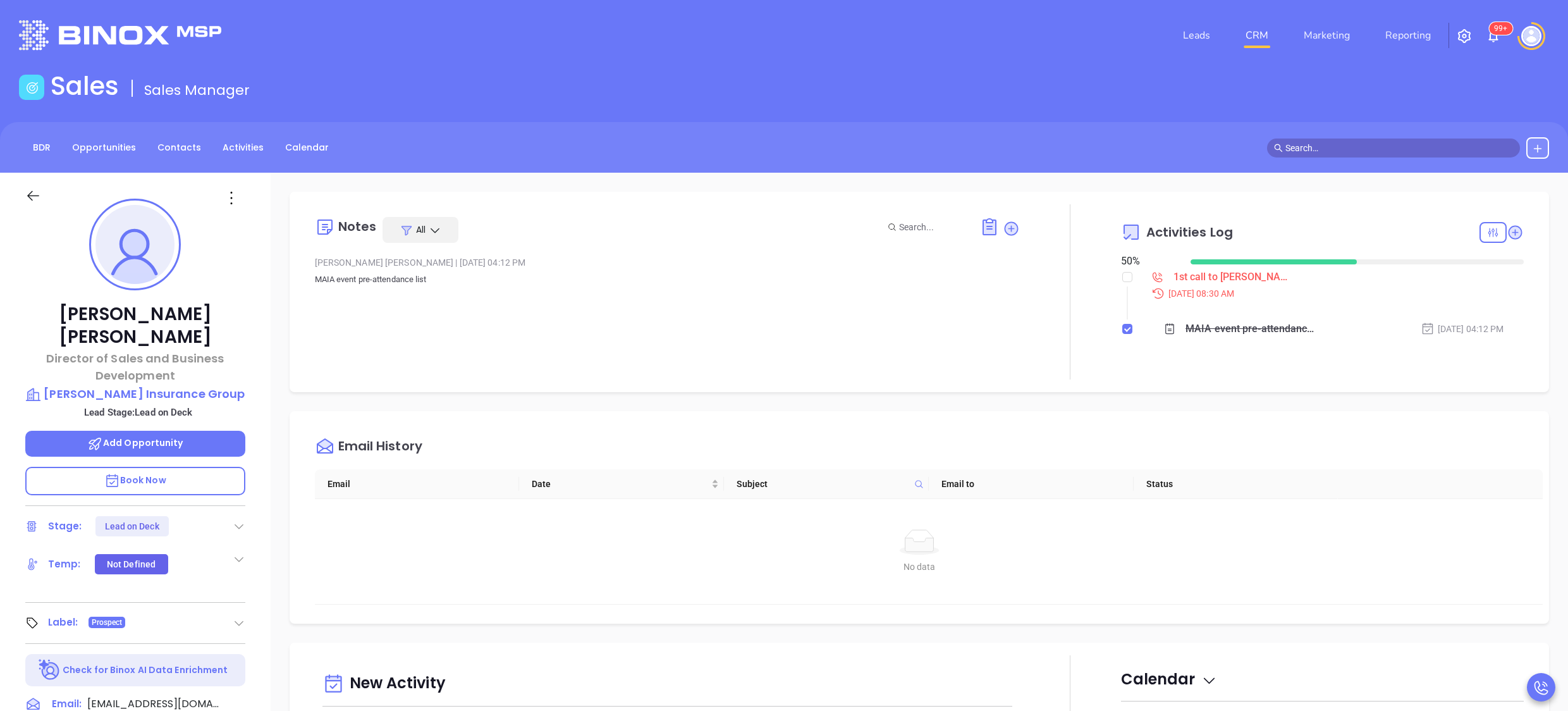
click at [257, 374] on div "Ted Hughes Director of Sales and Business Development Cushman Insurance Group L…" at bounding box center [135, 618] width 271 height 889
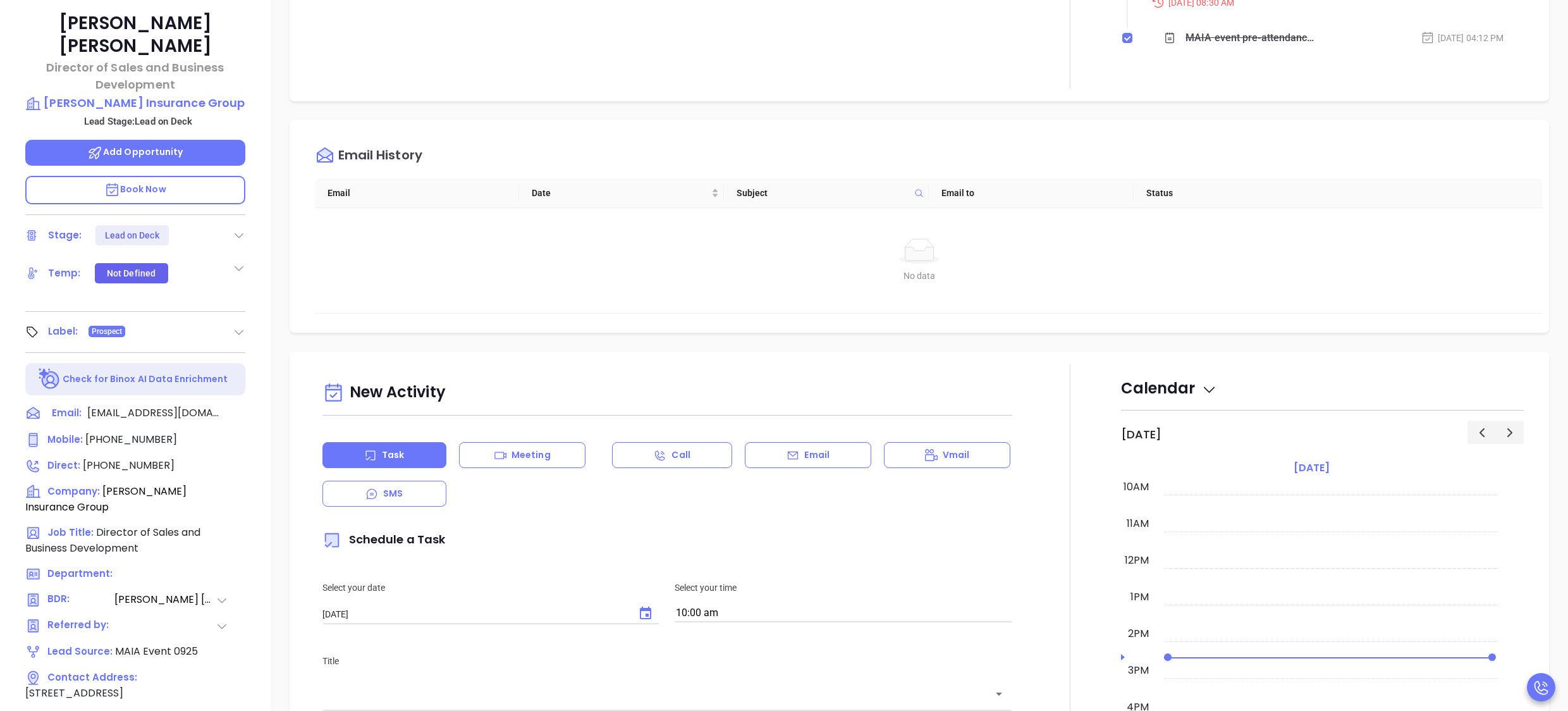
scroll to position [350, 0]
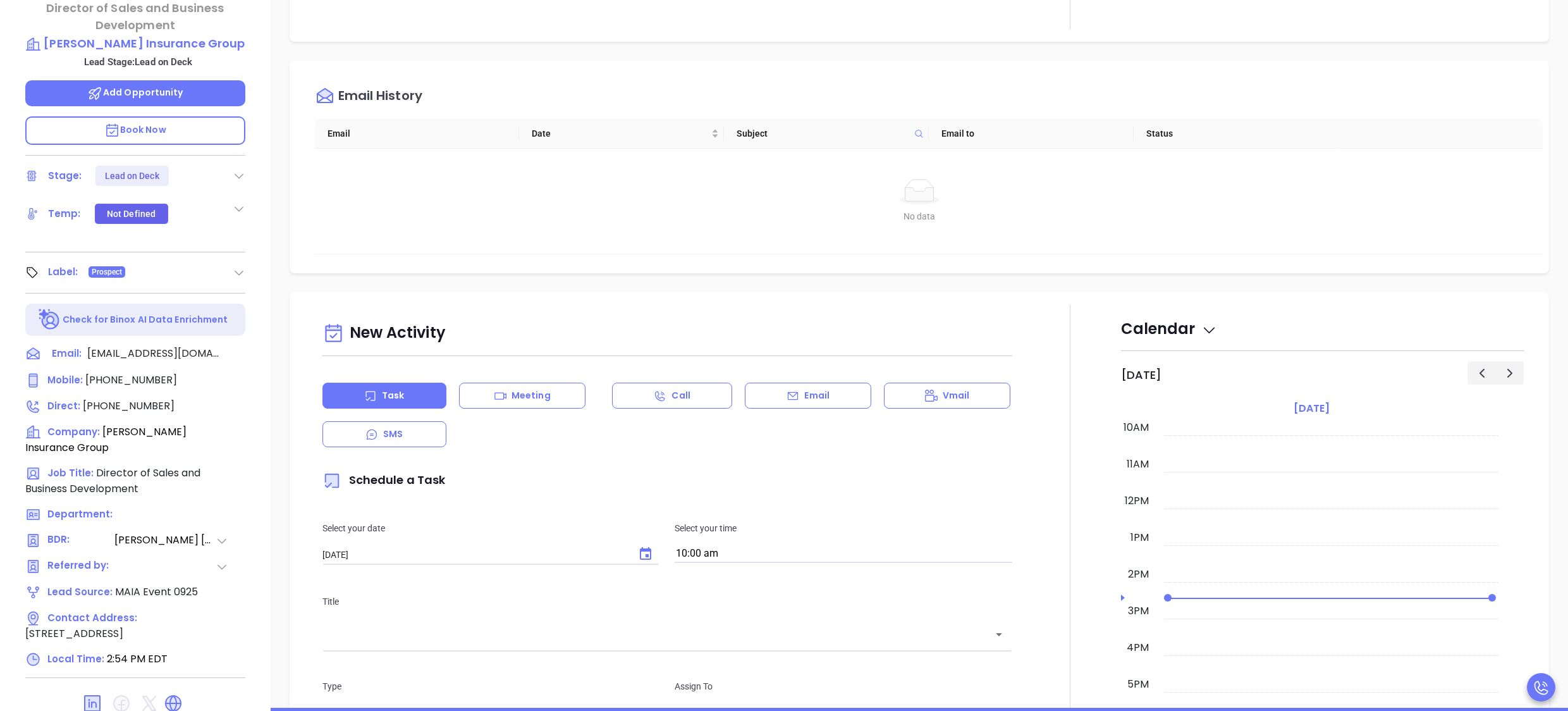
click at [1071, 293] on div "New Activity Task Meeting Call Email Vmail SMS Schedule a Task Select your date…" at bounding box center [919, 657] width 1260 height 729
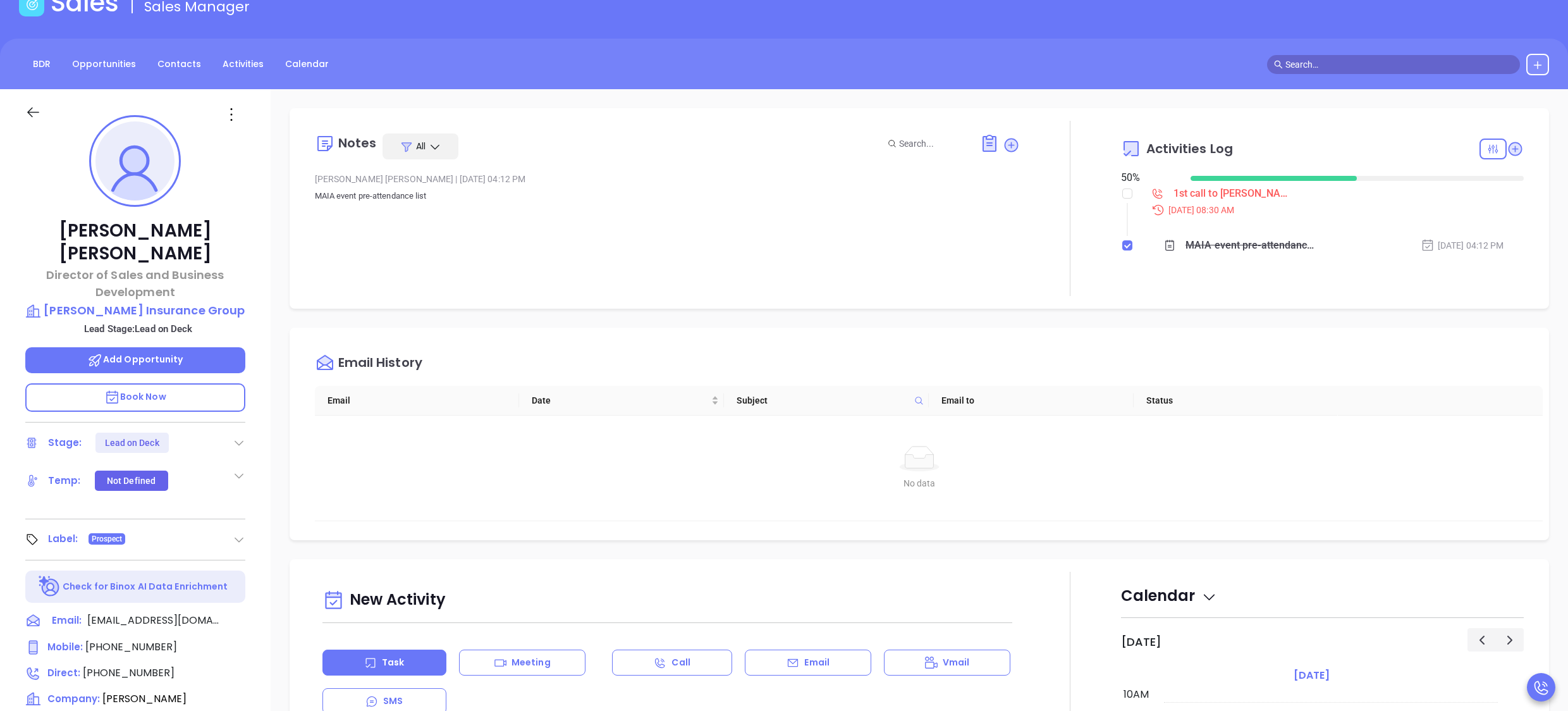
scroll to position [47, 0]
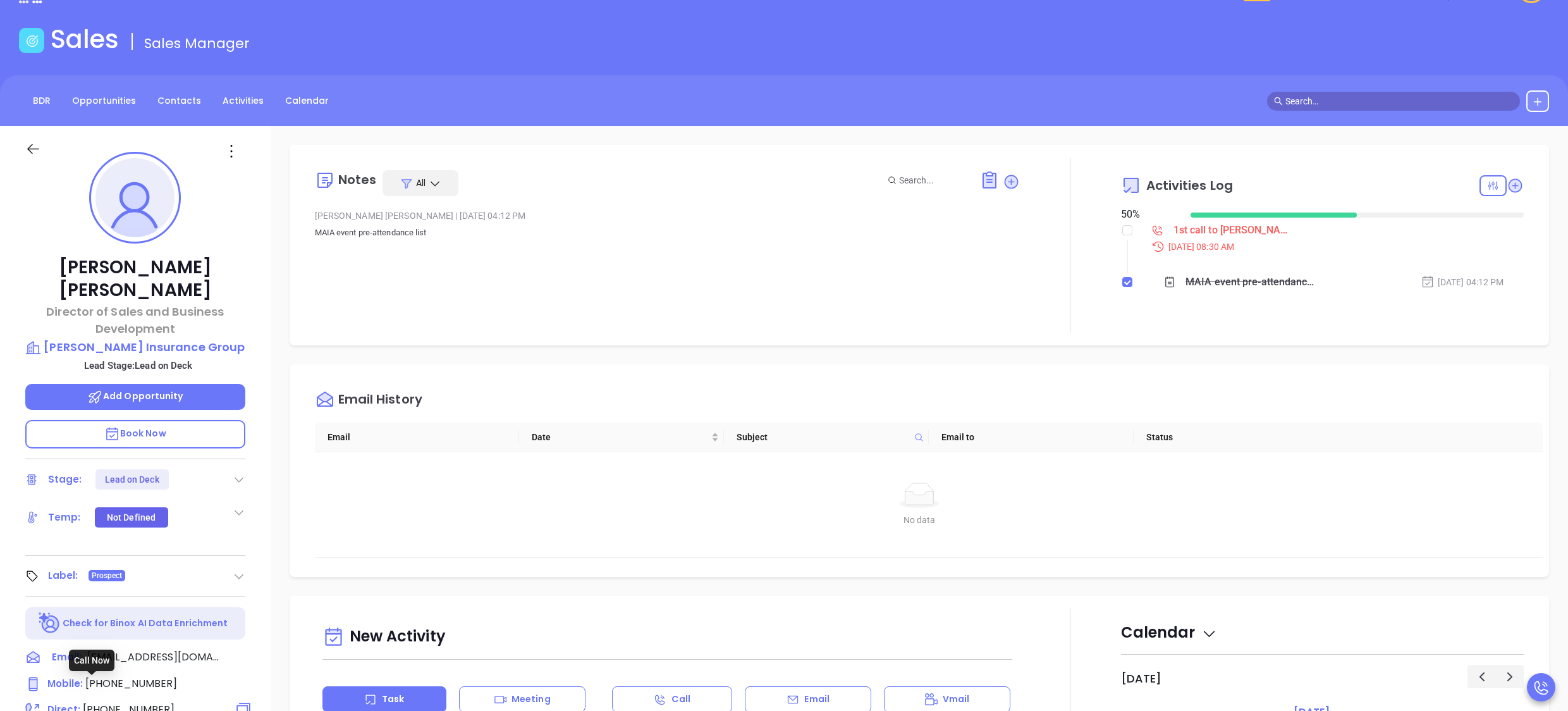
click at [134, 702] on span "(508) 586-5310" at bounding box center [128, 710] width 92 height 14
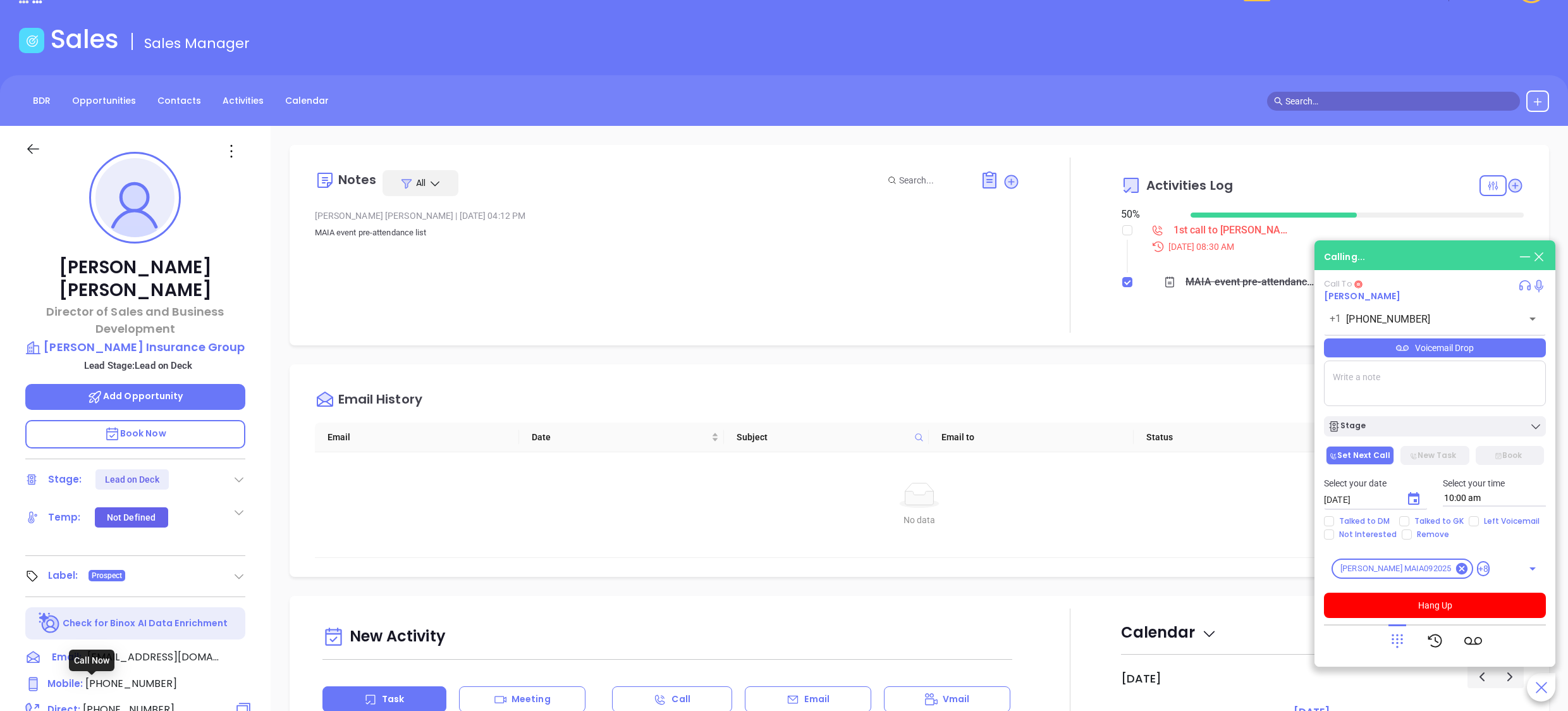
type input "(508) 586-5310"
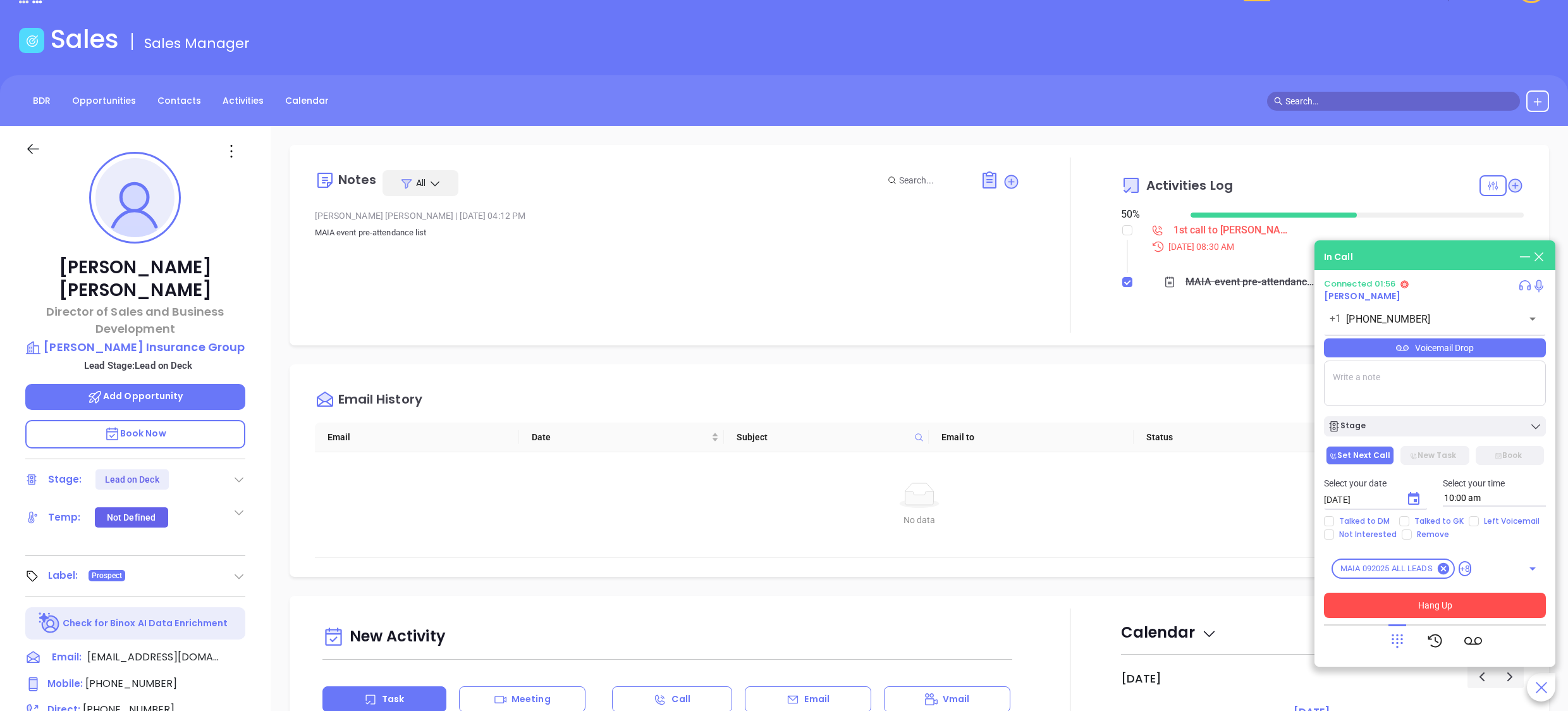
click at [1470, 607] on button "Hang Up" at bounding box center [1435, 605] width 222 height 25
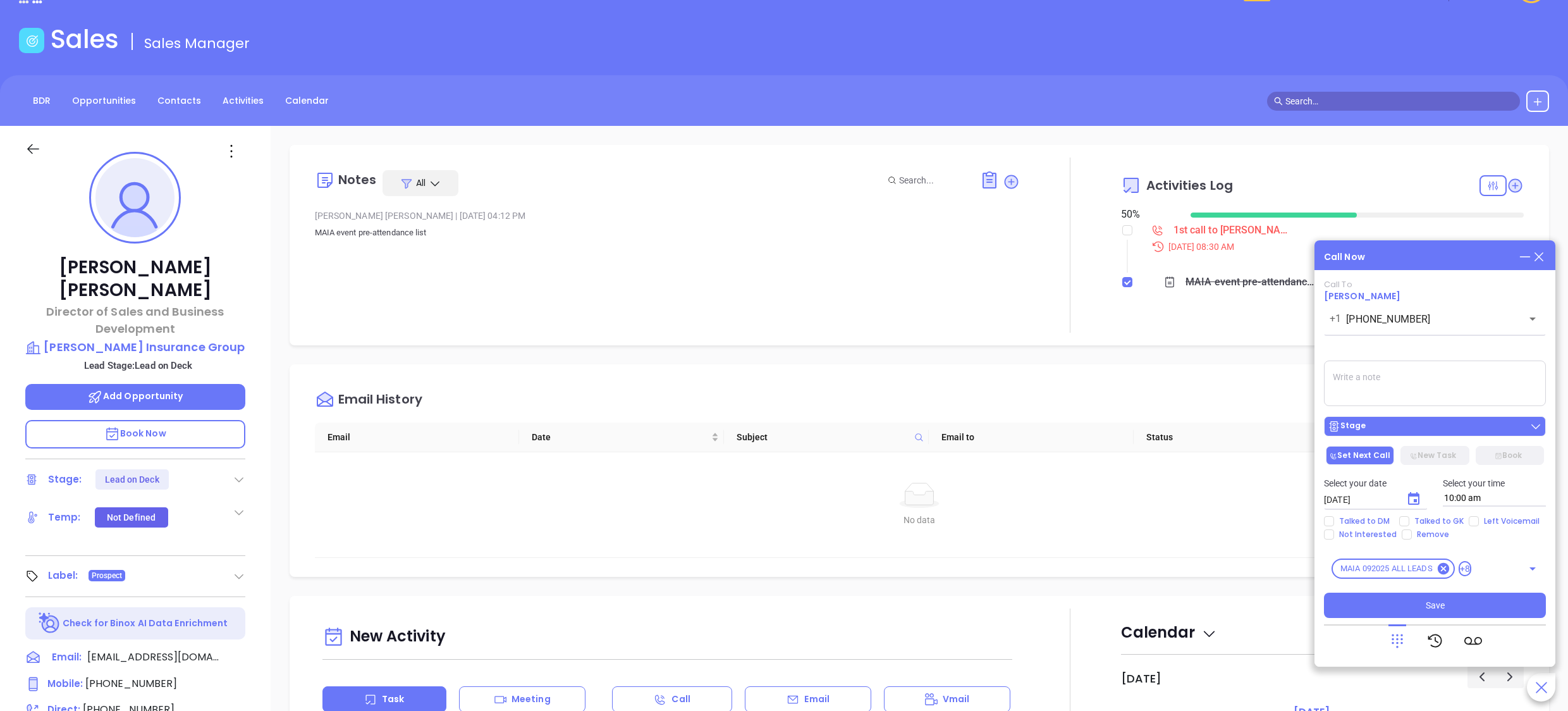
click at [1373, 424] on div "Stage" at bounding box center [1435, 426] width 214 height 12
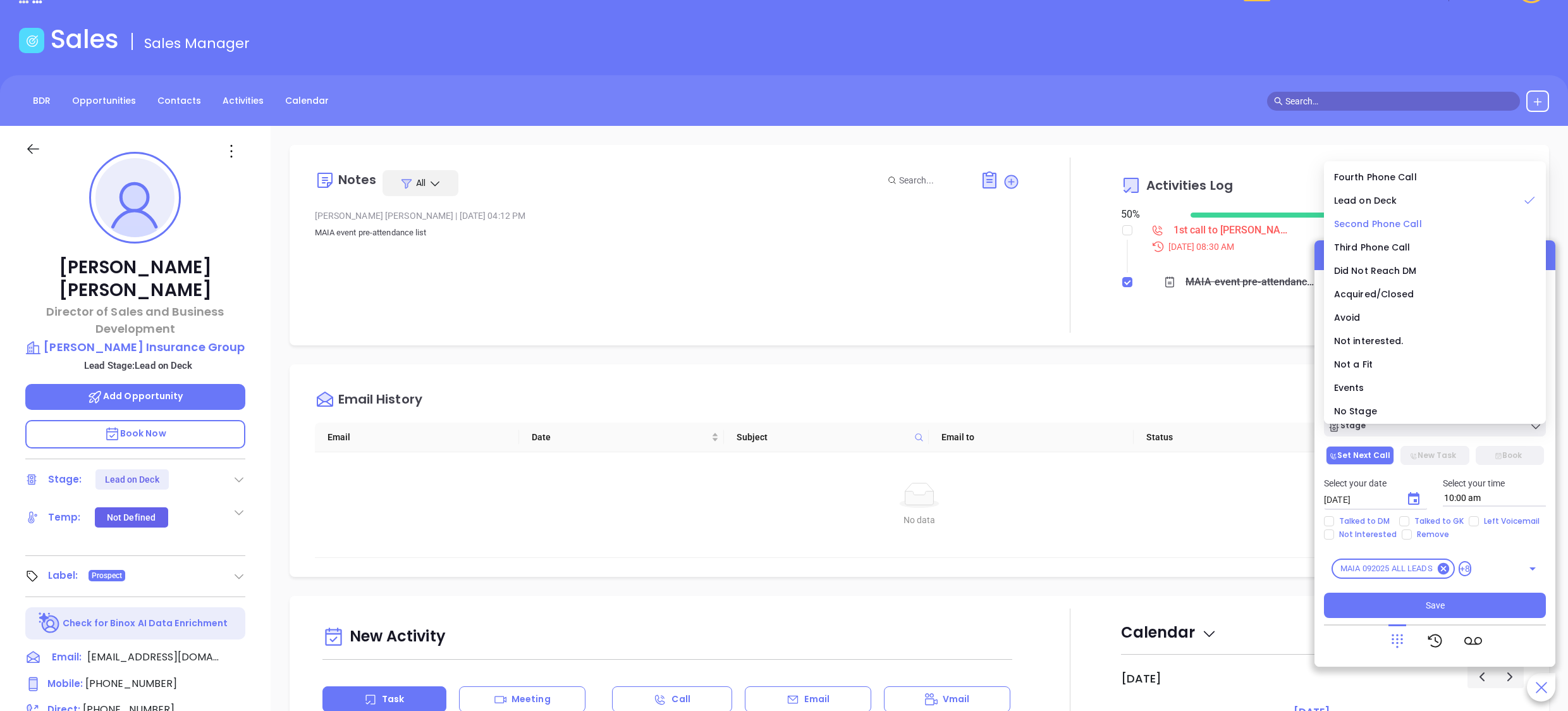
click at [1431, 220] on div "Second Phone Call" at bounding box center [1435, 224] width 202 height 14
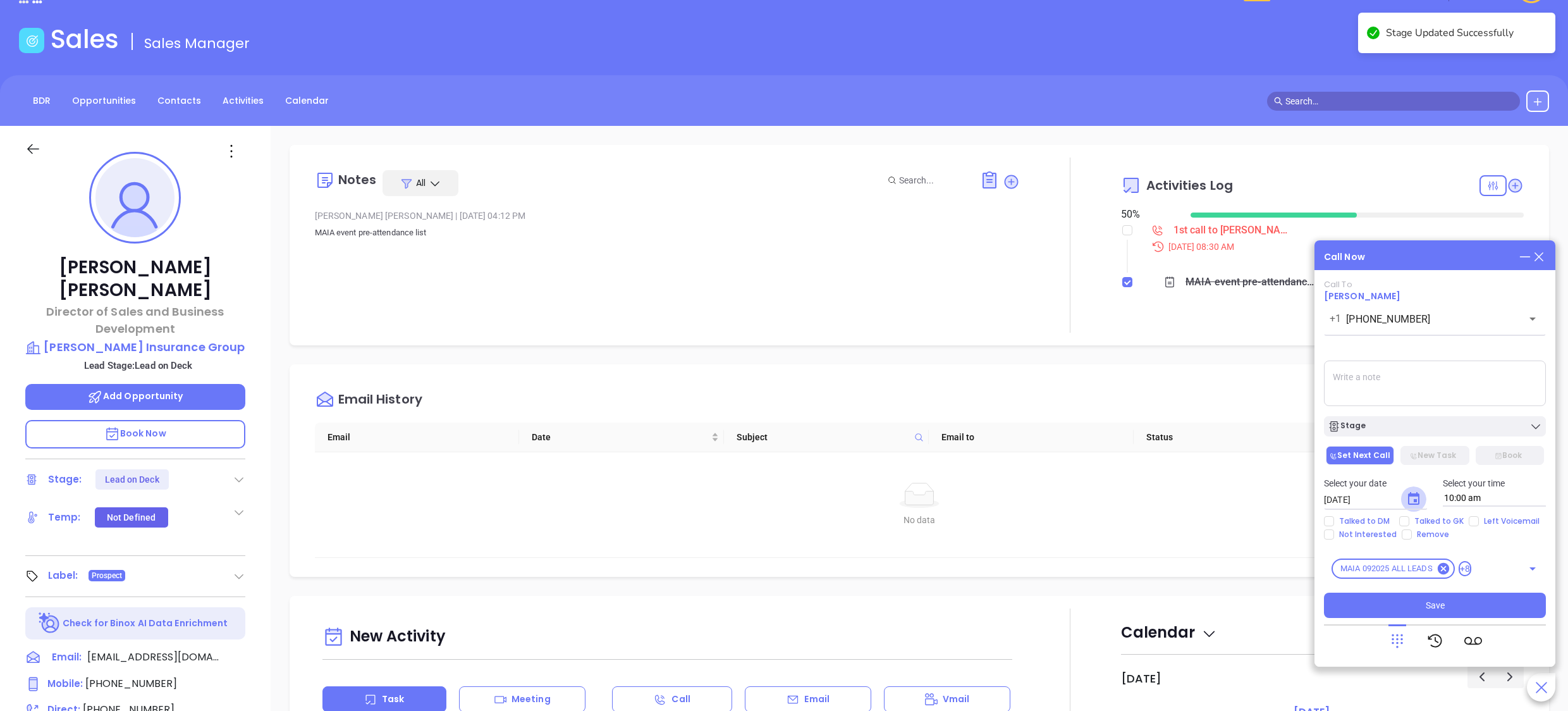
click at [1422, 499] on button "Choose date, selected date is Oct 4, 2025" at bounding box center [1414, 499] width 25 height 25
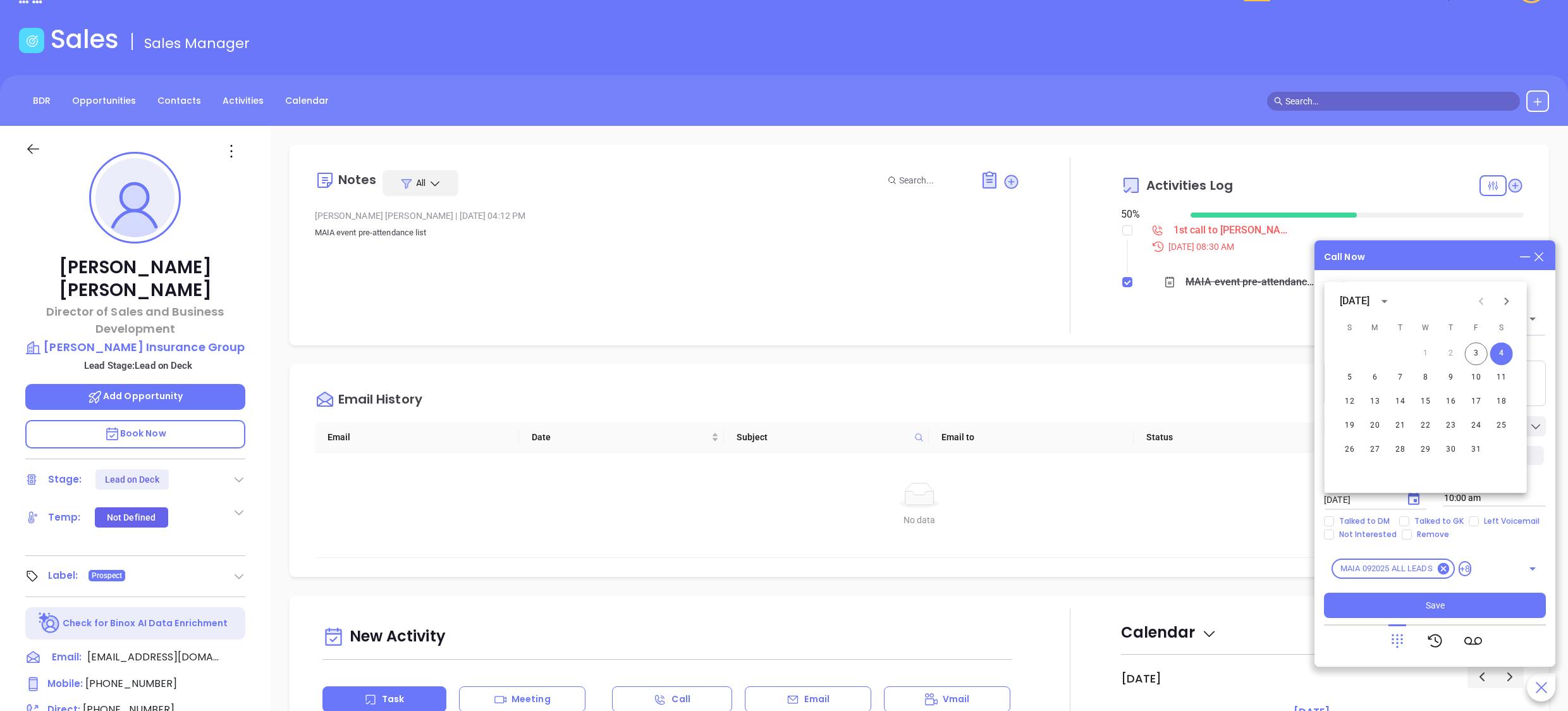
click at [1436, 254] on div "Call Now" at bounding box center [1435, 256] width 222 height 14
click at [1417, 500] on icon "Choose date, selected date is Oct 4, 2025" at bounding box center [1414, 499] width 15 height 15
click at [1454, 382] on button "9" at bounding box center [1451, 377] width 22 height 22
type input "10/09/2025"
click at [1423, 489] on p "Select your date" at bounding box center [1376, 483] width 103 height 14
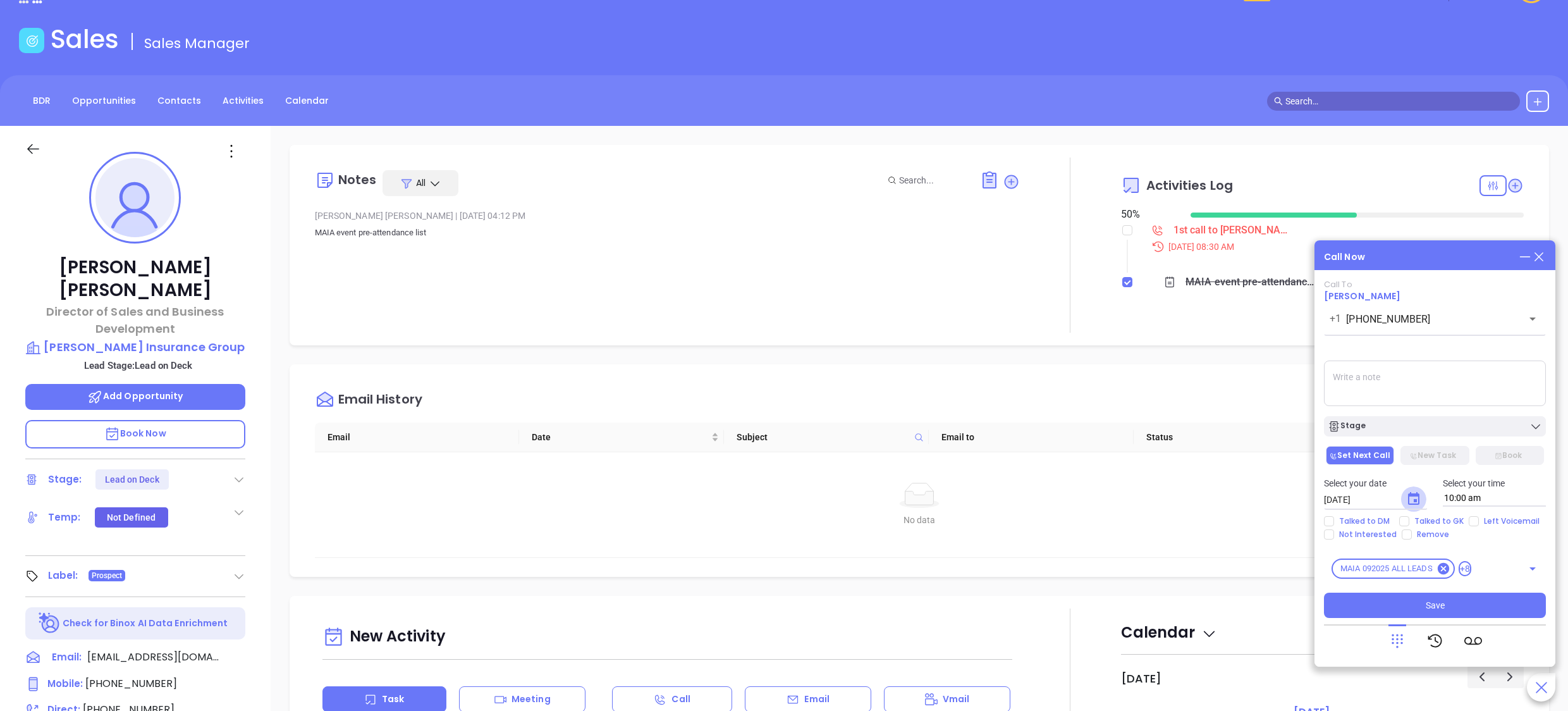
click at [1415, 499] on icon "Choose date, selected date is Oct 9, 2025" at bounding box center [1414, 499] width 15 height 15
click at [1420, 525] on span "Talked to GK" at bounding box center [1439, 521] width 59 height 10
click at [1410, 525] on input "Talked to GK" at bounding box center [1404, 521] width 10 height 10
checkbox input "true"
click at [1479, 523] on span "Left Voicemail" at bounding box center [1512, 521] width 66 height 10
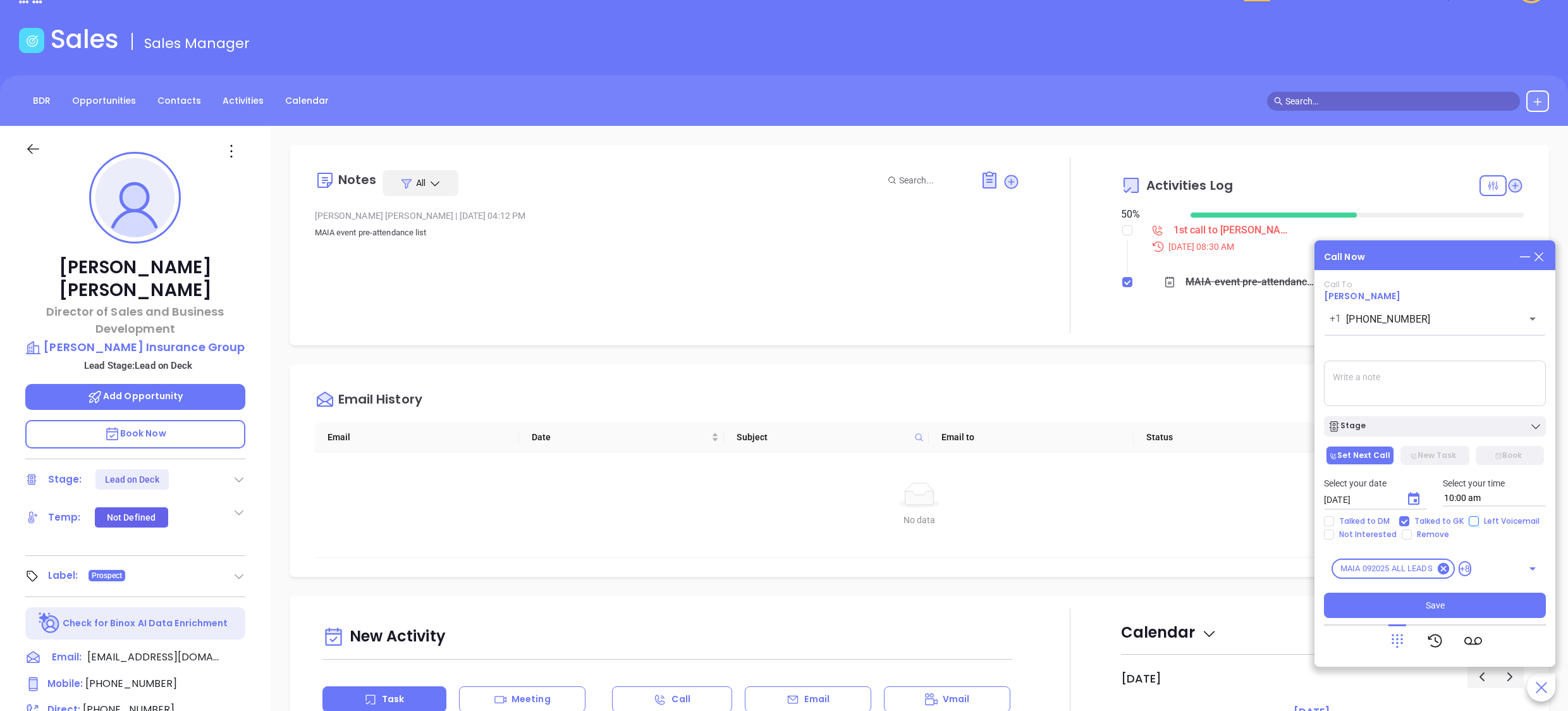
click at [1478, 523] on input "Left Voicemail" at bounding box center [1474, 521] width 10 height 10
checkbox input "true"
click at [1402, 364] on textarea at bounding box center [1435, 383] width 222 height 46
type textarea "left ted a vm, female gk said he would be out until wed."
click at [1450, 255] on div "Call Now" at bounding box center [1435, 256] width 222 height 14
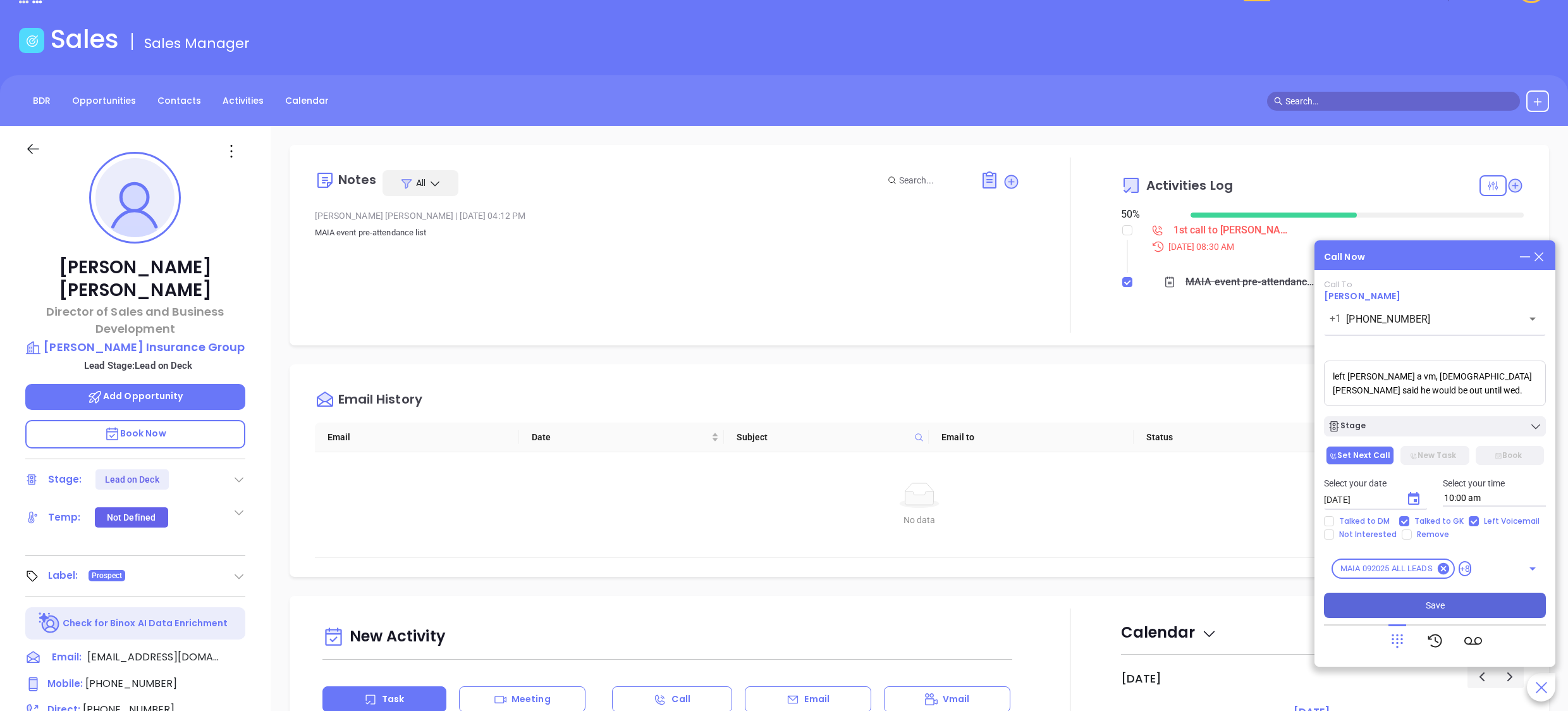
click at [1439, 604] on span "Save" at bounding box center [1436, 605] width 19 height 14
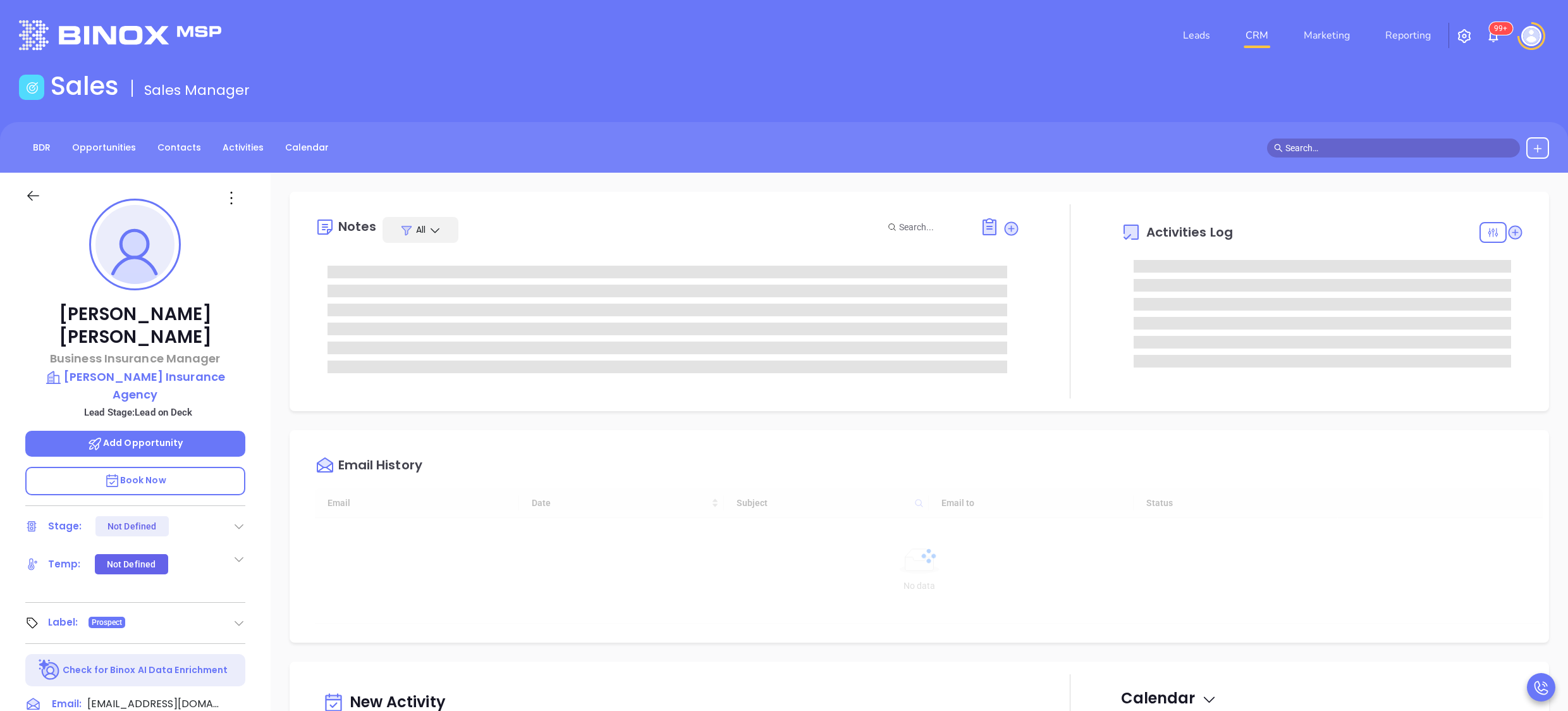
type input "[DATE]"
type input "[PERSON_NAME]"
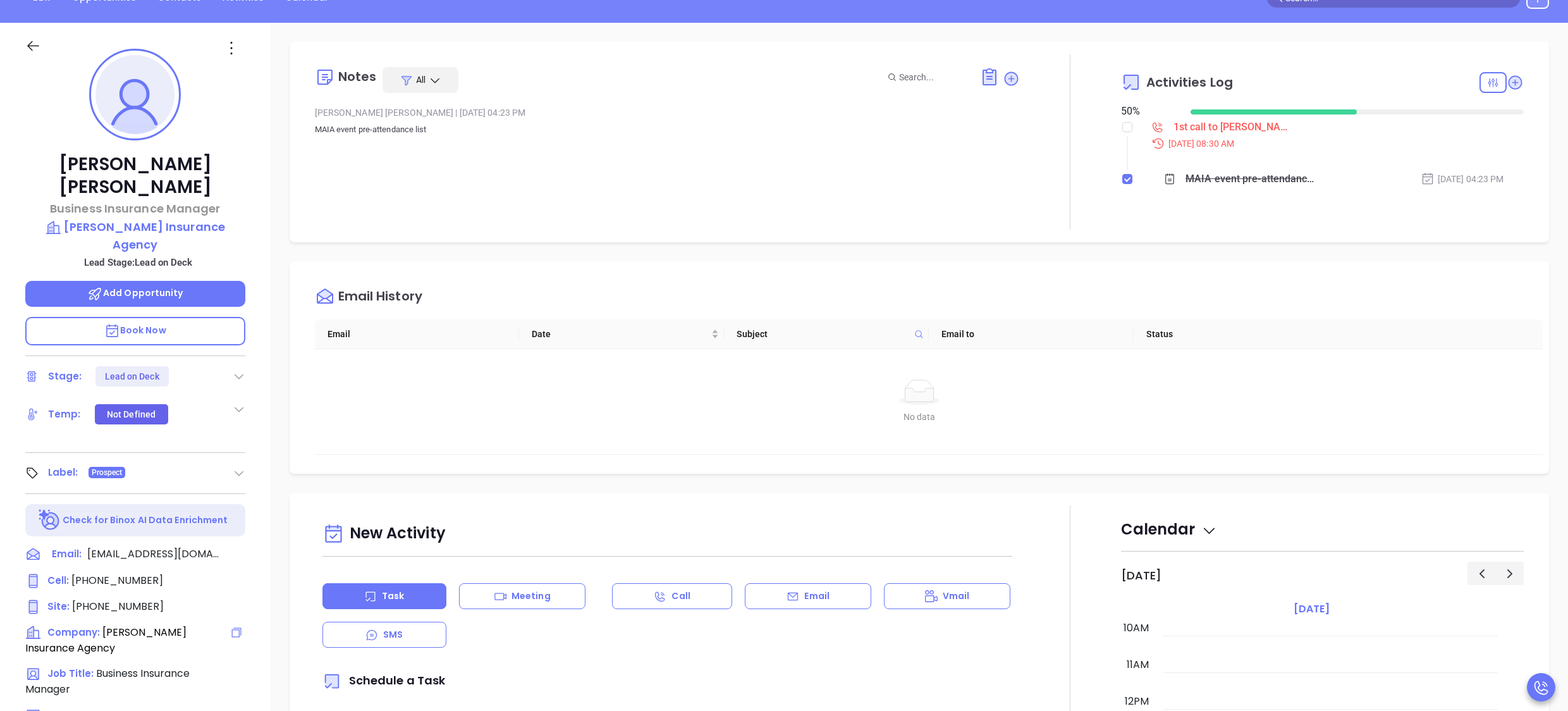
scroll to position [152, 0]
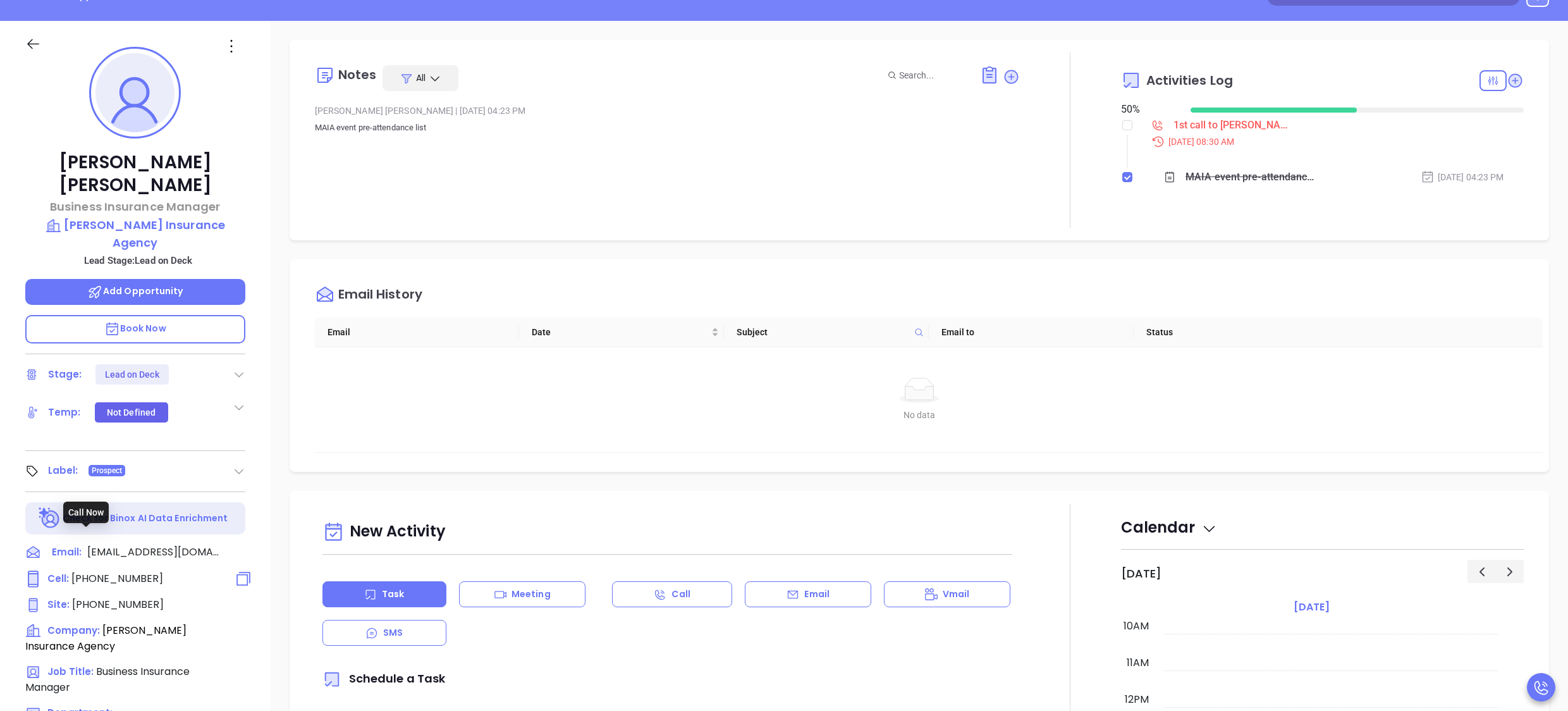
click at [110, 571] on span "[PHONE_NUMBER]" at bounding box center [117, 579] width 92 height 14
type input "[PHONE_NUMBER]"
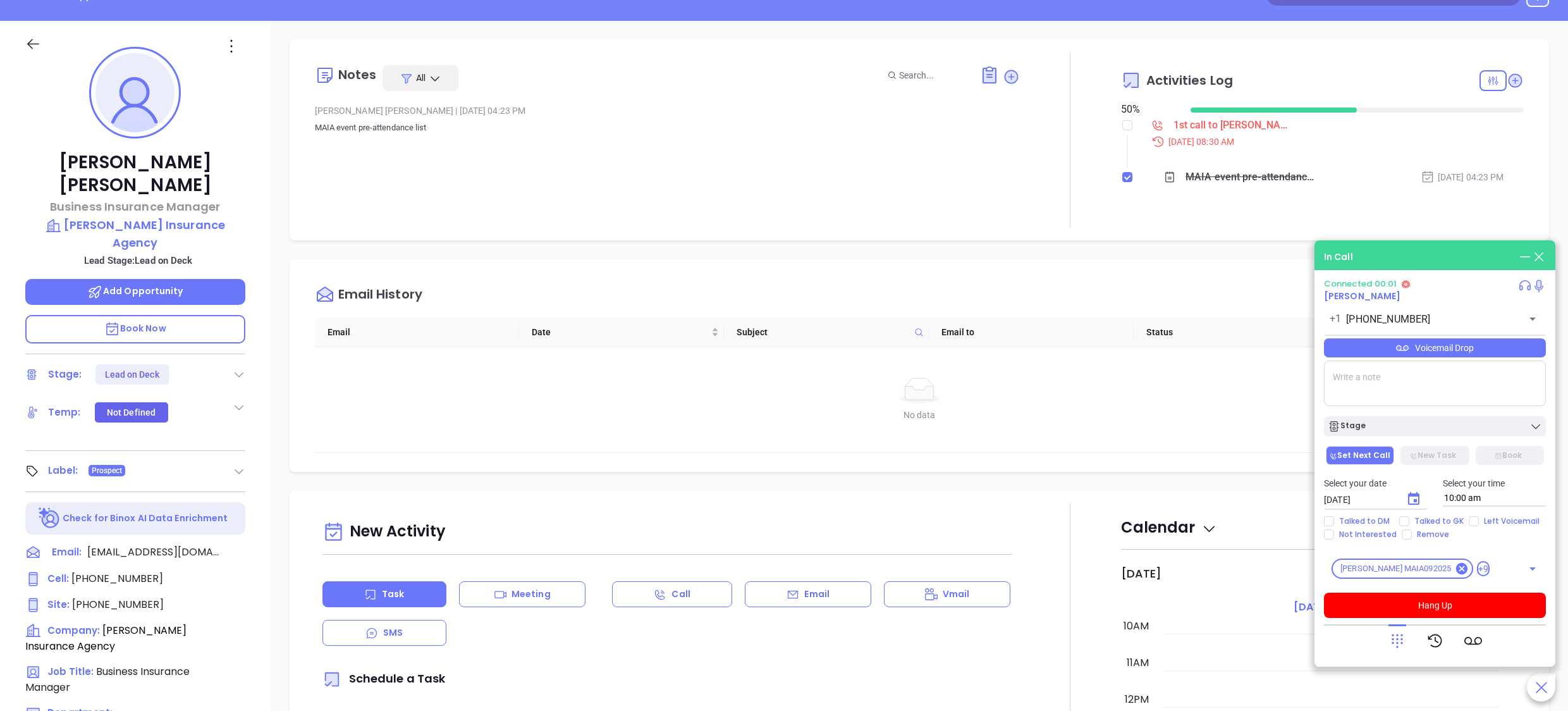
click at [397, 169] on div "Notes All [PERSON_NAME] | [DATE] 04:23 PM MAIA event pre-attendance list" at bounding box center [667, 140] width 705 height 175
click at [1436, 605] on button "Hang Up" at bounding box center [1435, 605] width 222 height 25
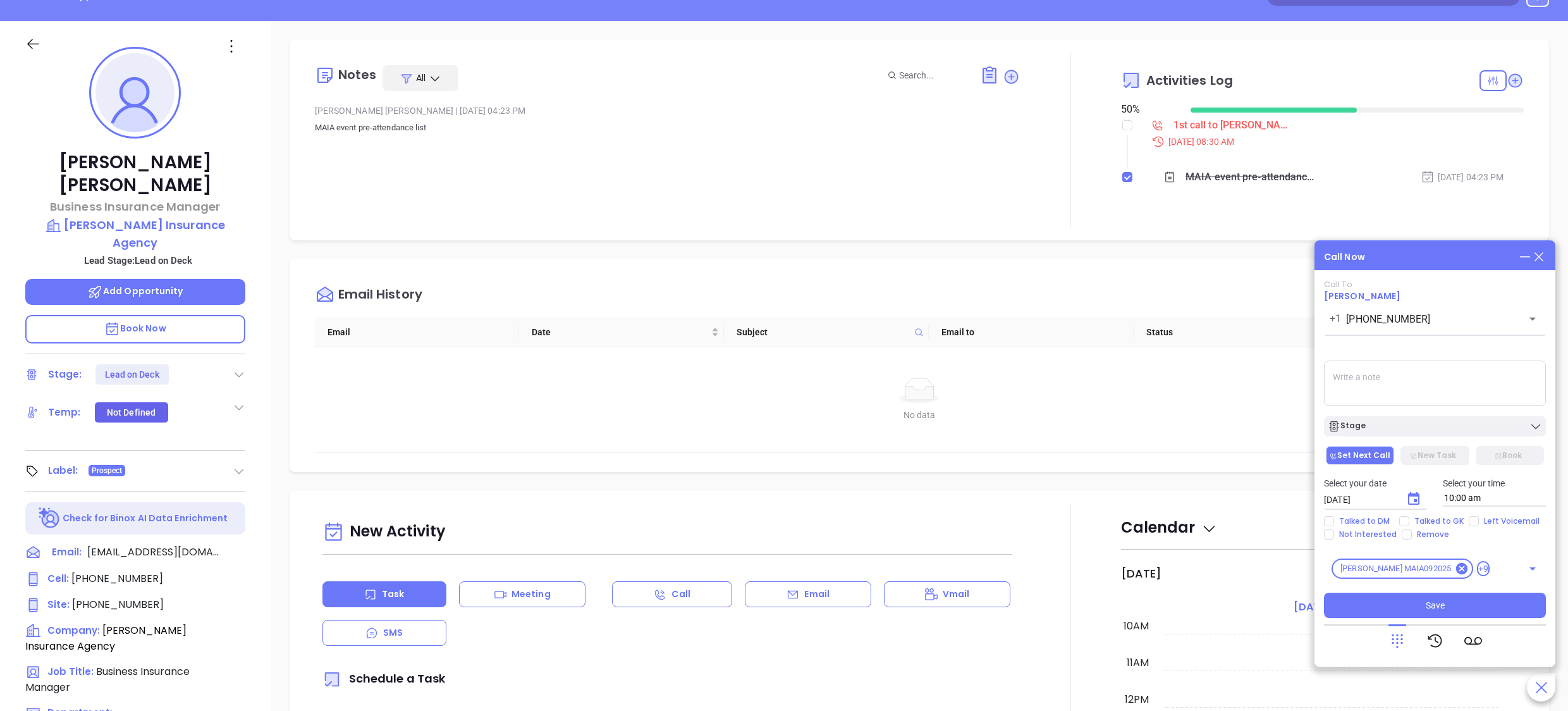
click at [1381, 377] on textarea at bounding box center [1435, 383] width 222 height 46
click at [1379, 247] on div "Call Now Call To [PERSON_NAME] [PHONE_NUMBER] ​ Voicemail Drop Stage Set Next C…" at bounding box center [1435, 453] width 241 height 426
click at [1380, 394] on textarea at bounding box center [1435, 383] width 222 height 46
click at [1424, 382] on textarea "spoke with [PERSON_NAME]" at bounding box center [1435, 383] width 222 height 46
click at [1437, 387] on textarea "spoke with [PERSON_NAME]" at bounding box center [1435, 383] width 222 height 46
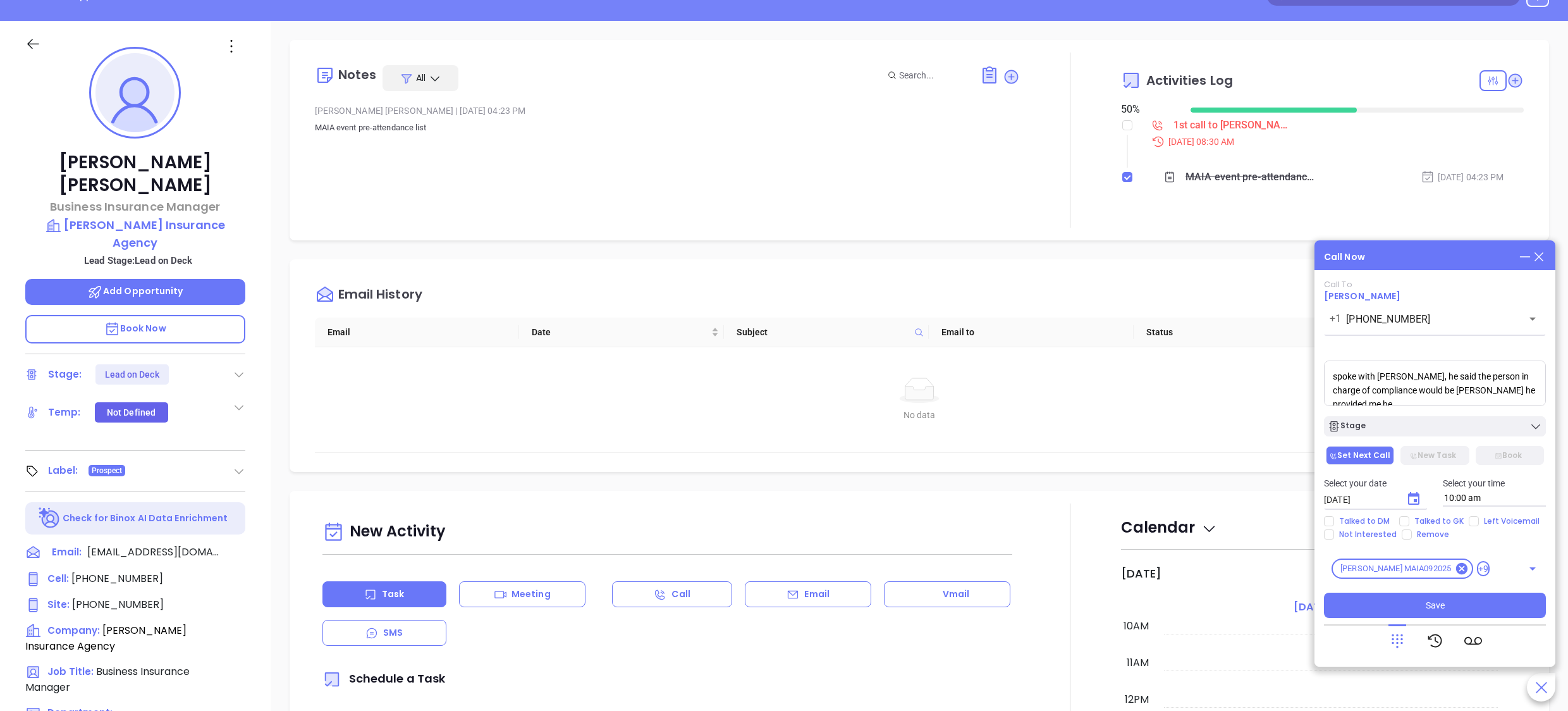
scroll to position [4, 0]
type textarea "spoke with [PERSON_NAME], he said the person in charge of compliance would be […"
click at [1412, 248] on div "Call Now Call To [PERSON_NAME] [PHONE_NUMBER] ​ Voicemail Drop spoke with [PERS…" at bounding box center [1435, 453] width 241 height 426
click at [1417, 428] on div "Stage" at bounding box center [1435, 426] width 214 height 12
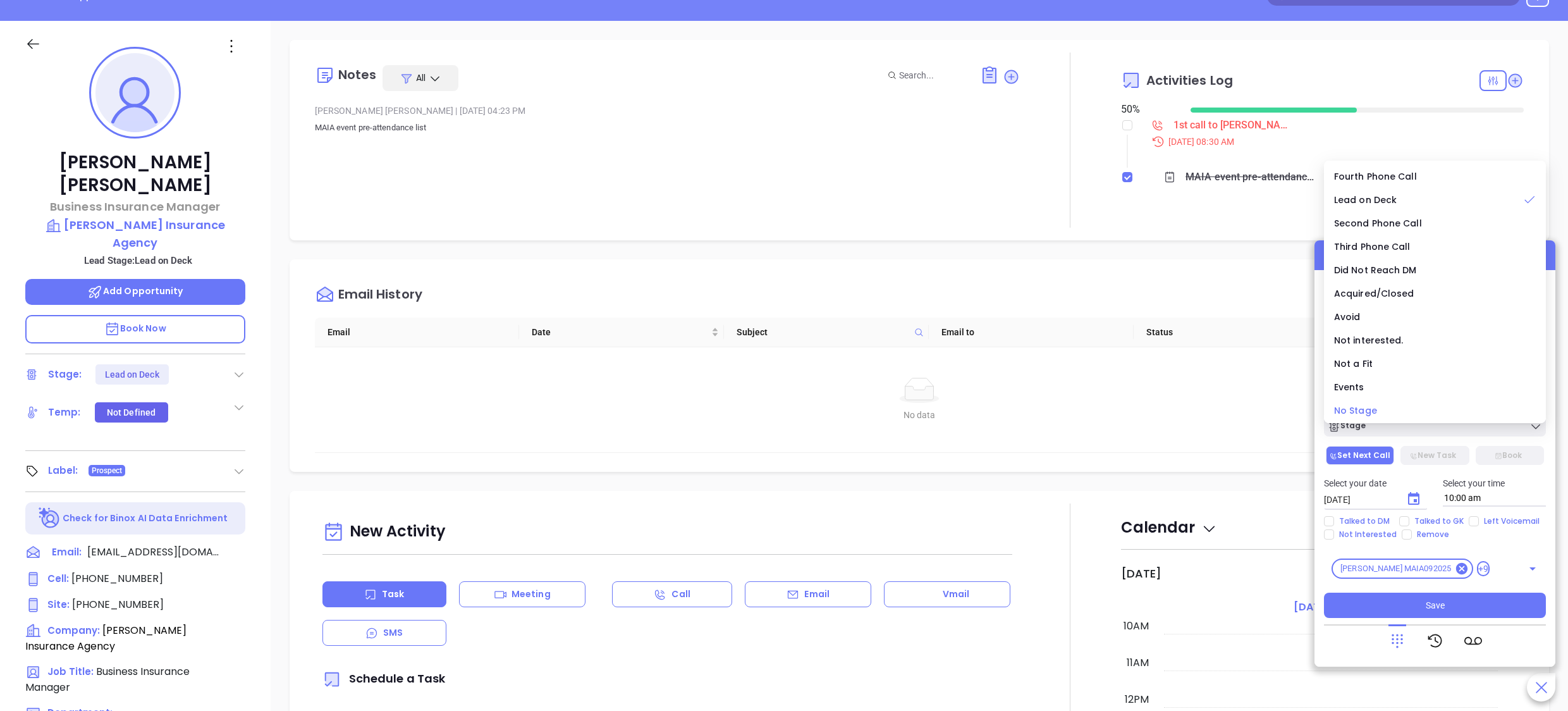
click at [1362, 414] on span "No Stage" at bounding box center [1355, 410] width 43 height 12
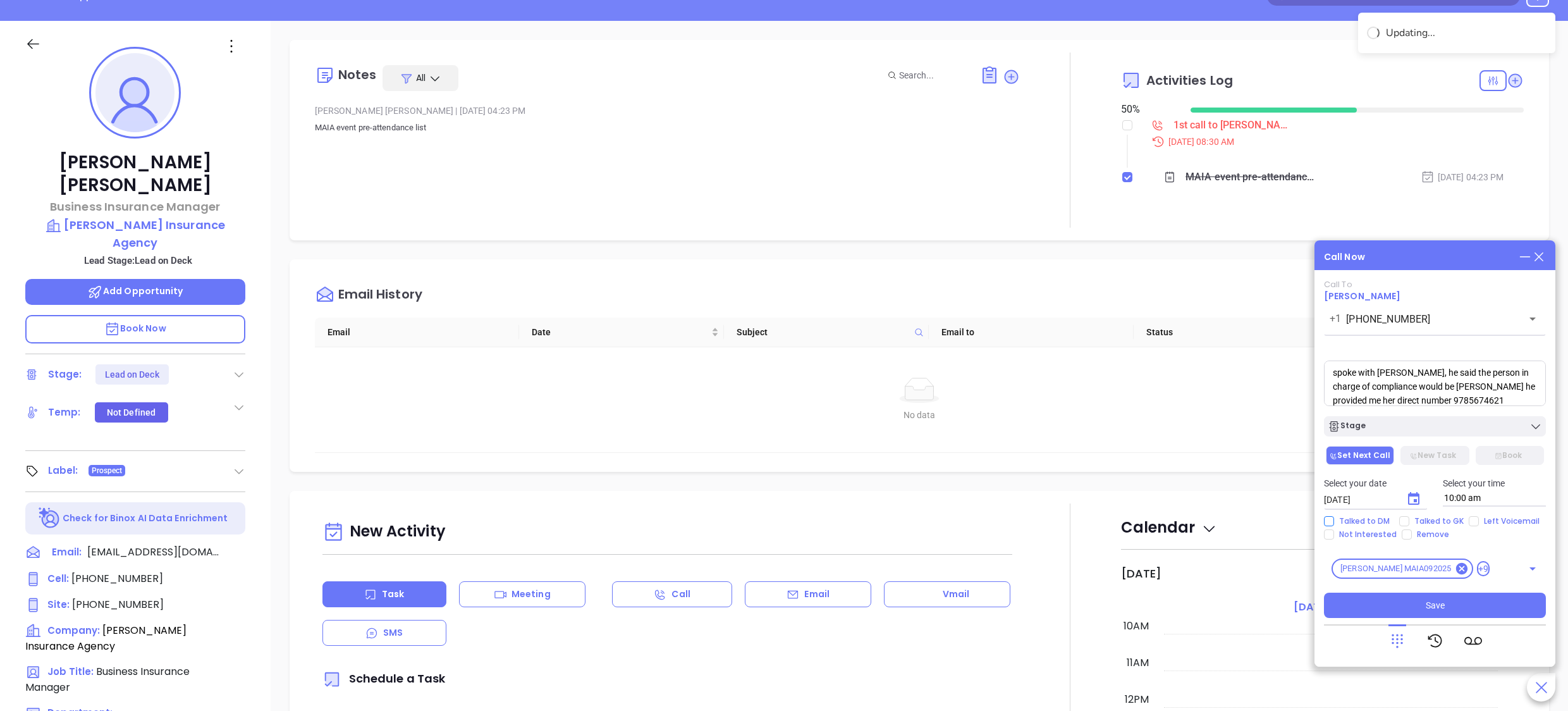
click at [1353, 518] on span "Talked to DM" at bounding box center [1365, 521] width 61 height 10
click at [1334, 518] on input "Talked to DM" at bounding box center [1329, 521] width 10 height 10
checkbox input "true"
click at [1444, 605] on button "Save" at bounding box center [1435, 605] width 222 height 25
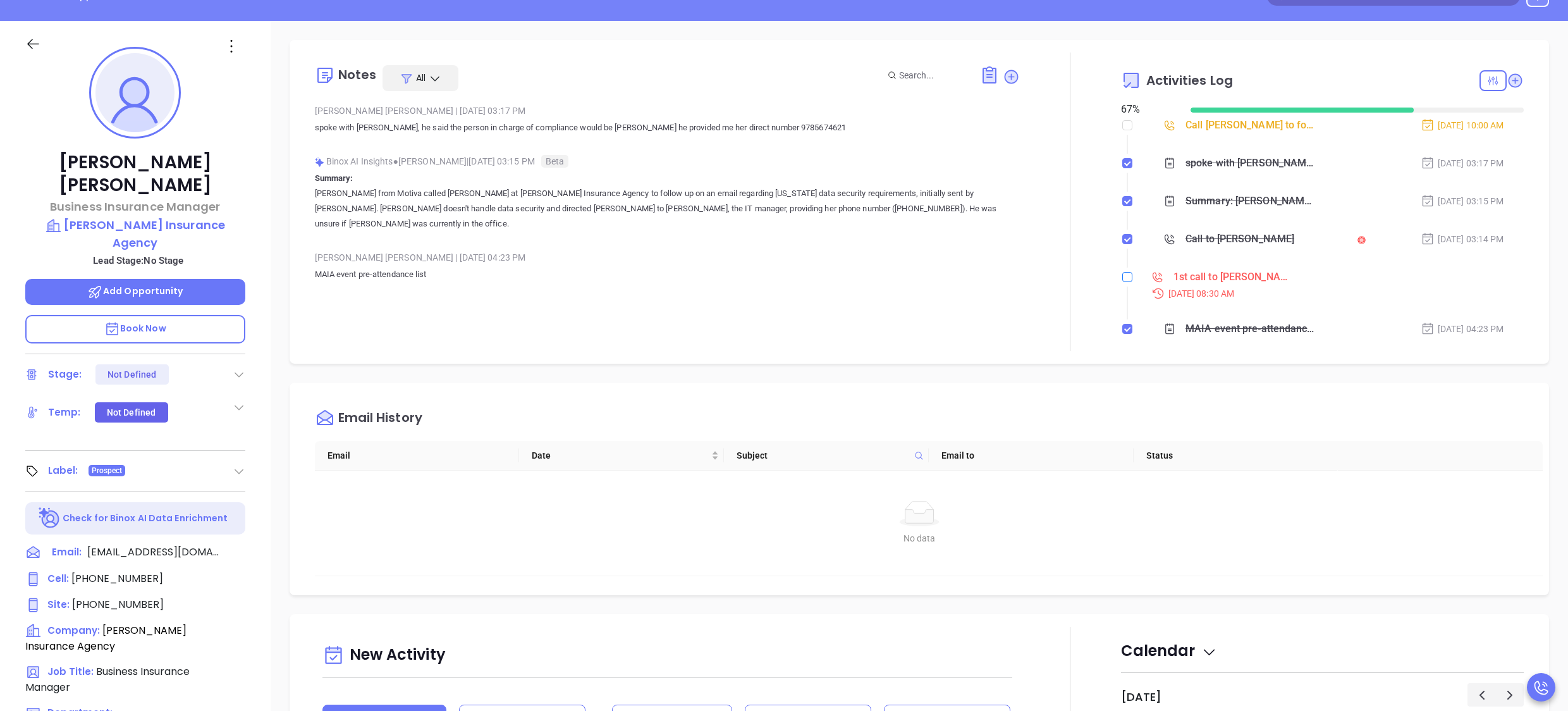
click at [1122, 283] on label at bounding box center [1127, 277] width 10 height 14
click at [1122, 282] on input "checkbox" at bounding box center [1127, 277] width 10 height 10
checkbox input "true"
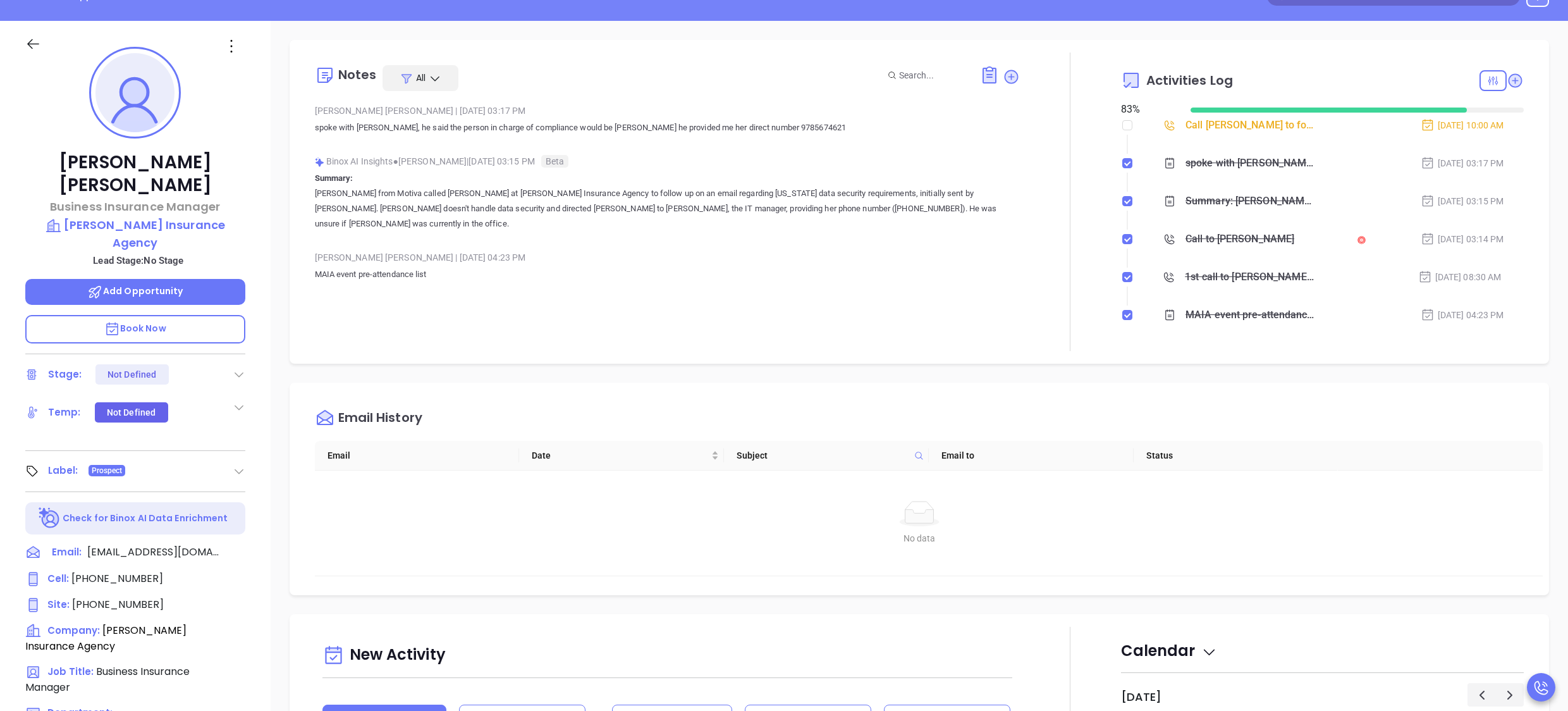
click at [602, 230] on div "[PERSON_NAME] | [DATE] 03:17 PM spoke with [PERSON_NAME], he said the person in…" at bounding box center [667, 204] width 705 height 206
click at [785, 124] on p "spoke with [PERSON_NAME], he said the person in charge of compliance would be […" at bounding box center [667, 127] width 705 height 15
copy p "9785674621"
click at [1071, 404] on div "Email History" at bounding box center [928, 418] width 1228 height 46
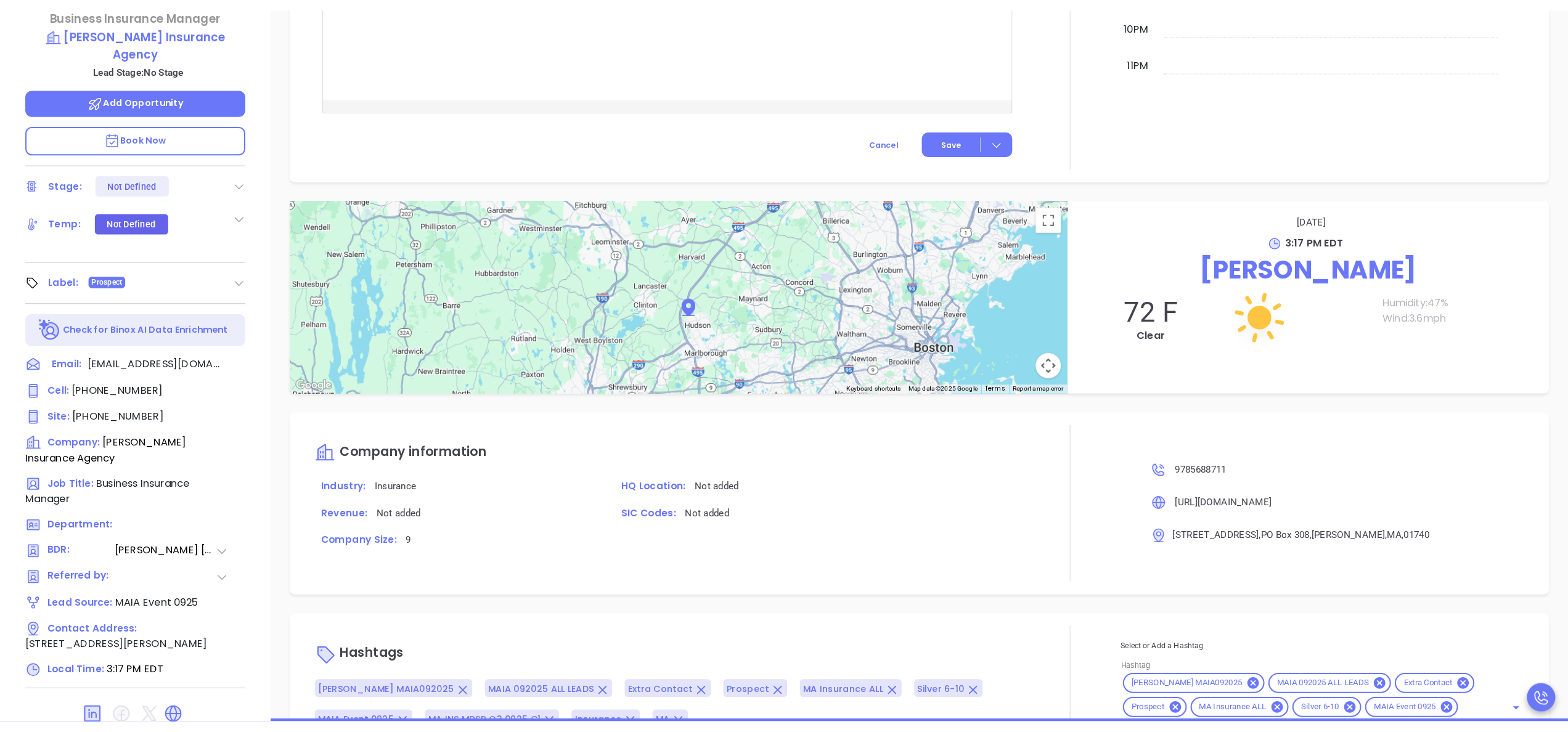
scroll to position [1017, 0]
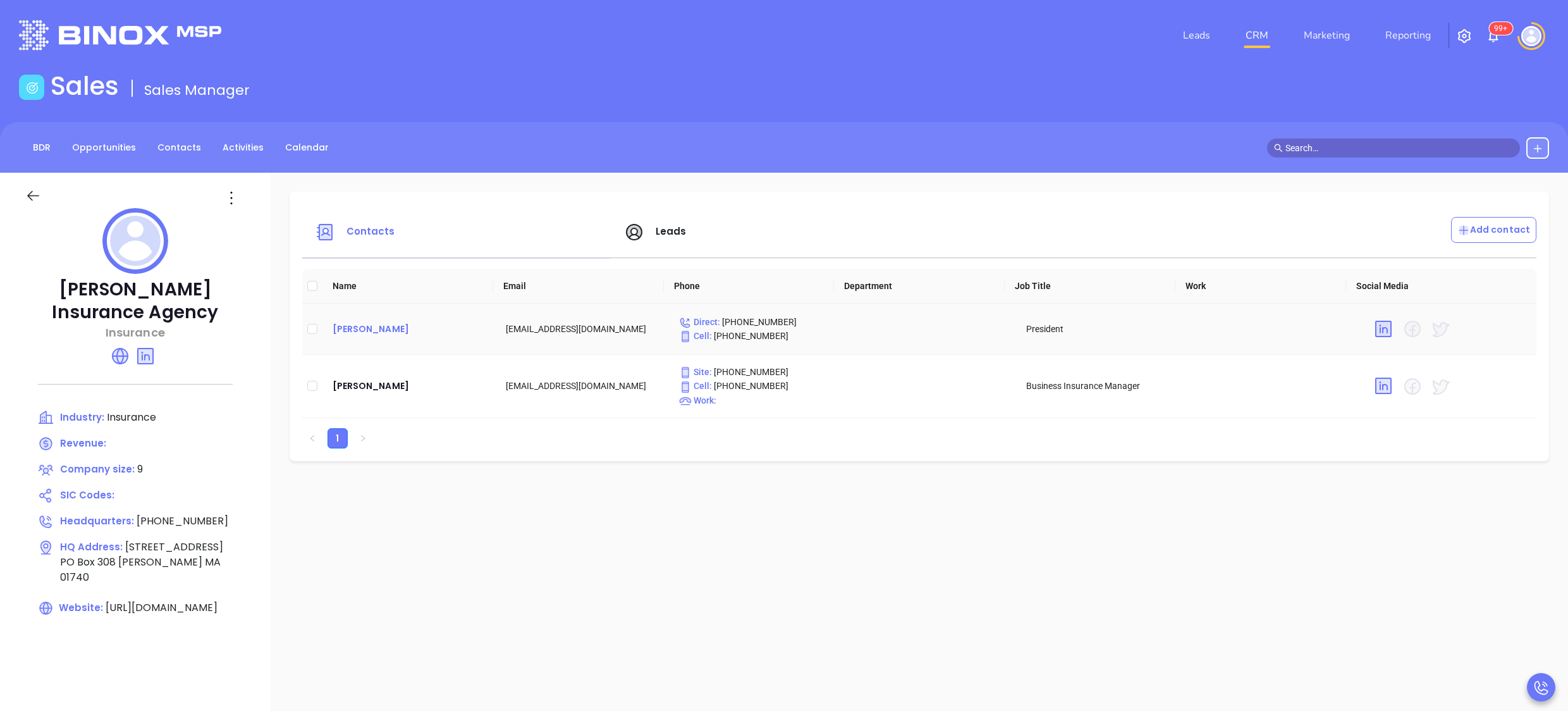
click at [383, 327] on div "Michael Murphy" at bounding box center [409, 329] width 153 height 15
click at [645, 230] on span "Leads" at bounding box center [656, 231] width 63 height 14
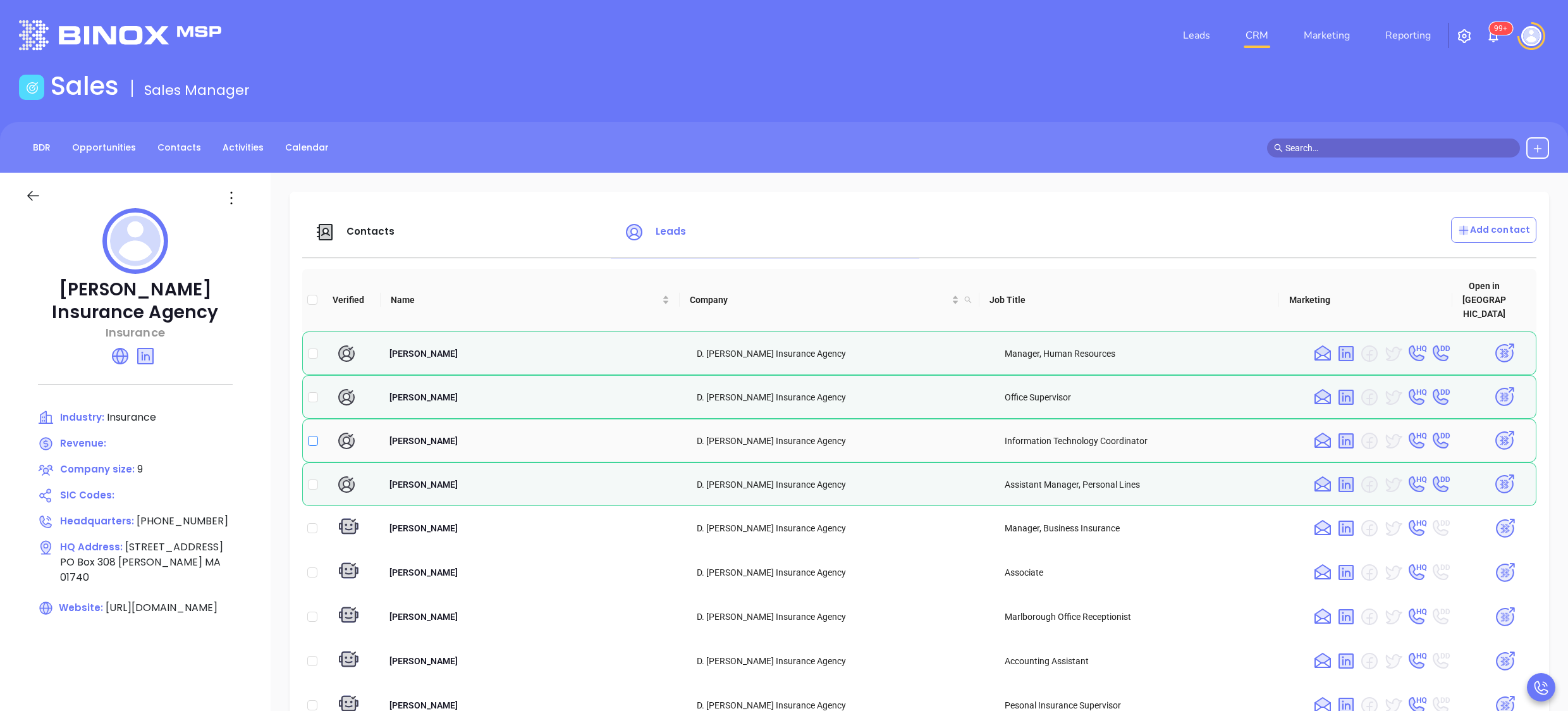
click at [313, 436] on input "checkbox" at bounding box center [313, 441] width 10 height 10
checkbox input "true"
click at [1493, 429] on img at bounding box center [1504, 440] width 22 height 22
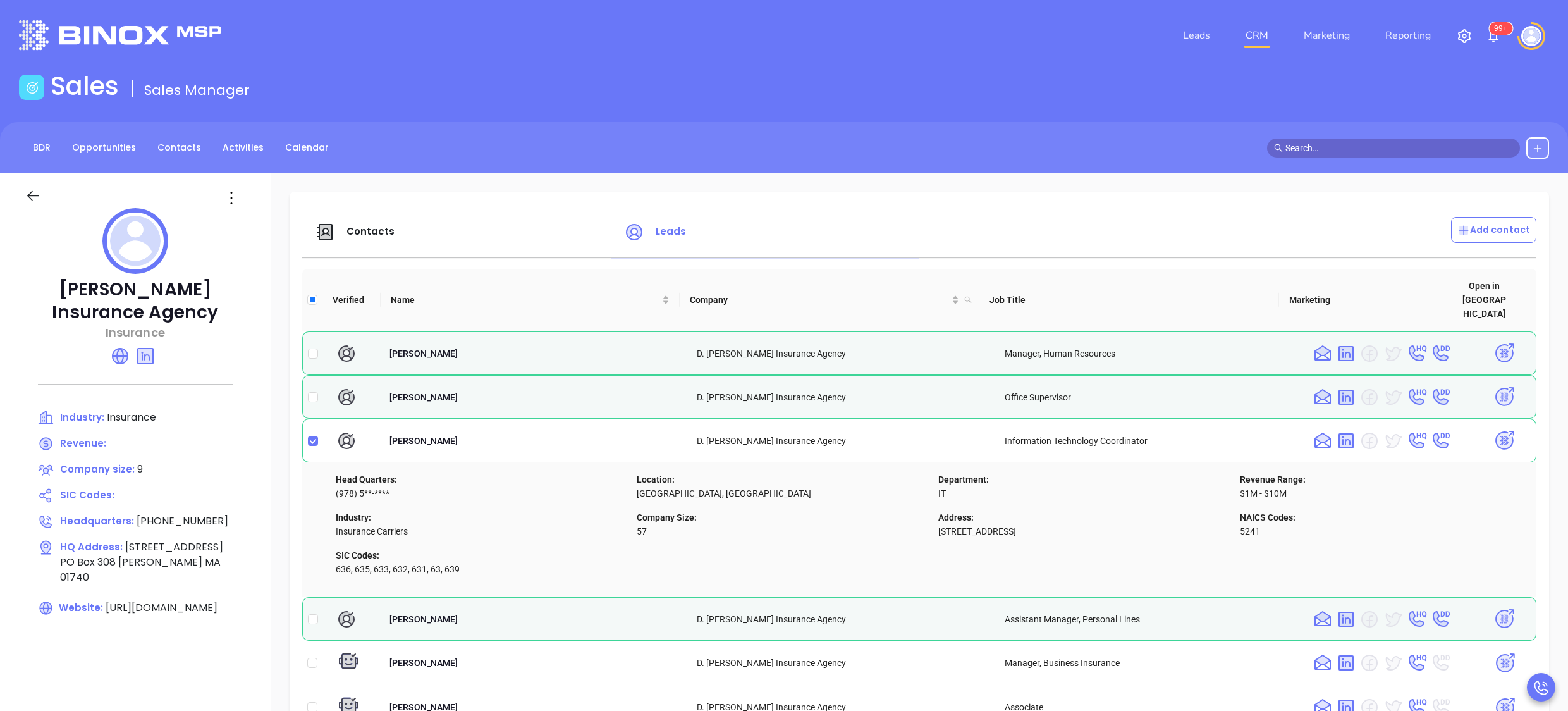
click at [358, 237] on span "Contacts" at bounding box center [370, 231] width 48 height 13
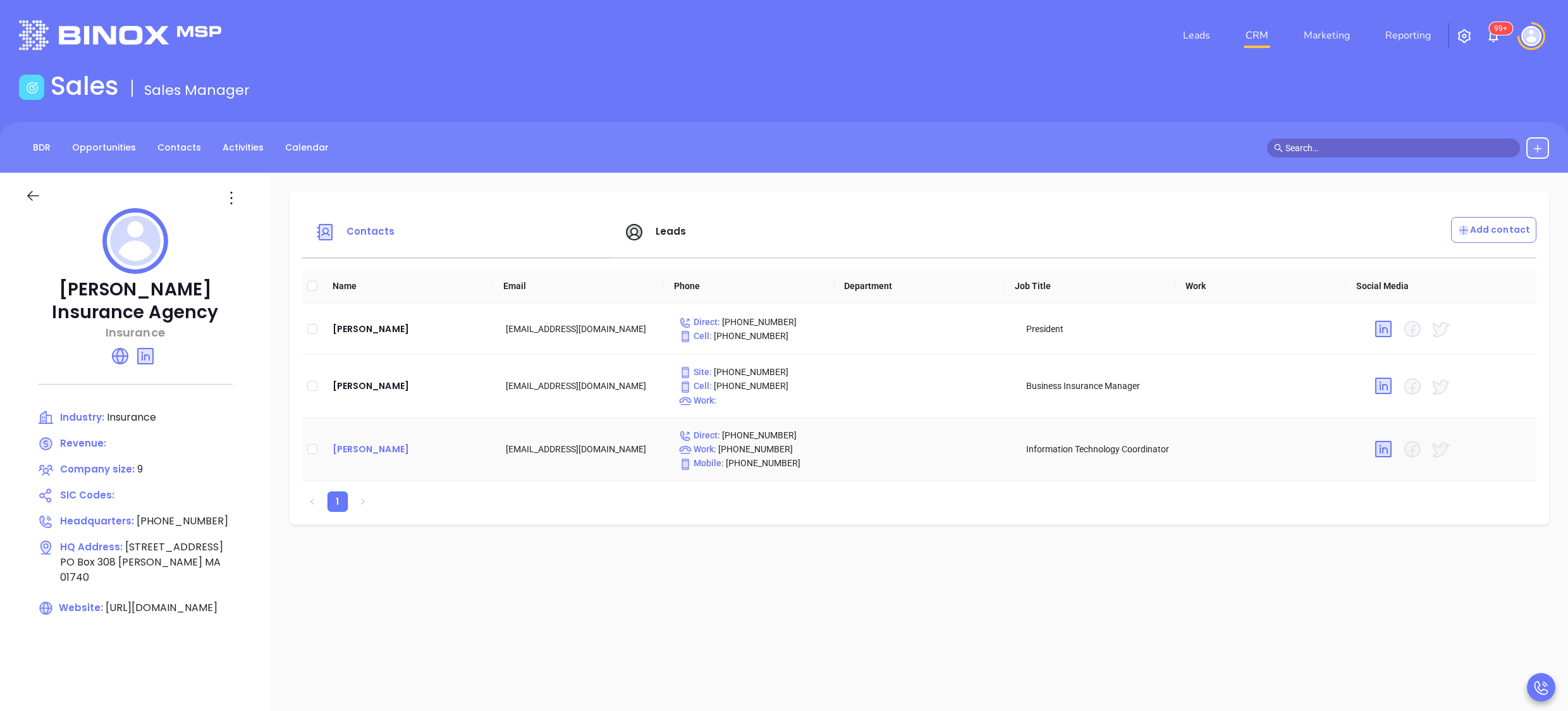
click at [379, 452] on div "Delia Chaves" at bounding box center [409, 449] width 153 height 15
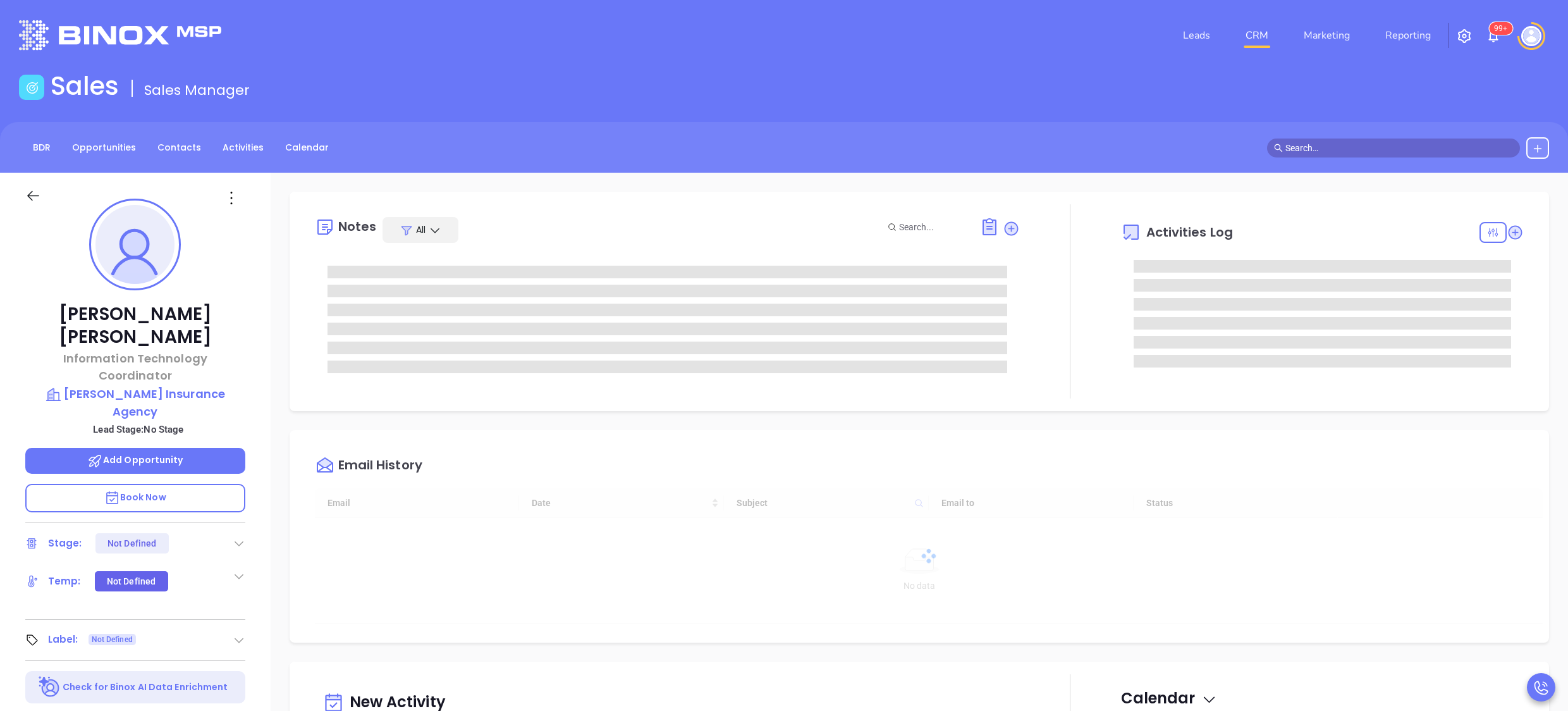
type input "[DATE]"
type input "[PERSON_NAME]"
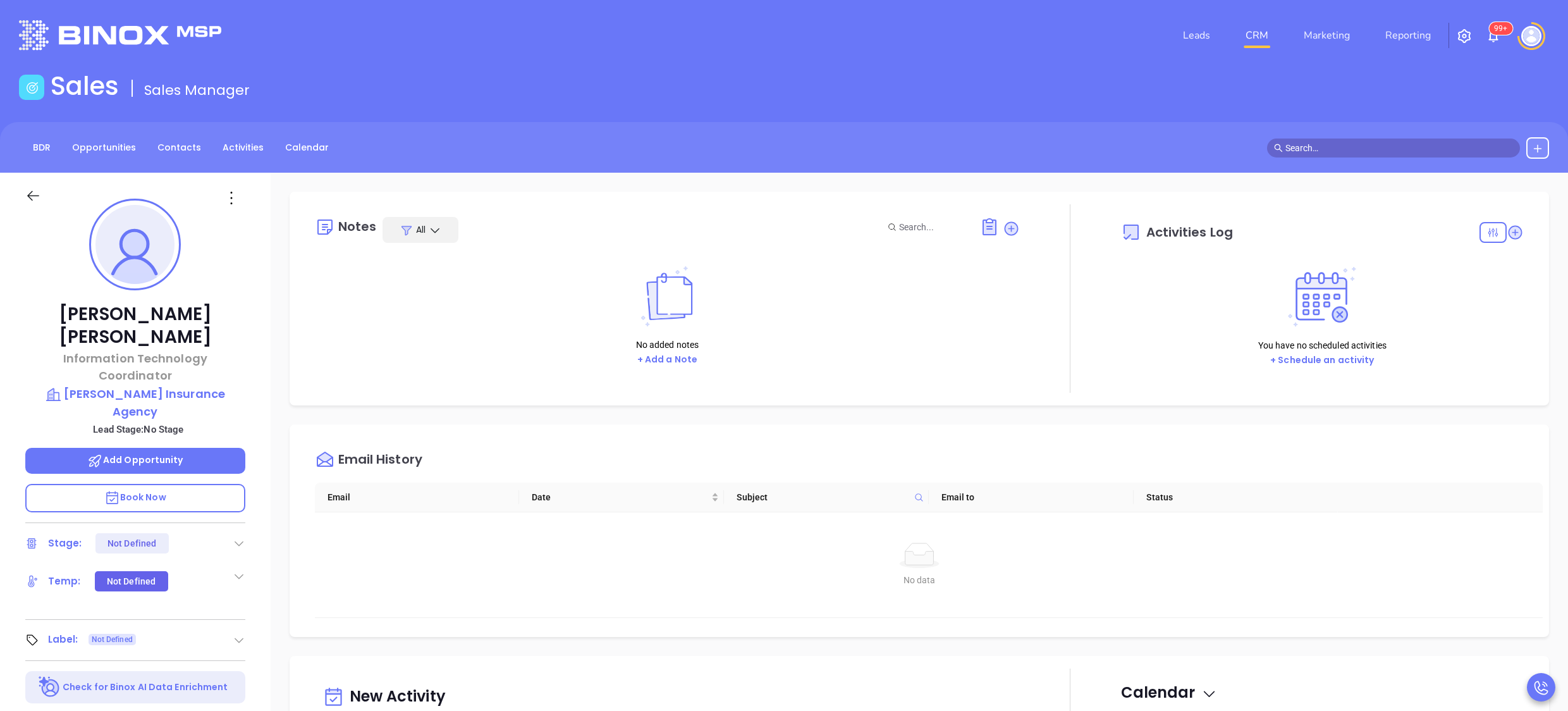
click at [1065, 350] on div at bounding box center [1070, 298] width 101 height 188
click at [260, 523] on div "Delia Chaves Information Technology Coordinator Murphy Insurance Agency Lead St…" at bounding box center [135, 618] width 271 height 889
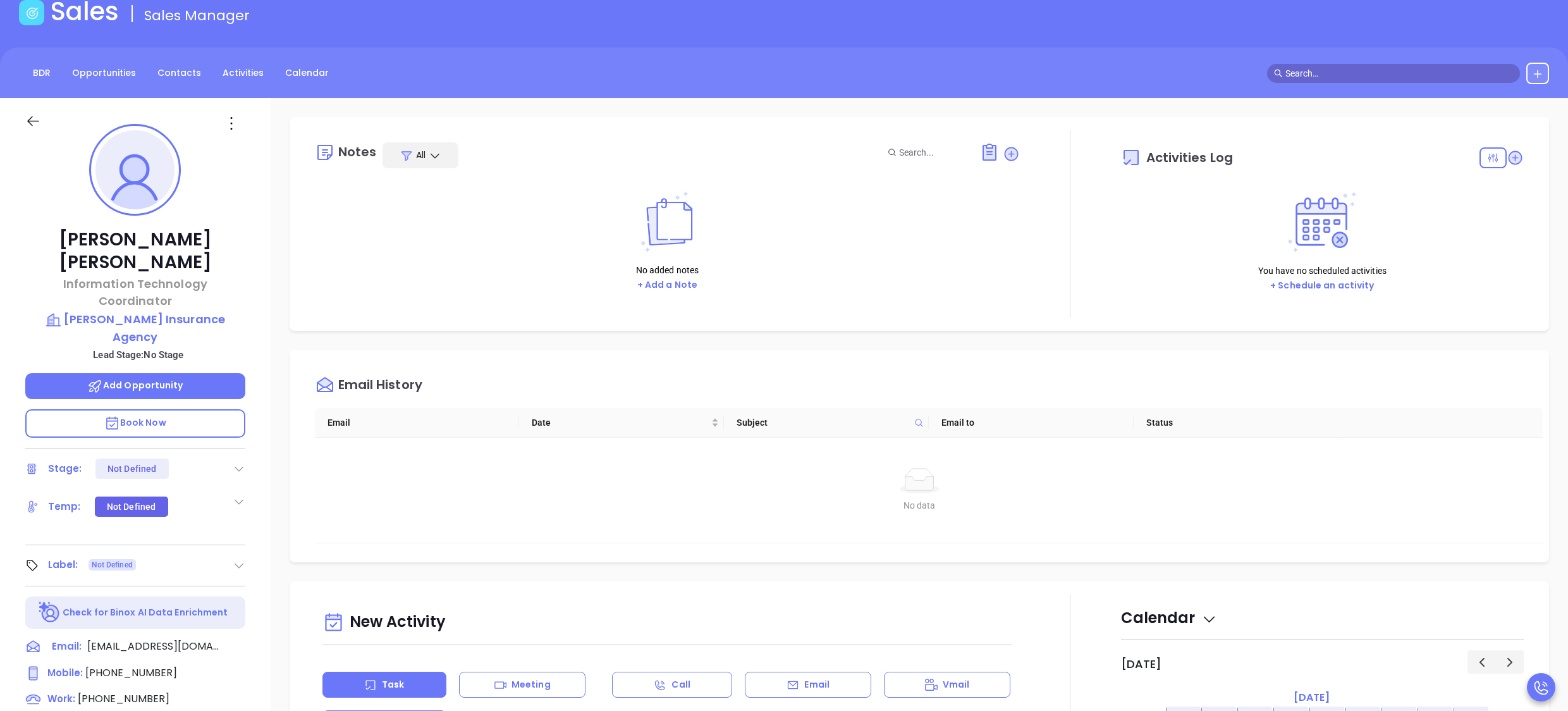
scroll to position [0, 0]
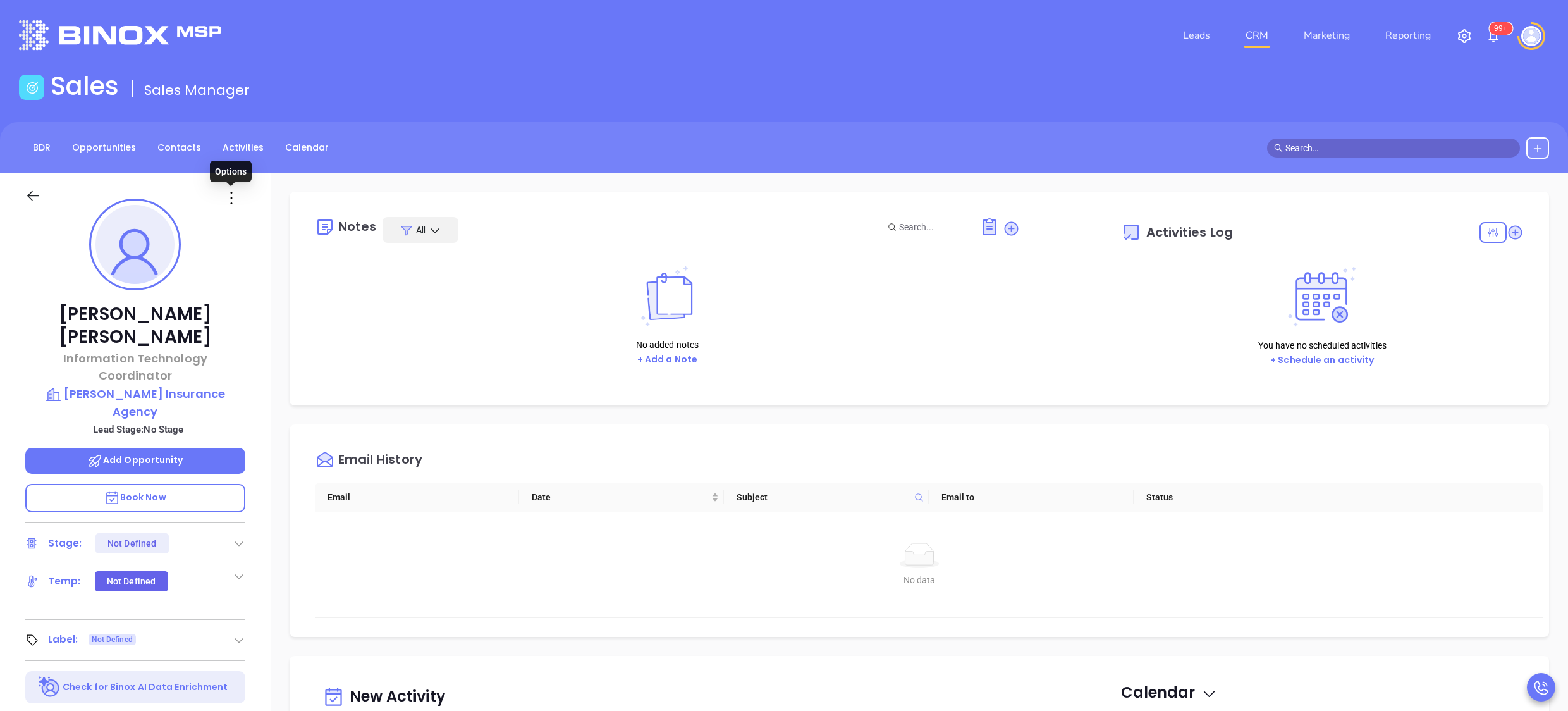
click at [232, 205] on icon at bounding box center [232, 198] width 20 height 20
click at [271, 335] on div "Edit" at bounding box center [293, 333] width 124 height 14
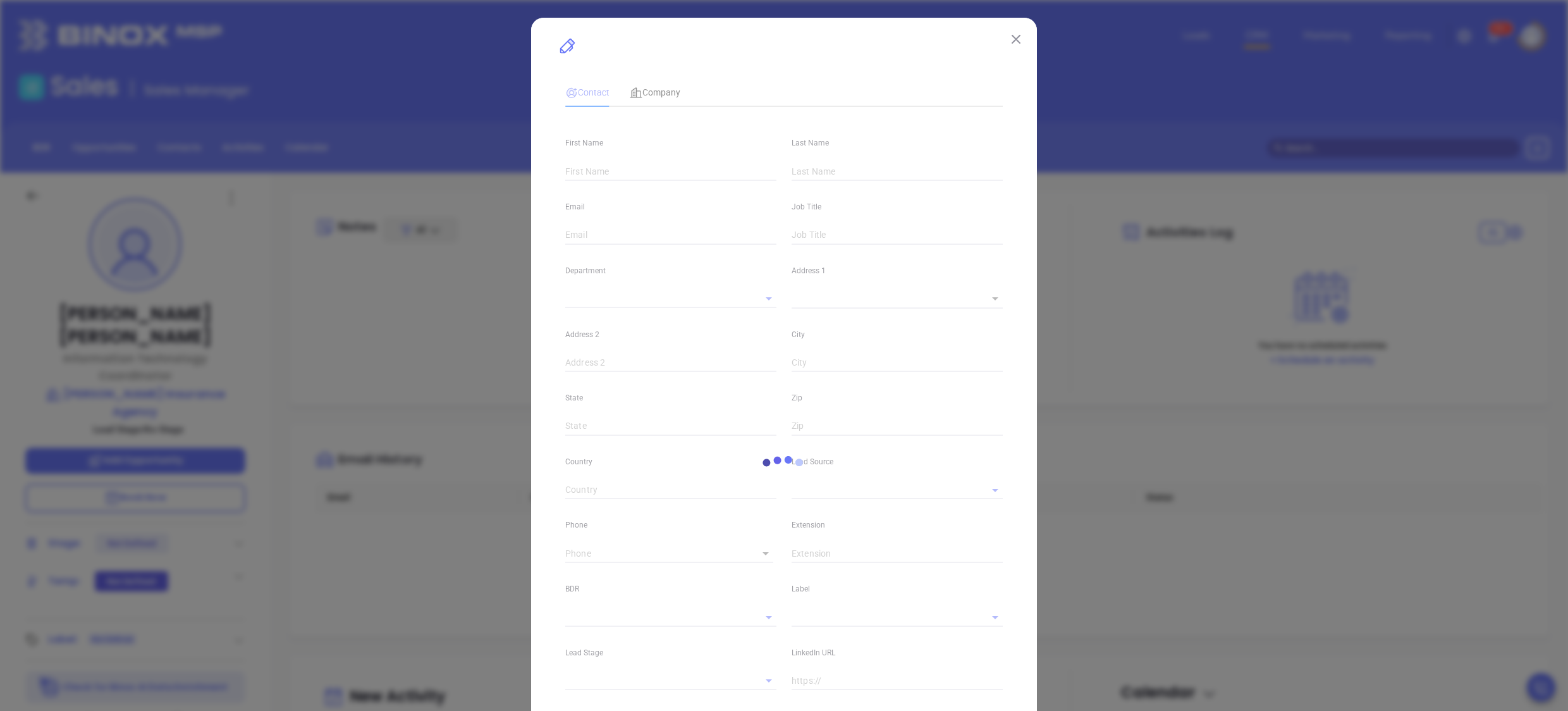
type input "[PERSON_NAME]"
type input "[EMAIL_ADDRESS][DOMAIN_NAME]"
type input "Information Technology Coordinator"
type textarea "[STREET_ADDRESS]"
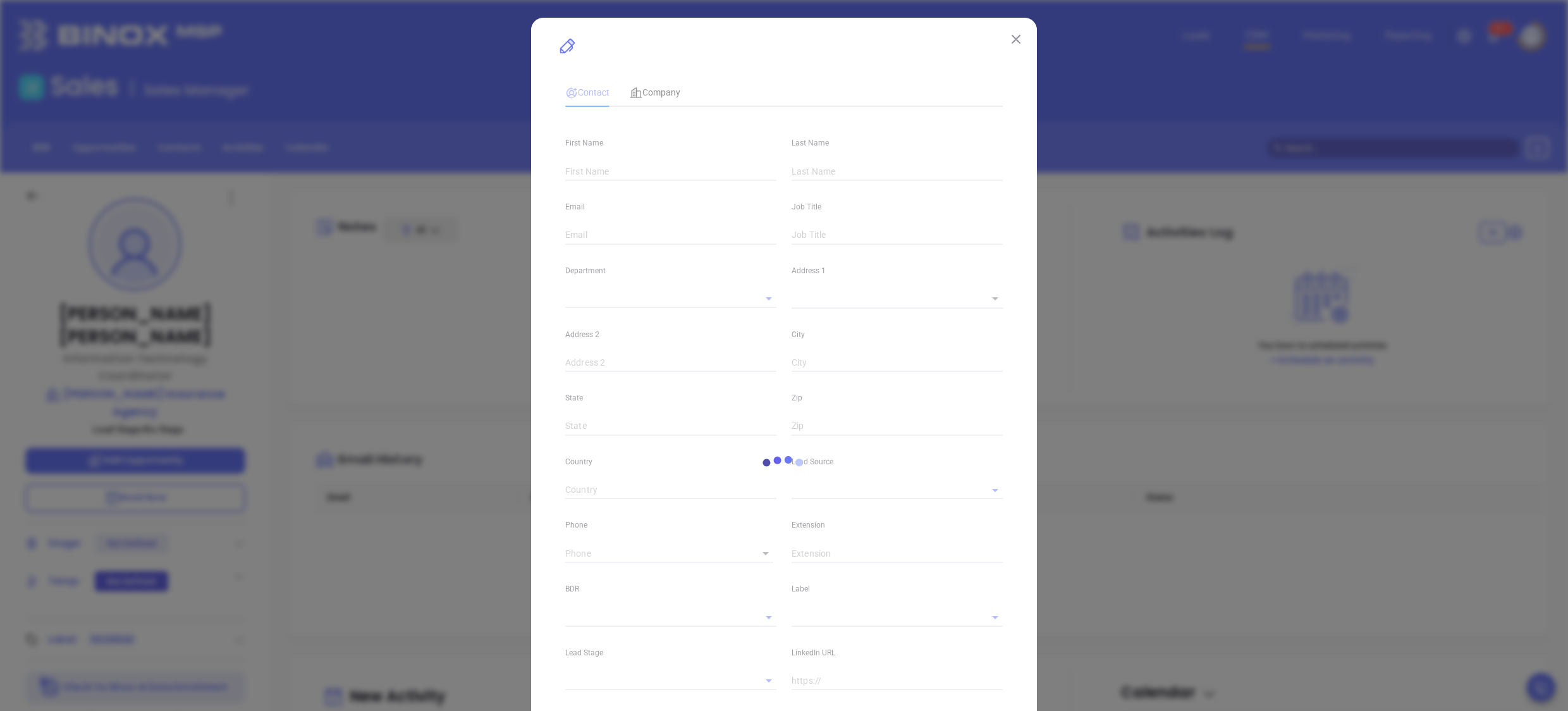
type input "1"
type input "PO Box 308"
type input "[PERSON_NAME]"
type input "MA"
type input "01740"
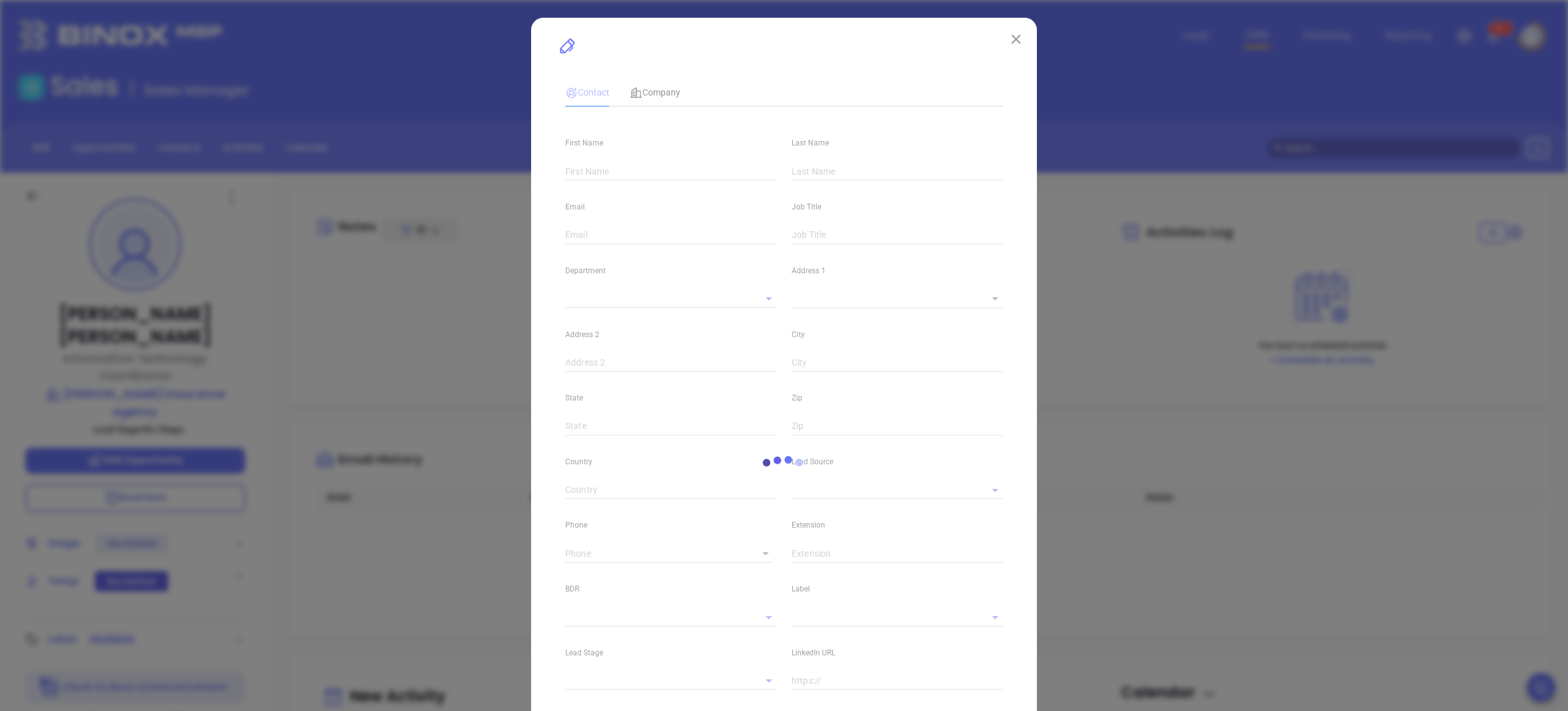
type input "linkedin.com/in/delia-chaves-1699909"
type input "[PHONE_NUMBER]"
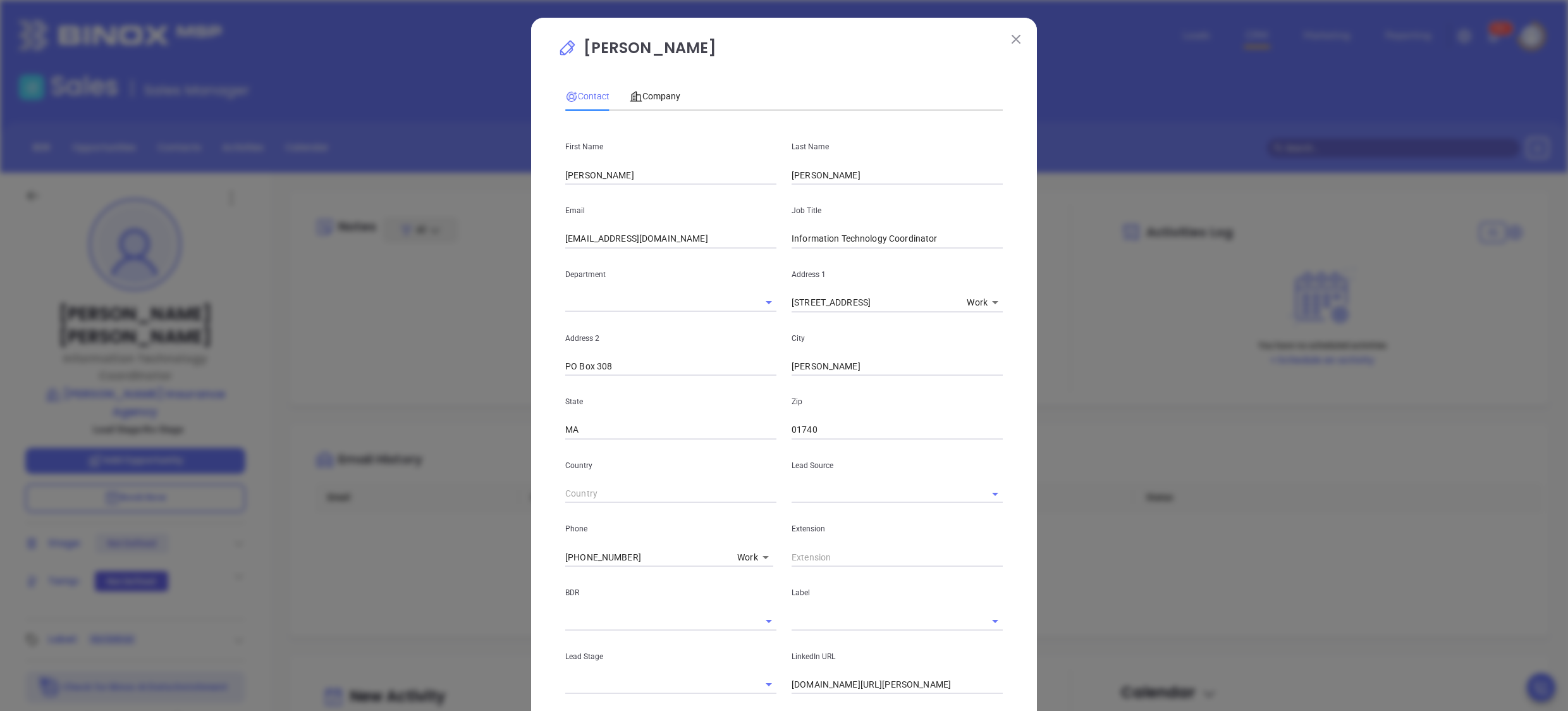
click at [745, 555] on body "Leads CRM Marketing Reporting 99+ Financial Leads Leads Sales Sales Manager BDR…" at bounding box center [784, 356] width 1568 height 711
click at [758, 519] on li "Direct" at bounding box center [771, 525] width 85 height 22
type input "3"
click at [614, 552] on input "[PHONE_NUMBER]" at bounding box center [647, 558] width 164 height 19
drag, startPoint x: 619, startPoint y: 553, endPoint x: 468, endPoint y: 553, distance: 151.0
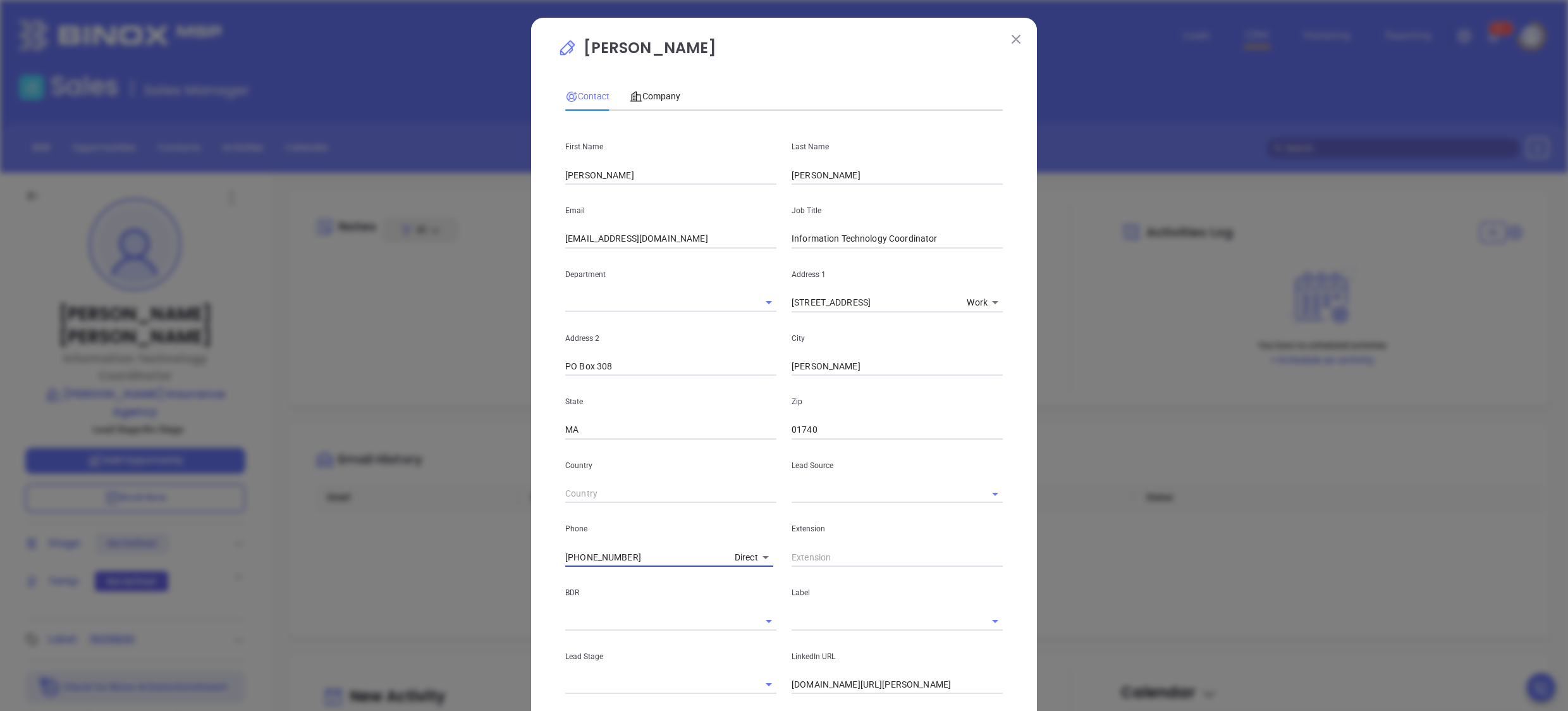
click at [468, 553] on div "Delia Chaves Contact Company First Name Delia Last Name Chaves Email dchaves@df…" at bounding box center [784, 356] width 1568 height 711
paste input "7-462"
type input "(978) 567-4621"
click at [533, 561] on div "Delia Chaves Contact Company First Name Delia Last Name Chaves Email dchaves@df…" at bounding box center [784, 458] width 506 height 882
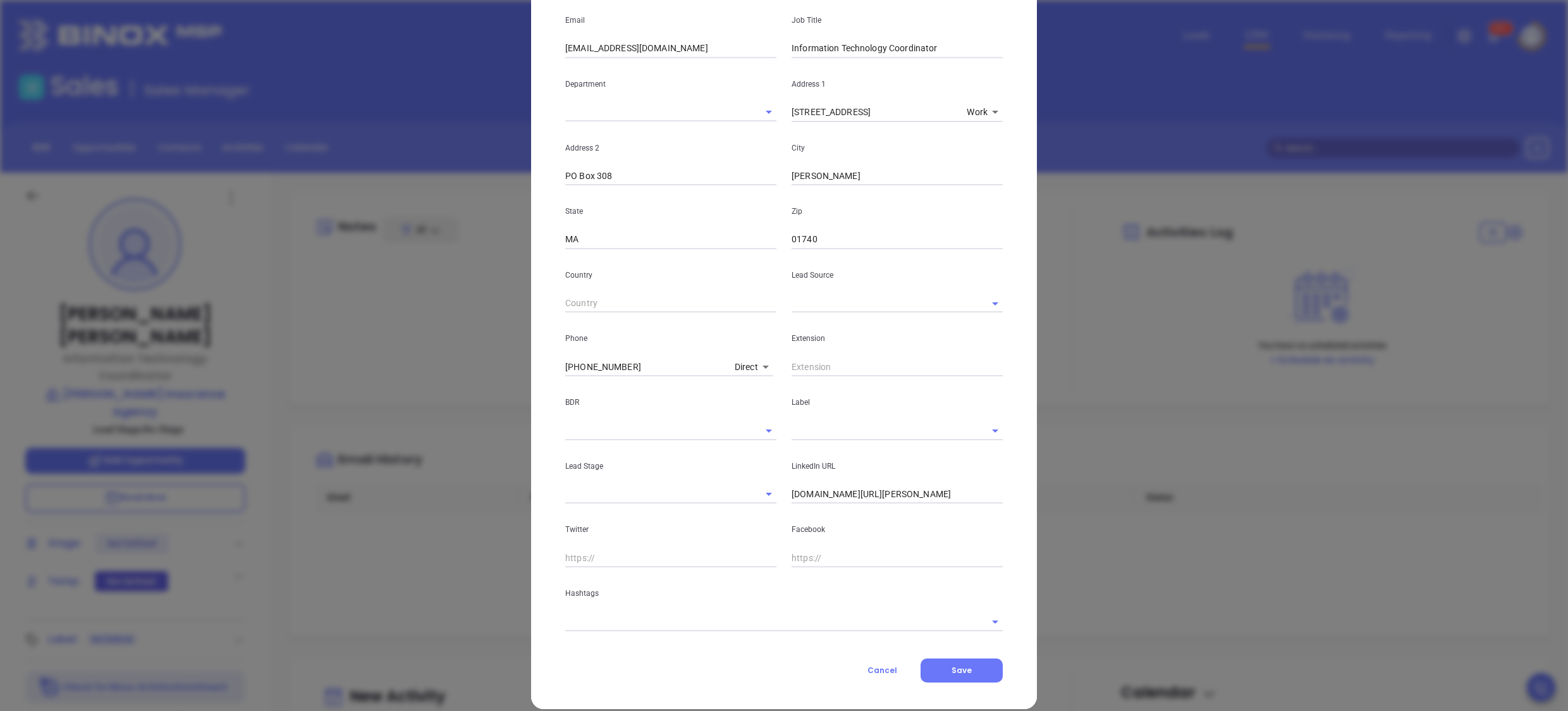
scroll to position [206, 0]
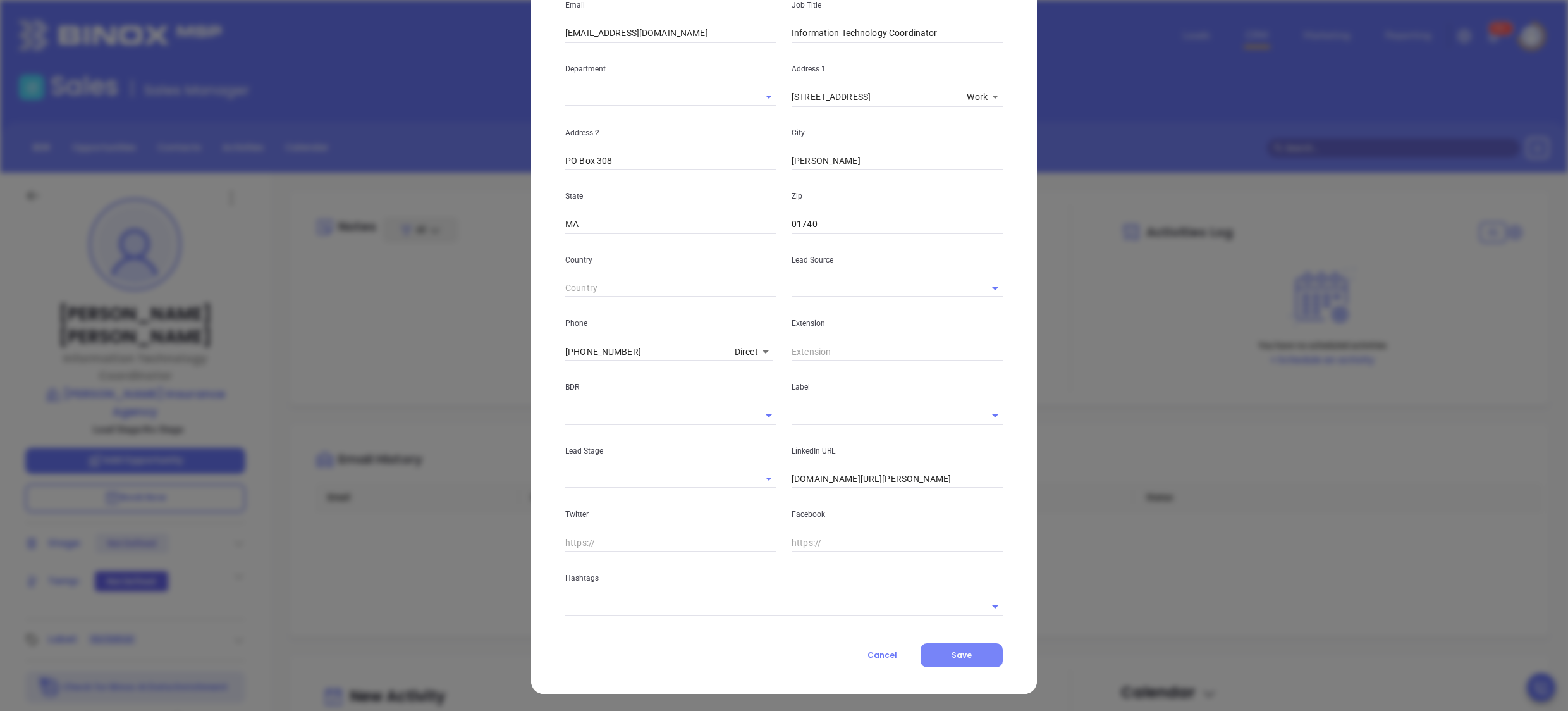
click at [927, 660] on button "Save" at bounding box center [962, 655] width 82 height 24
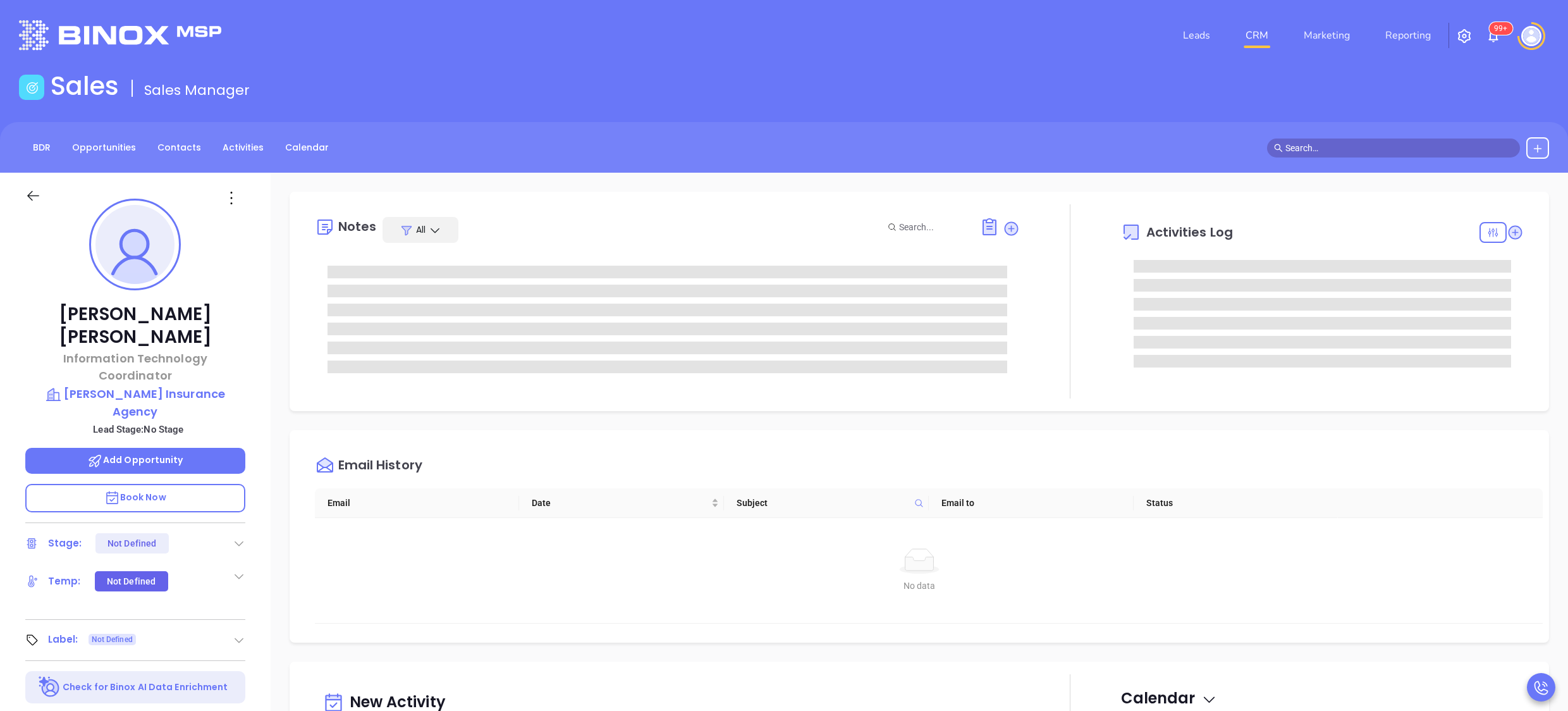
click at [186, 484] on p "Book Now" at bounding box center [135, 498] width 220 height 28
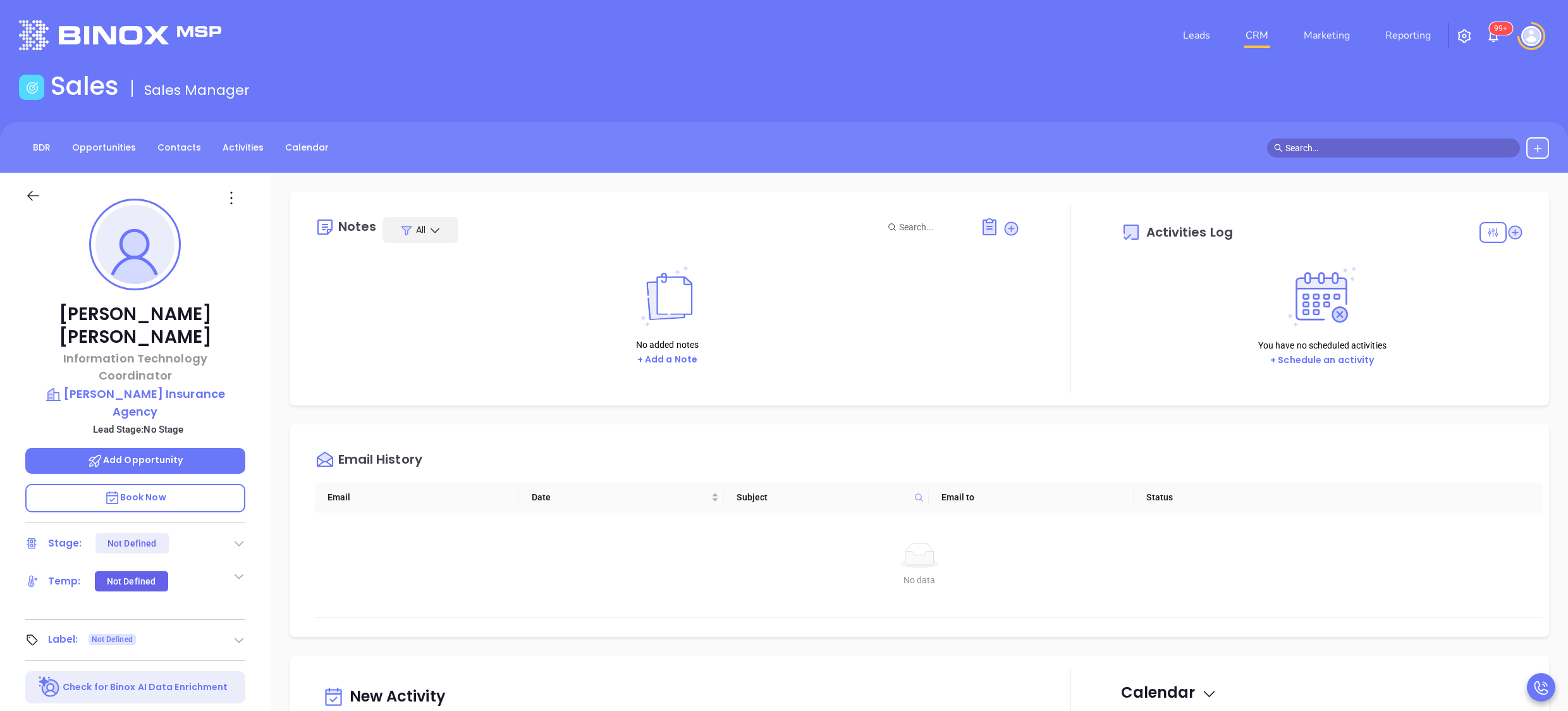
click at [260, 433] on div "Delia Chaves Information Technology Coordinator Murphy Insurance Agency Lead St…" at bounding box center [135, 618] width 271 height 889
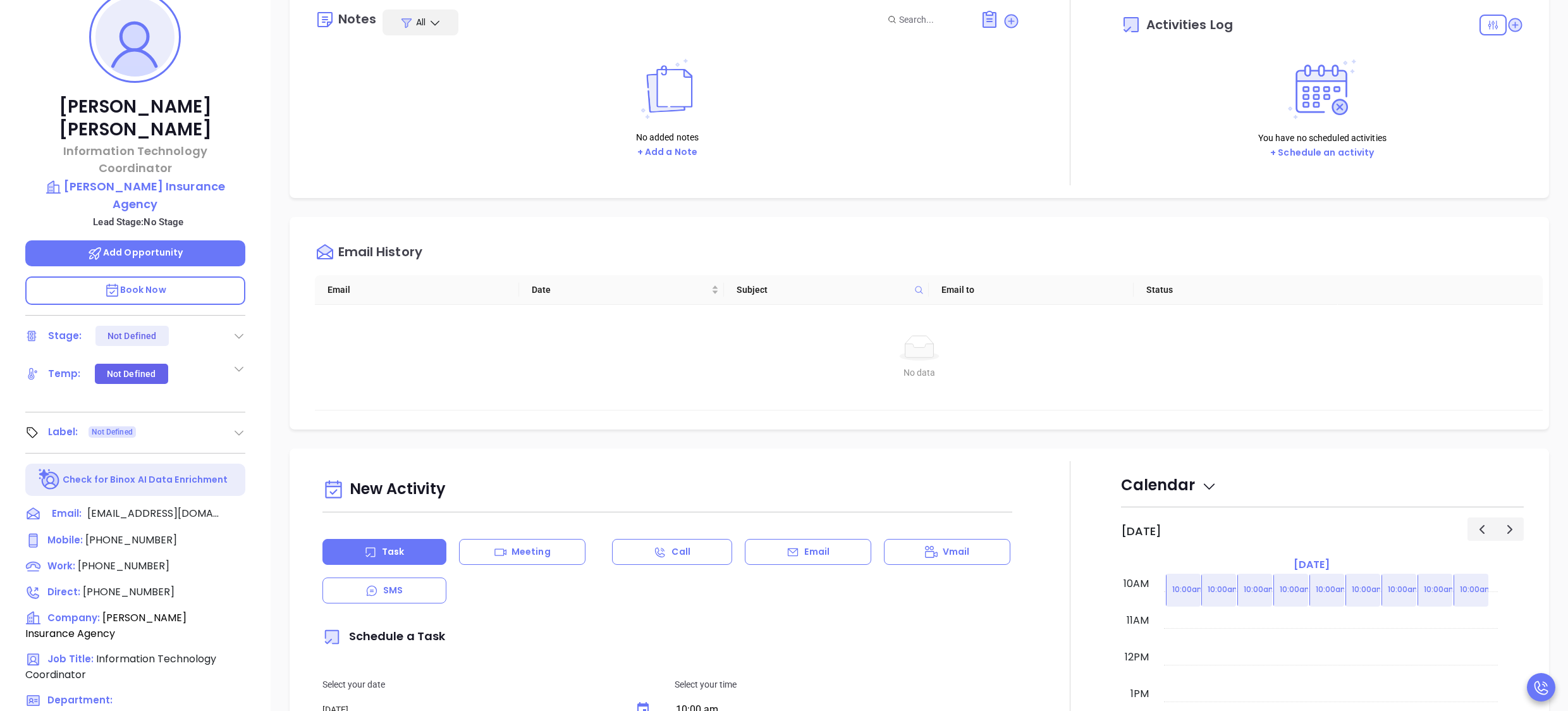
scroll to position [253, 0]
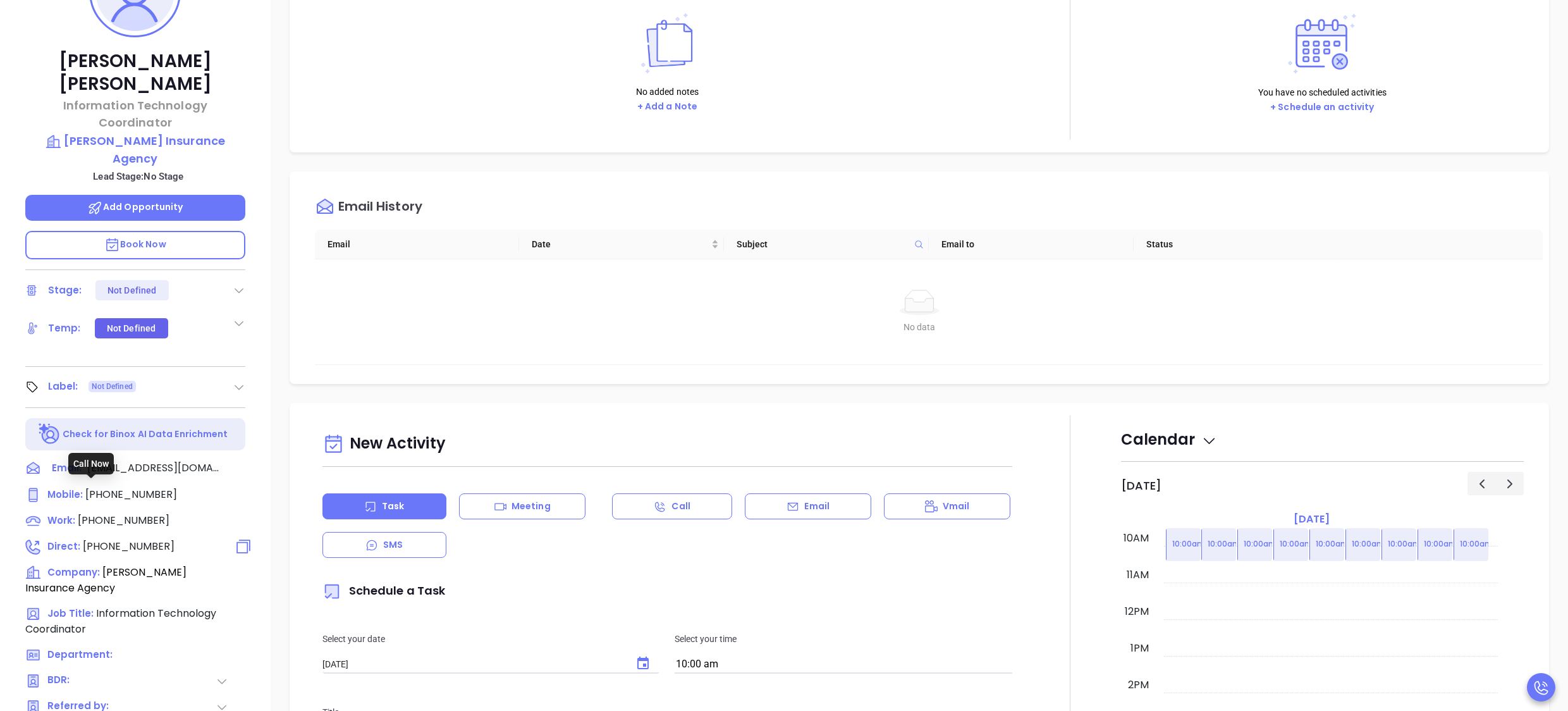
click at [150, 539] on span "(978) 567-4621" at bounding box center [128, 547] width 92 height 14
type input "(978) 567-4621"
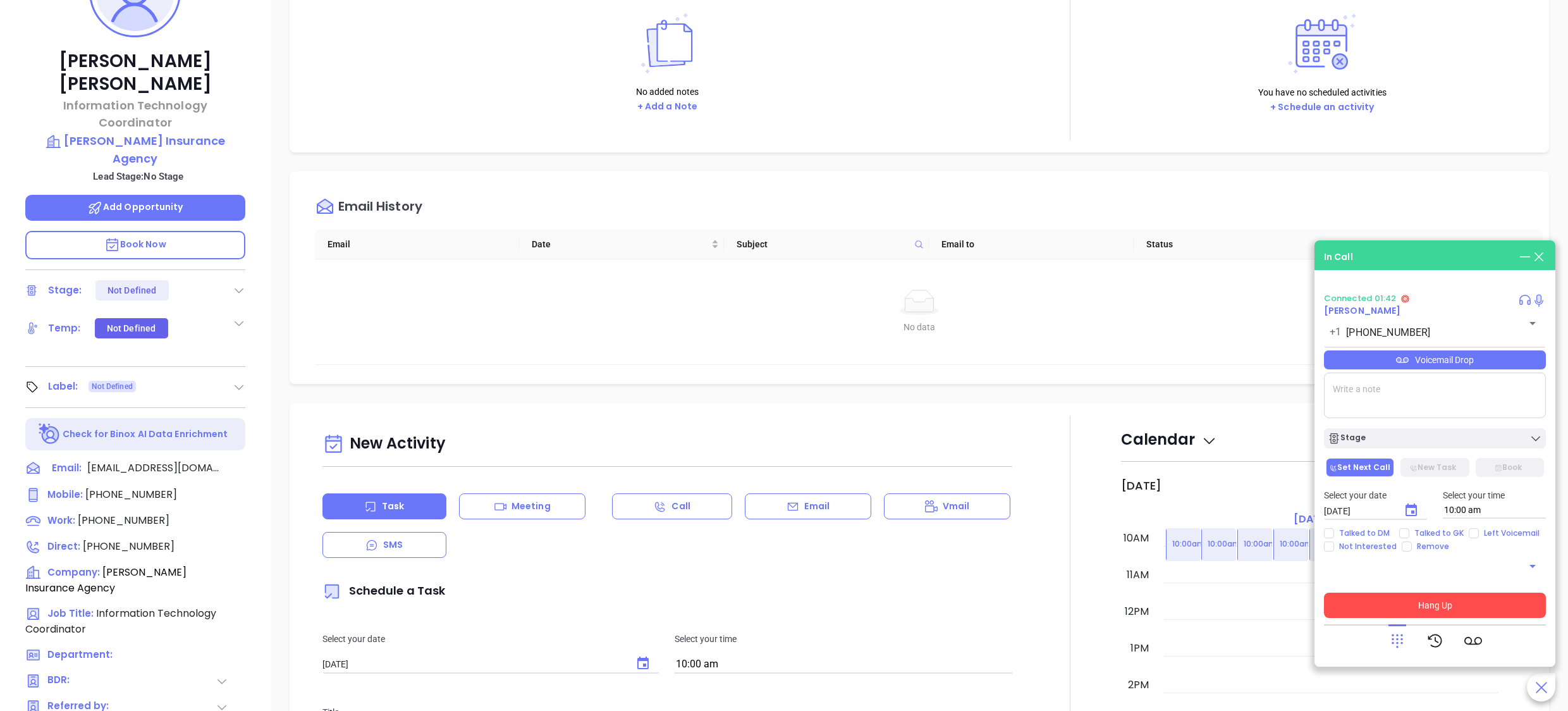
click at [1454, 604] on button "Hang Up" at bounding box center [1435, 605] width 222 height 25
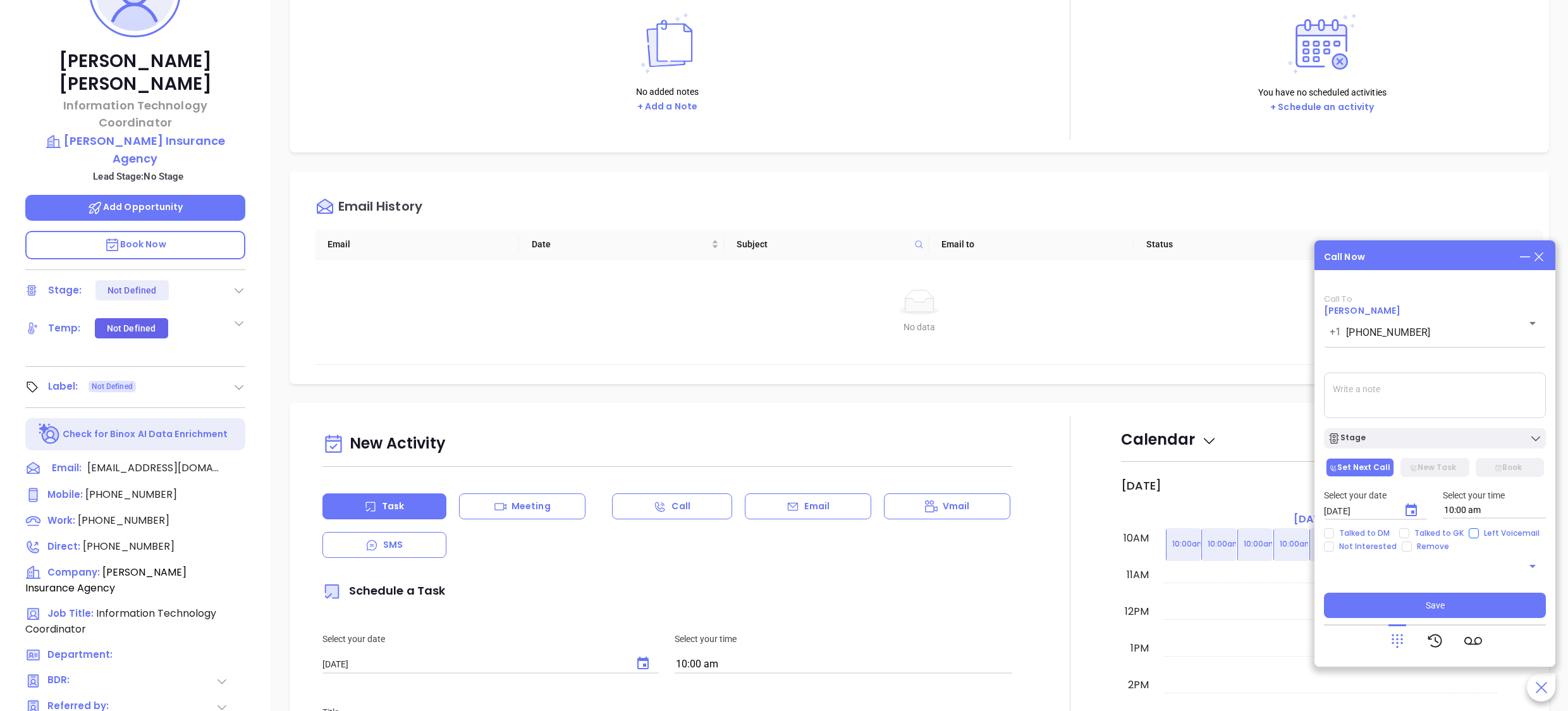
click at [1496, 533] on span "Left Voicemail" at bounding box center [1512, 534] width 66 height 10
click at [1479, 533] on input "Left Voicemail" at bounding box center [1474, 534] width 10 height 10
checkbox input "true"
click at [1428, 450] on div "Call To Delia Chaves +1 (978) 567-4621 ​ Voicemail Drop Stage Set Next Call New…" at bounding box center [1435, 455] width 222 height 324
click at [1423, 439] on div "Stage" at bounding box center [1435, 438] width 214 height 12
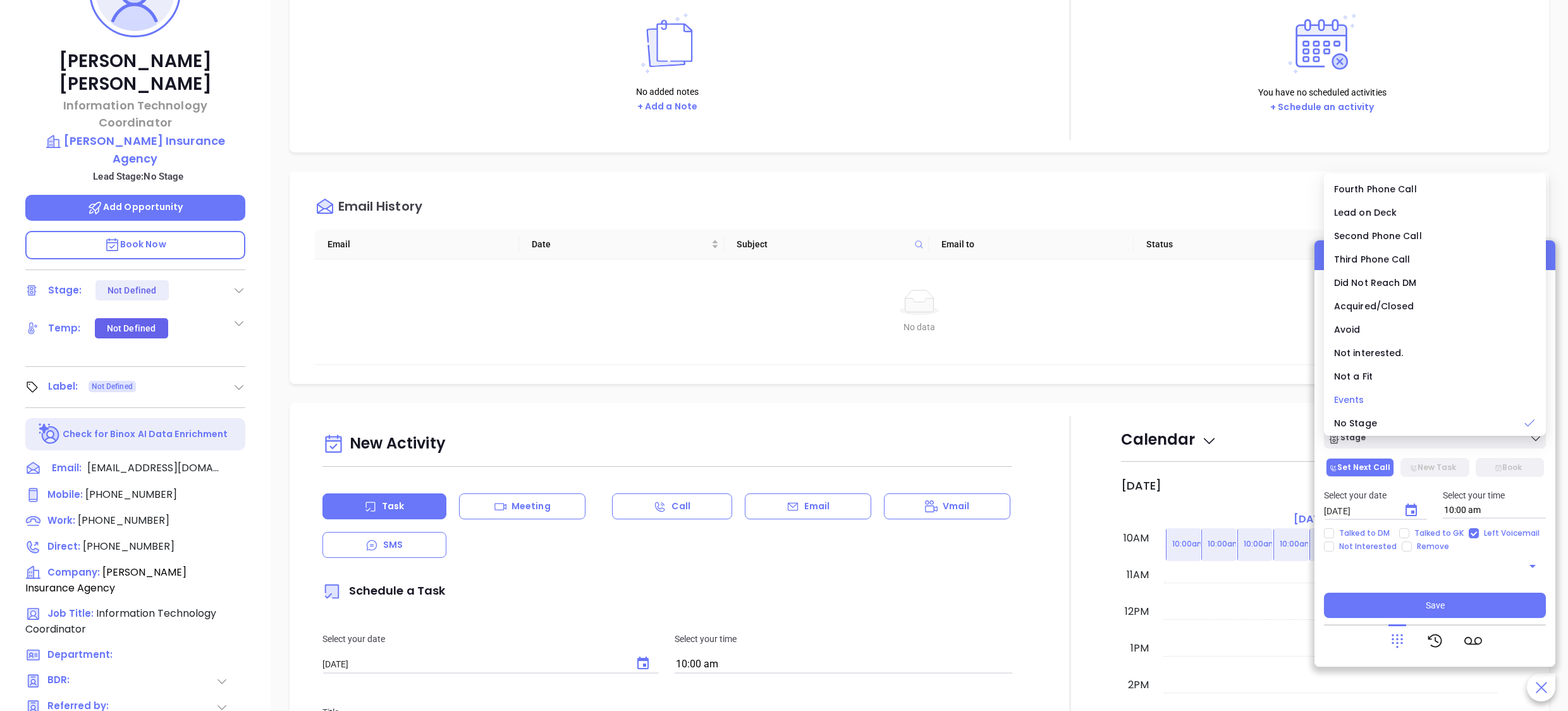
click at [1365, 403] on div "Events" at bounding box center [1435, 400] width 202 height 14
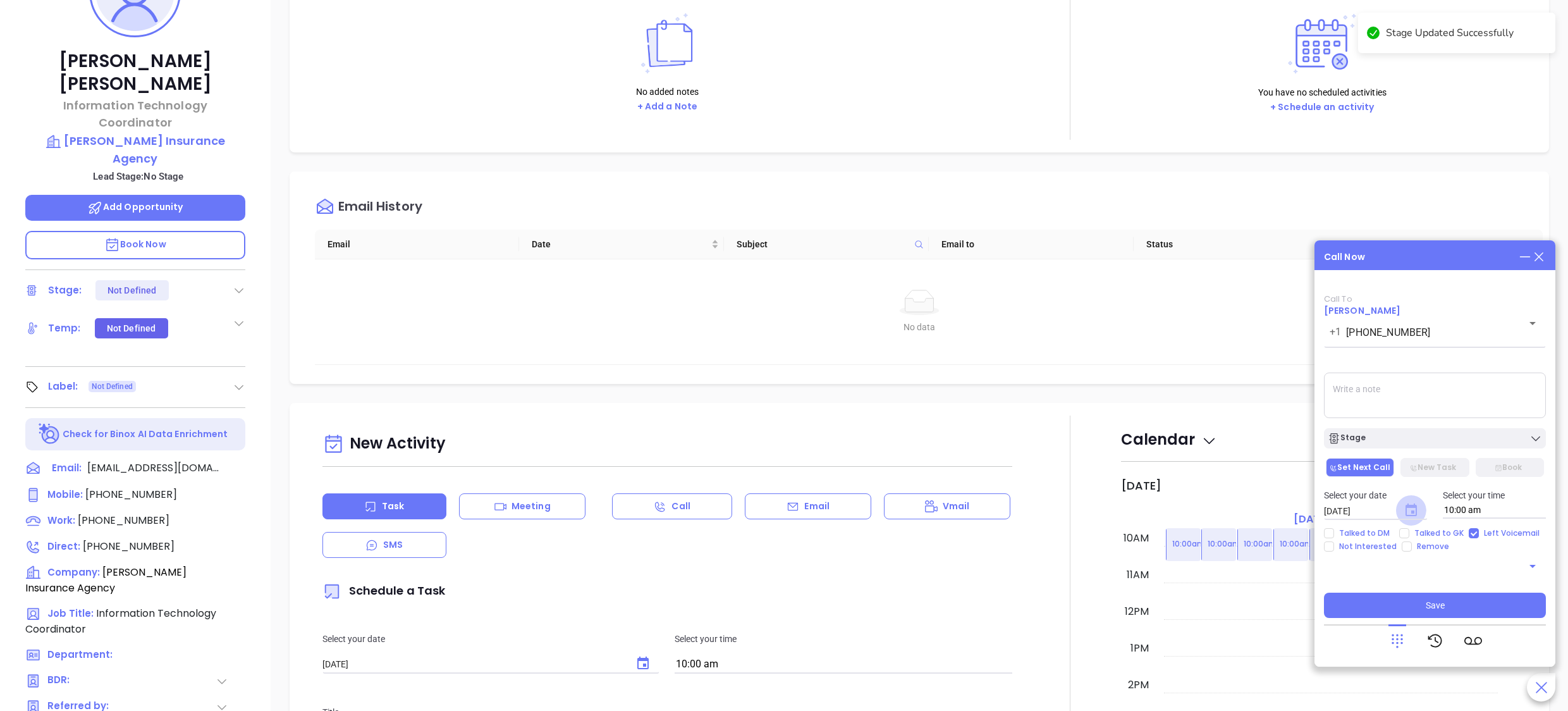
click at [1407, 515] on icon "Choose date, selected date is Oct 4, 2025" at bounding box center [1412, 510] width 12 height 12
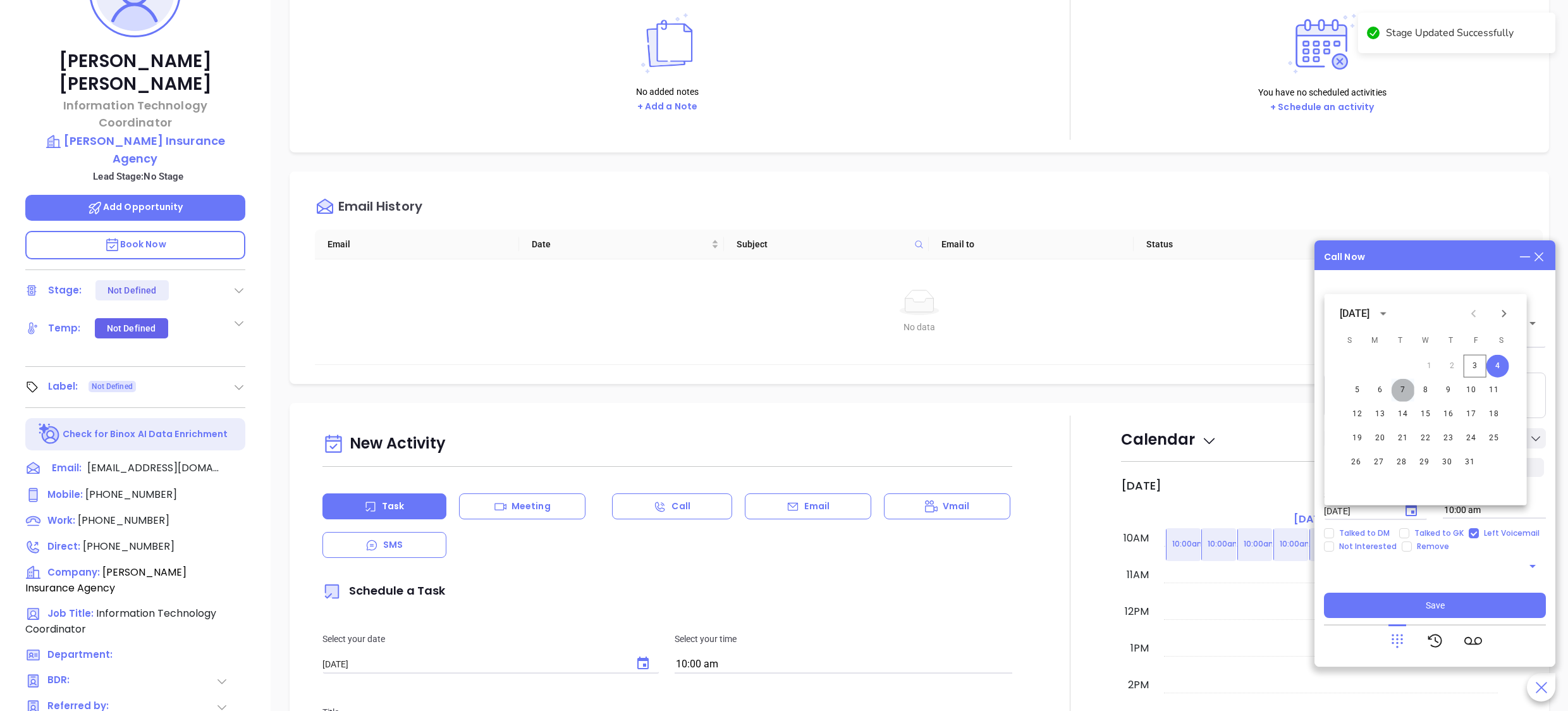
click at [1399, 387] on button "7" at bounding box center [1402, 390] width 22 height 22
type input "10/07/2025"
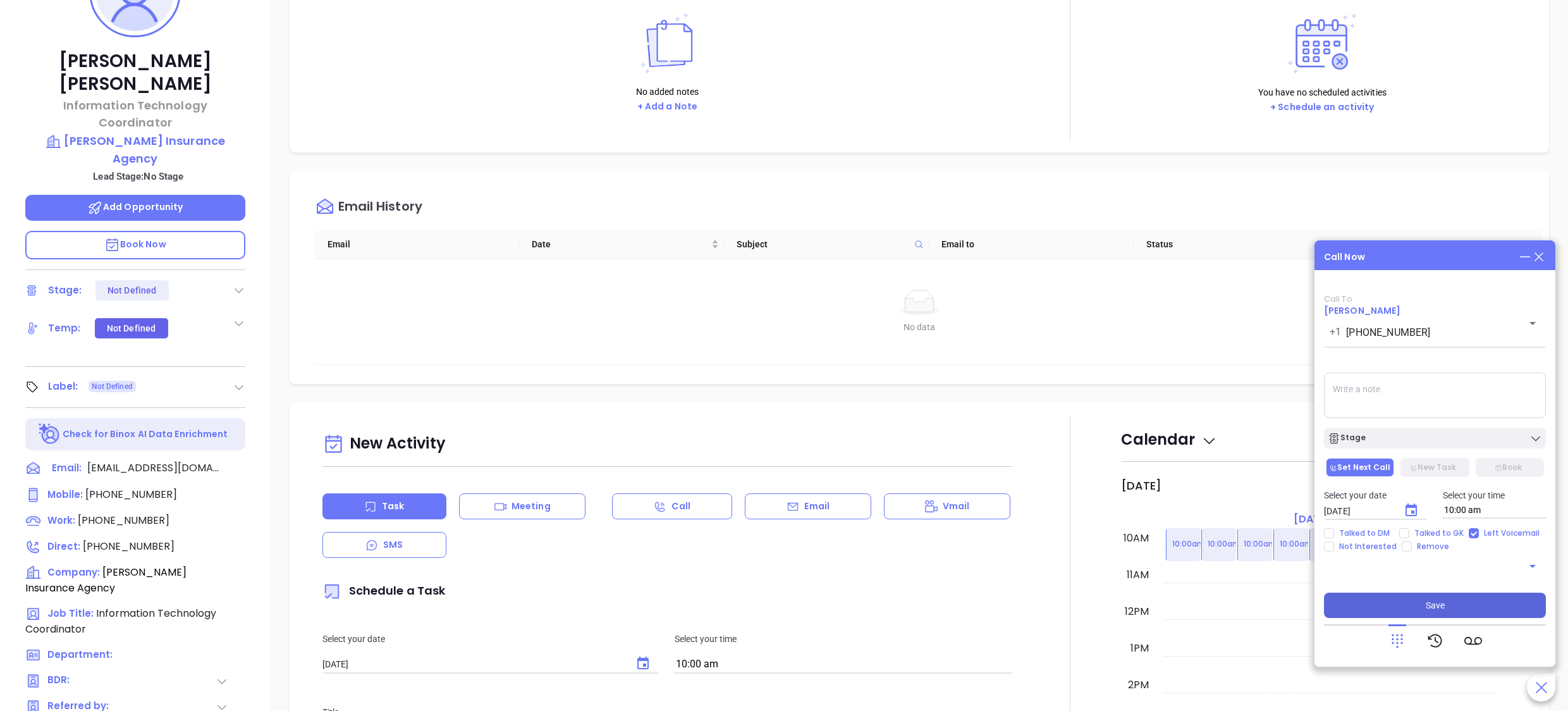
click at [1419, 605] on button "Save" at bounding box center [1435, 605] width 222 height 25
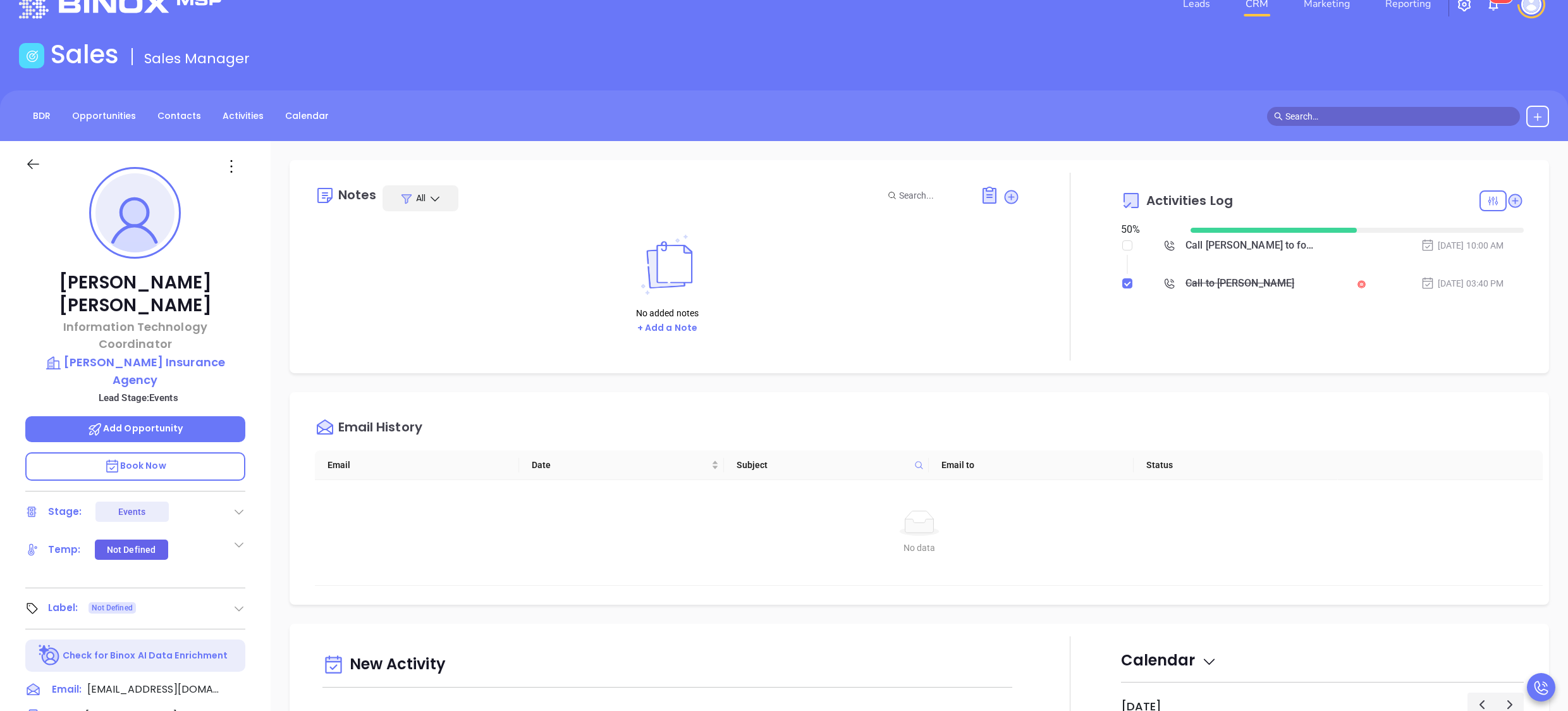
scroll to position [0, 0]
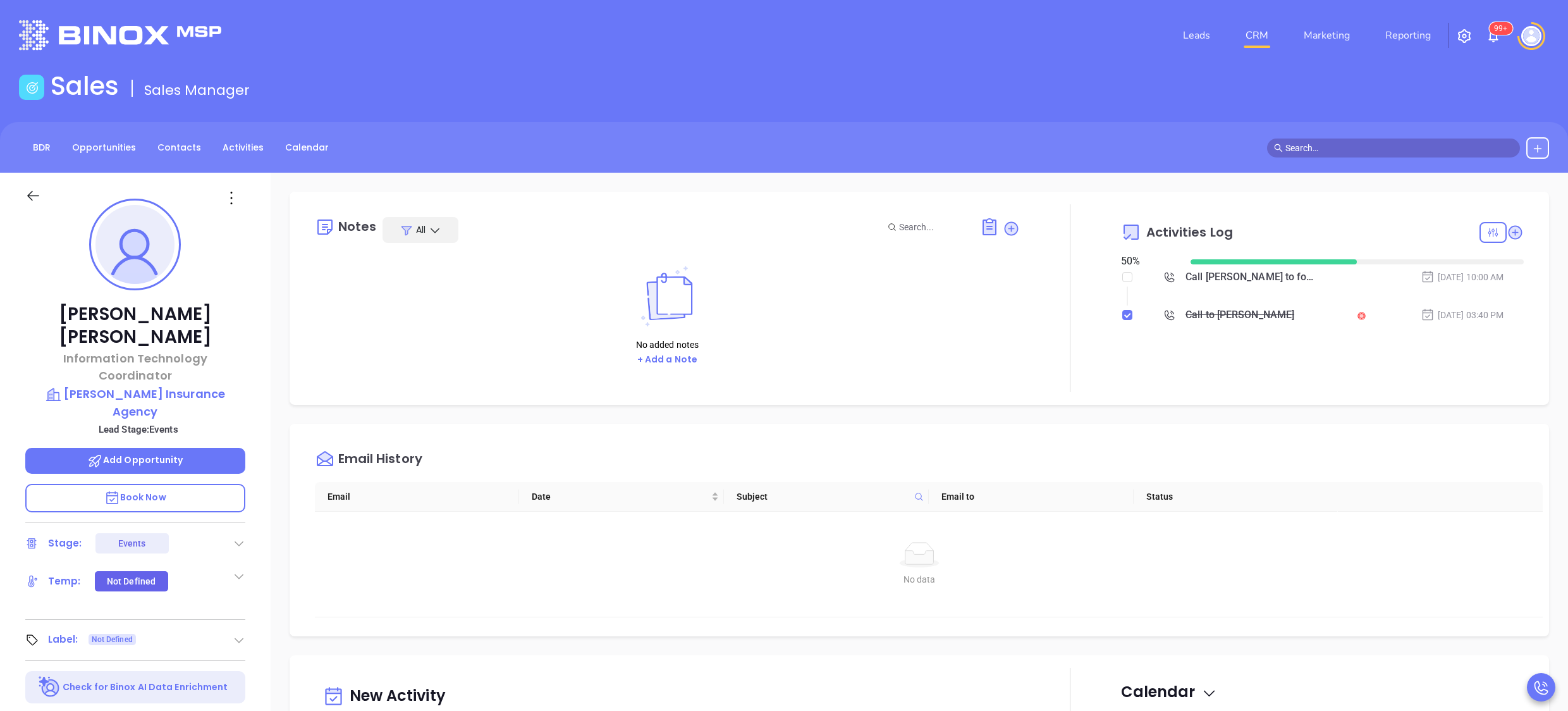
click at [808, 369] on div "No added notes + Add a Note" at bounding box center [667, 316] width 705 height 127
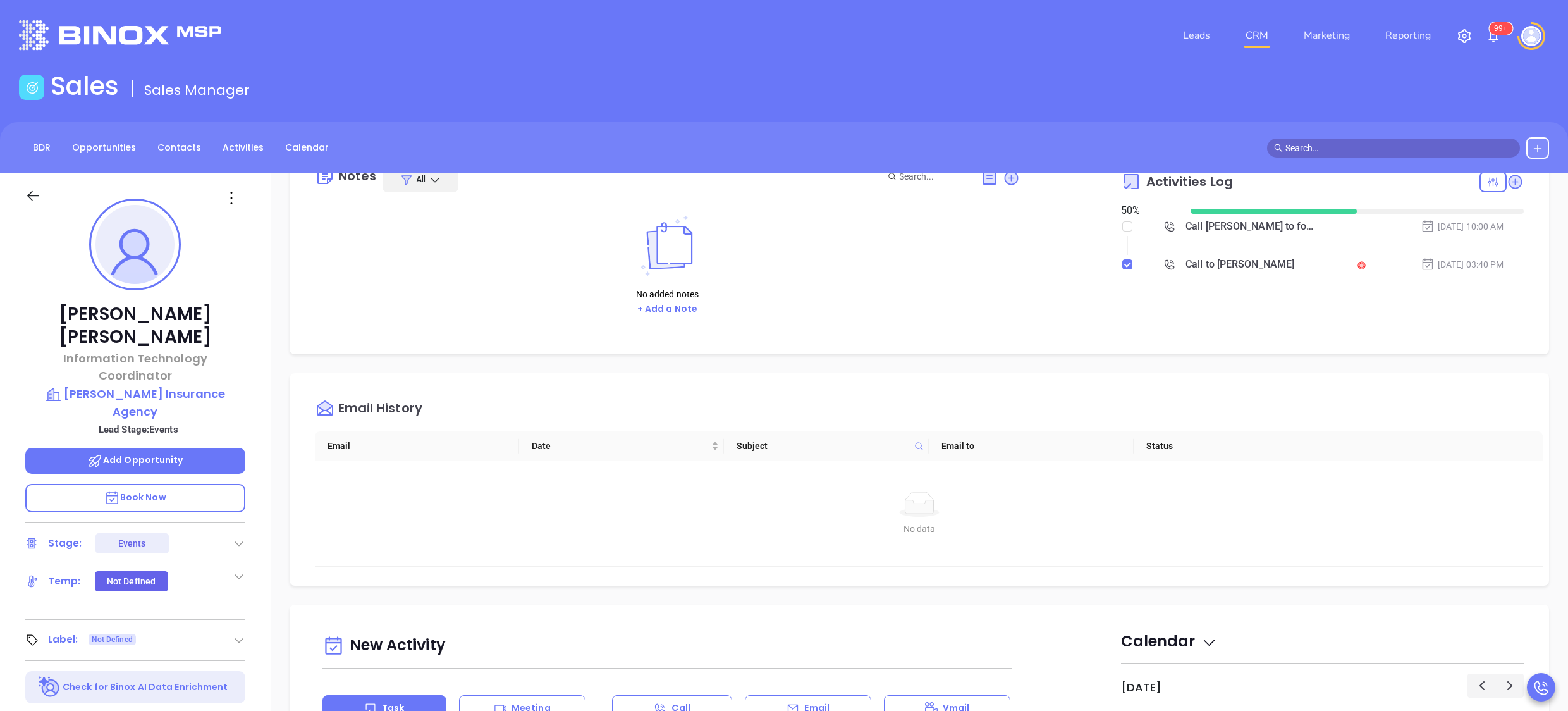
click at [1078, 296] on div at bounding box center [1070, 248] width 101 height 188
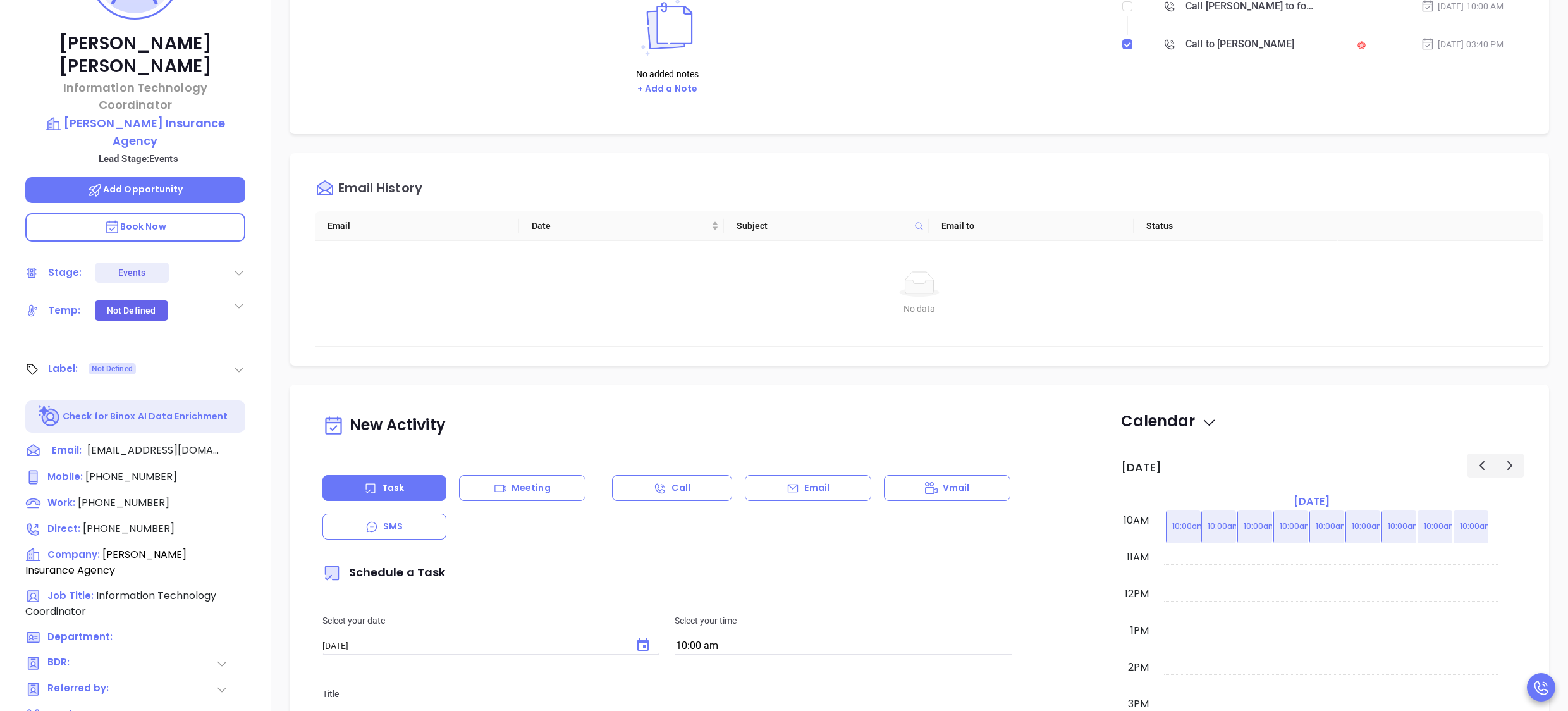
scroll to position [0, 0]
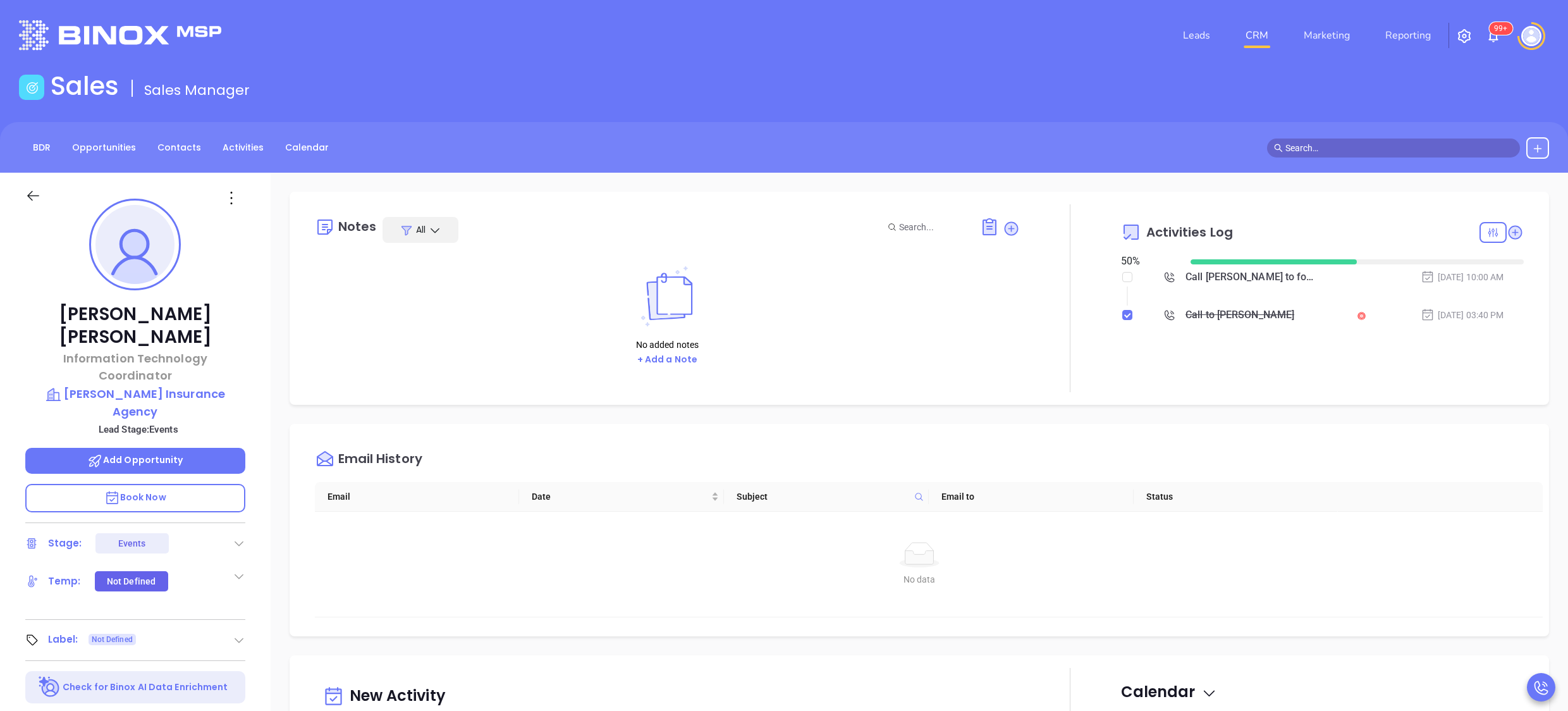
click at [1056, 382] on div at bounding box center [1070, 298] width 101 height 188
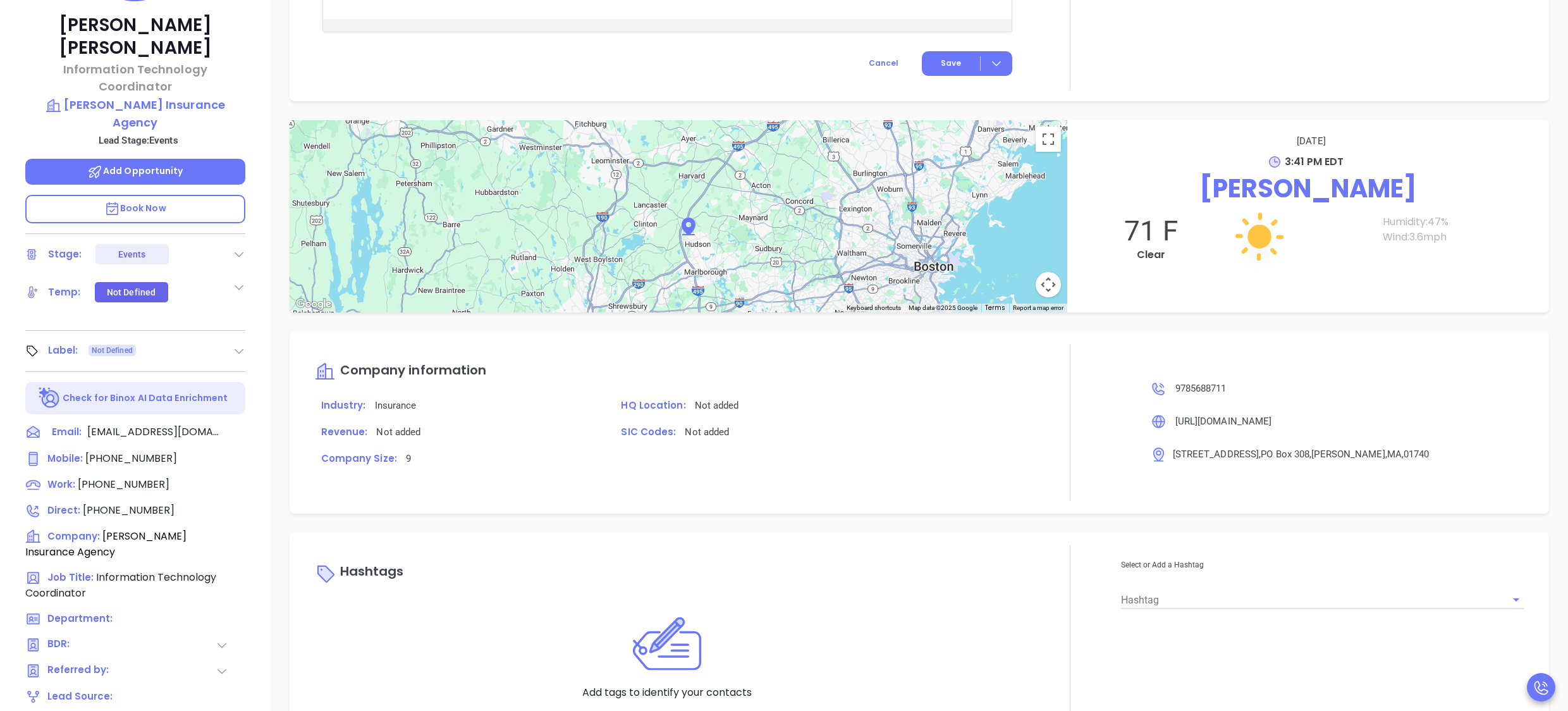
scroll to position [350, 0]
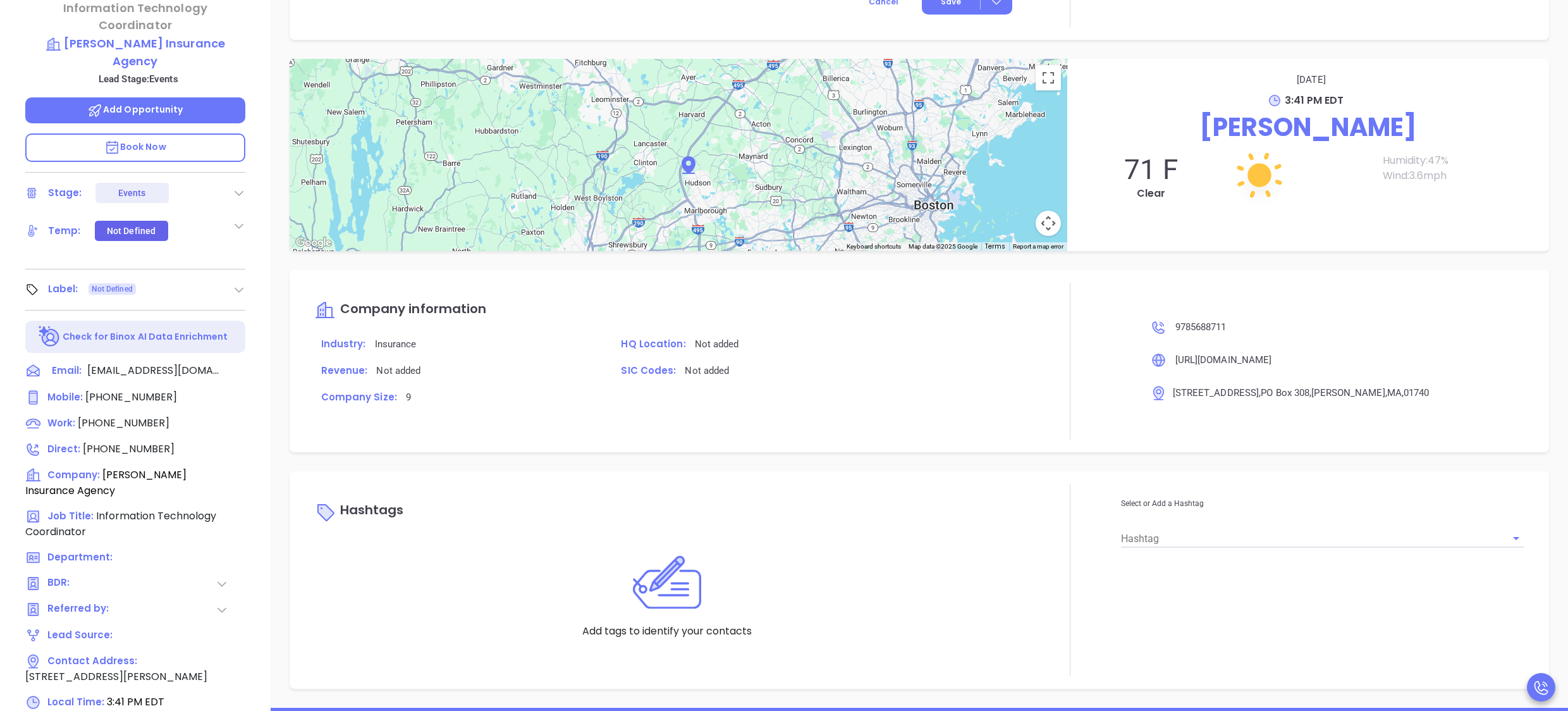
click at [1151, 530] on input "Hashtag" at bounding box center [1305, 538] width 368 height 18
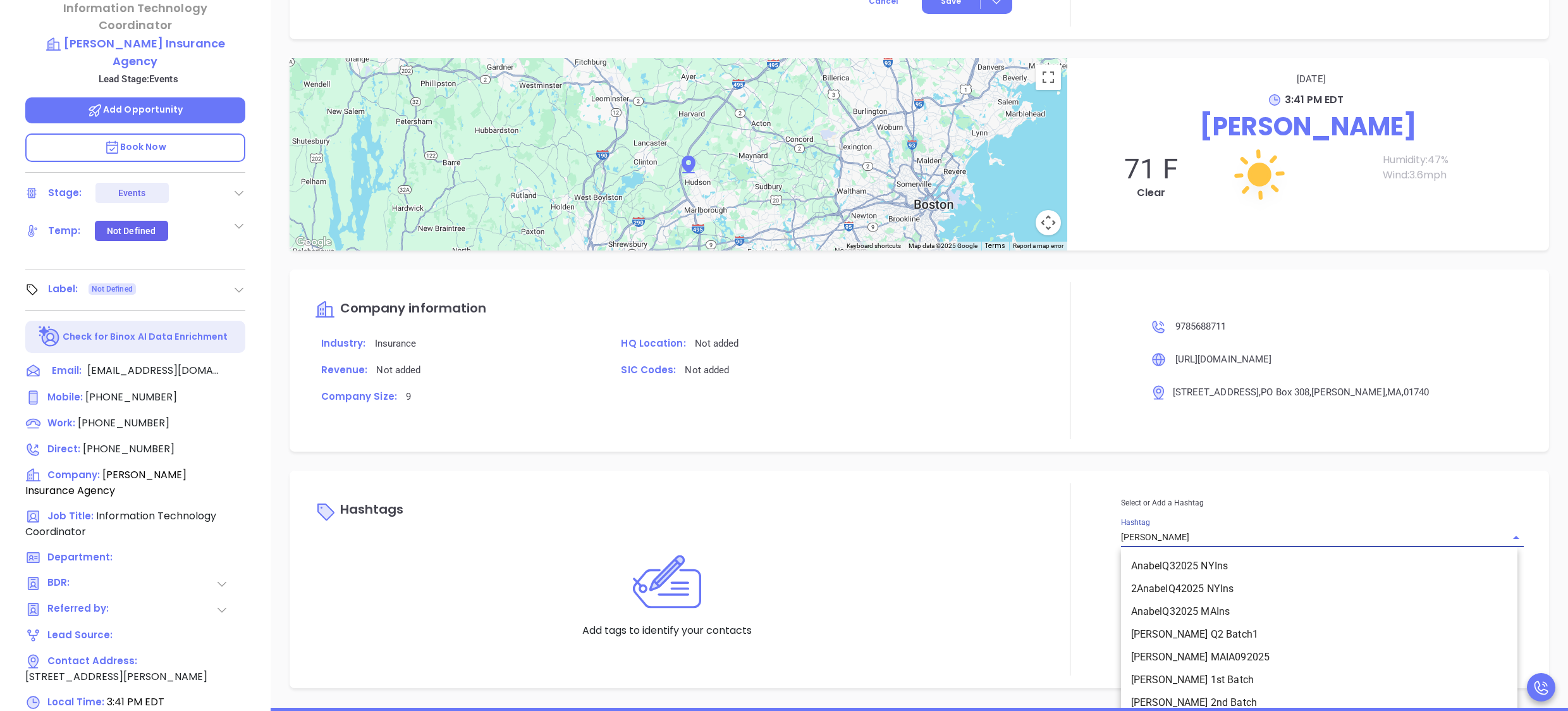
type input "anab"
type input "anabe"
click at [1208, 613] on li "AnabelQ32025 MAIns" at bounding box center [1319, 611] width 397 height 22
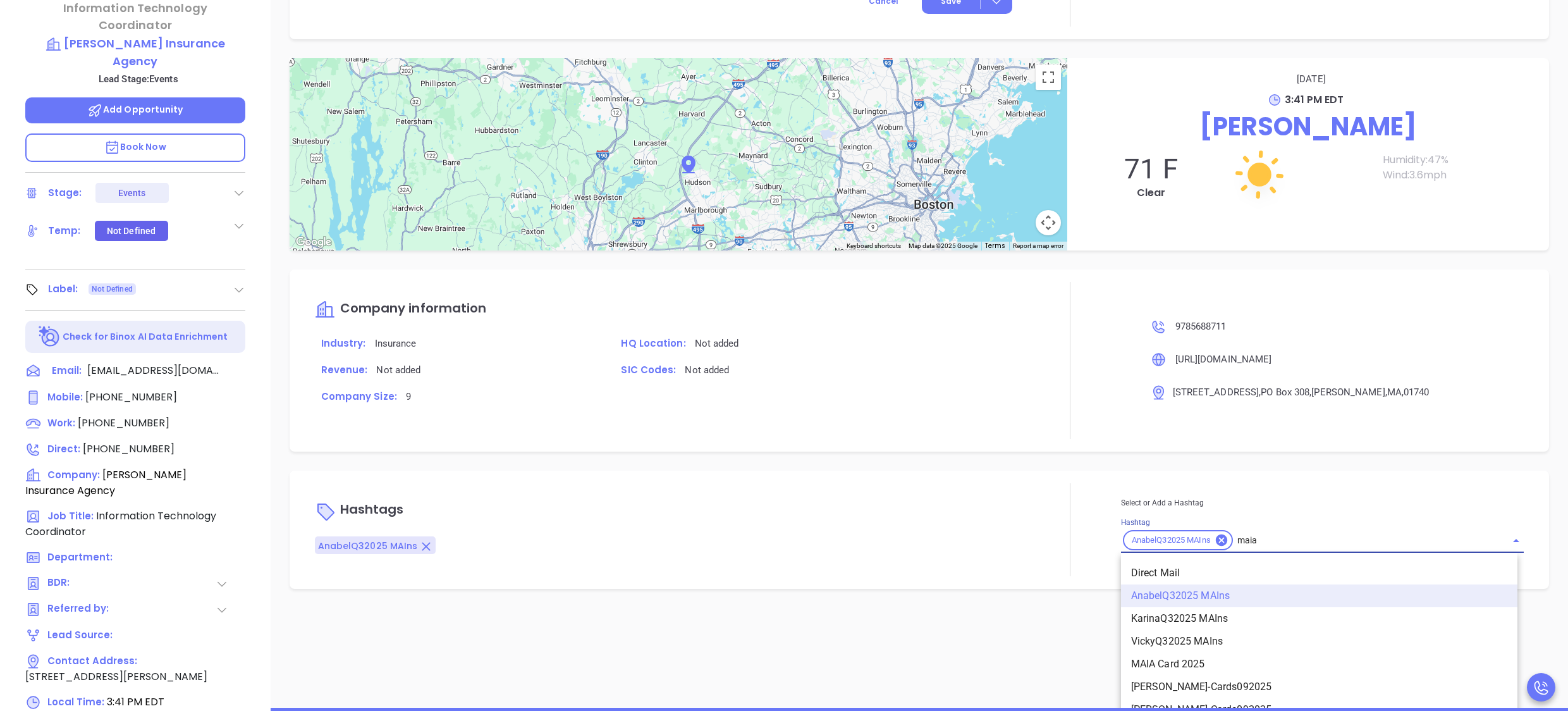
scroll to position [0, 0]
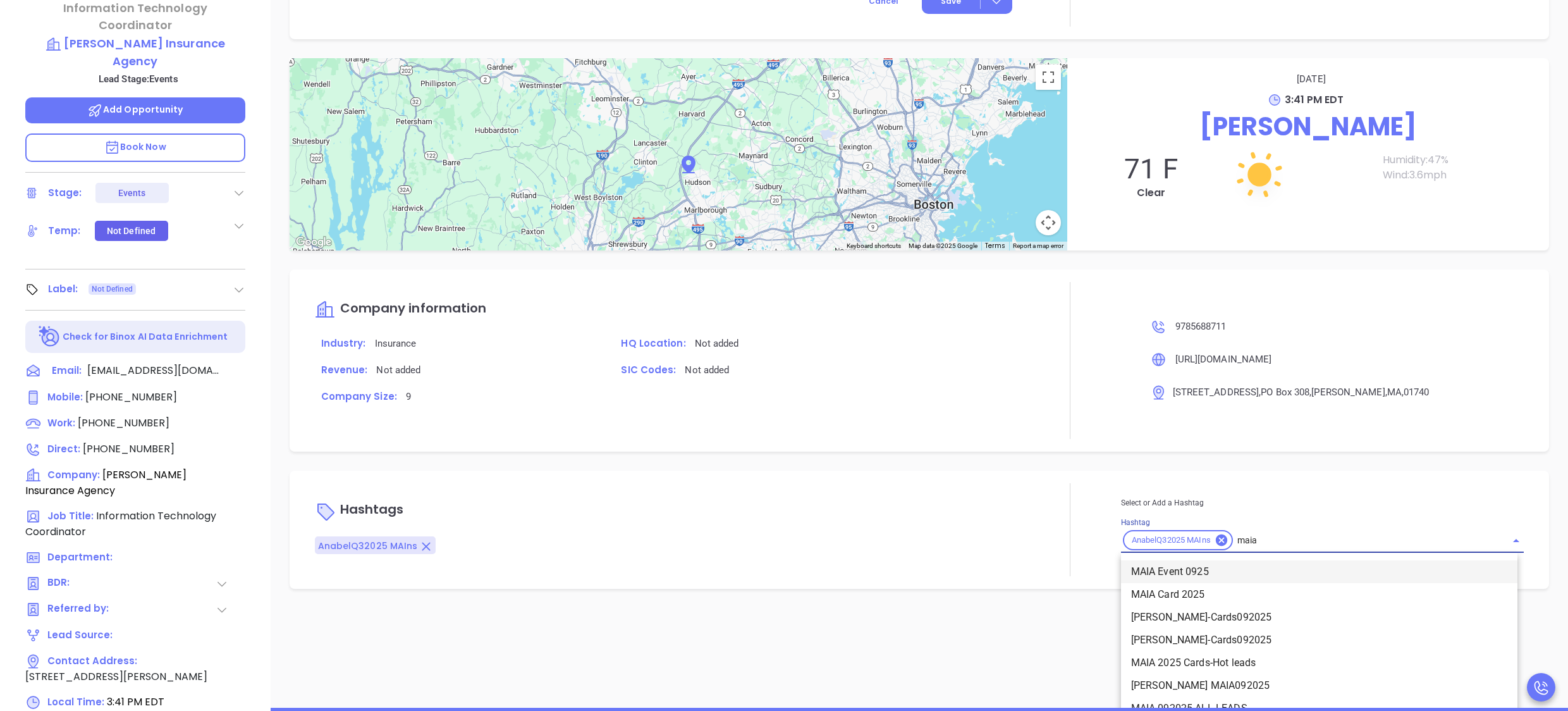
type input "maia"
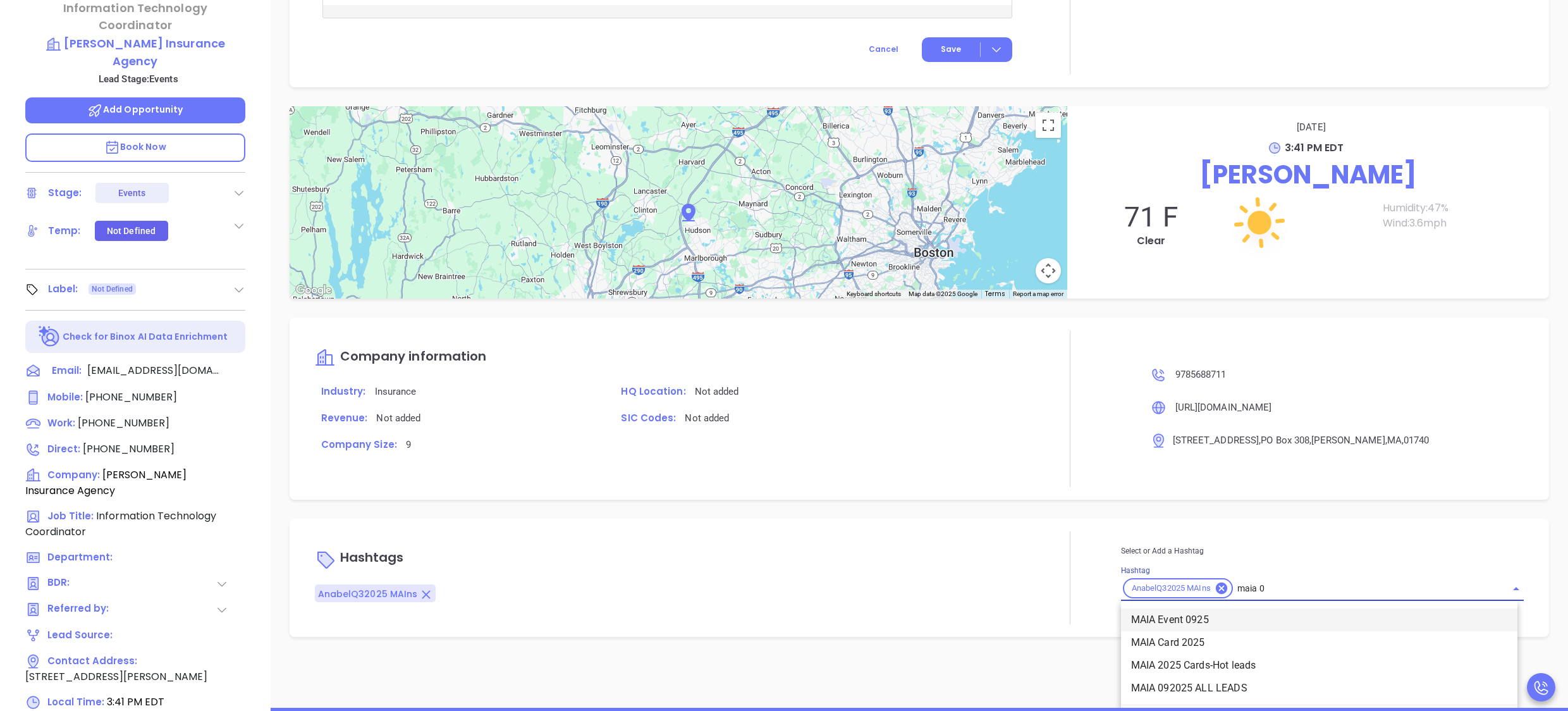
scroll to position [891, 0]
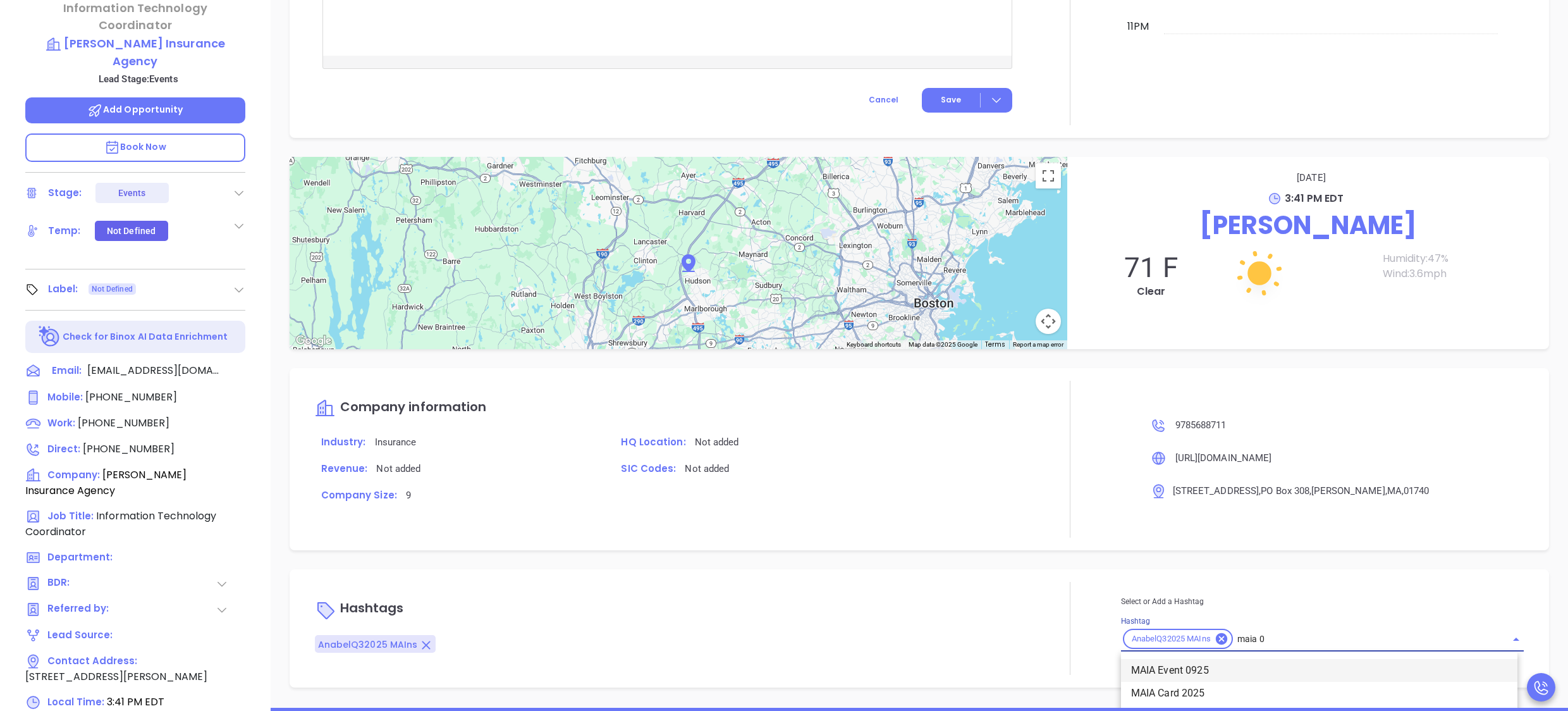
type input "maia 09"
click at [1190, 677] on li "MAIA 092025 ALL LEADS" at bounding box center [1319, 671] width 397 height 22
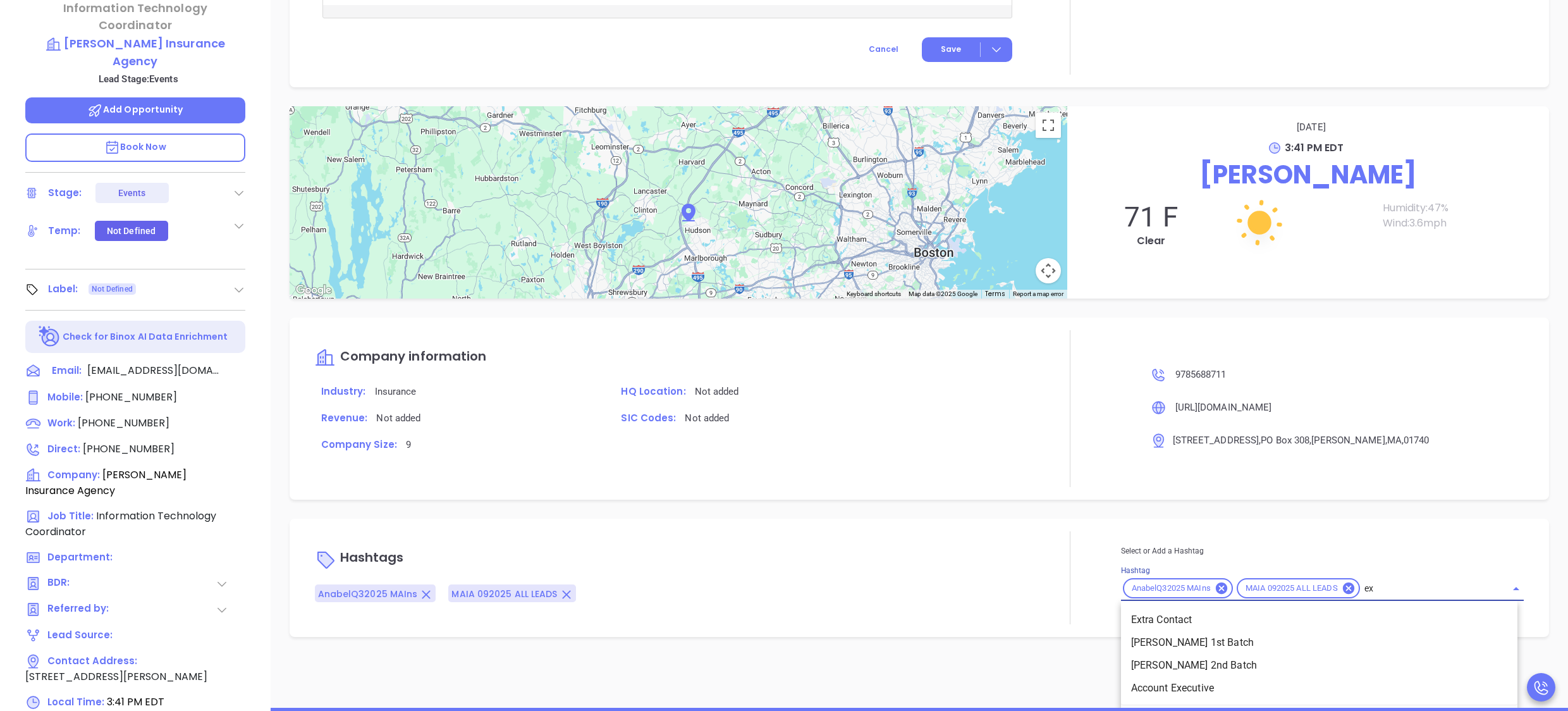
scroll to position [0, 0]
type input "ext"
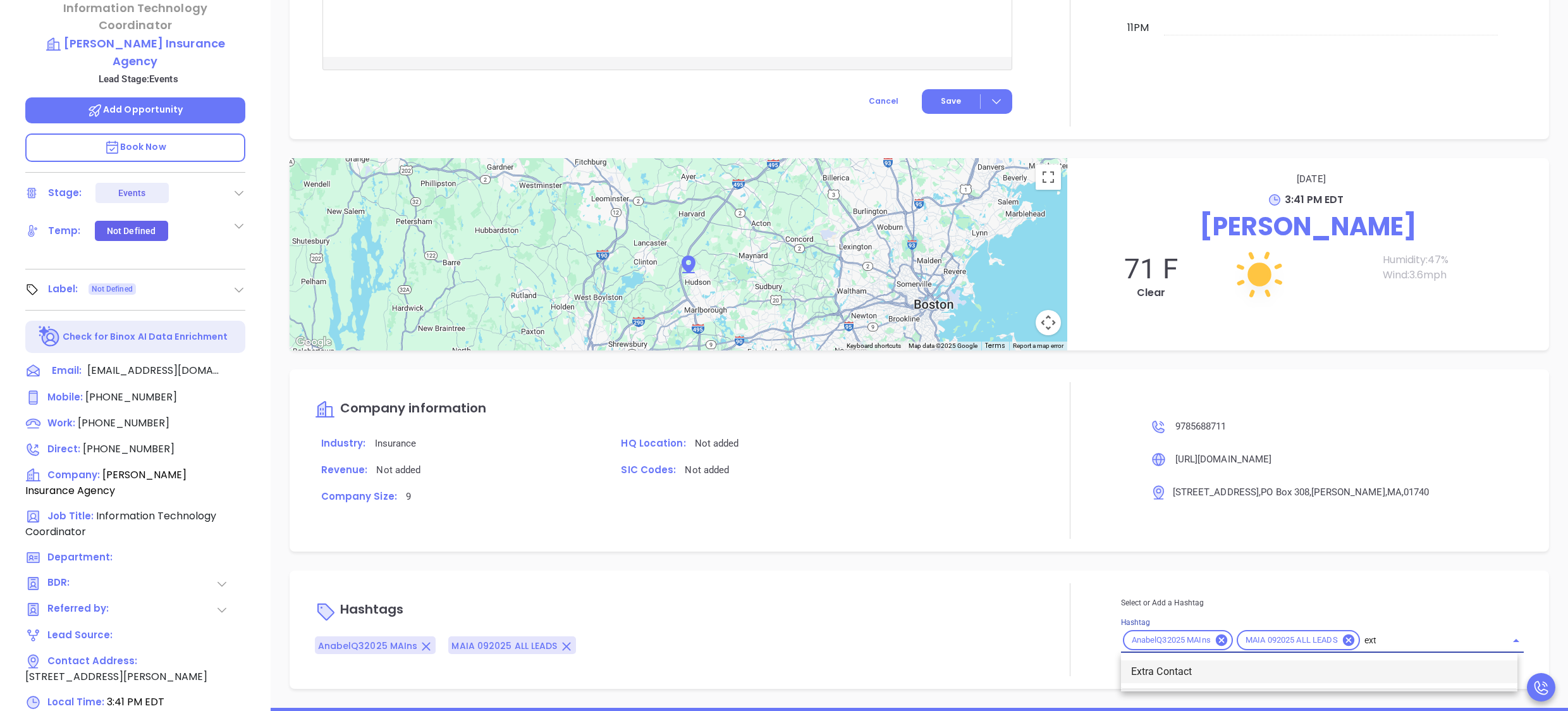
click at [1170, 668] on li "Extra Contact" at bounding box center [1319, 671] width 397 height 22
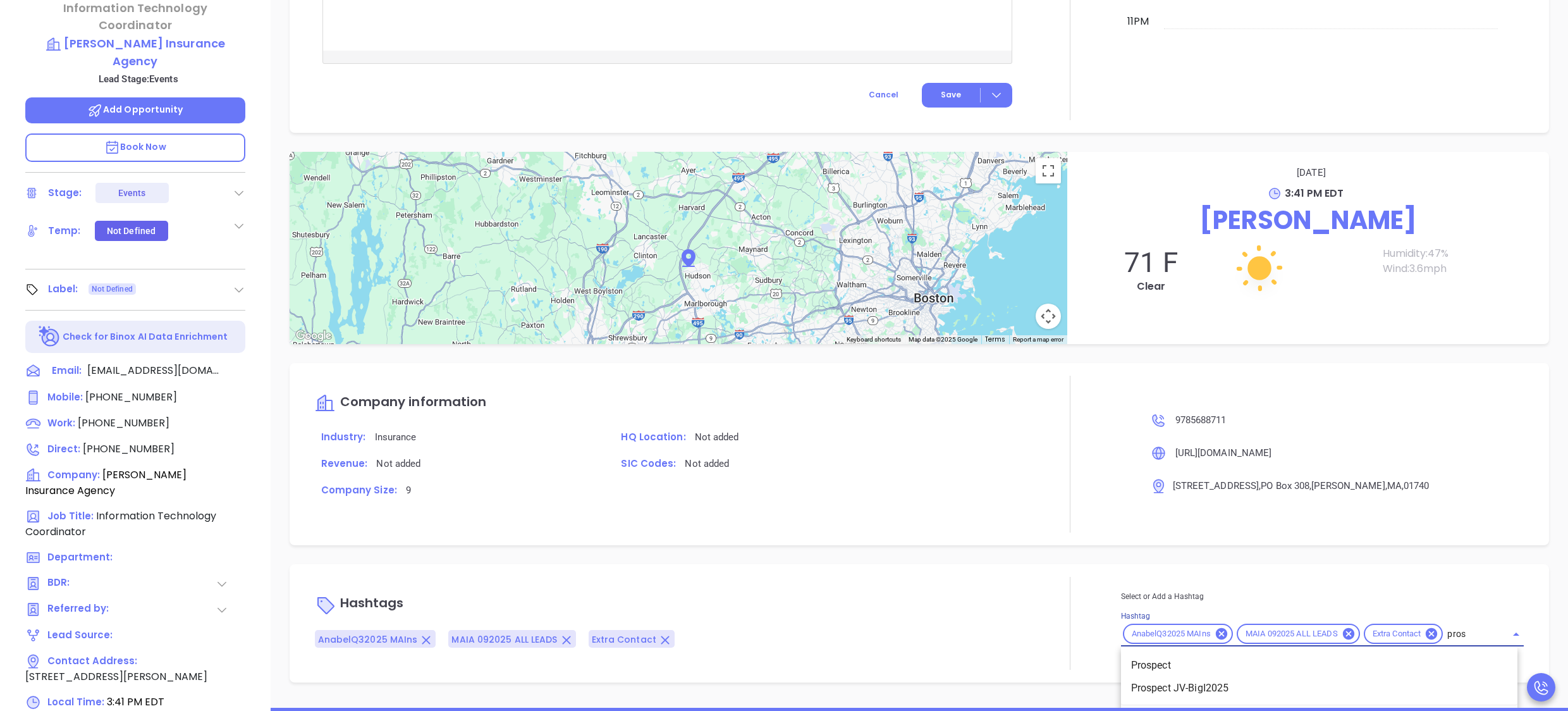
scroll to position [897, 0]
type input "prosp"
click at [1152, 665] on li "Prospect" at bounding box center [1319, 665] width 397 height 22
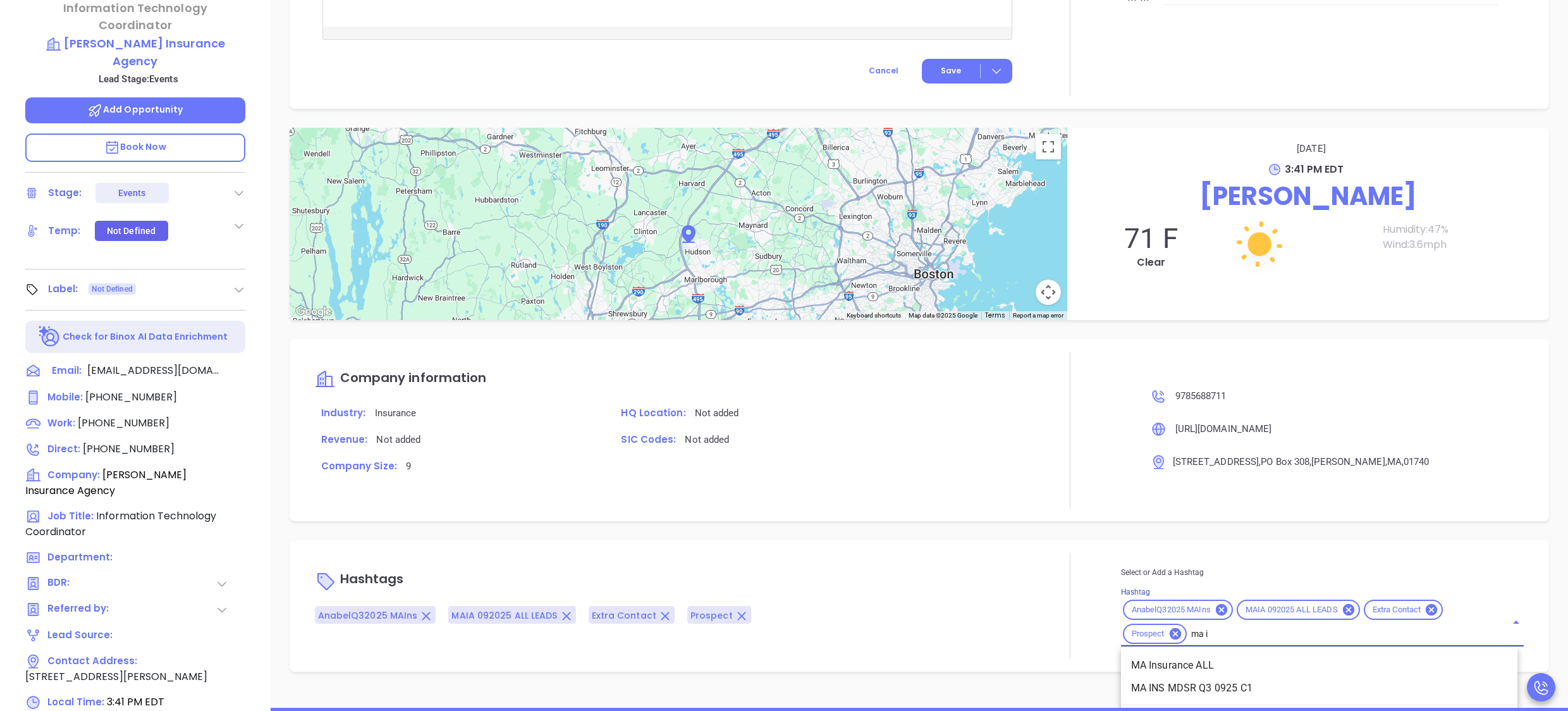
scroll to position [922, 0]
type input "ma in"
click at [1192, 670] on li "MA Insurance ALL" at bounding box center [1319, 665] width 397 height 22
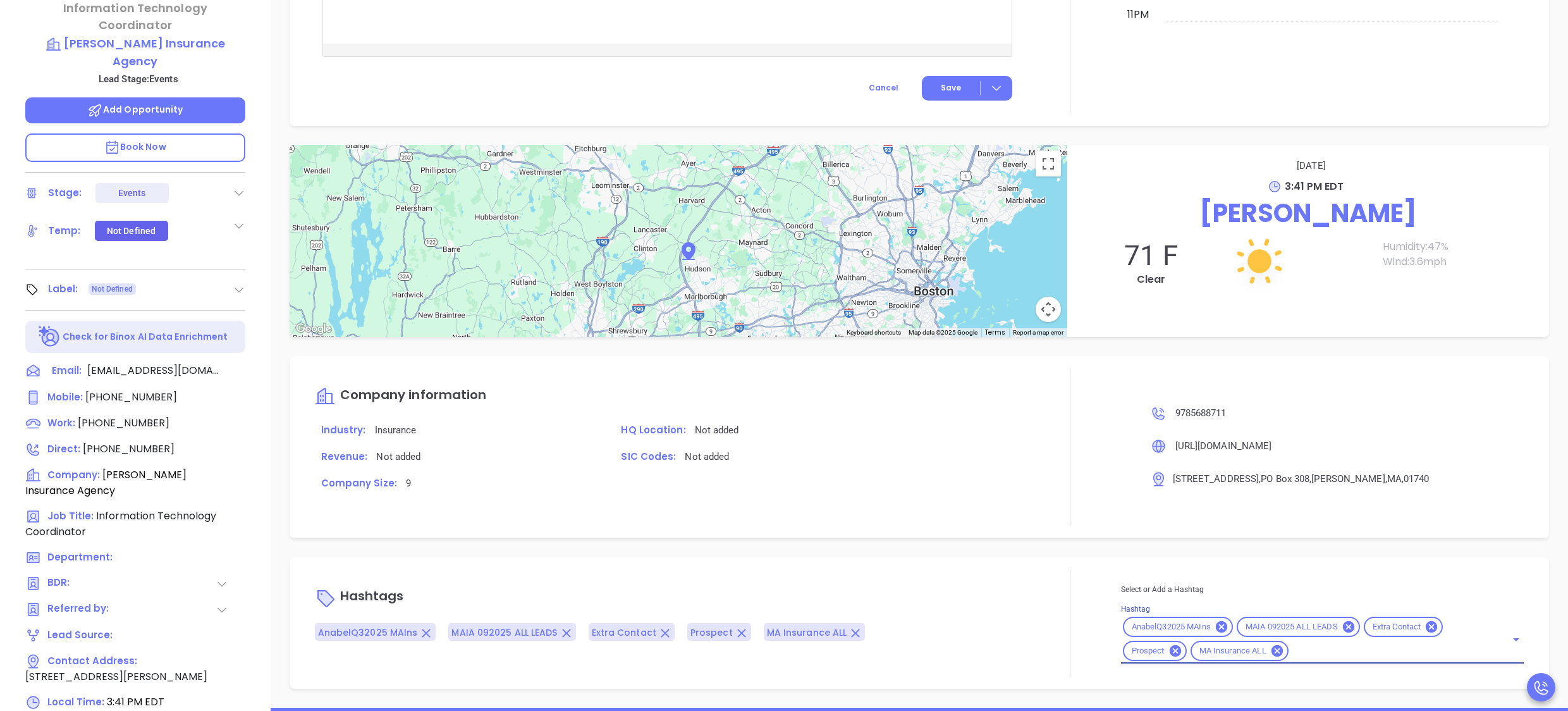
scroll to position [904, 0]
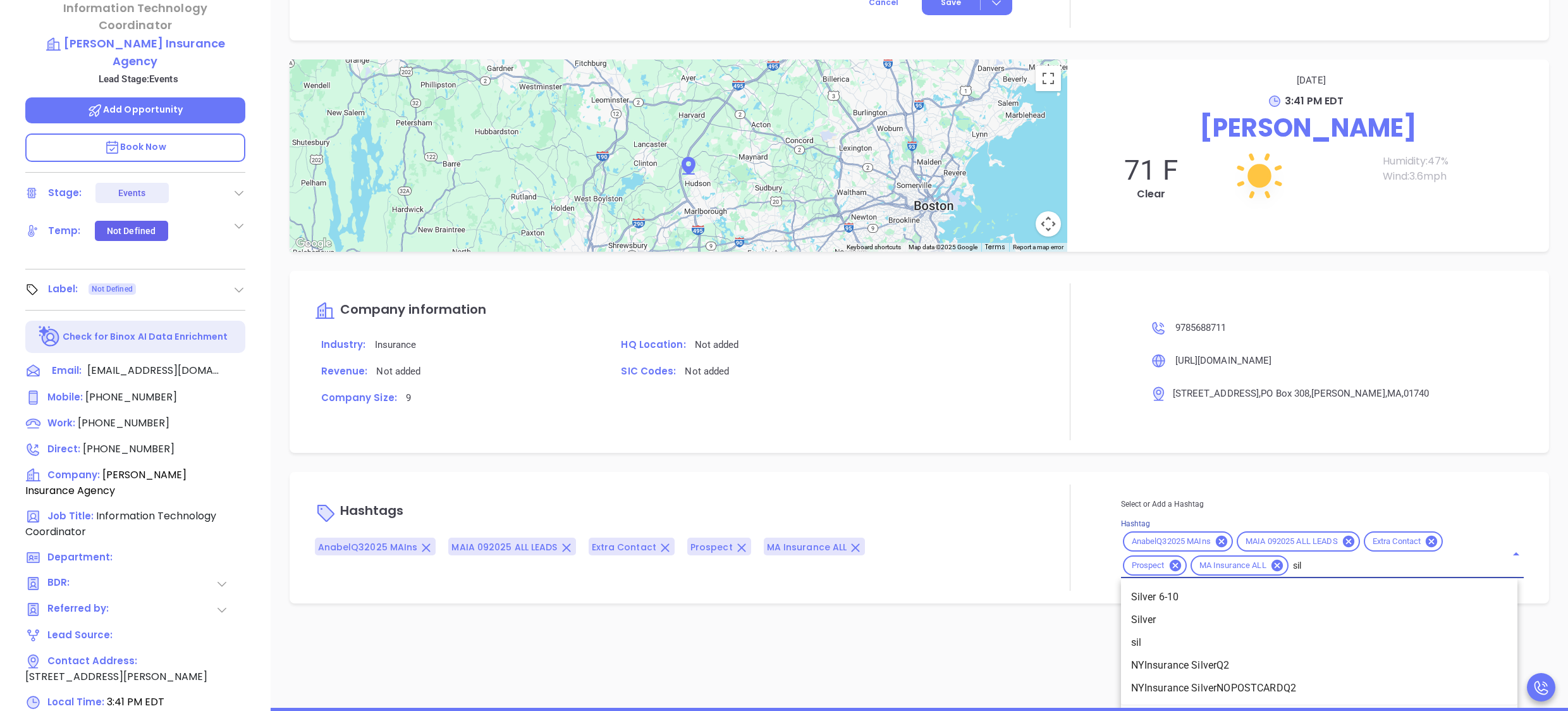
type input "silv"
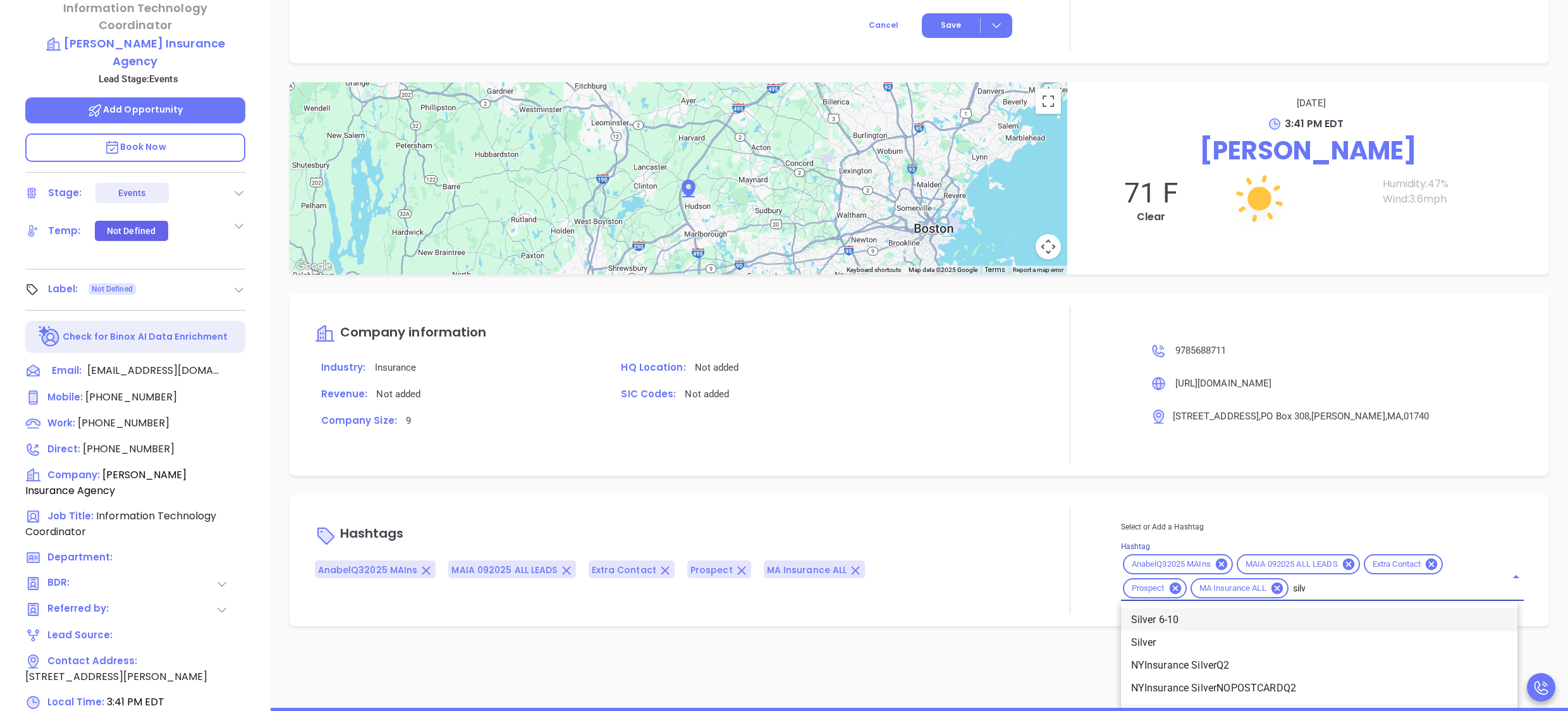
click at [1136, 612] on li "Silver 6-10" at bounding box center [1319, 620] width 397 height 22
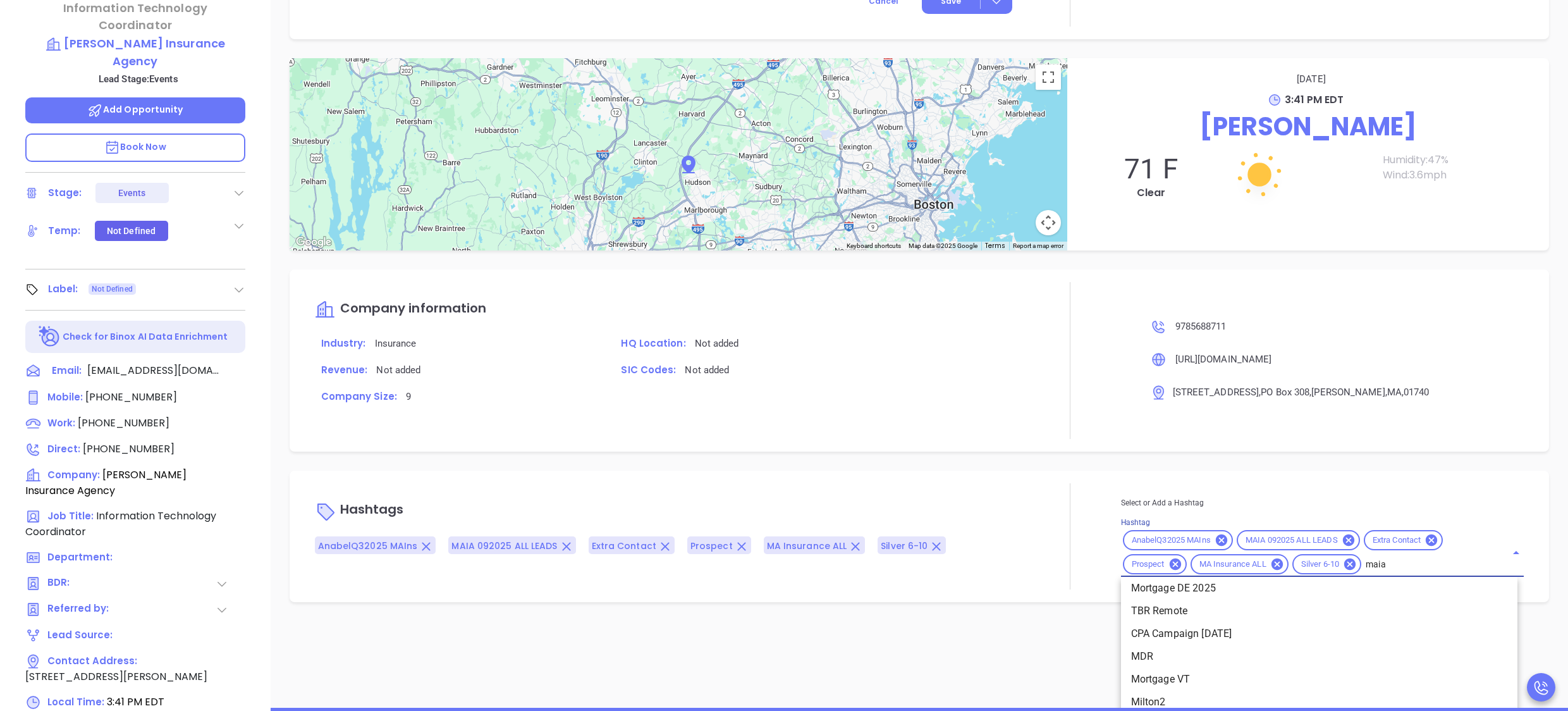
scroll to position [0, 0]
type input "maia e"
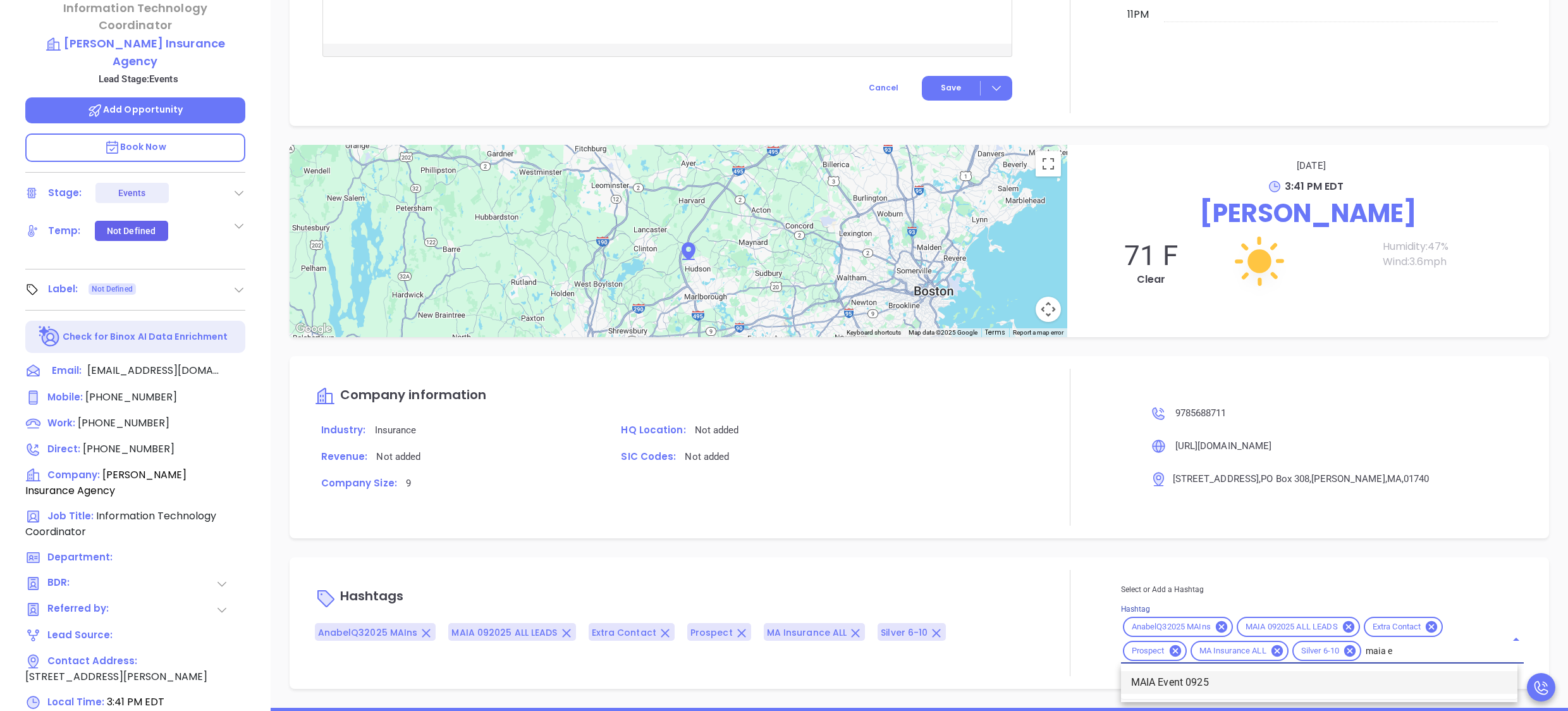
click at [1174, 675] on li "MAIA Event 0925" at bounding box center [1319, 682] width 397 height 22
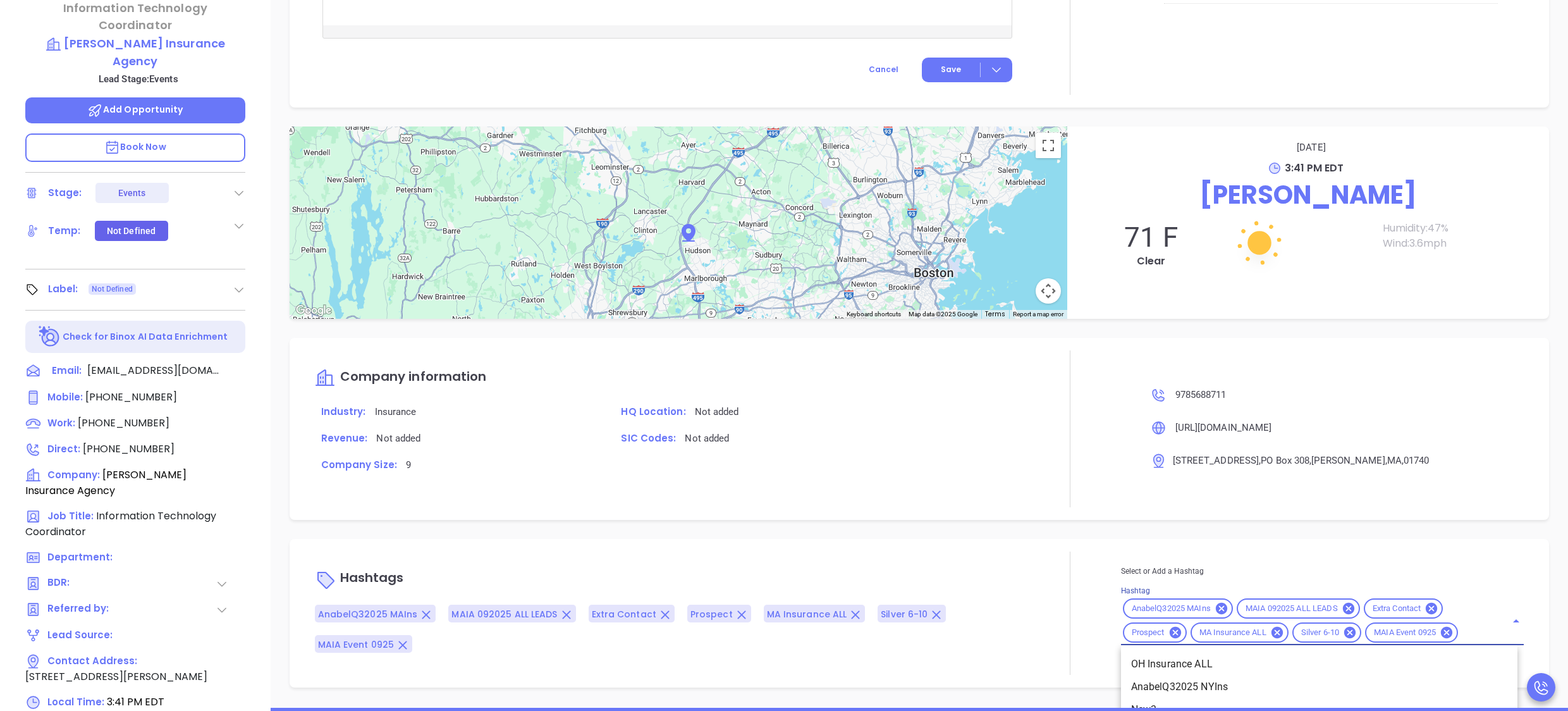
scroll to position [990, 0]
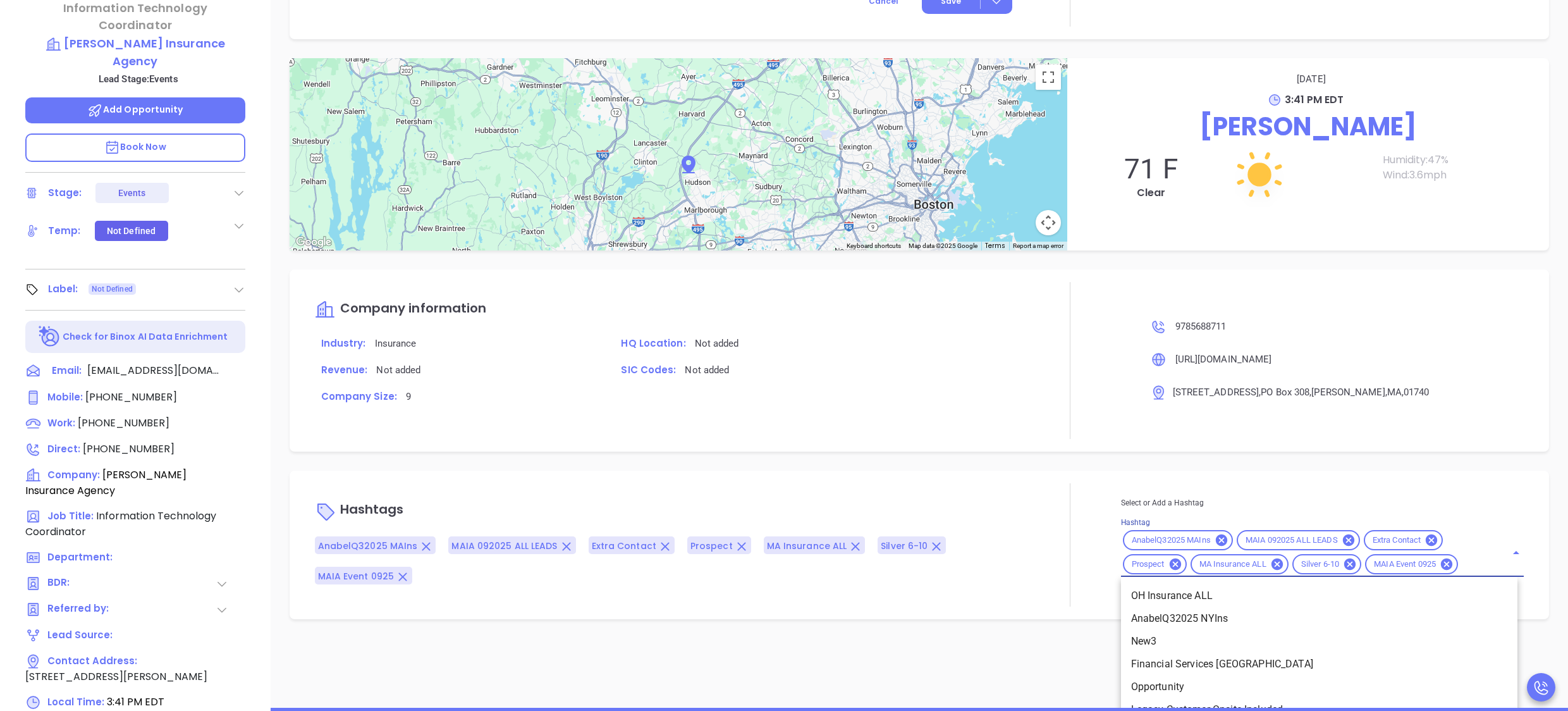
click at [1457, 577] on div "Select or Add a Hashtag Hashtag AnabelQ32025 MAIns MAIA 092025 ALL LEADS Extra …" at bounding box center [1322, 537] width 403 height 81
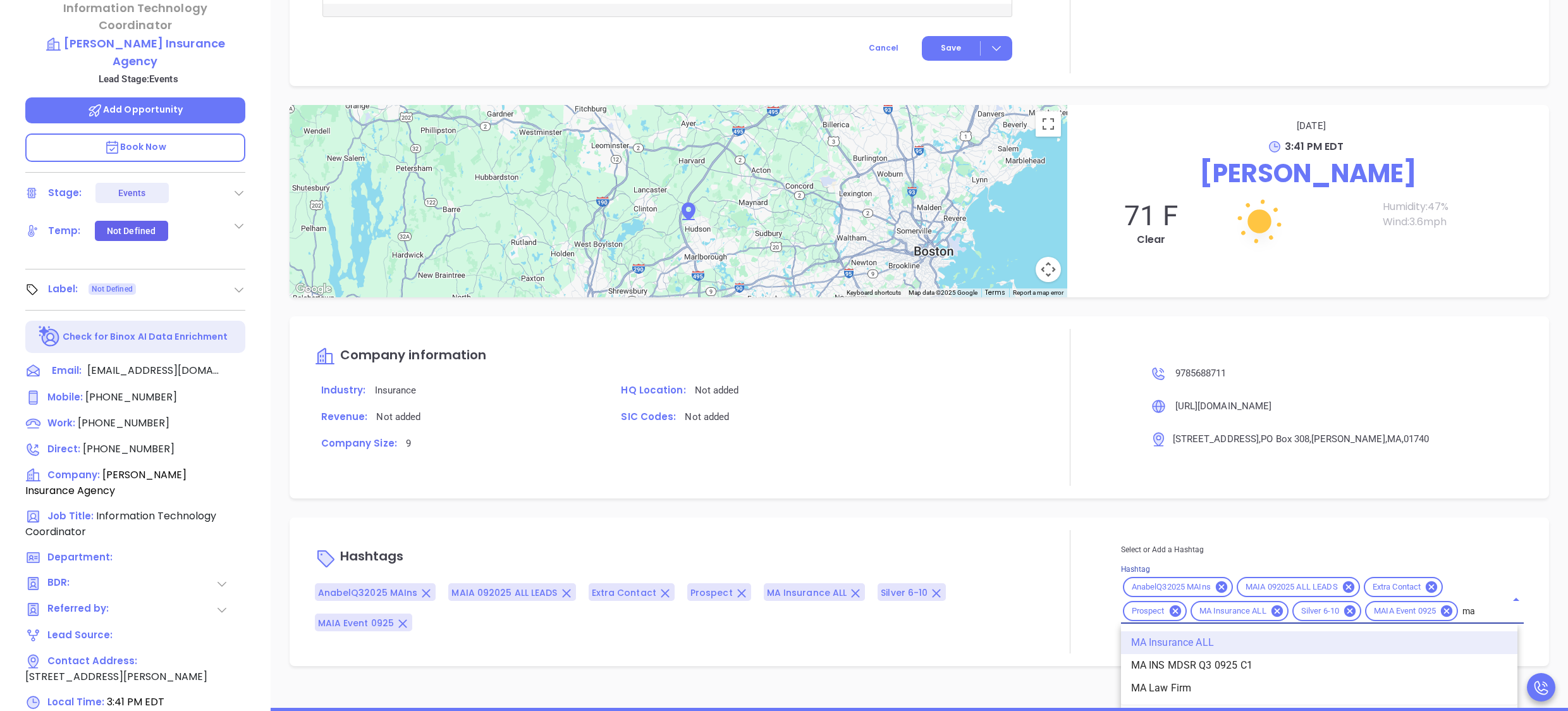
scroll to position [0, 0]
type input "ma"
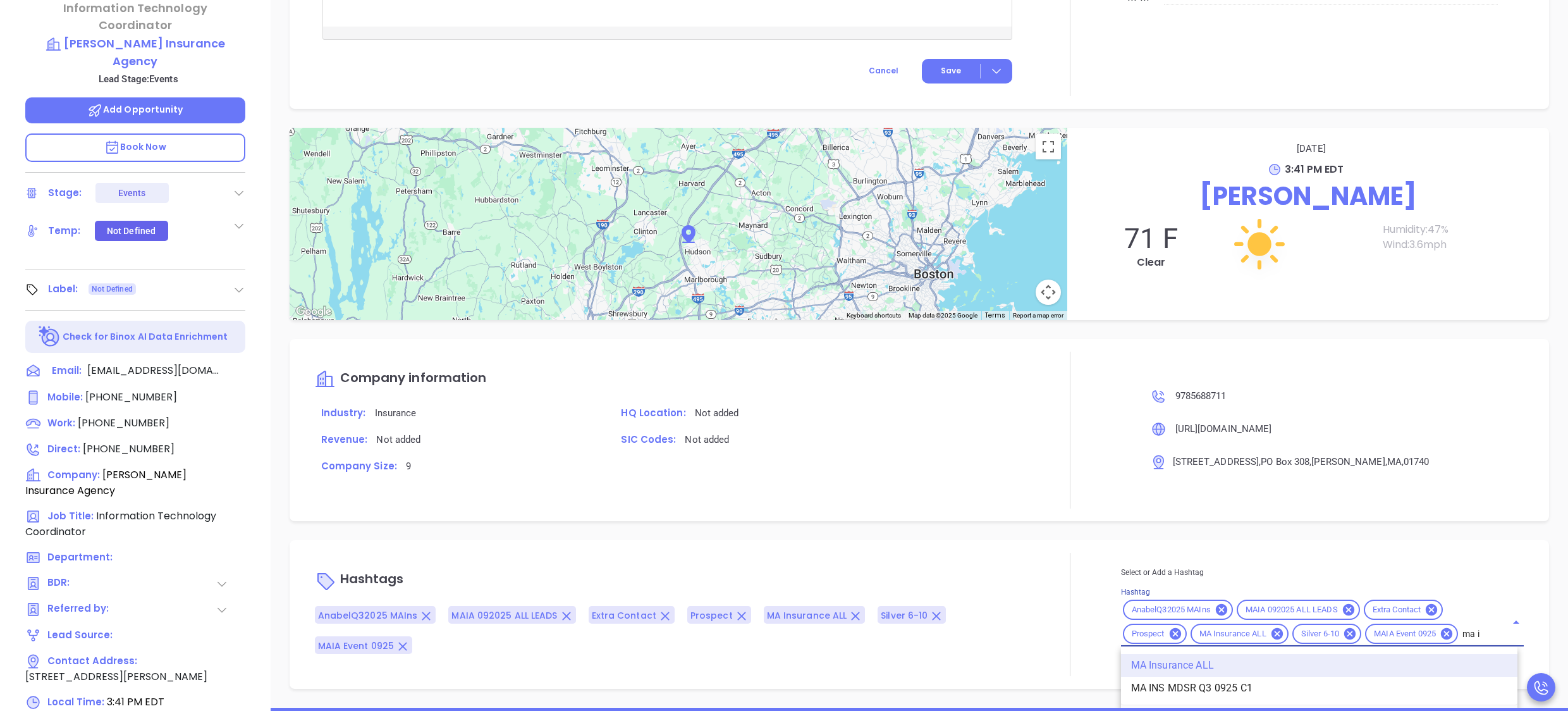
scroll to position [922, 0]
type input "ma in"
click at [1213, 685] on li "MA INS MDSR Q3 0925 C1" at bounding box center [1319, 688] width 397 height 22
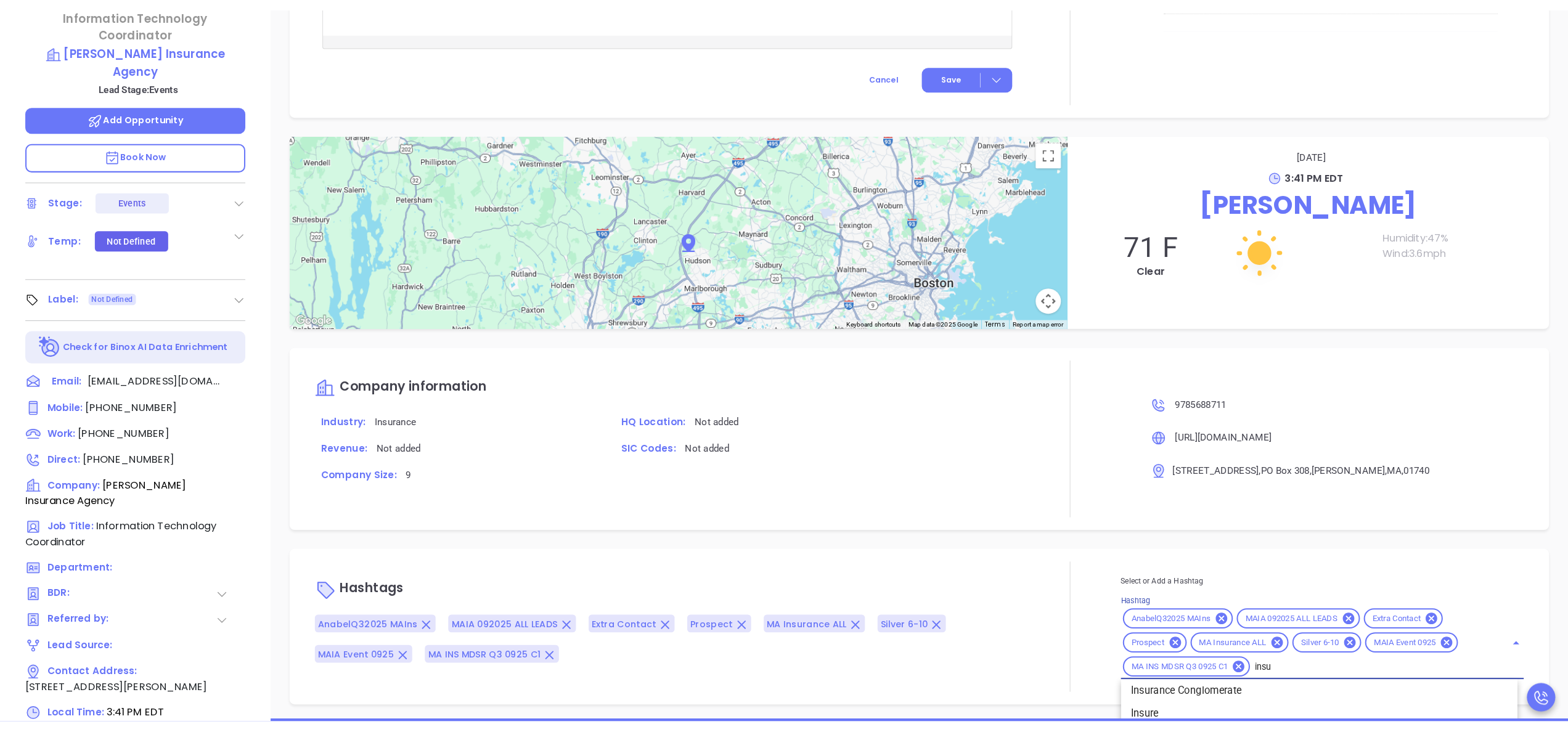
scroll to position [0, 0]
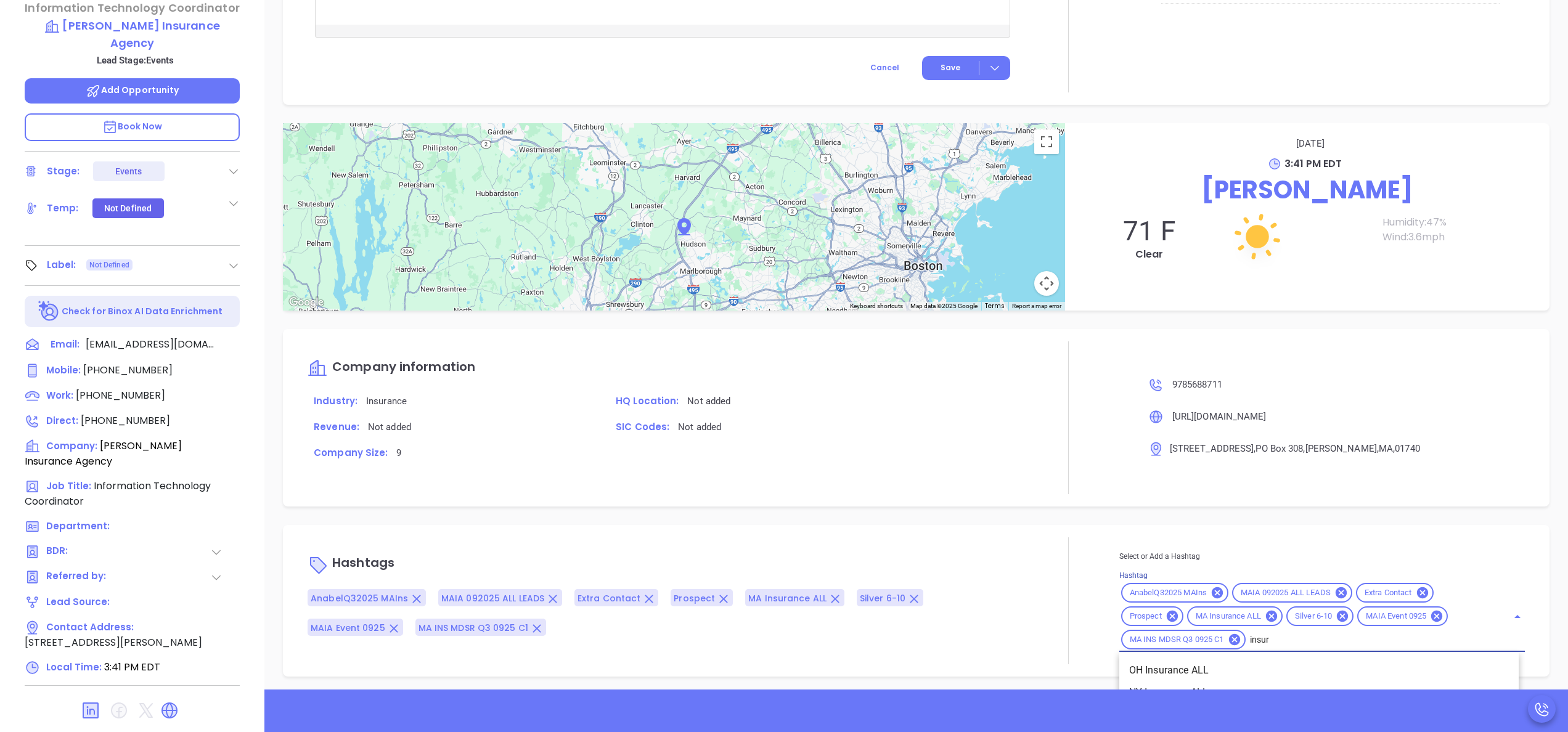
type input "insura"
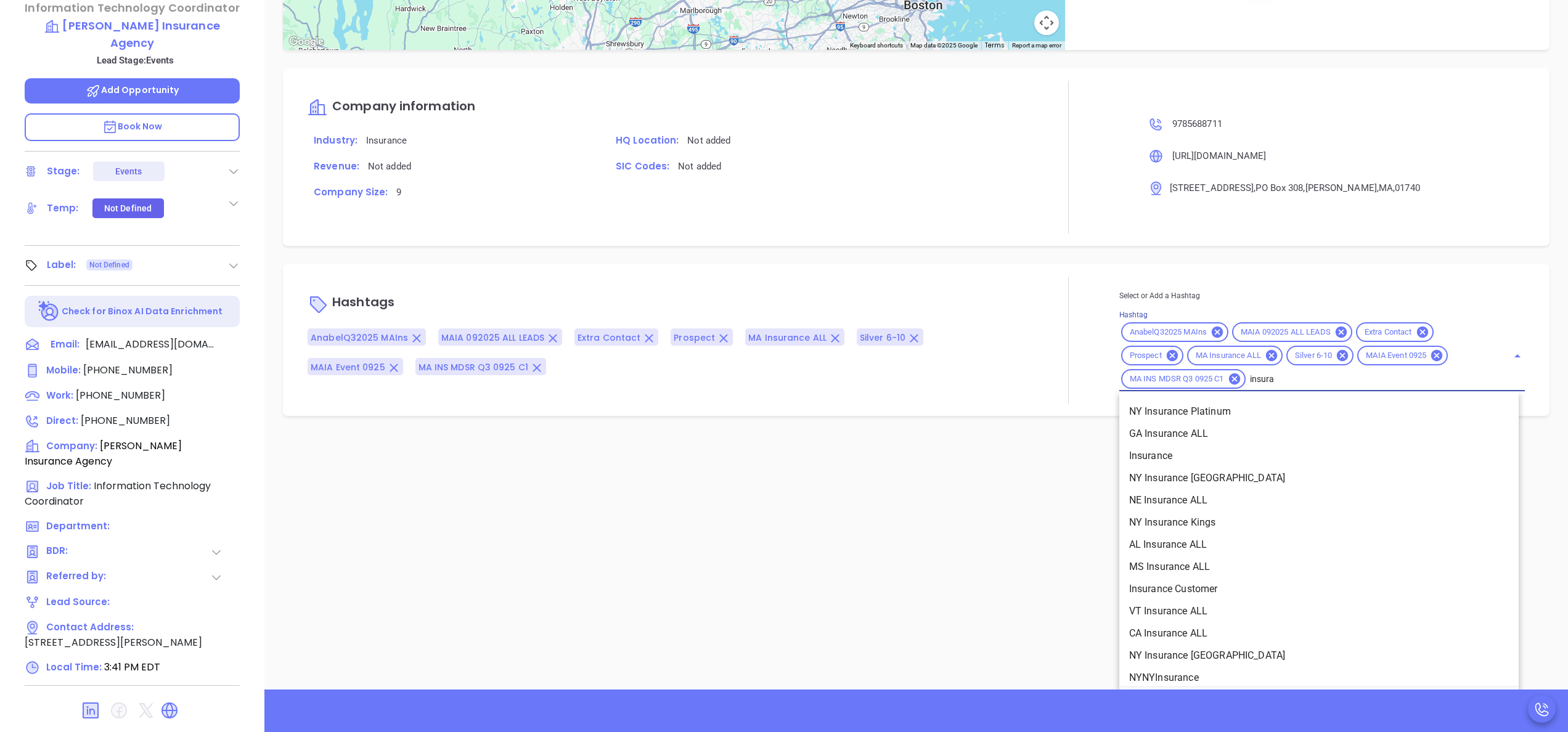
scroll to position [470, 0]
click at [1286, 439] on li "Insurance" at bounding box center [1319, 450] width 399 height 22
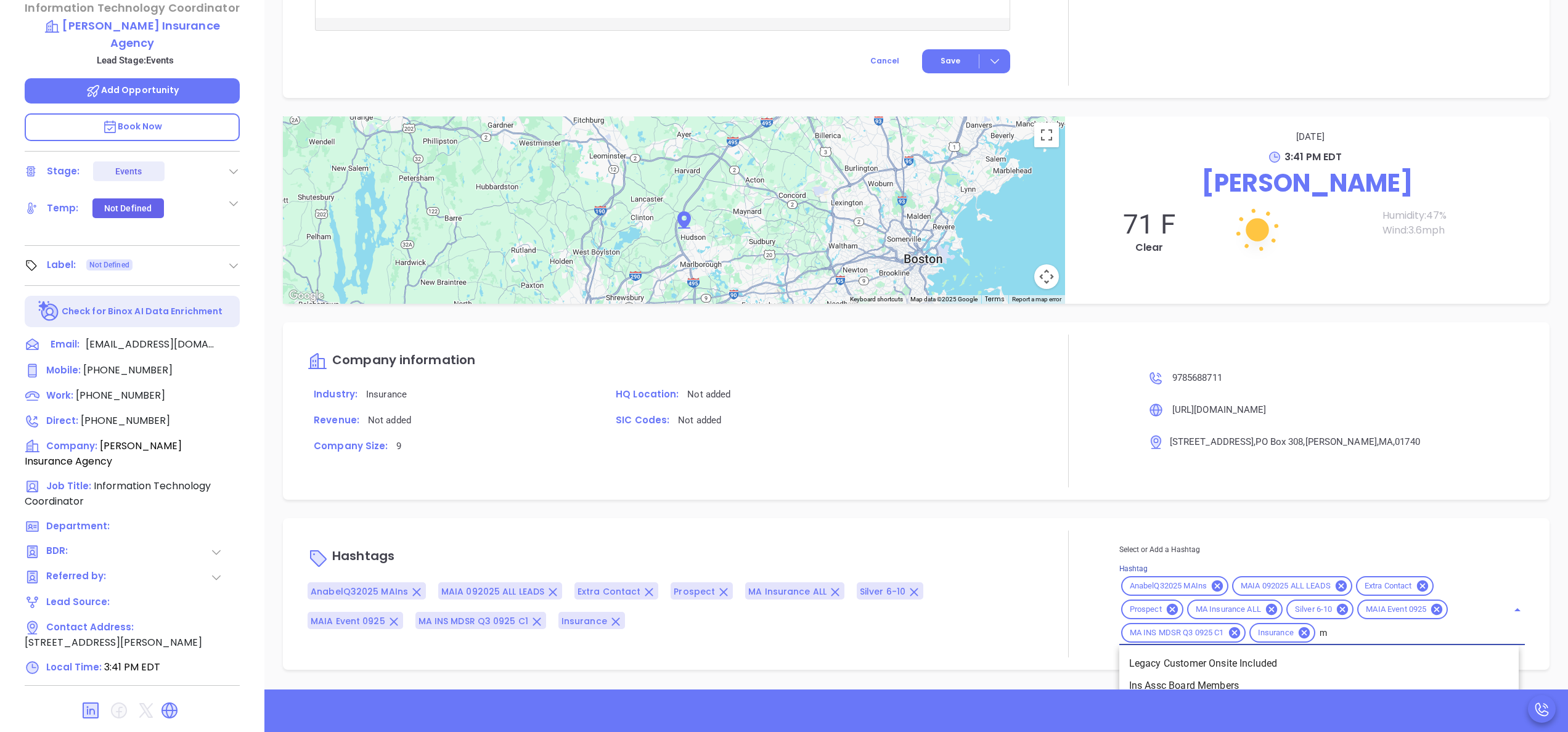
type input "ma"
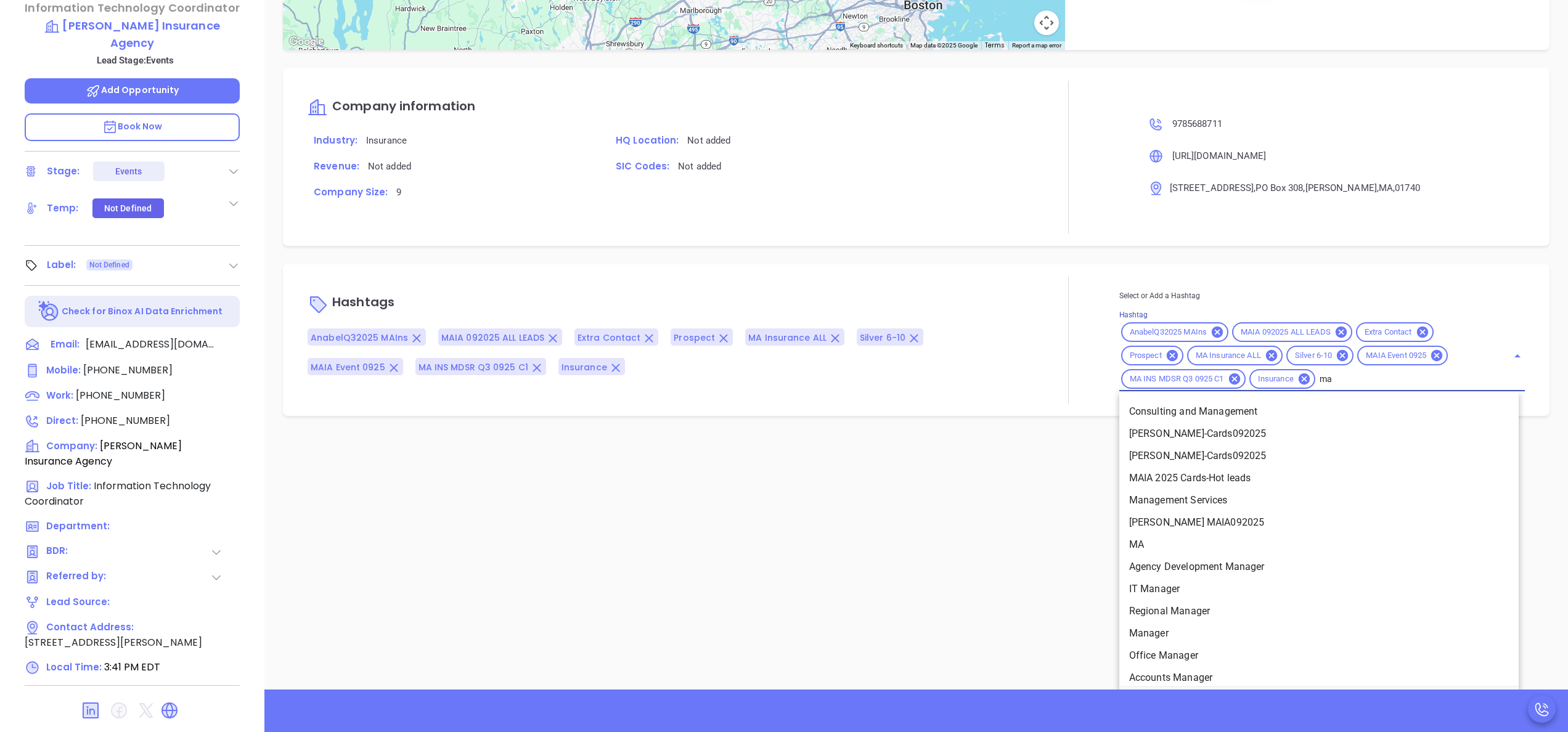
scroll to position [380, 0]
click at [1260, 535] on li "MA" at bounding box center [1319, 539] width 399 height 22
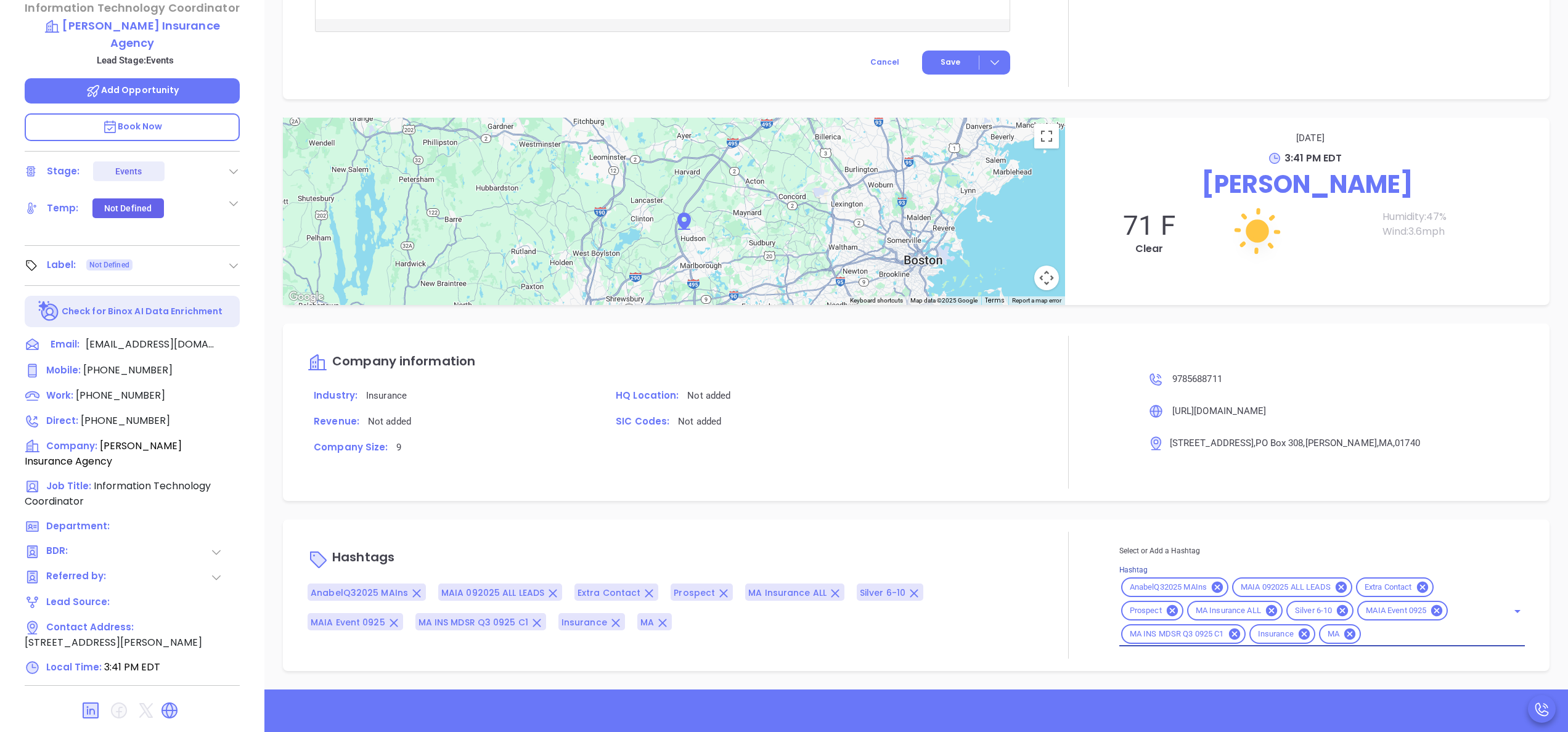
scroll to position [905, 0]
click at [1064, 462] on div at bounding box center [1069, 412] width 102 height 153
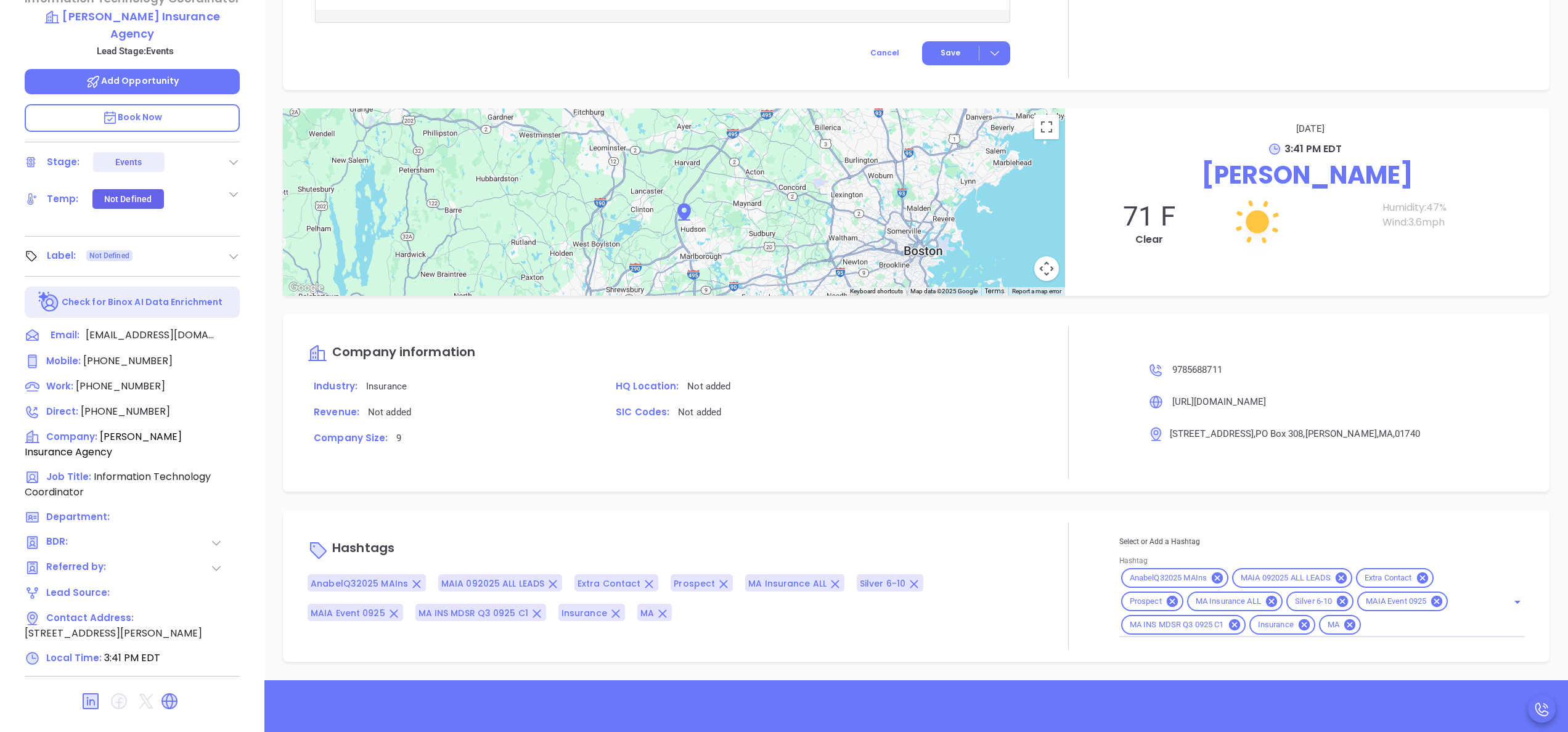
scroll to position [351, 0]
click at [1245, 522] on div "Select or Add a Hashtag Hashtag AnabelQ32025 MAIns MAIA 092025 ALL LEADS Extra …" at bounding box center [1322, 585] width 406 height 127
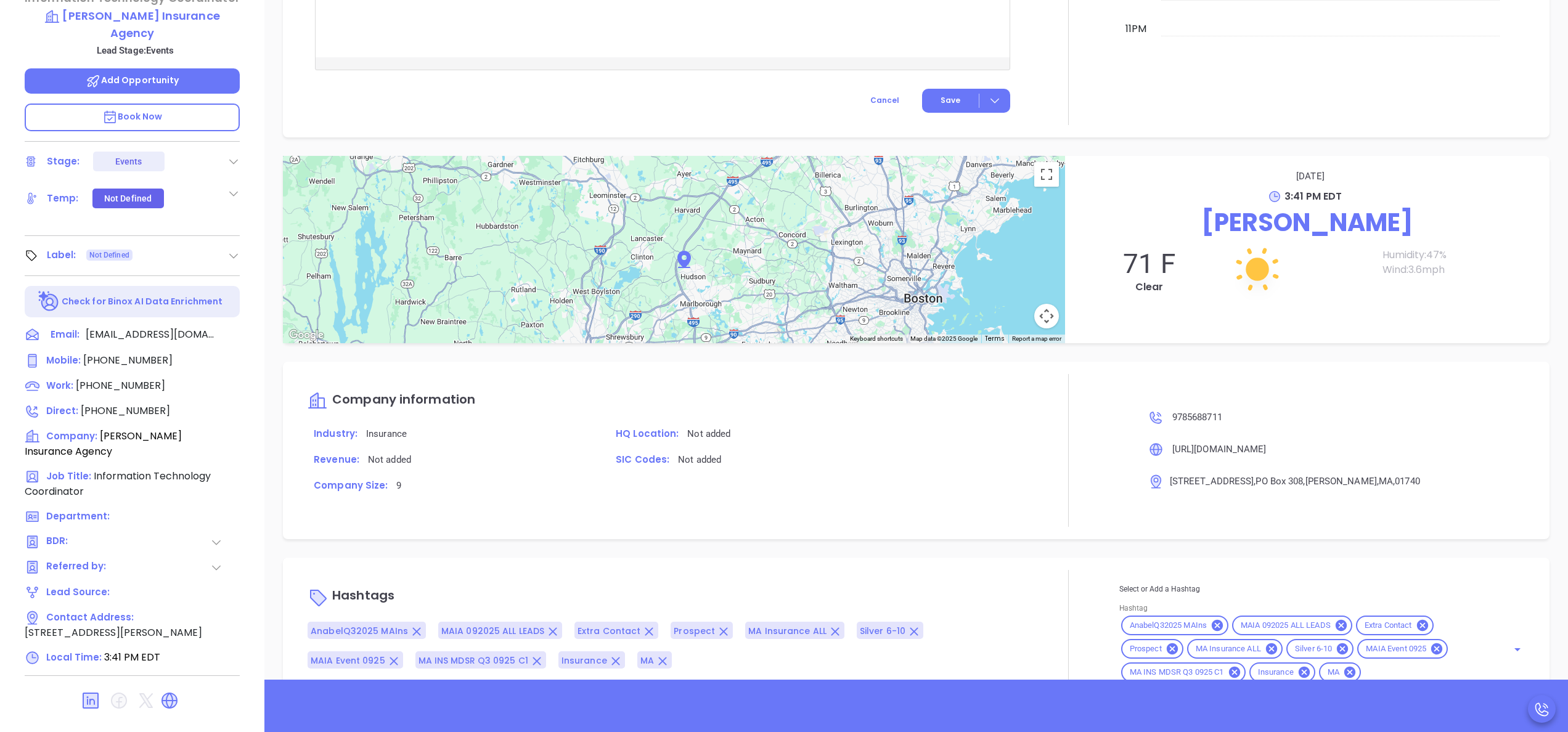
scroll to position [0, 0]
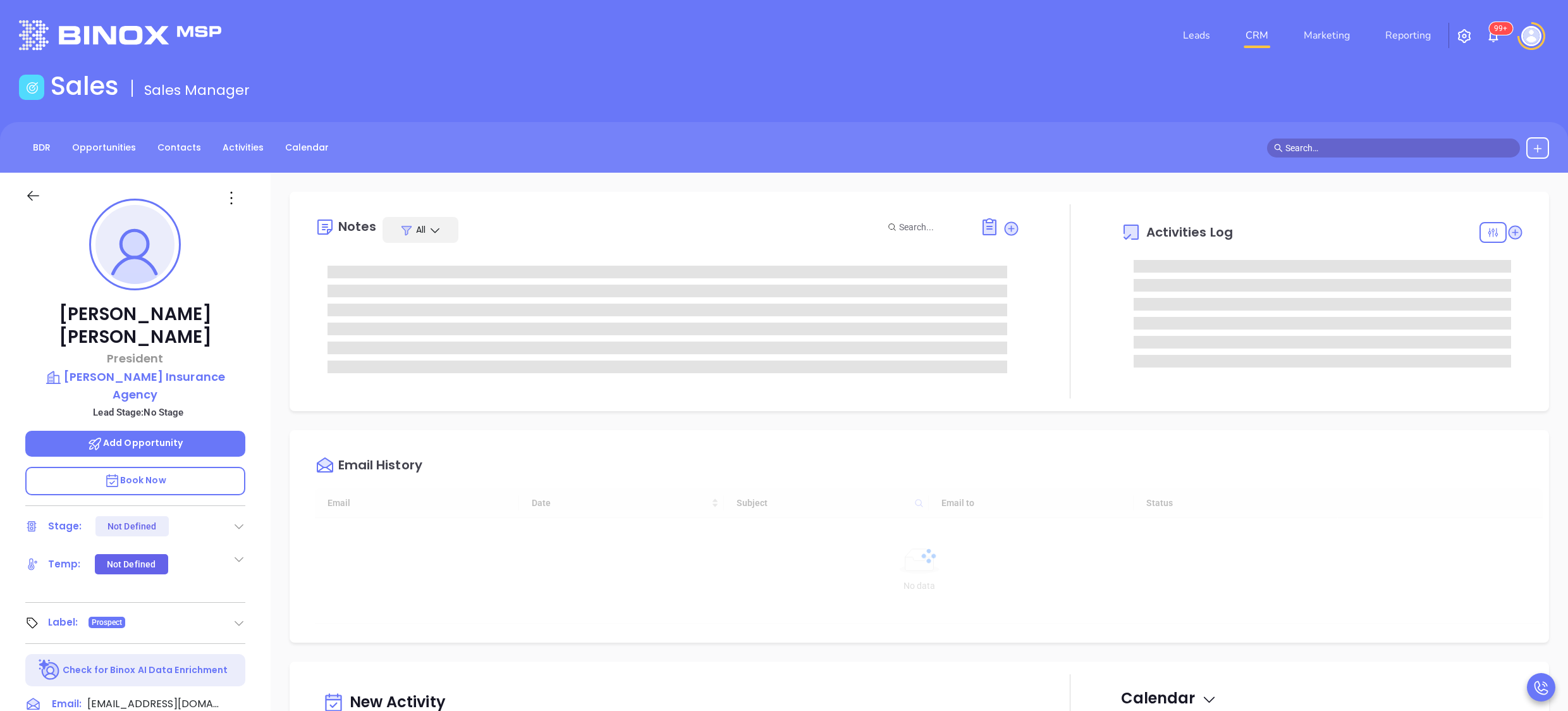
type input "[DATE]"
type input "[PERSON_NAME]"
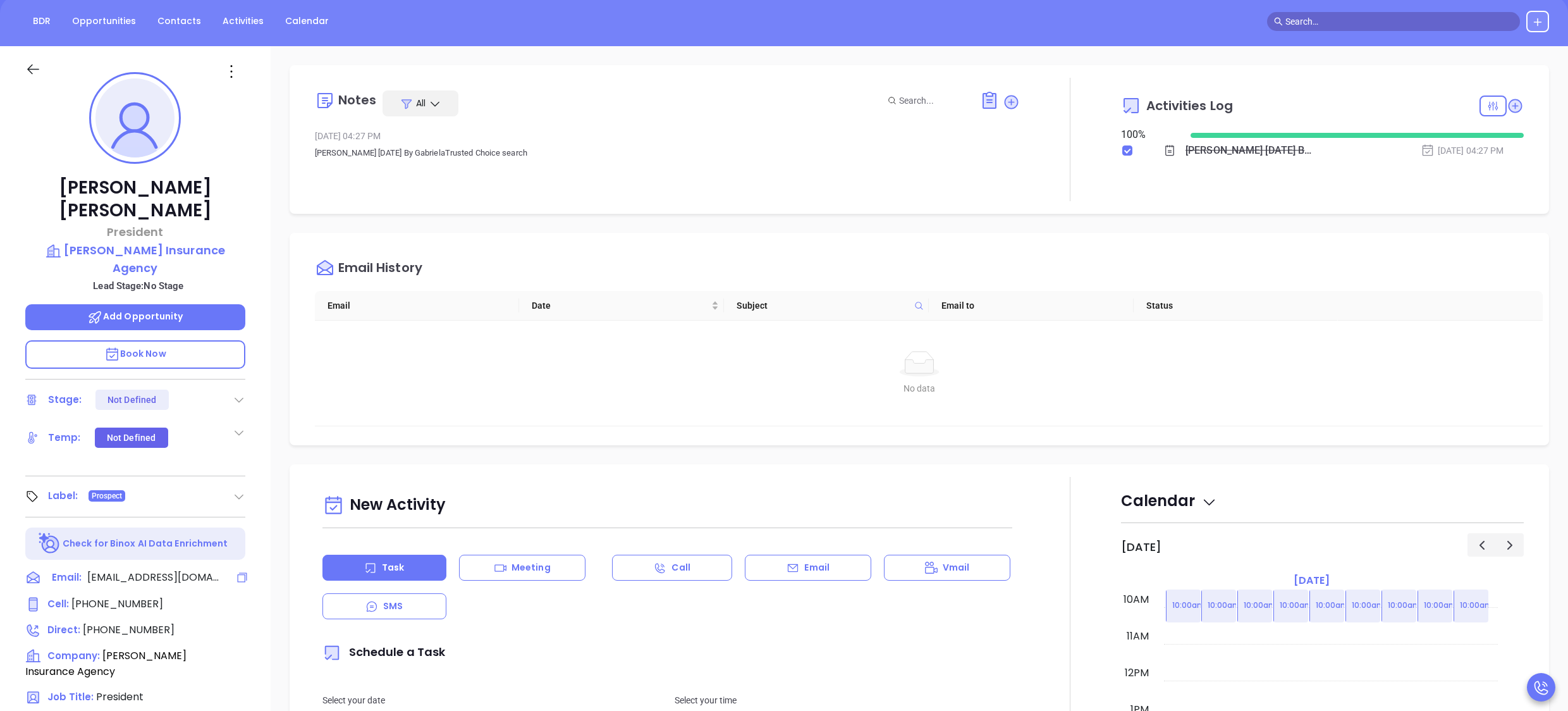
scroll to position [350, 0]
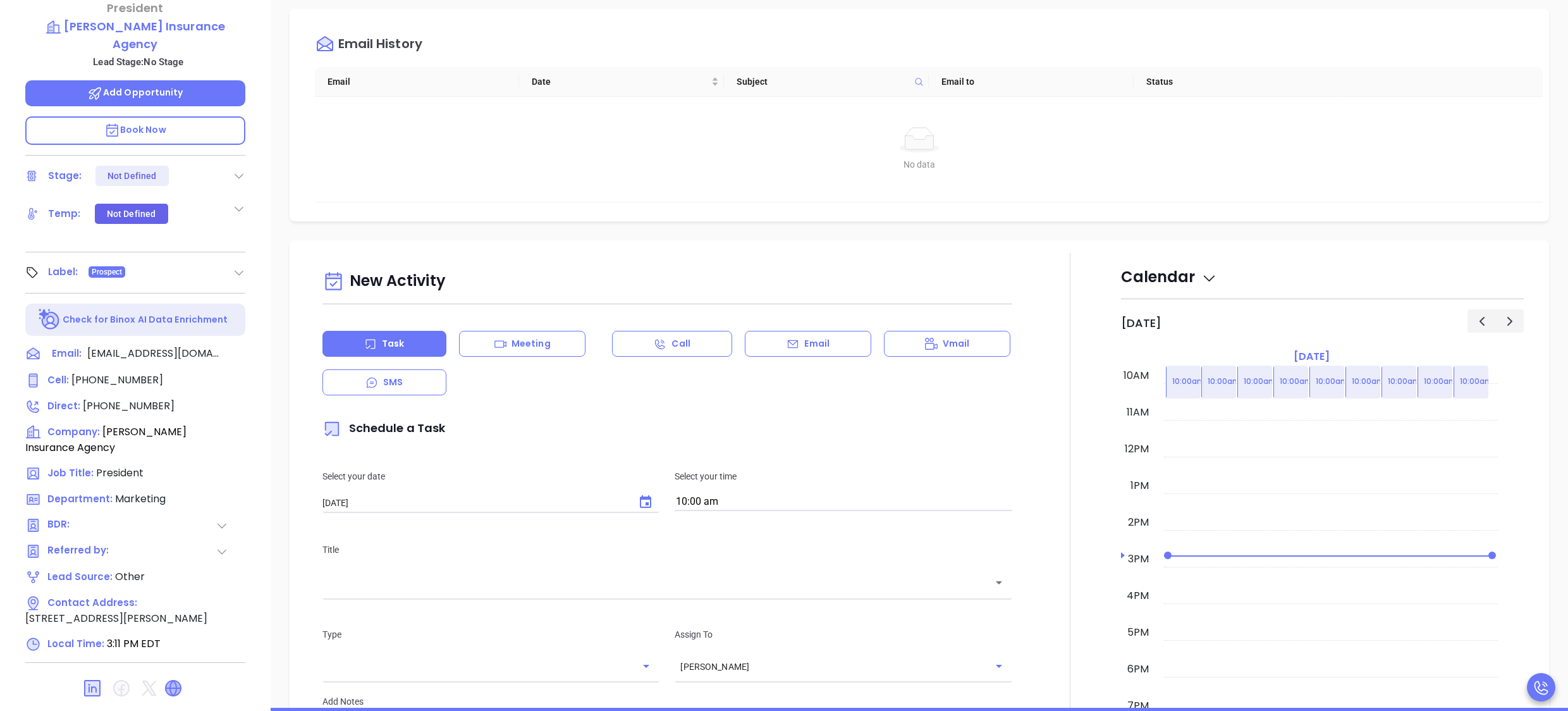
click at [169, 681] on icon at bounding box center [173, 688] width 15 height 15
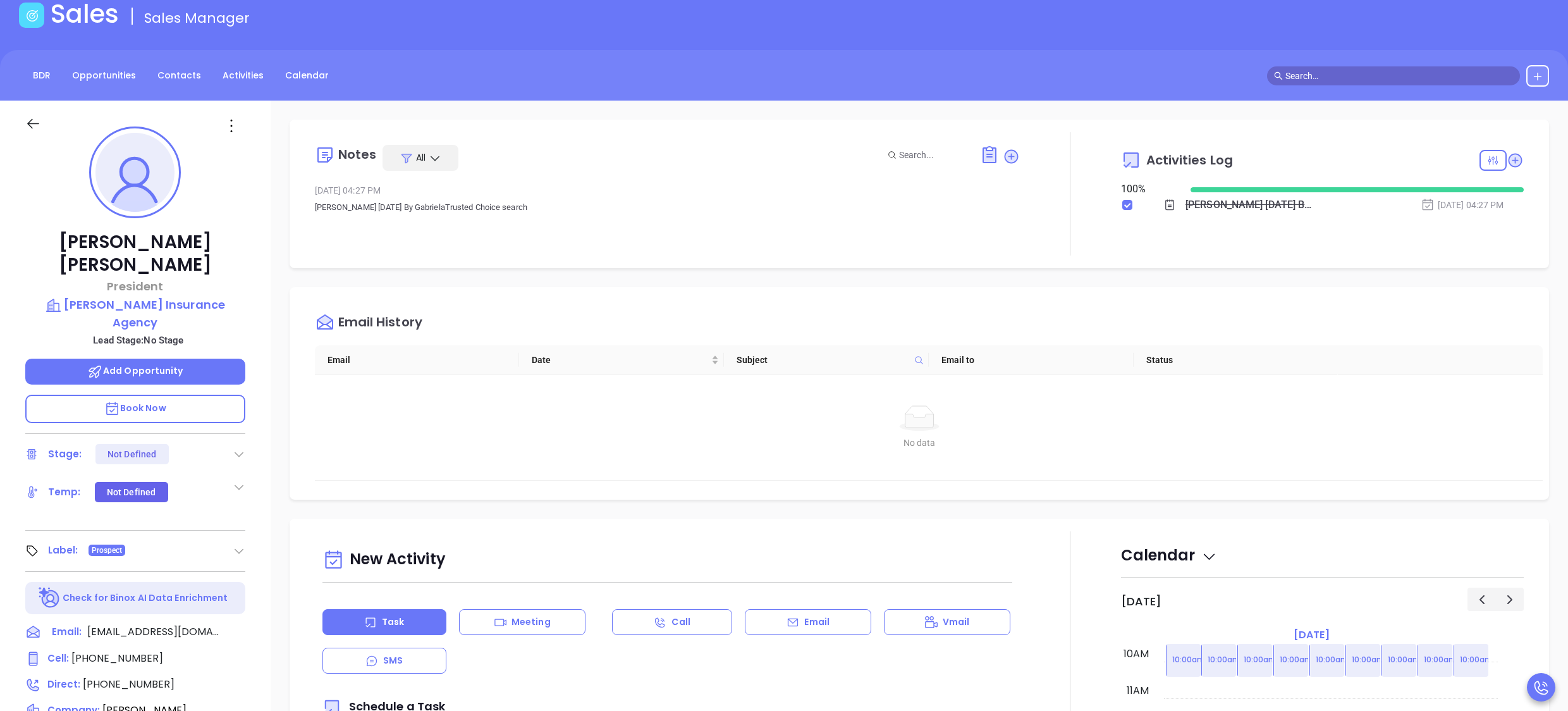
scroll to position [0, 0]
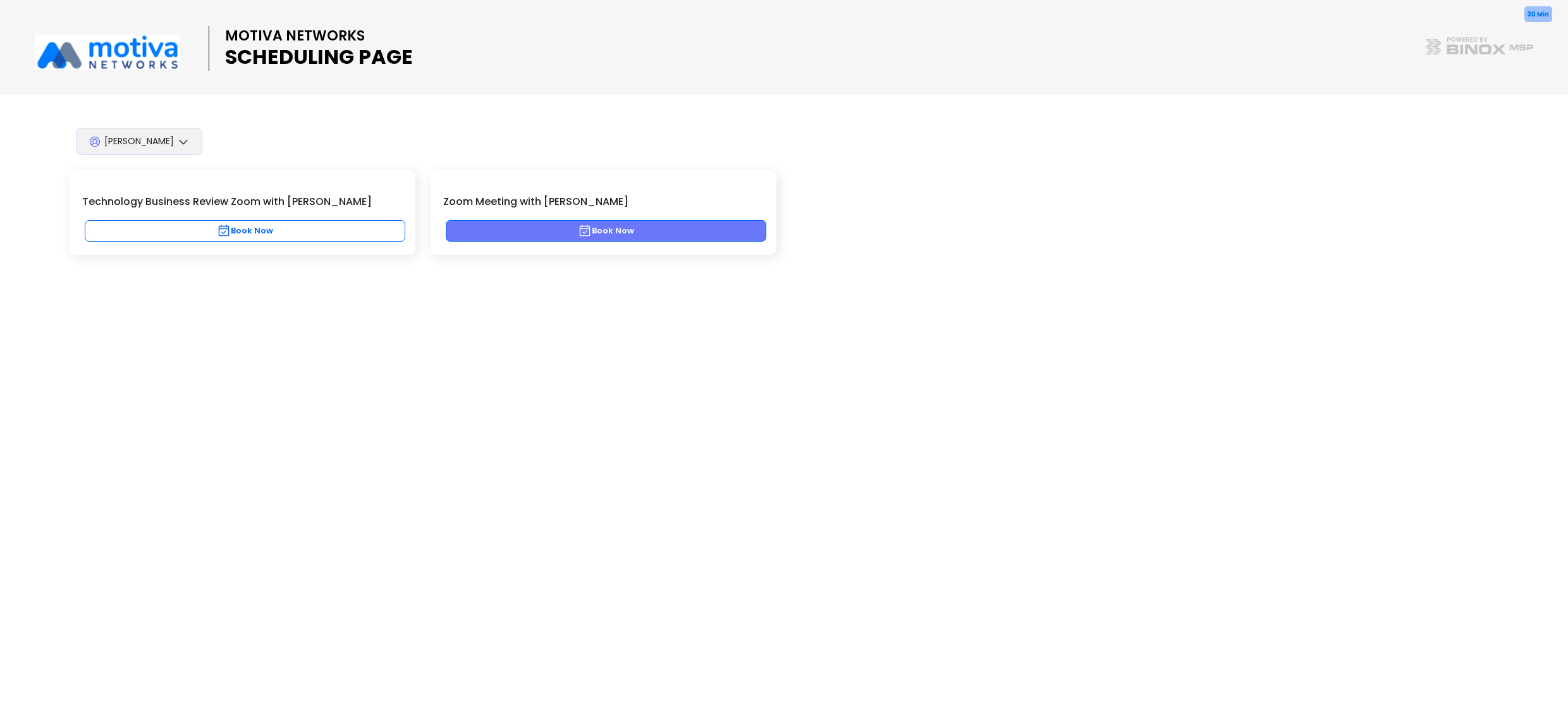
click at [556, 232] on button "Book Now" at bounding box center [606, 231] width 321 height 22
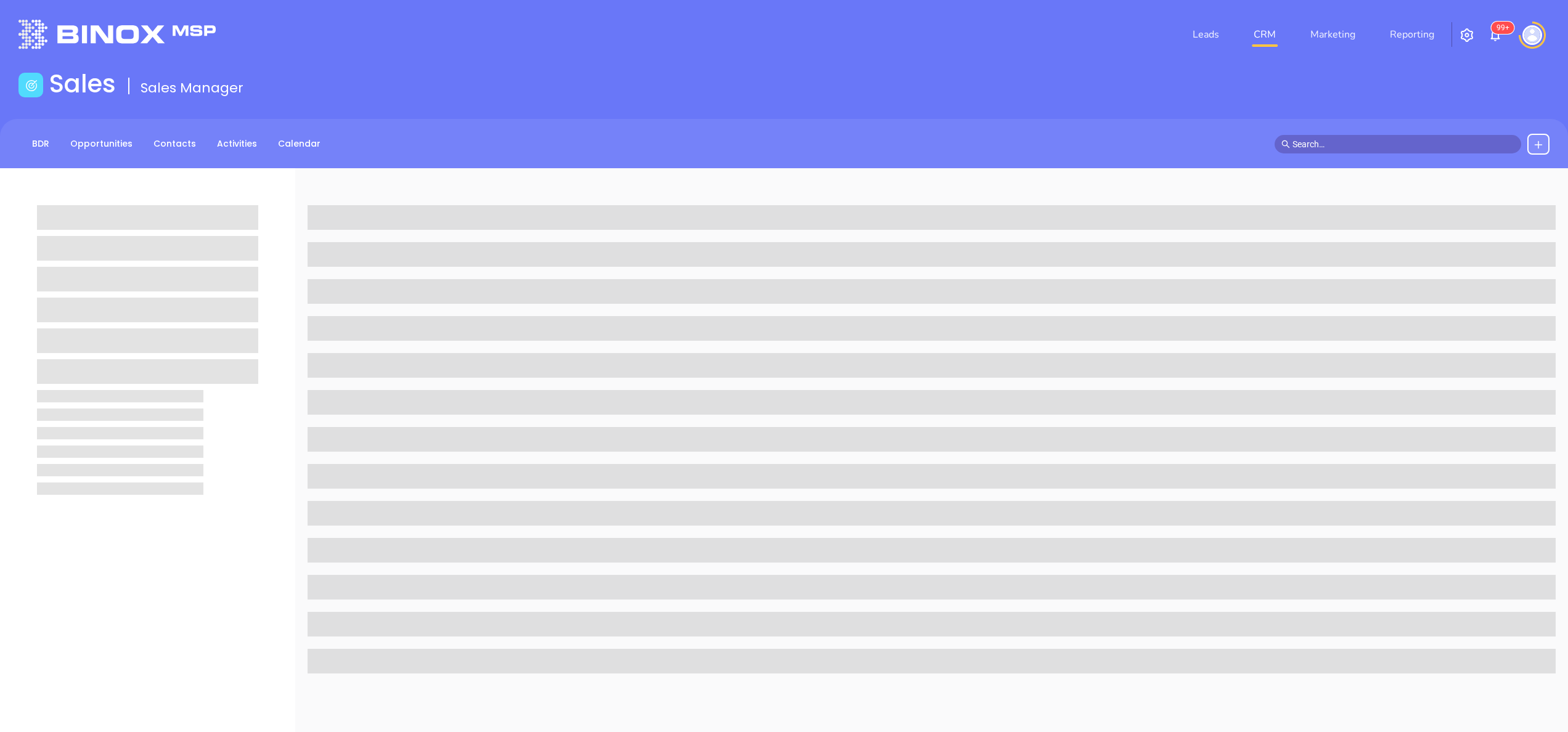
scroll to position [351, 0]
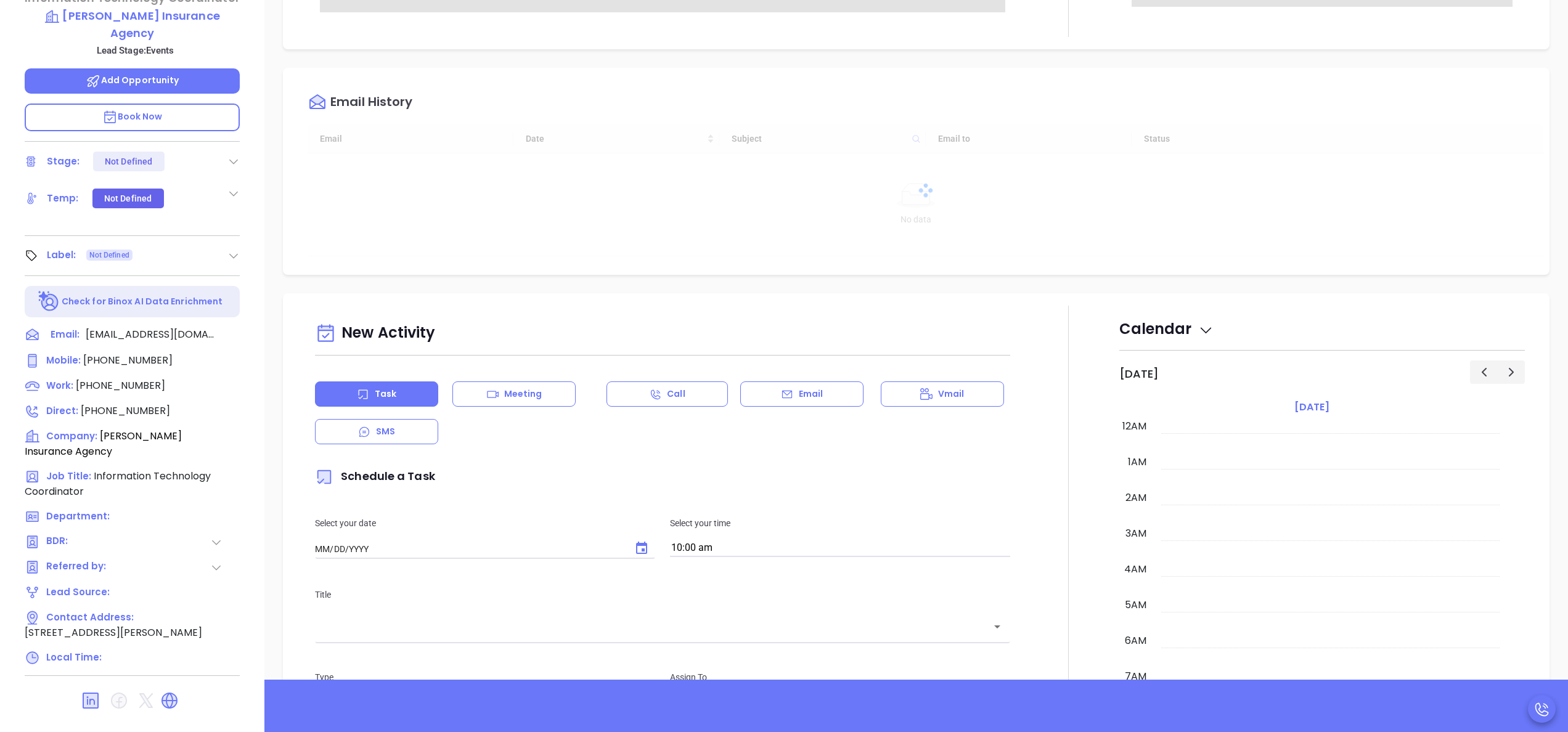
type input "[DATE]"
click at [1049, 351] on div at bounding box center [1069, 648] width 102 height 685
type input "[PERSON_NAME]"
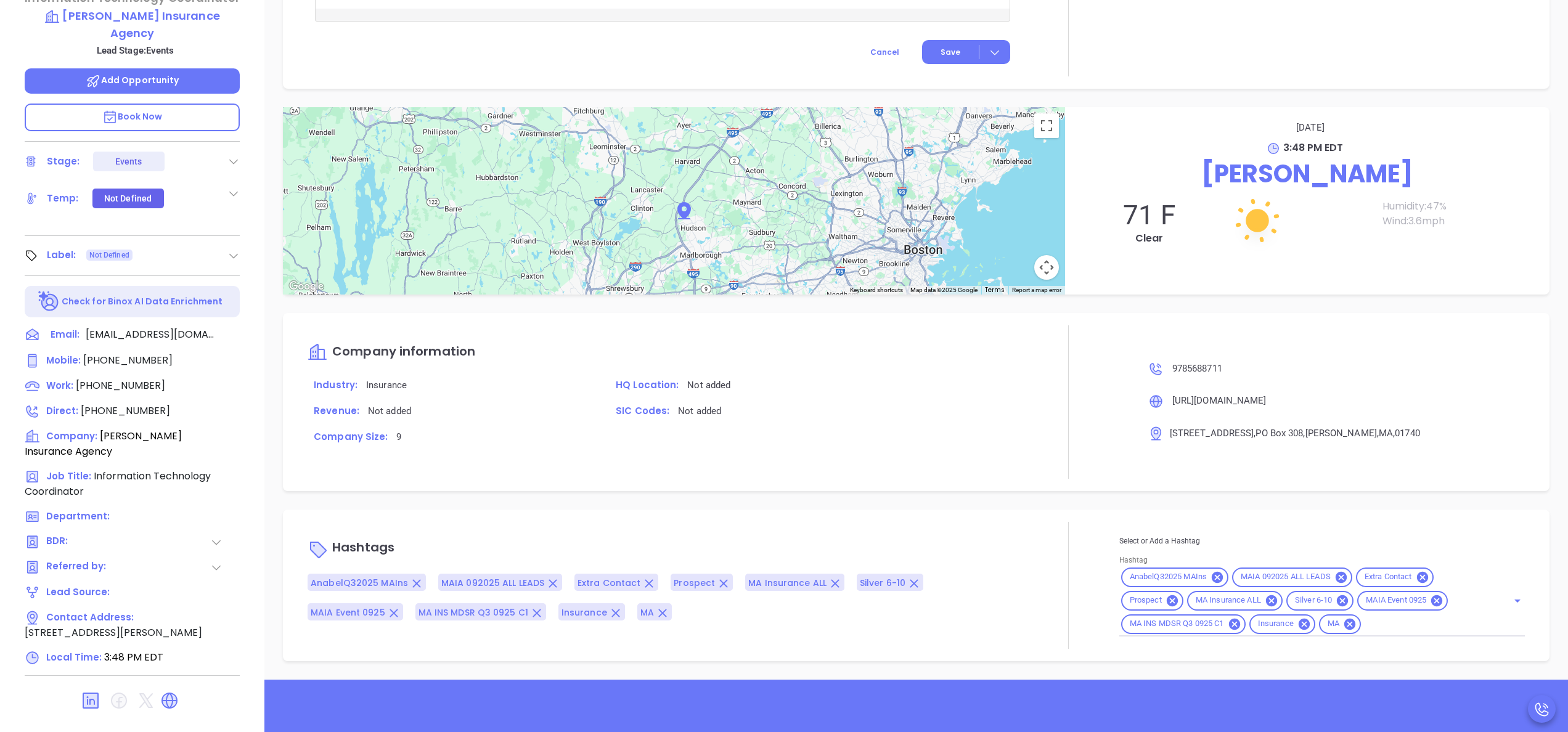
scroll to position [920, 0]
click at [1037, 425] on div at bounding box center [1069, 402] width 102 height 153
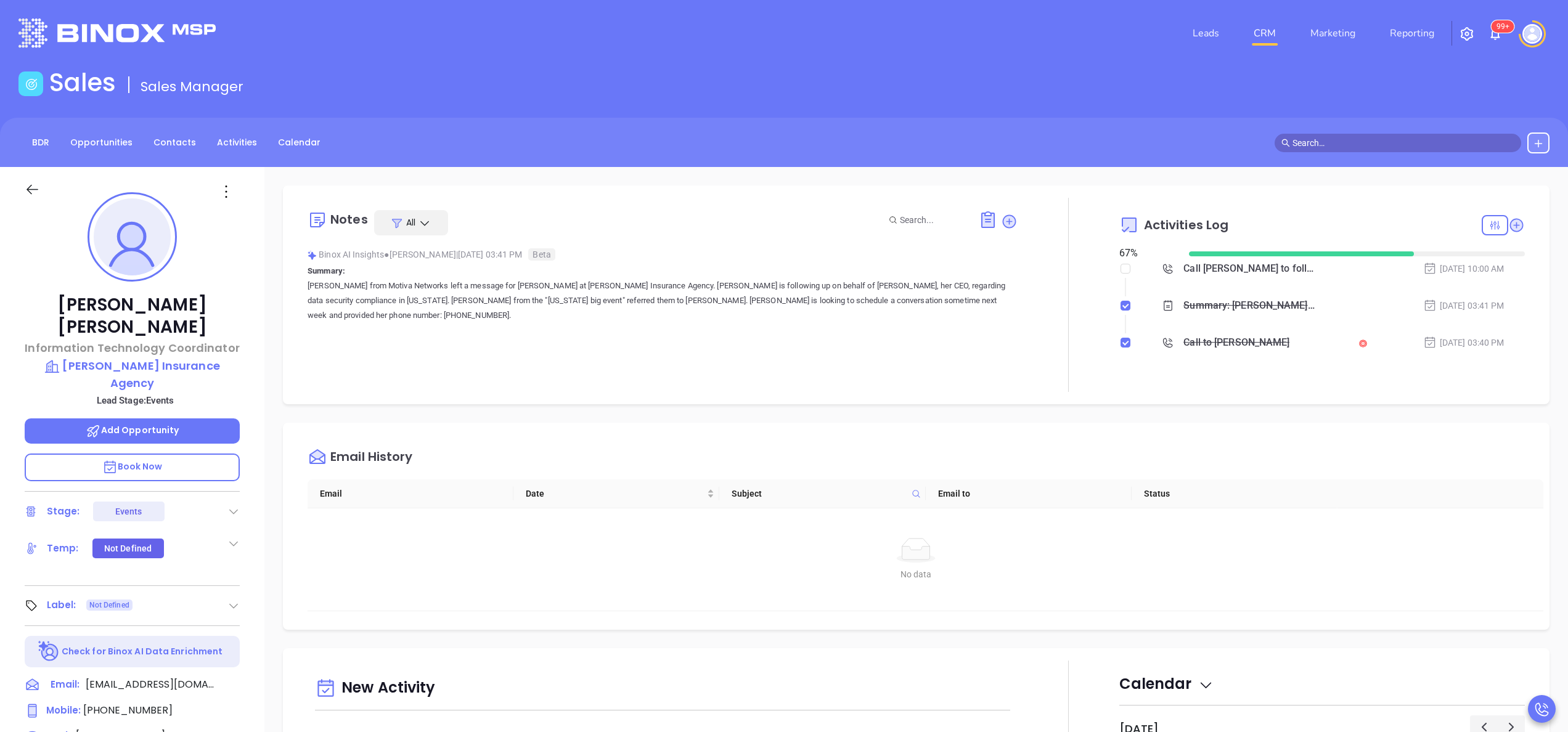
scroll to position [0, 0]
click at [1349, 477] on div "Email History" at bounding box center [925, 458] width 1236 height 44
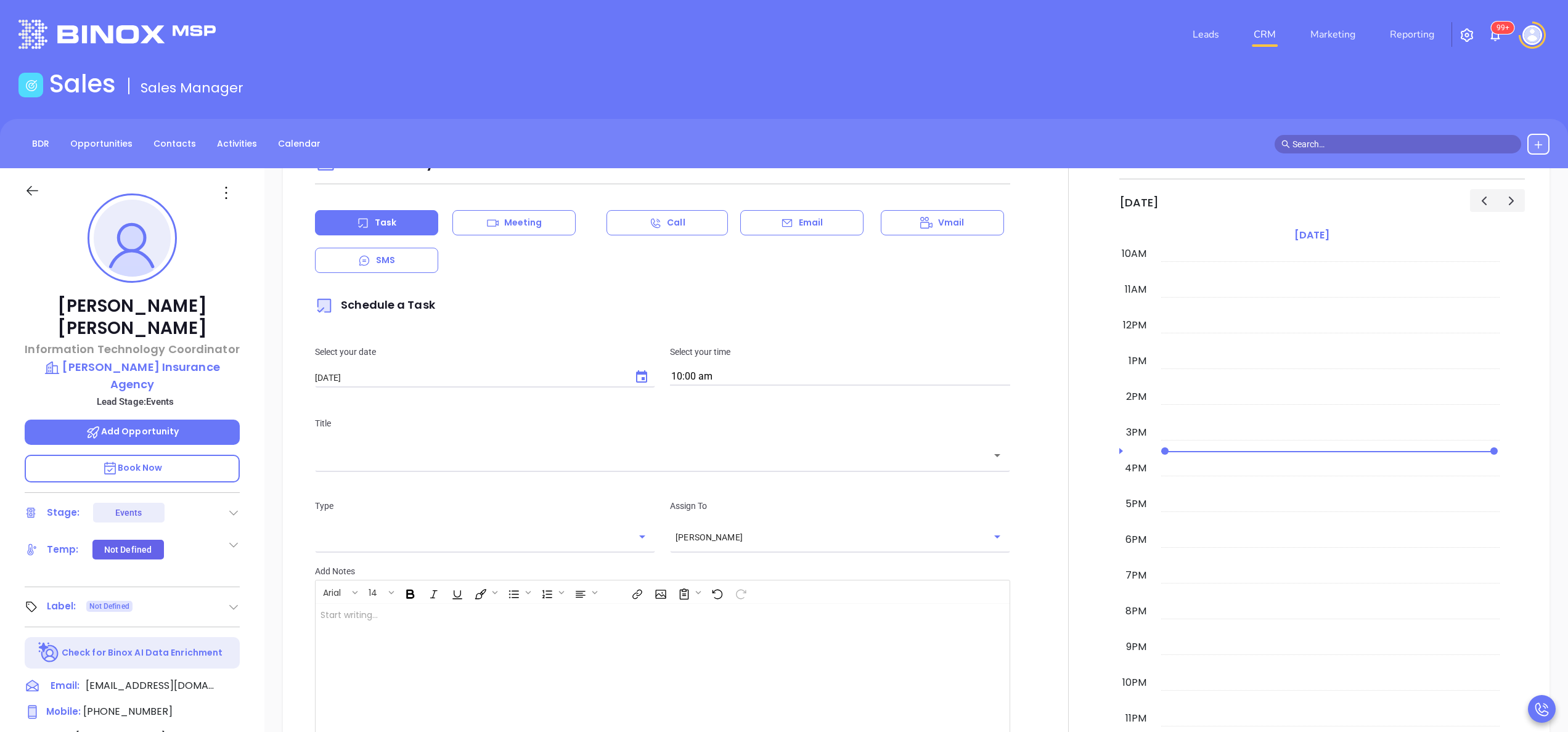
scroll to position [896, 0]
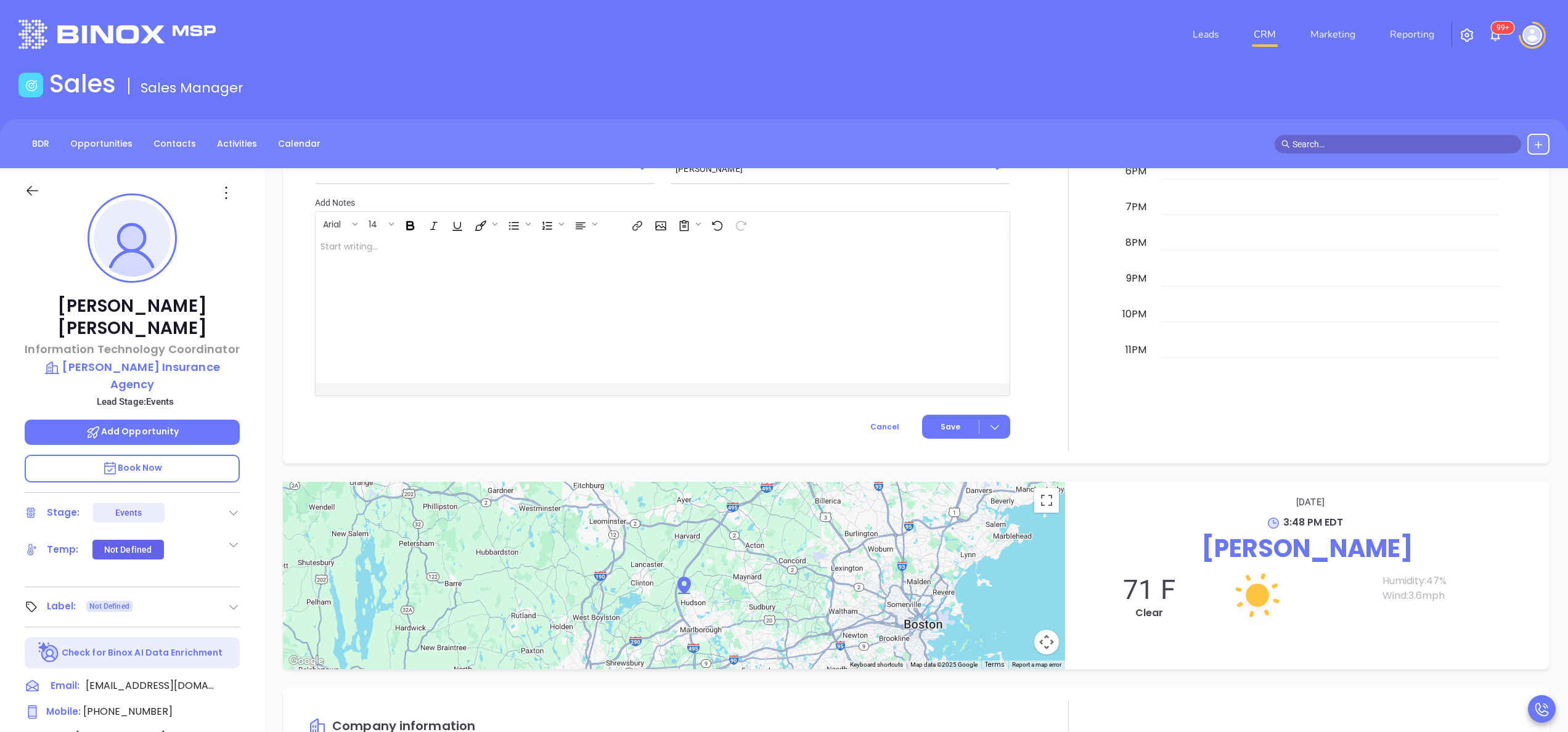
click at [1078, 474] on div "Notes All Binox AI Insights ● [PERSON_NAME] | [DATE] 03:41 PM Beta Summary: [PE…" at bounding box center [916, 599] width 1303 height 862
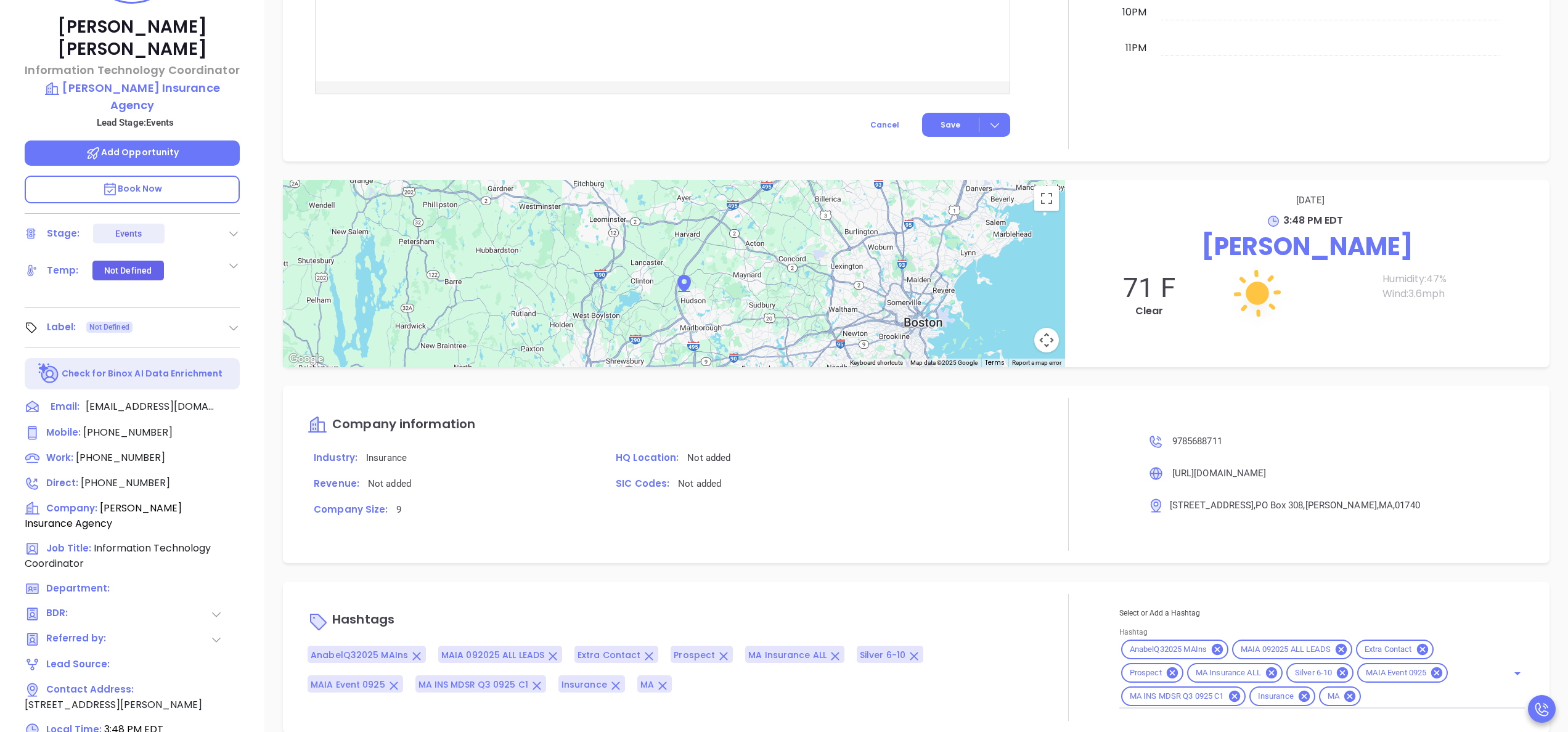
scroll to position [351, 0]
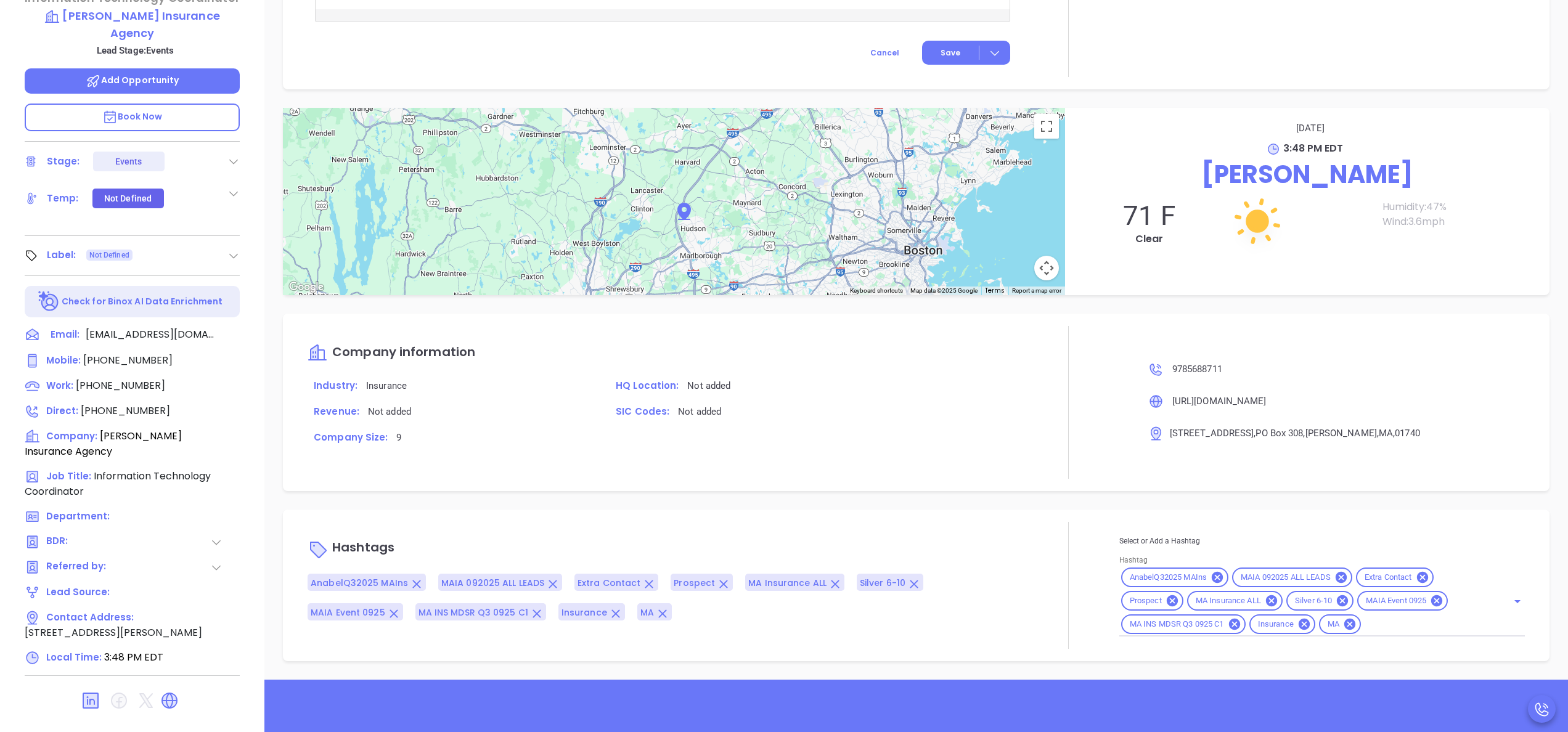
click at [1026, 409] on div at bounding box center [1069, 402] width 102 height 153
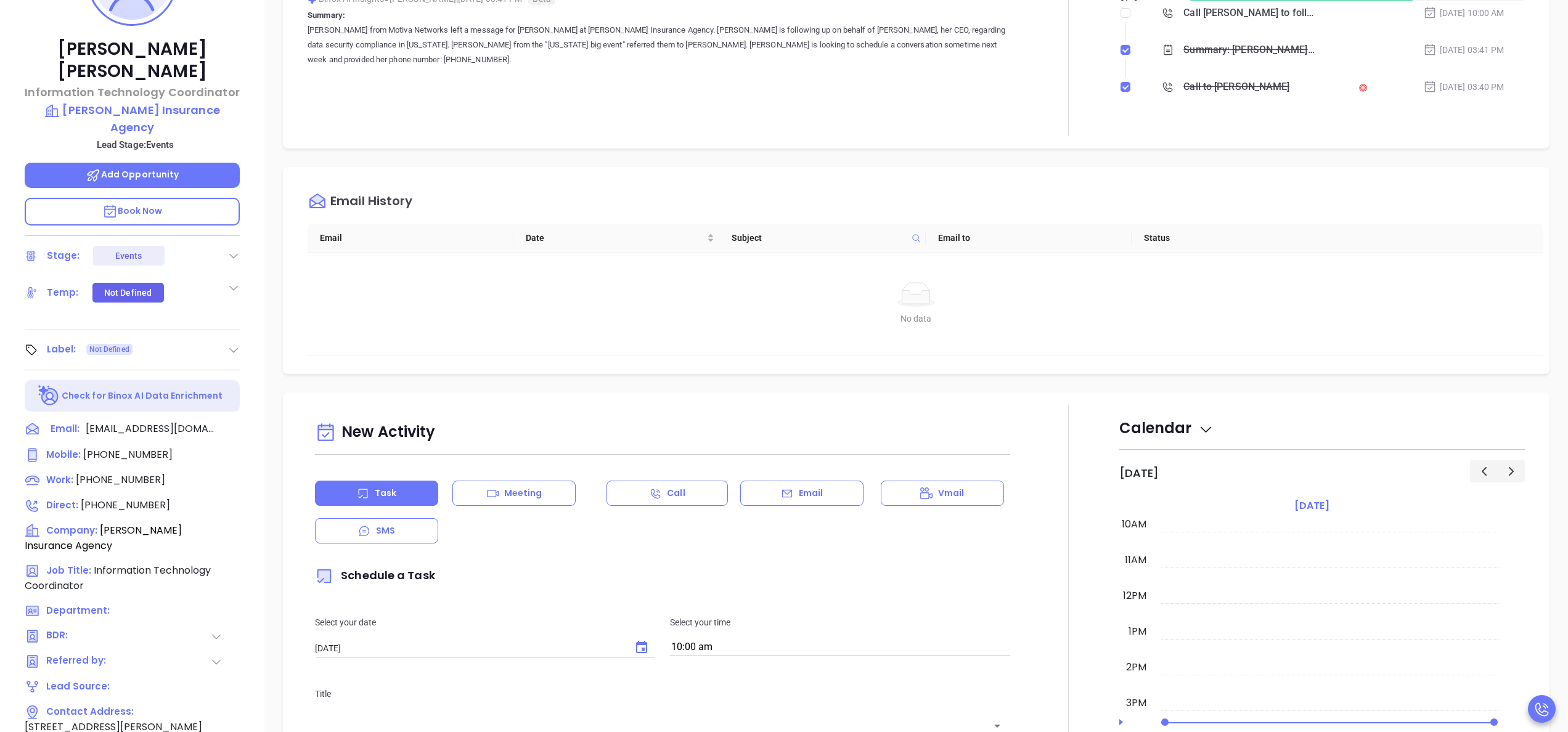
scroll to position [0, 0]
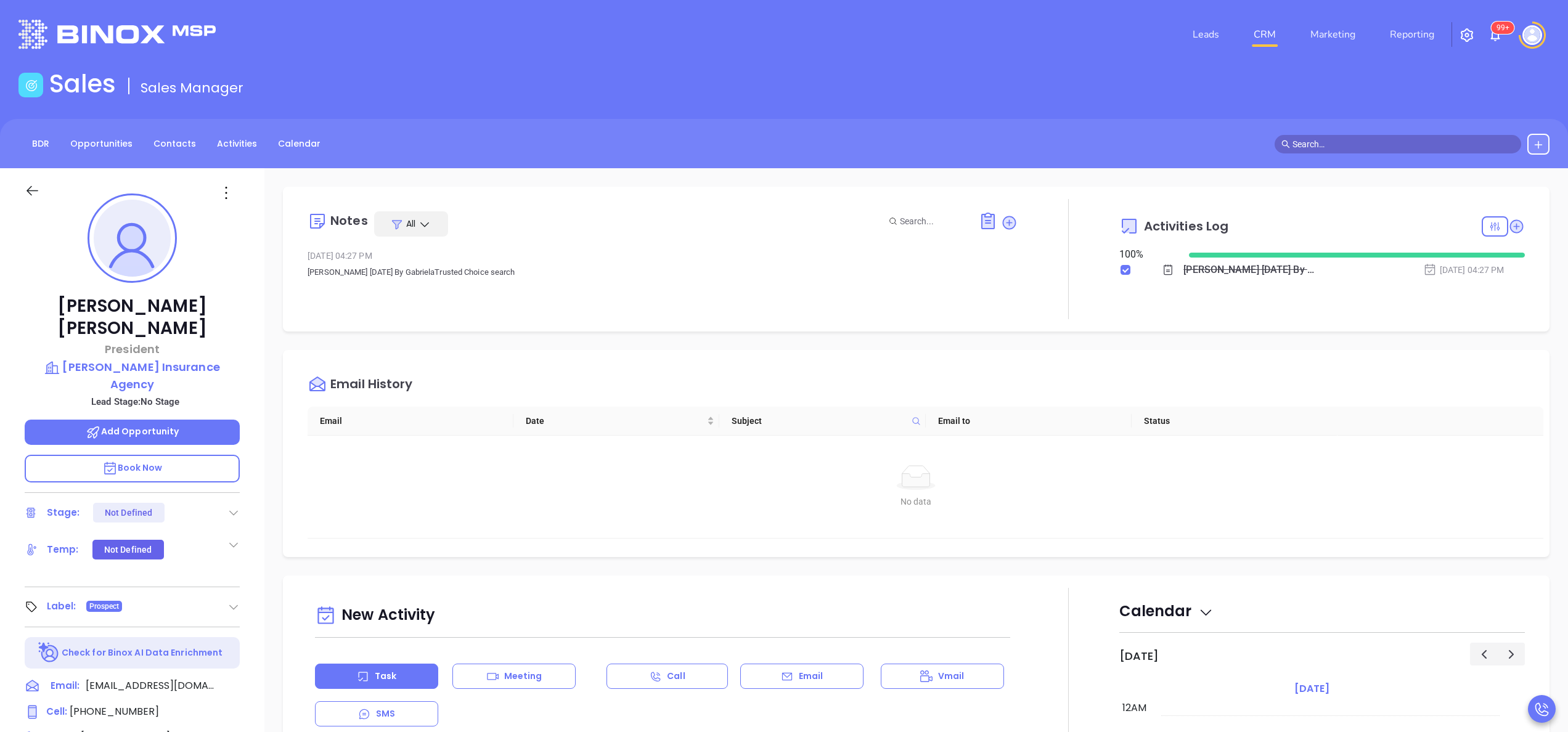
scroll to position [358, 0]
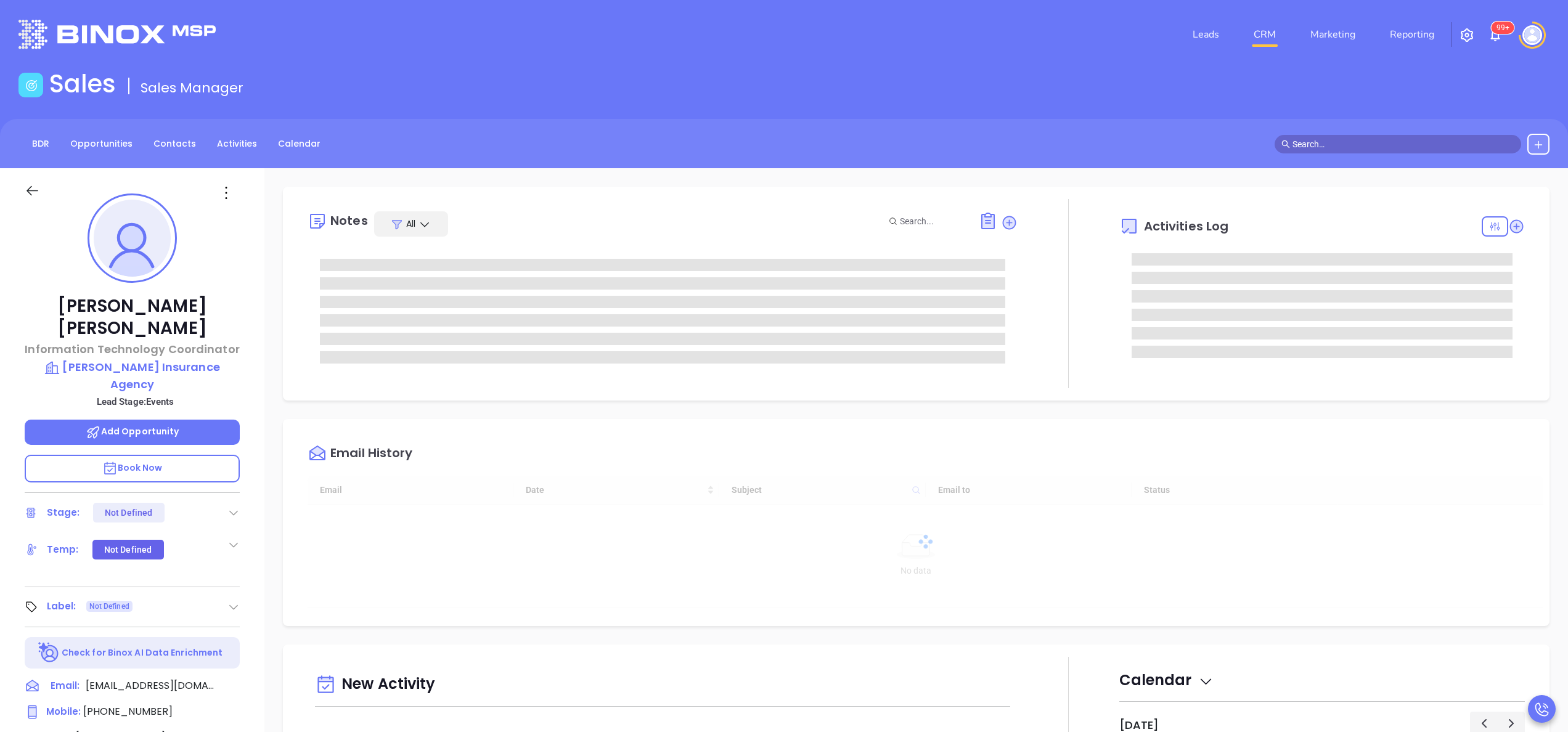
type input "[DATE]"
type input "[PERSON_NAME]"
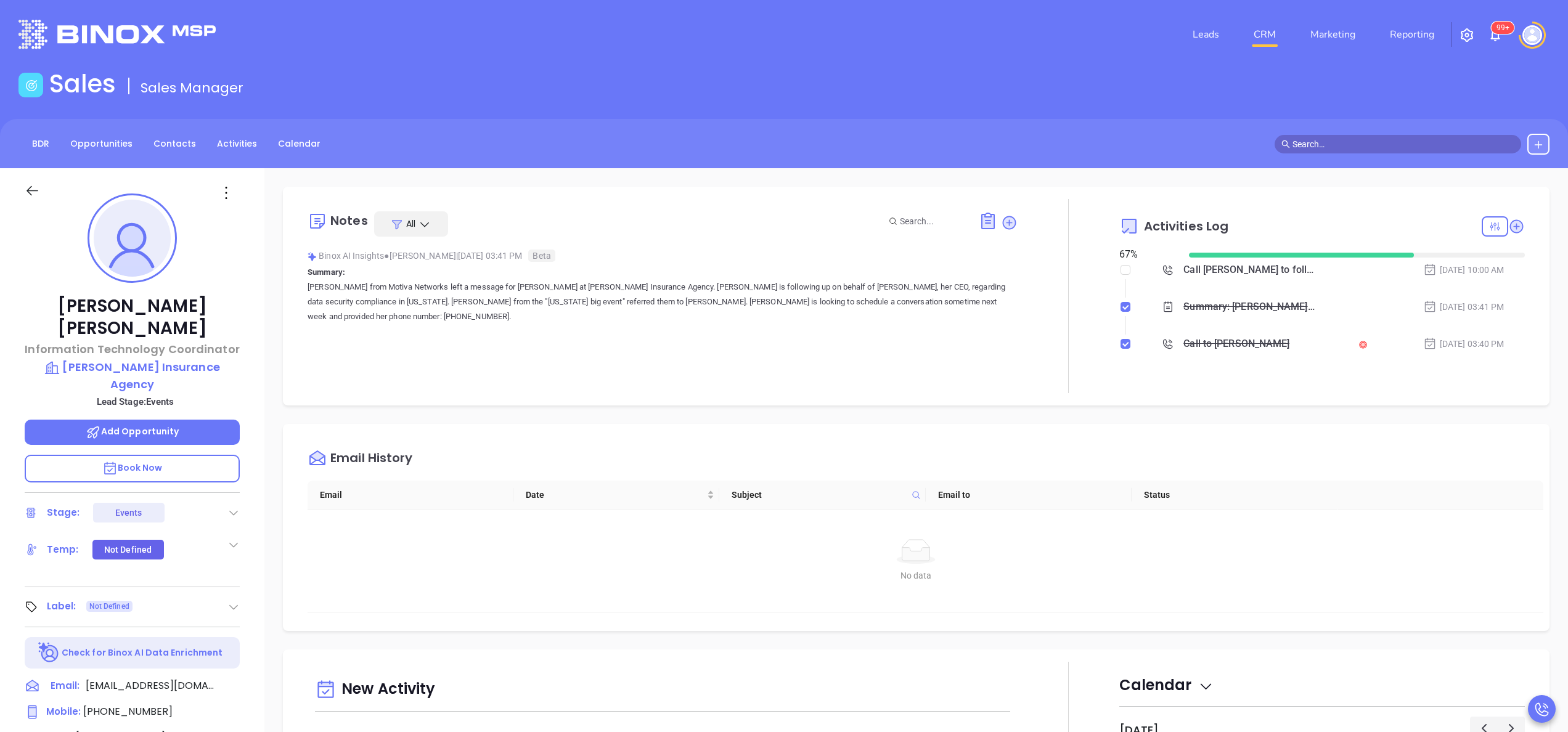
click at [1022, 310] on div at bounding box center [1069, 295] width 102 height 194
click at [1052, 314] on div at bounding box center [1069, 295] width 102 height 194
click at [1037, 318] on div at bounding box center [1069, 295] width 102 height 194
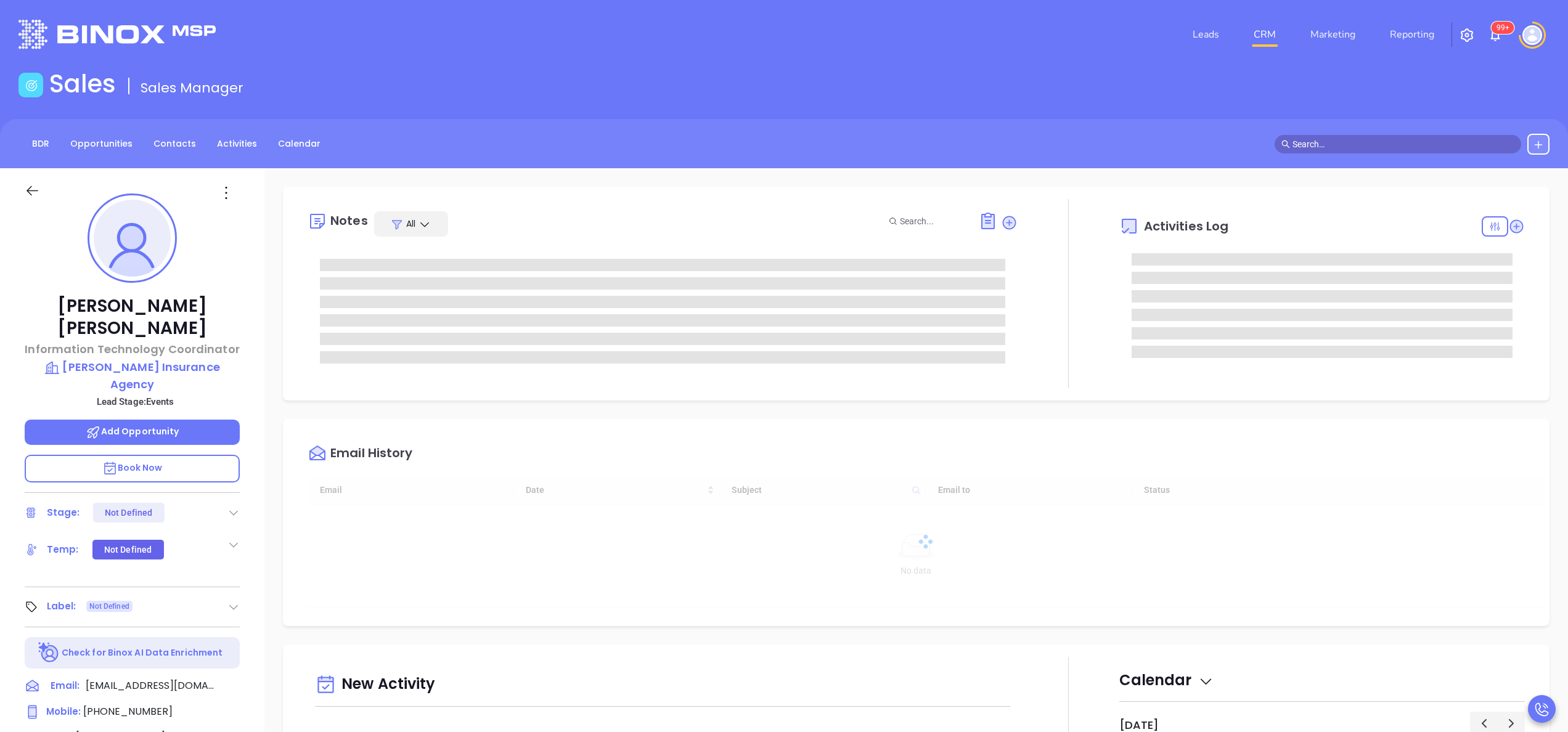
type input "[DATE]"
type input "[PERSON_NAME]"
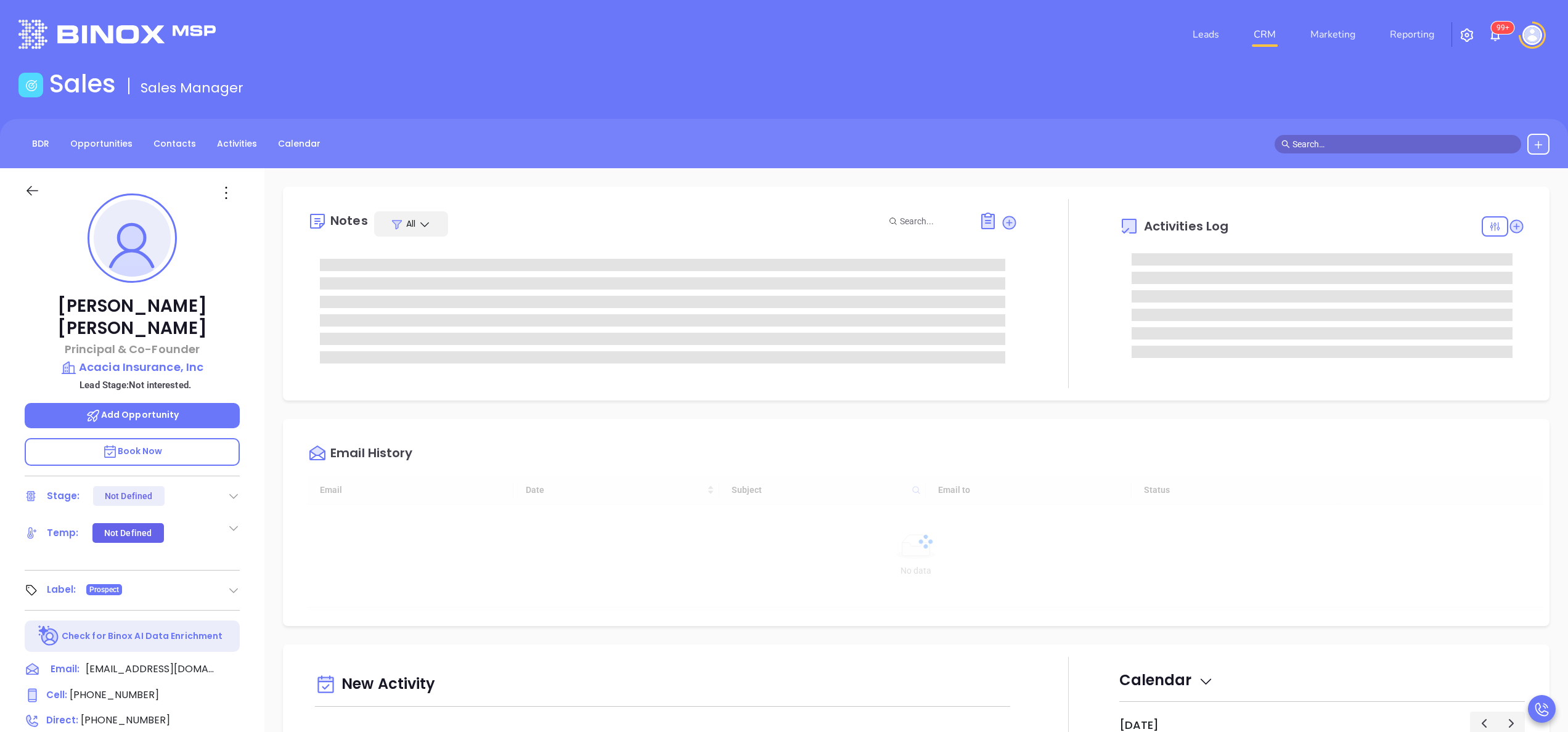
type input "[DATE]"
type input "[PERSON_NAME]"
